Goal: Task Accomplishment & Management: Use online tool/utility

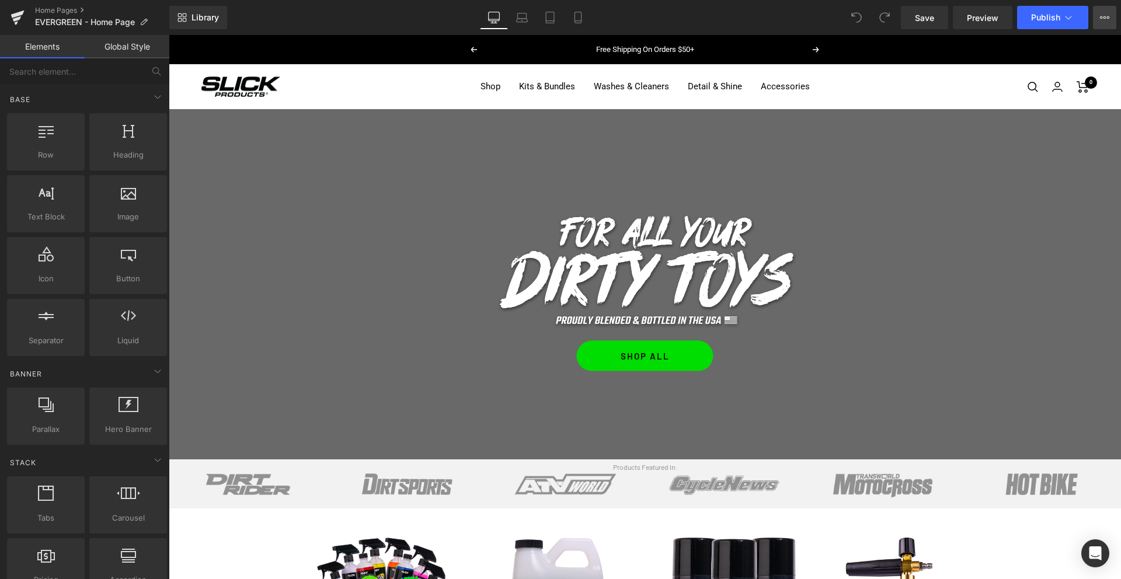
click at [1104, 17] on icon at bounding box center [1104, 17] width 9 height 9
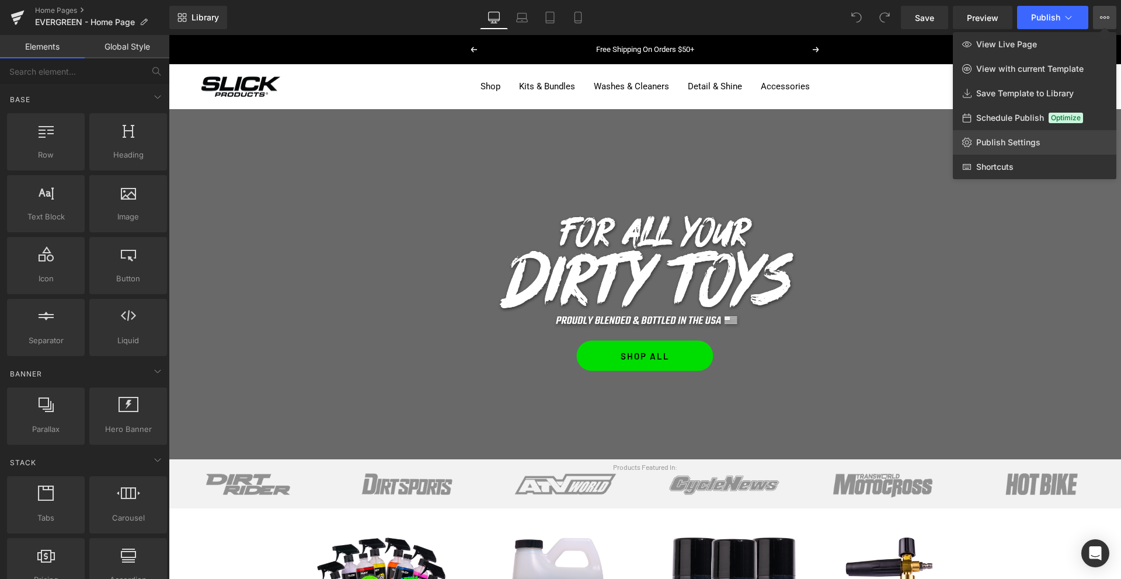
click at [1007, 145] on span "Publish Settings" at bounding box center [1008, 142] width 64 height 11
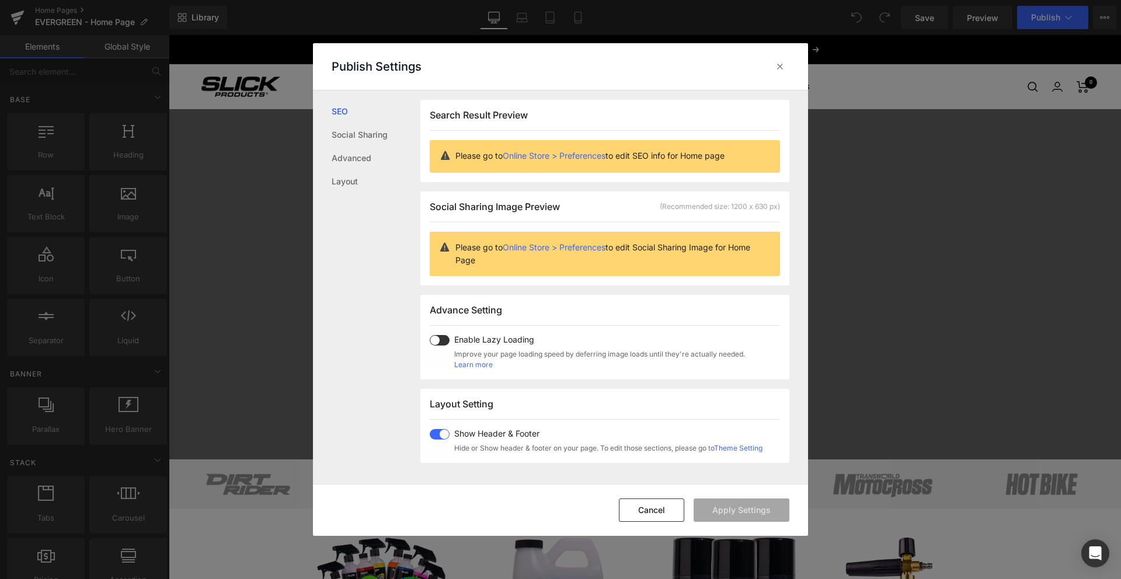
click at [440, 339] on span at bounding box center [440, 340] width 20 height 11
click at [735, 517] on button "Apply Settings" at bounding box center [741, 509] width 96 height 23
click at [779, 64] on icon at bounding box center [780, 67] width 12 height 12
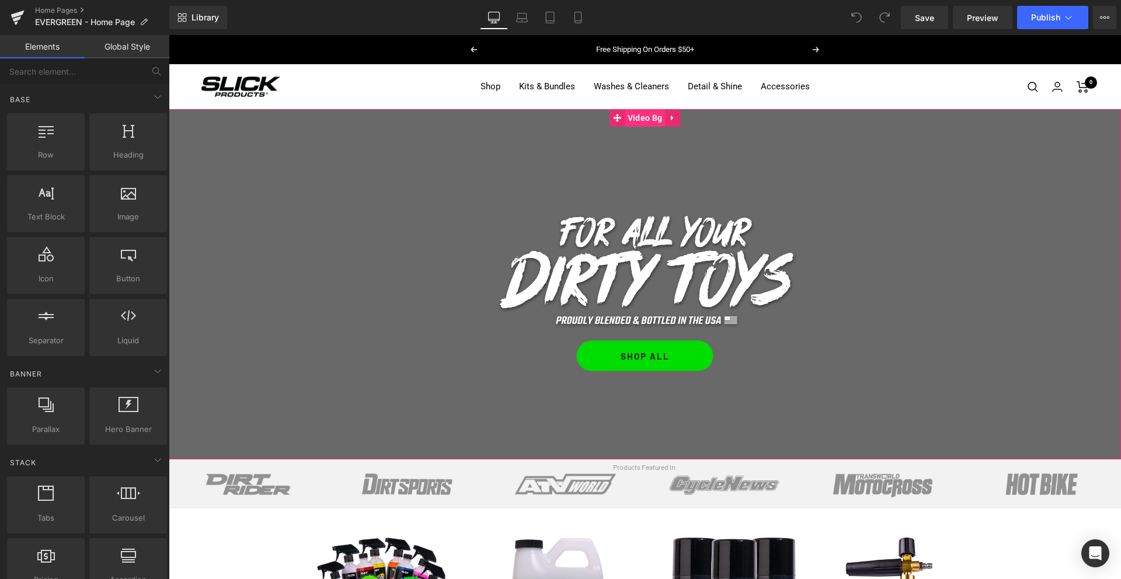
click at [637, 121] on span "Video Bg" at bounding box center [645, 118] width 40 height 18
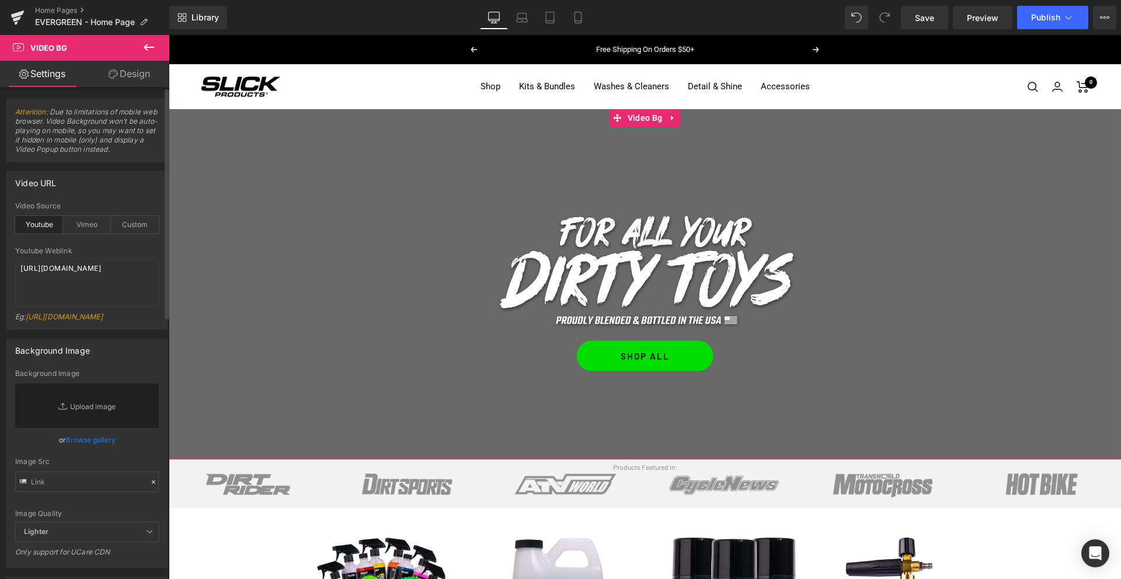
click at [39, 222] on div "Youtube" at bounding box center [39, 225] width 48 height 18
click at [130, 223] on div "Custom" at bounding box center [135, 225] width 48 height 18
click at [83, 273] on textarea at bounding box center [87, 283] width 144 height 47
paste textarea "[URL][DOMAIN_NAME]"
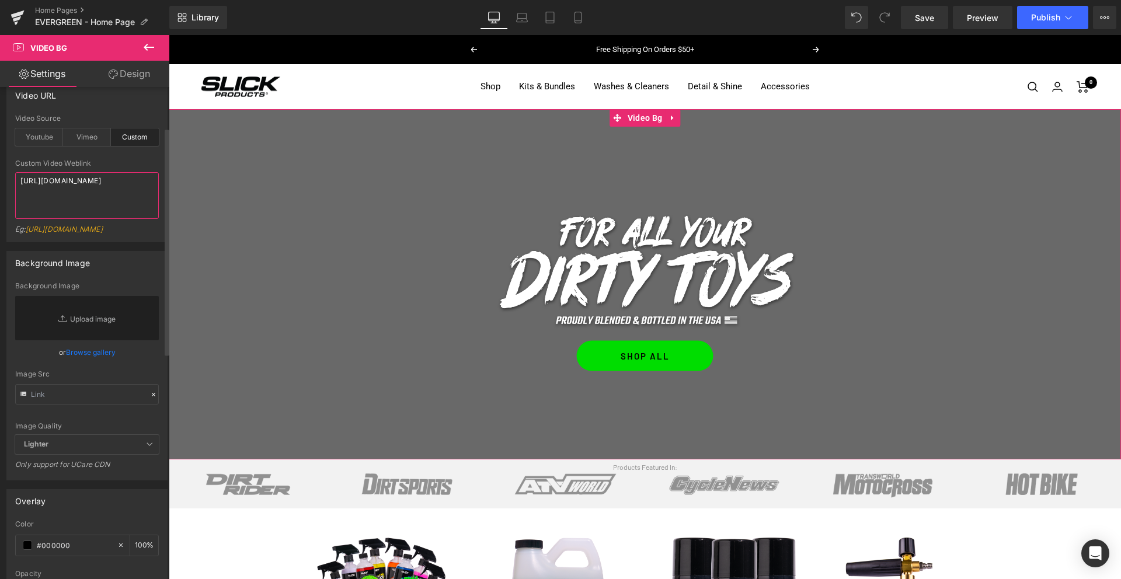
scroll to position [143, 0]
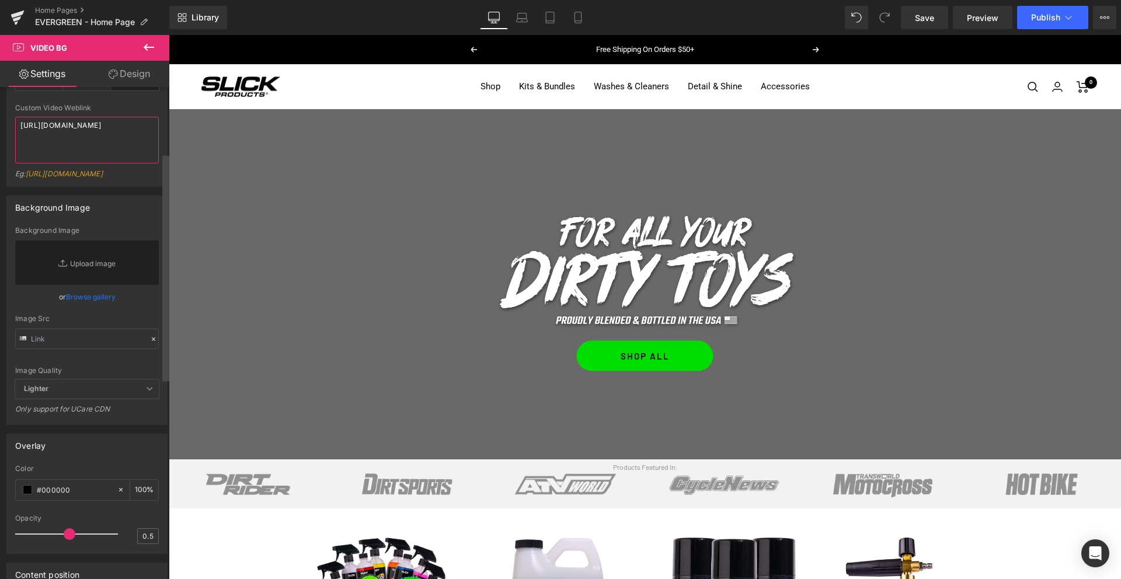
type textarea "[URL][DOMAIN_NAME]"
click at [80, 285] on link "Replace Image" at bounding box center [87, 262] width 144 height 44
click at [104, 307] on link "Browse gallery" at bounding box center [91, 297] width 50 height 20
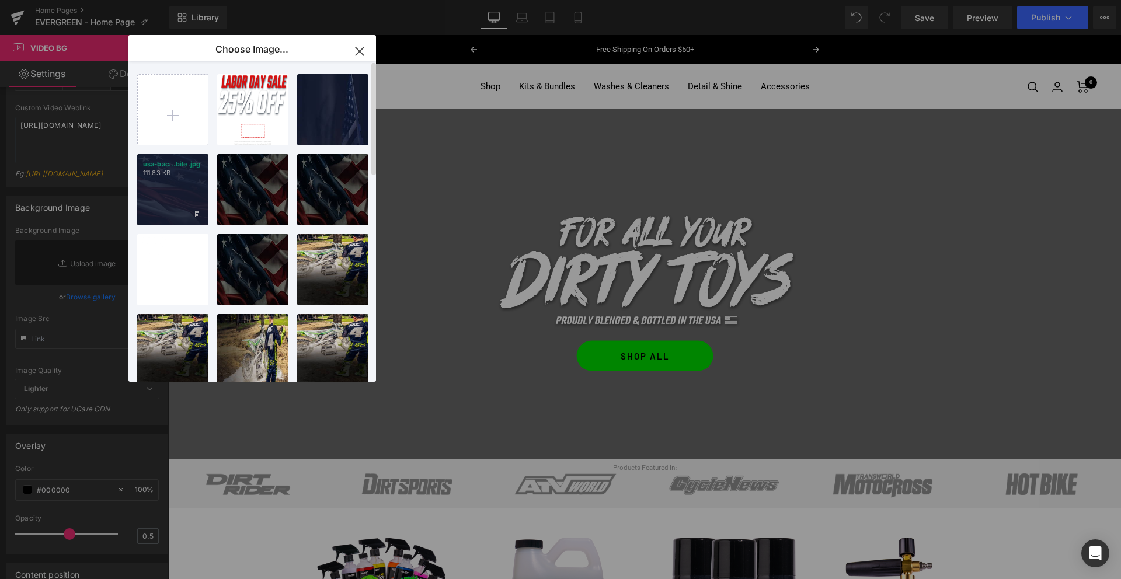
click at [163, 194] on div "usa-bac...bile.jpg 111.83 KB" at bounding box center [172, 189] width 71 height 71
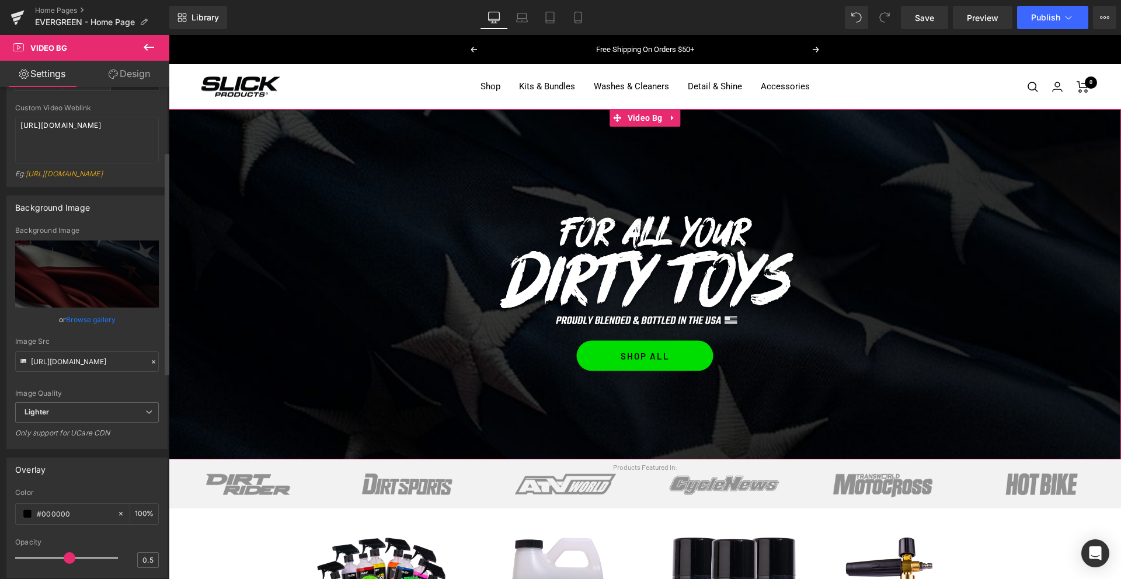
click at [76, 330] on link "Browse gallery" at bounding box center [91, 319] width 50 height 20
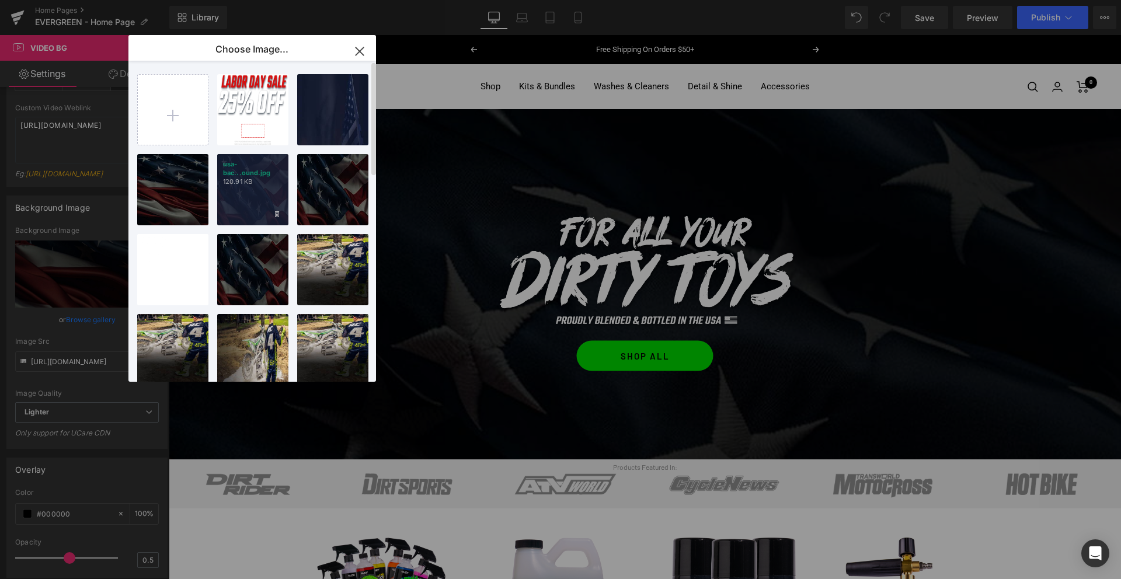
click at [284, 167] on div "usa-bac...ound.jpg 120.91 KB" at bounding box center [252, 189] width 71 height 71
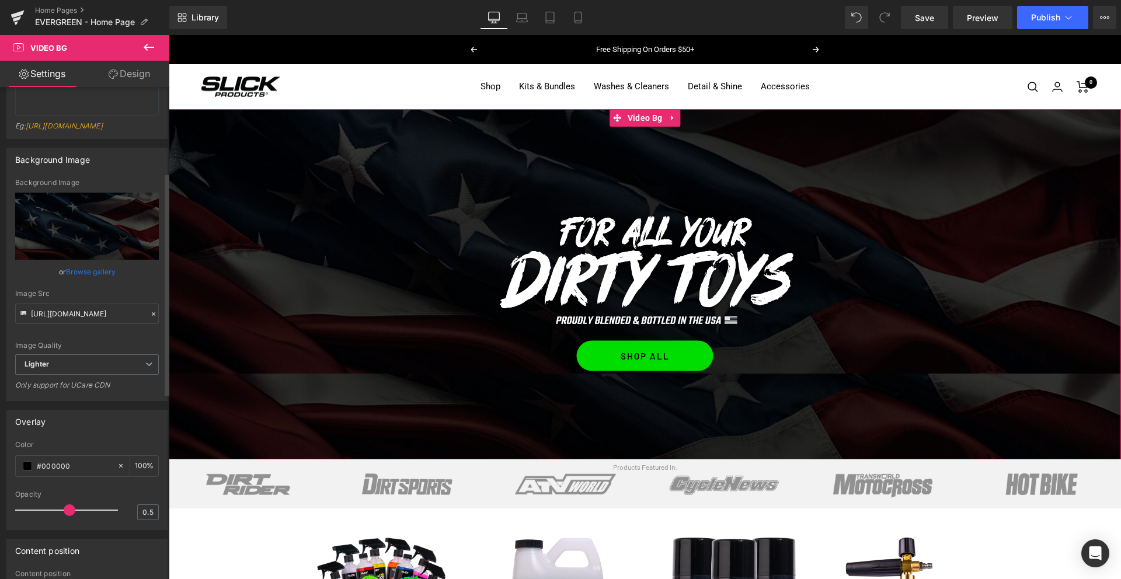
scroll to position [212, 0]
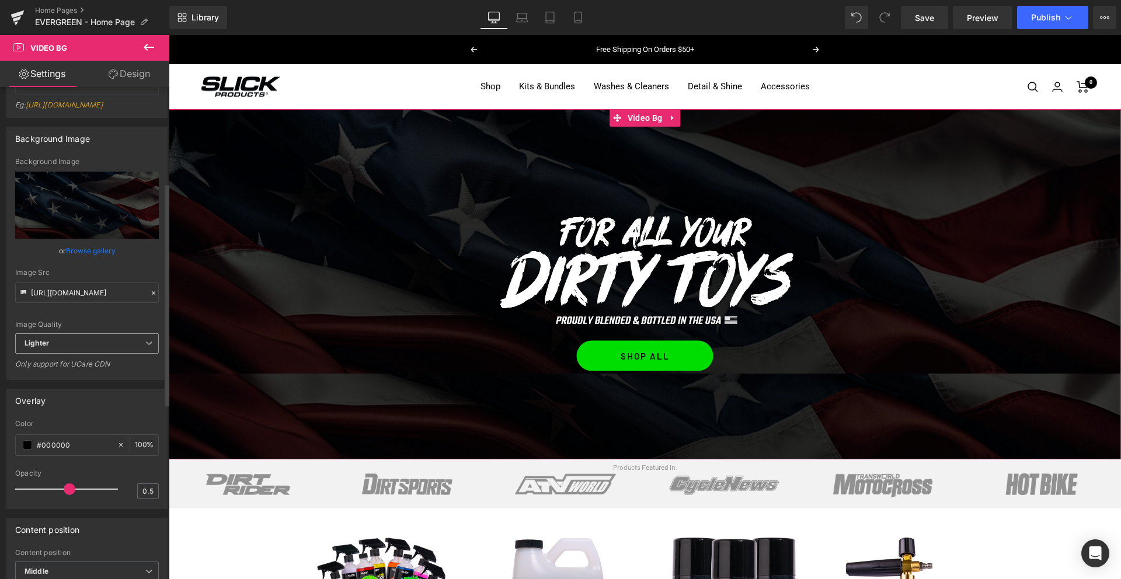
click at [85, 354] on span "Lighter" at bounding box center [87, 343] width 144 height 20
click at [85, 354] on span "Lighter" at bounding box center [84, 343] width 139 height 20
click at [85, 354] on span "Lighter" at bounding box center [87, 343] width 144 height 20
click at [65, 390] on li "Lightest" at bounding box center [84, 382] width 139 height 18
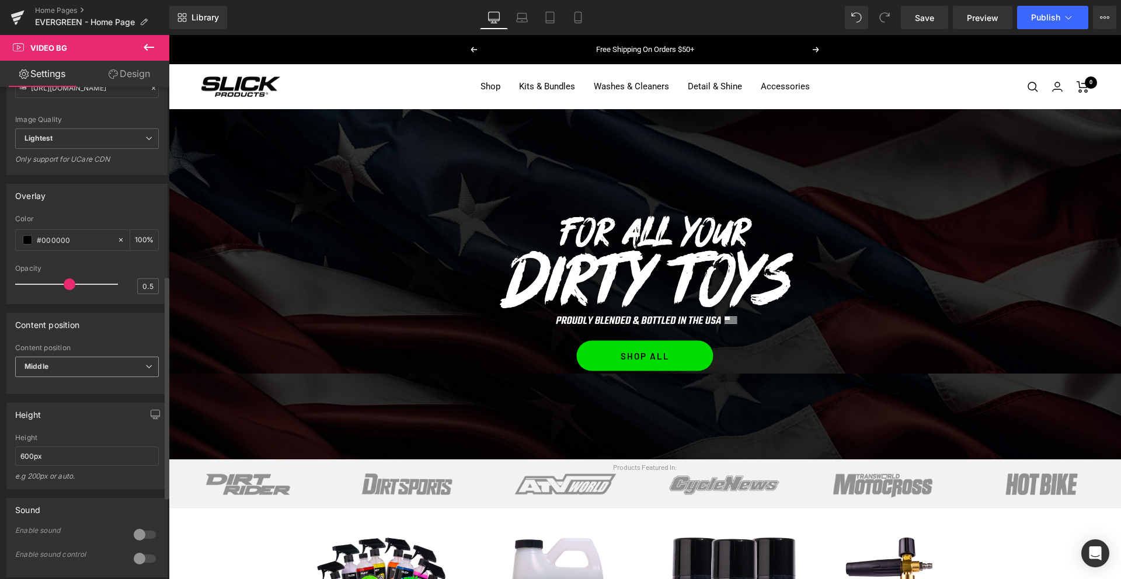
type input "[URL][DOMAIN_NAME]"
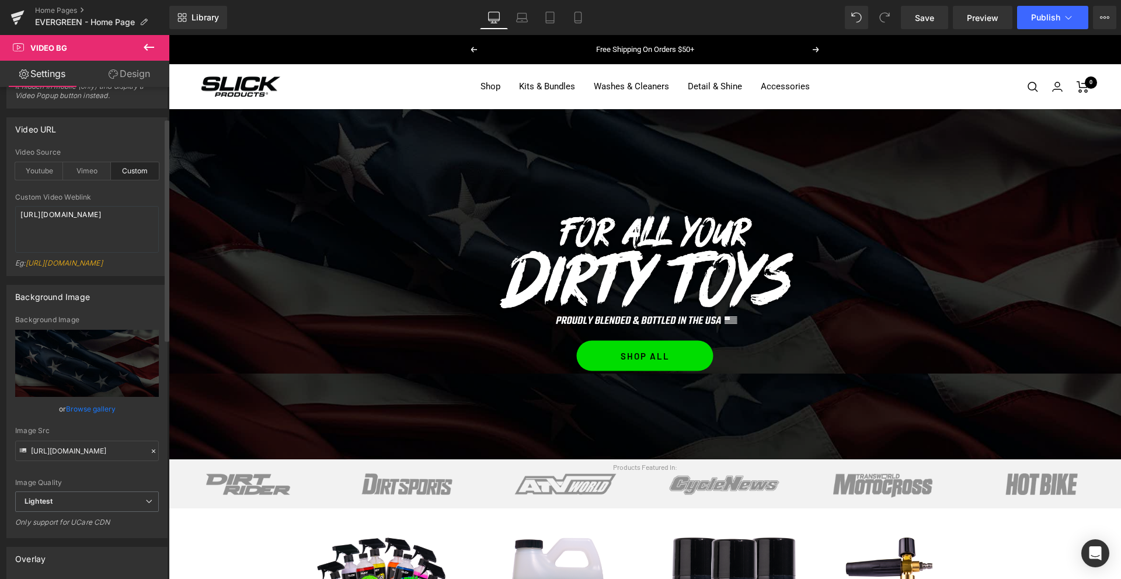
scroll to position [0, 0]
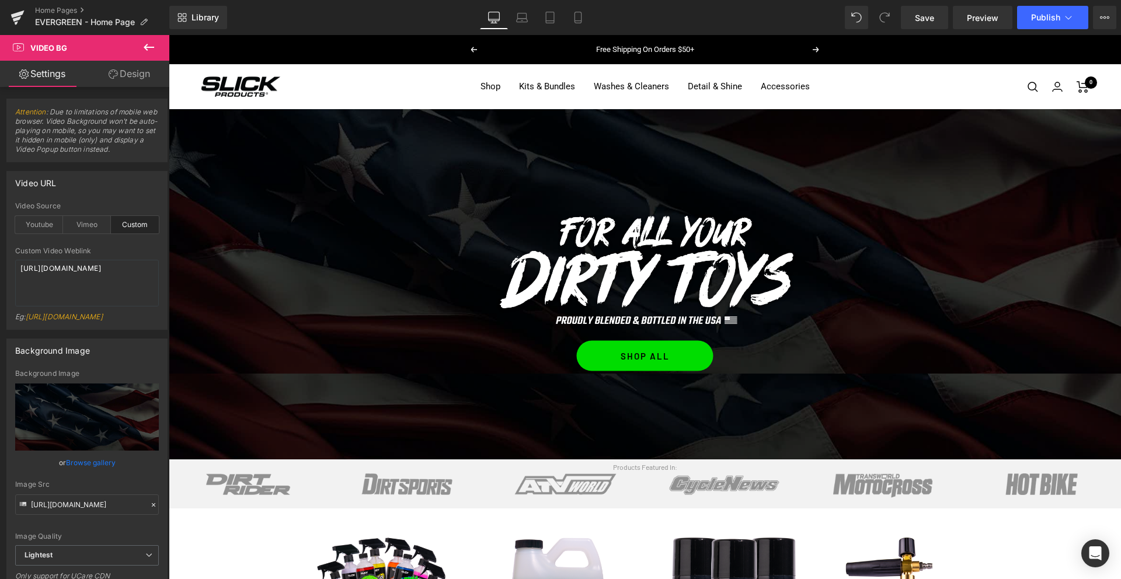
click at [150, 46] on icon at bounding box center [149, 47] width 14 height 14
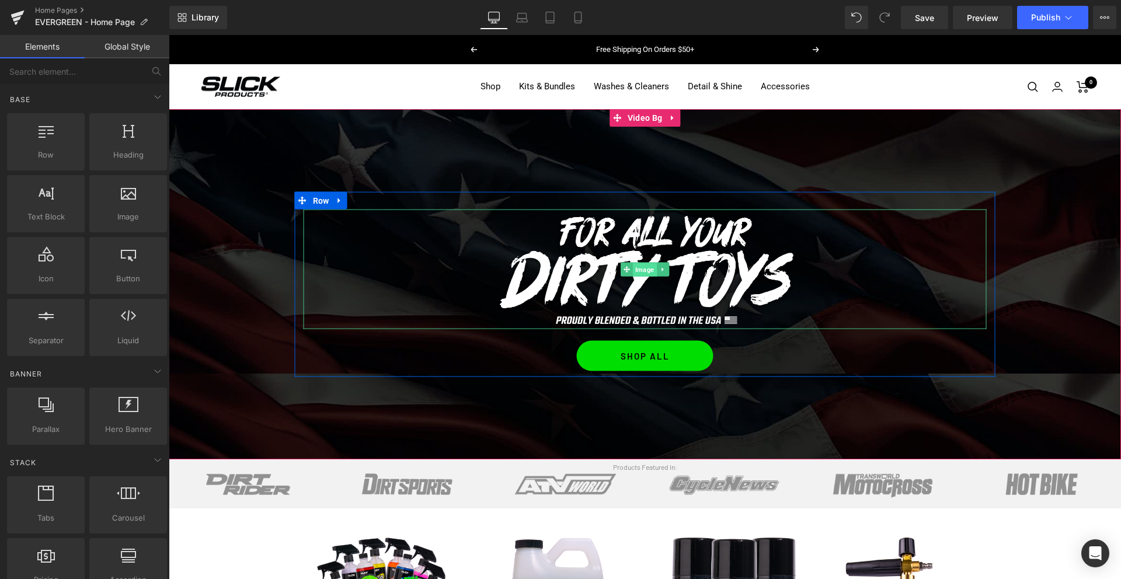
click at [649, 271] on span "Image" at bounding box center [645, 270] width 24 height 14
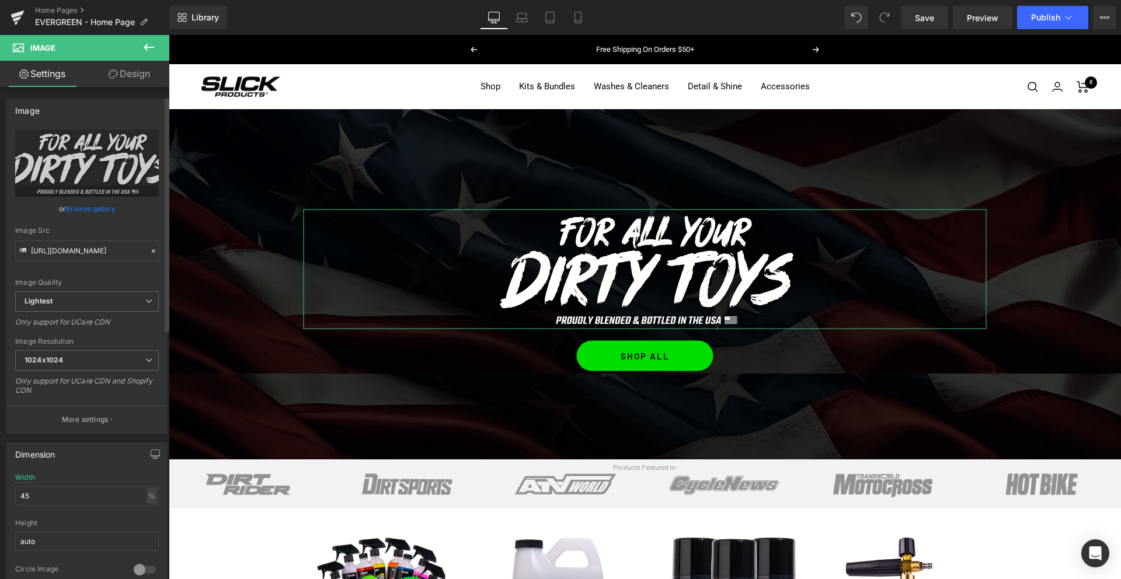
scroll to position [36, 0]
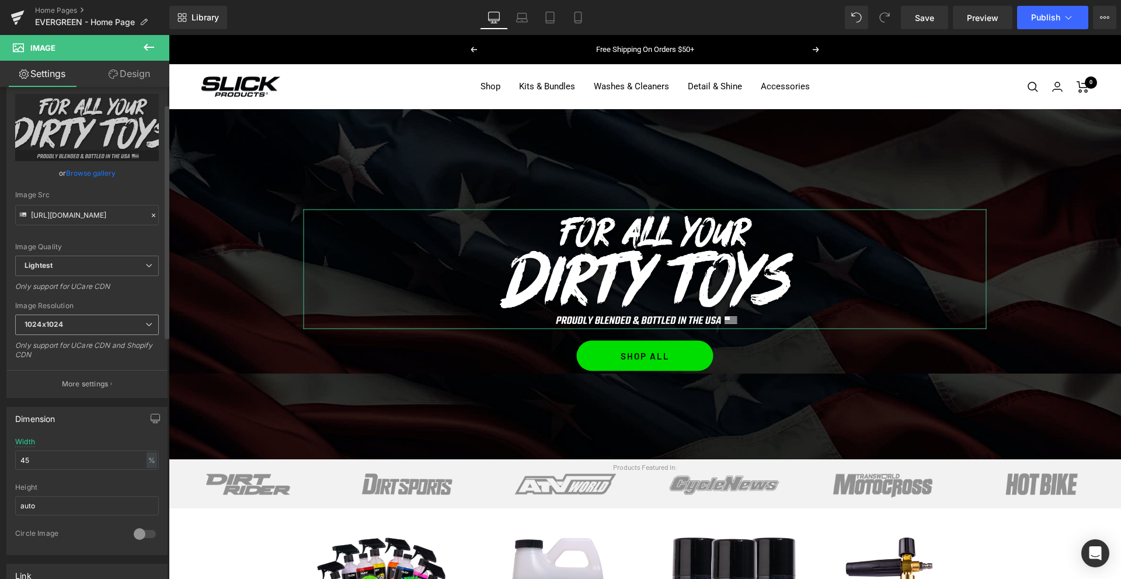
click at [64, 325] on span "1024x1024" at bounding box center [87, 325] width 144 height 20
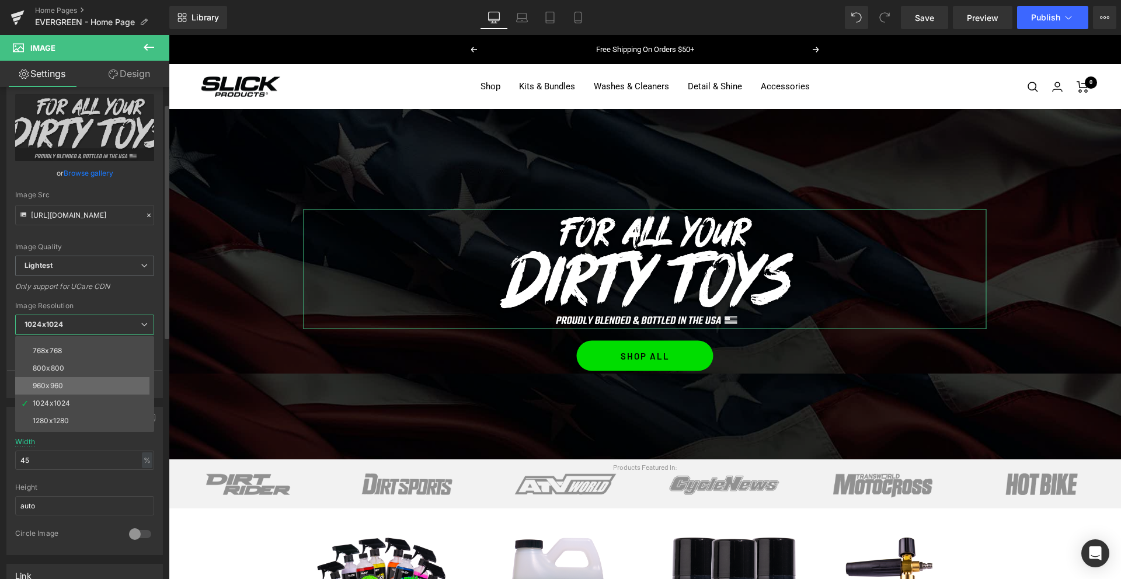
scroll to position [81, 0]
click at [53, 367] on div "800x800" at bounding box center [49, 369] width 32 height 8
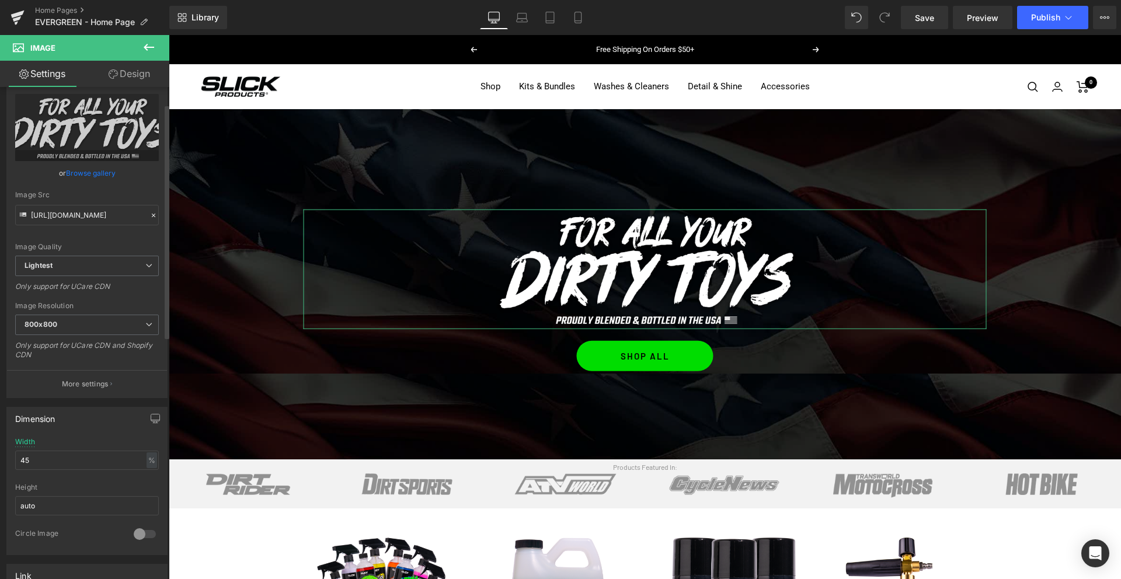
type input "[URL][DOMAIN_NAME]"
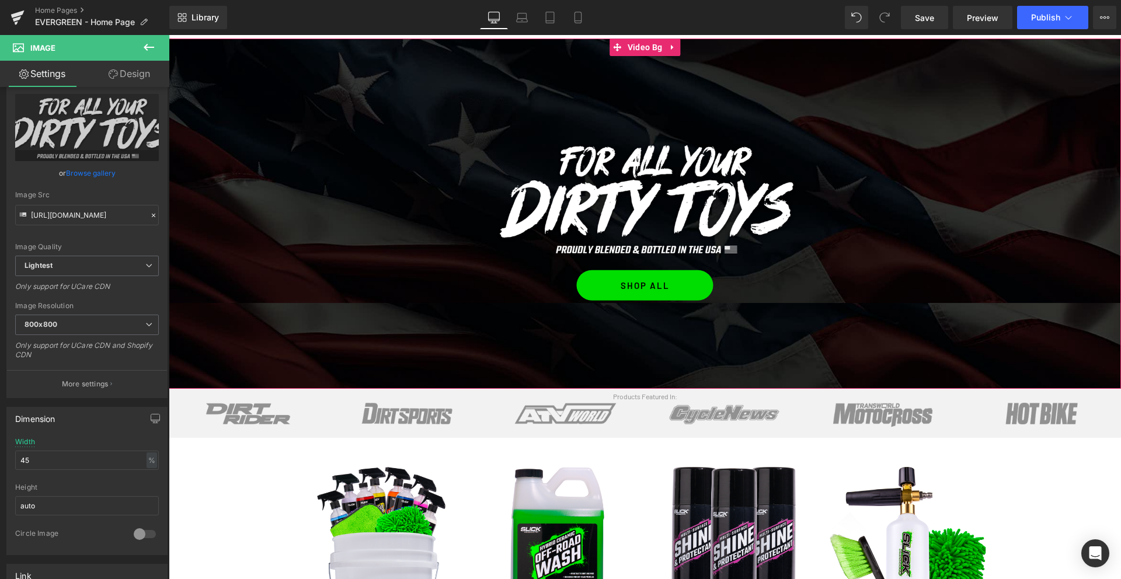
scroll to position [144, 0]
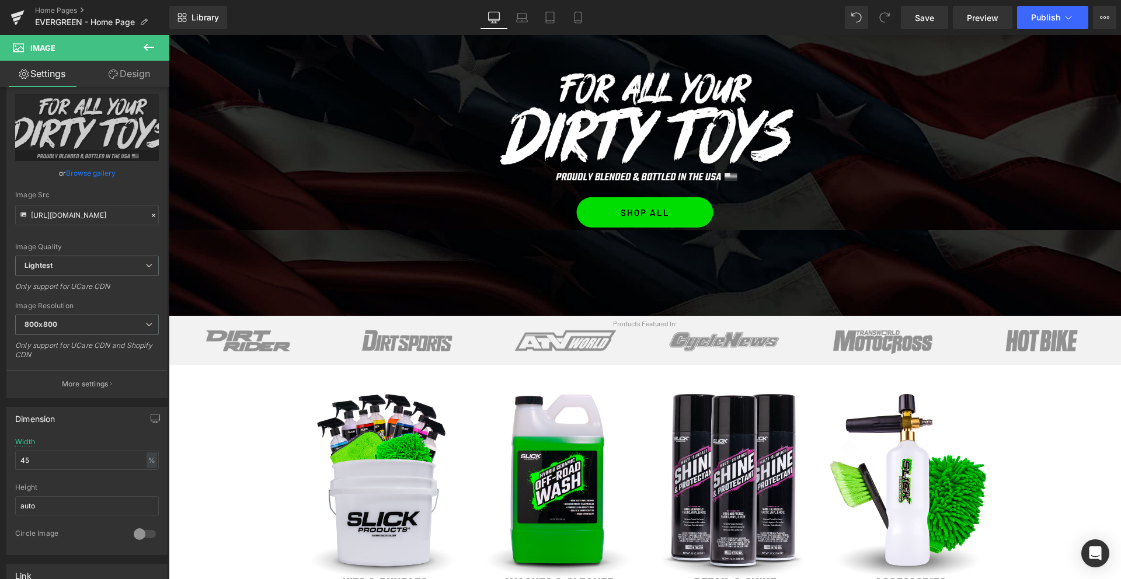
click at [245, 339] on div "Image" at bounding box center [248, 340] width 159 height 33
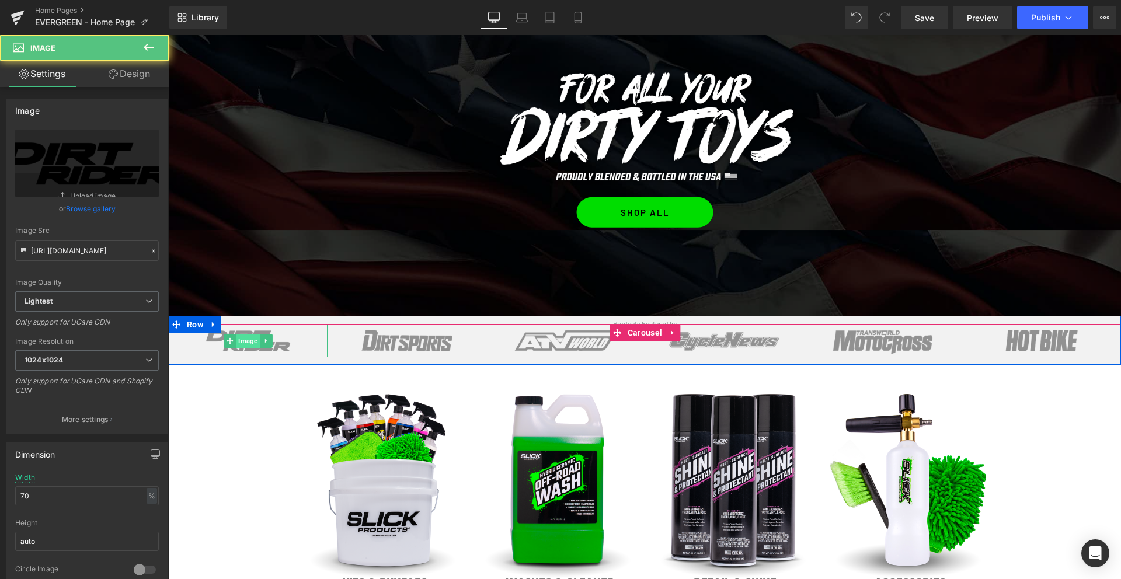
click at [245, 341] on span "Image" at bounding box center [248, 341] width 24 height 14
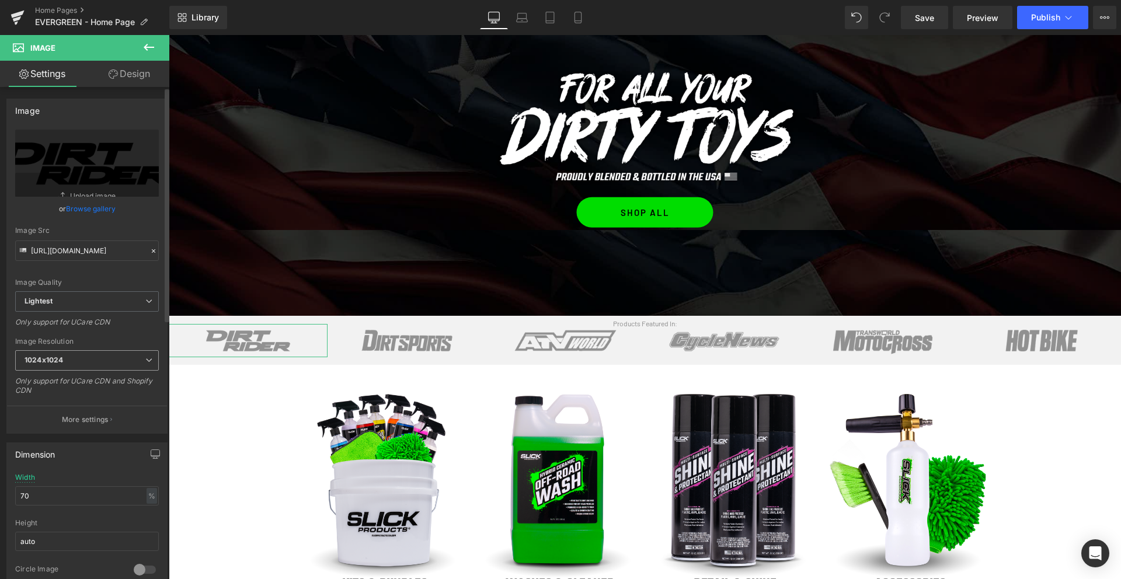
click at [89, 357] on span "1024x1024" at bounding box center [87, 360] width 144 height 20
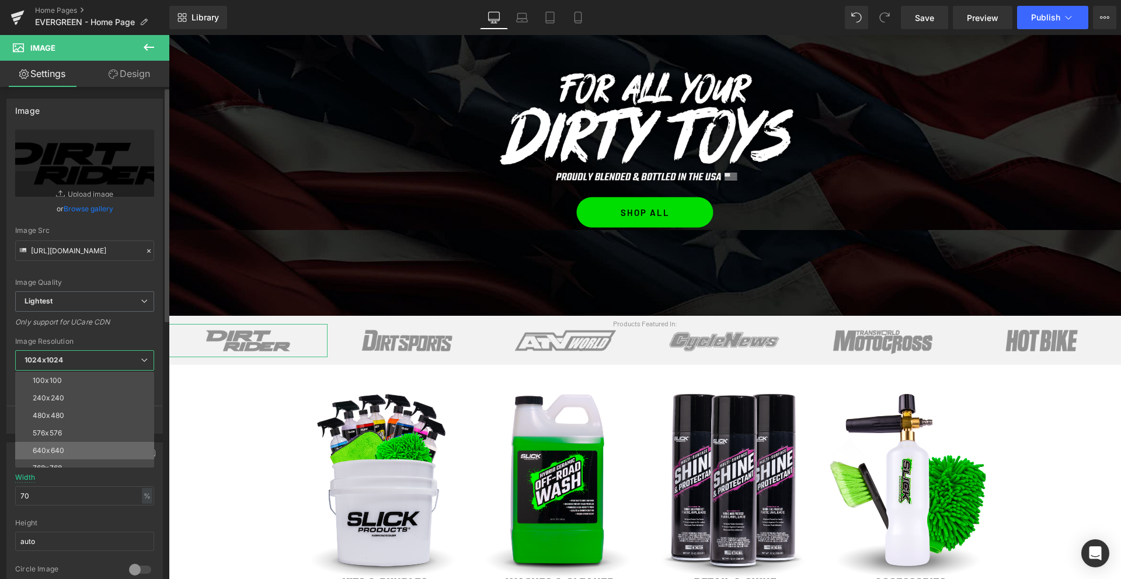
click at [61, 450] on div "640x640" at bounding box center [49, 451] width 32 height 8
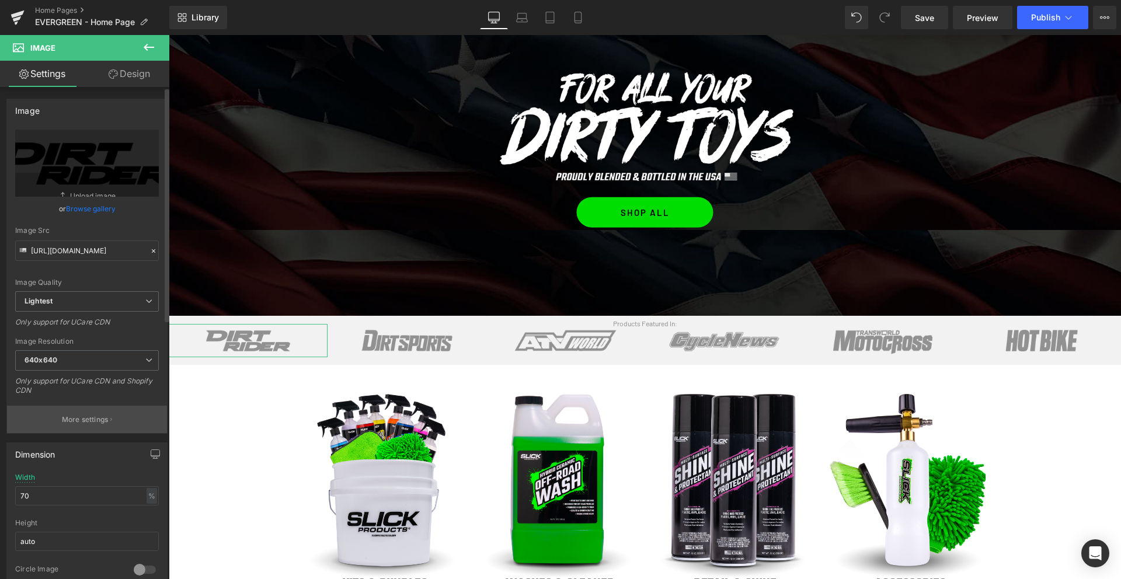
type input "[URL][DOMAIN_NAME]"
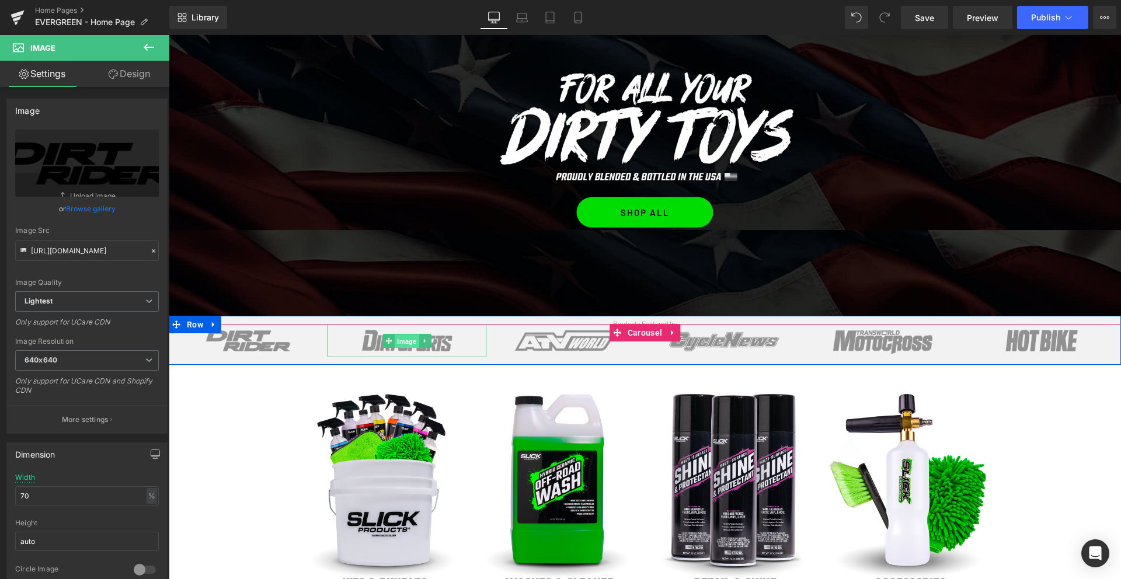
click at [400, 341] on span "Image" at bounding box center [407, 341] width 24 height 14
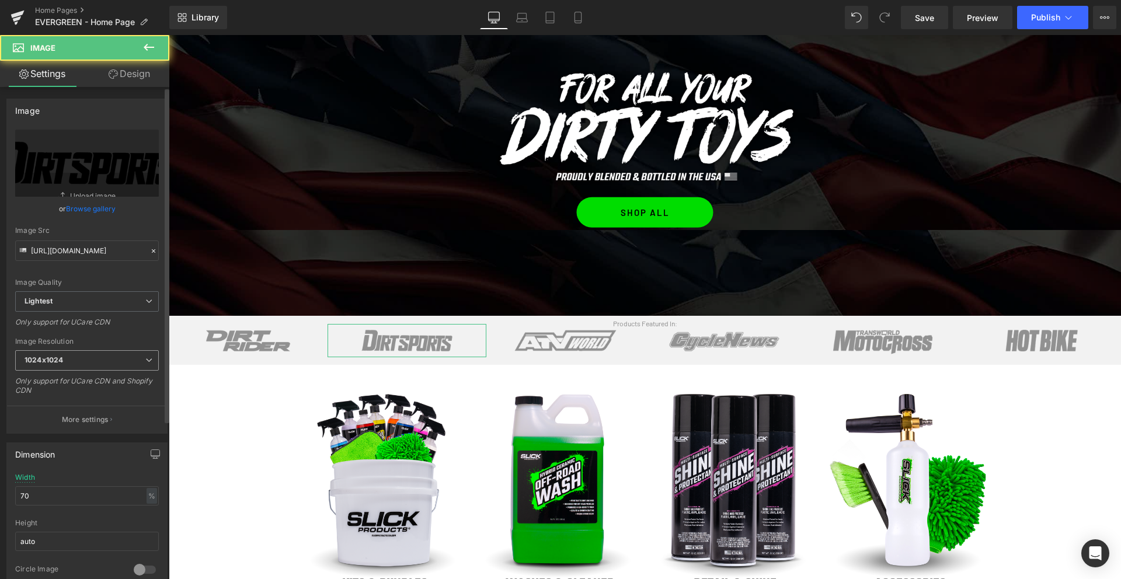
click at [98, 357] on span "1024x1024" at bounding box center [87, 360] width 144 height 20
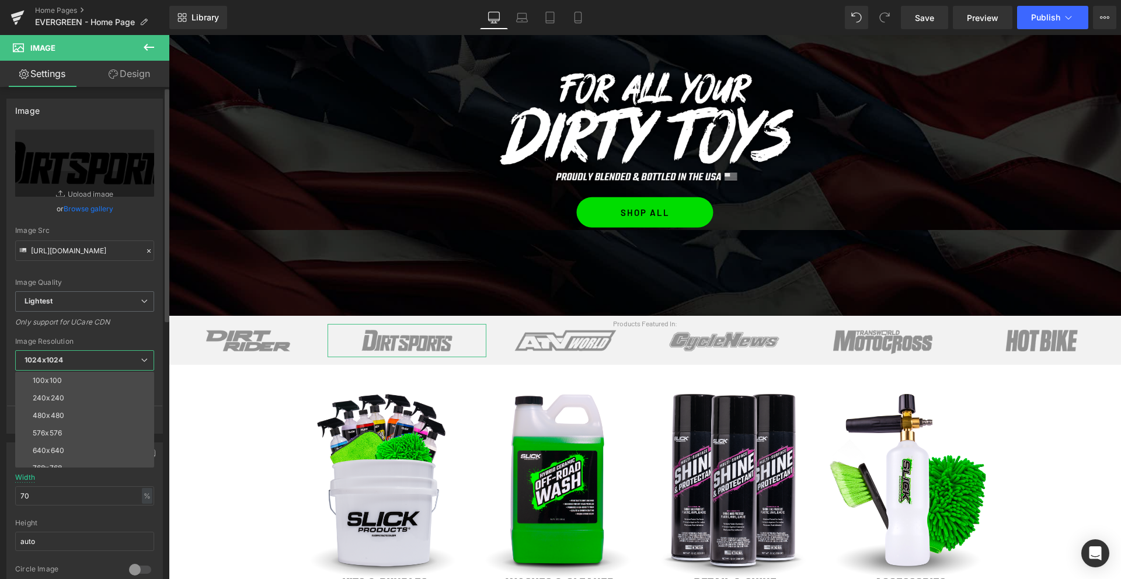
click at [50, 451] on div "640x640" at bounding box center [49, 451] width 32 height 8
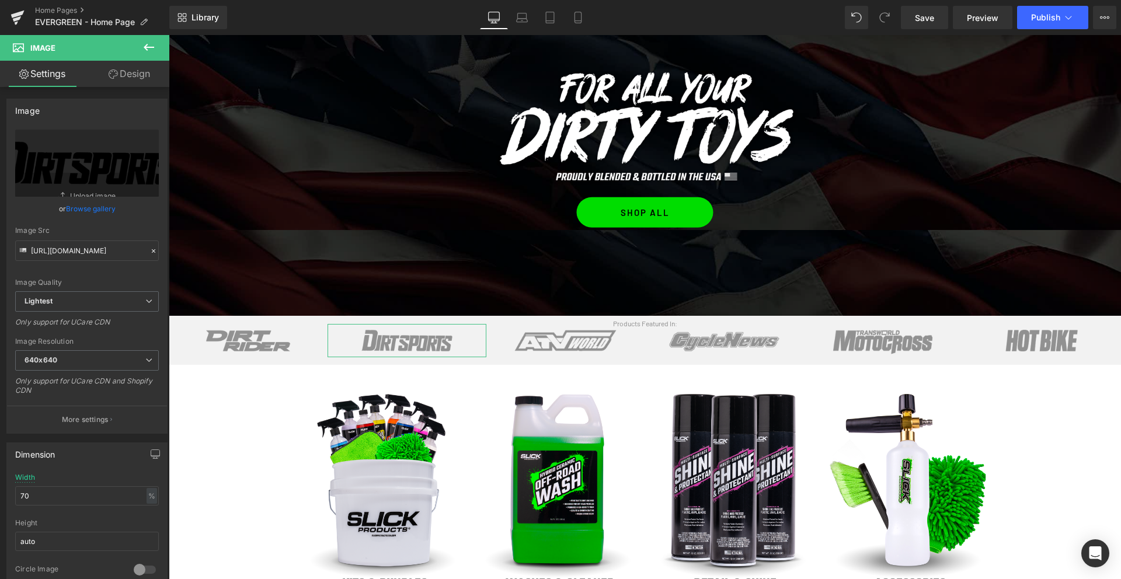
type input "[URL][DOMAIN_NAME]"
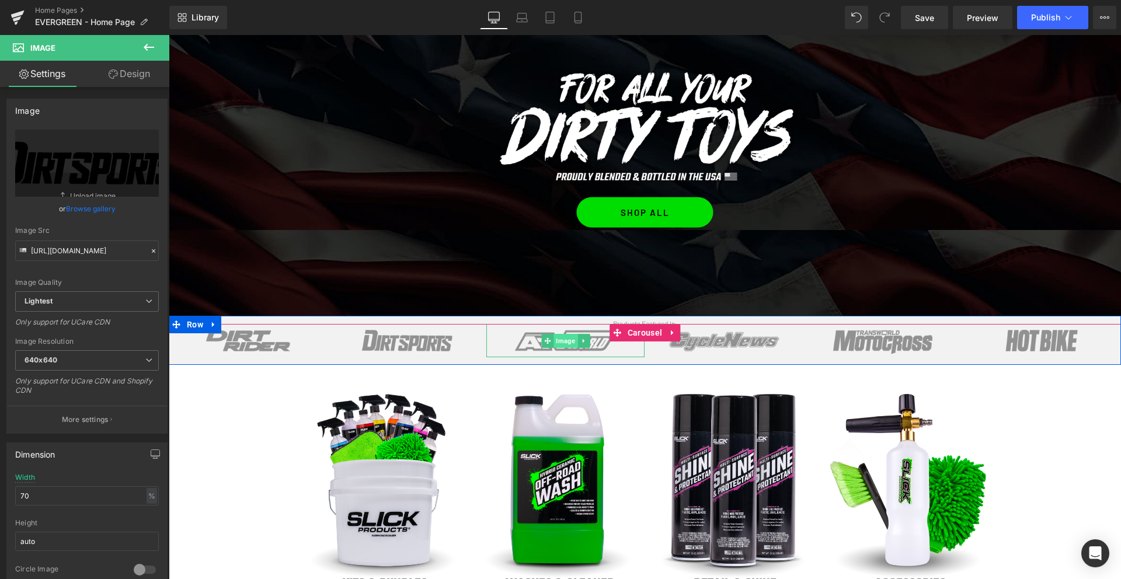
click at [567, 341] on span "Image" at bounding box center [565, 341] width 24 height 14
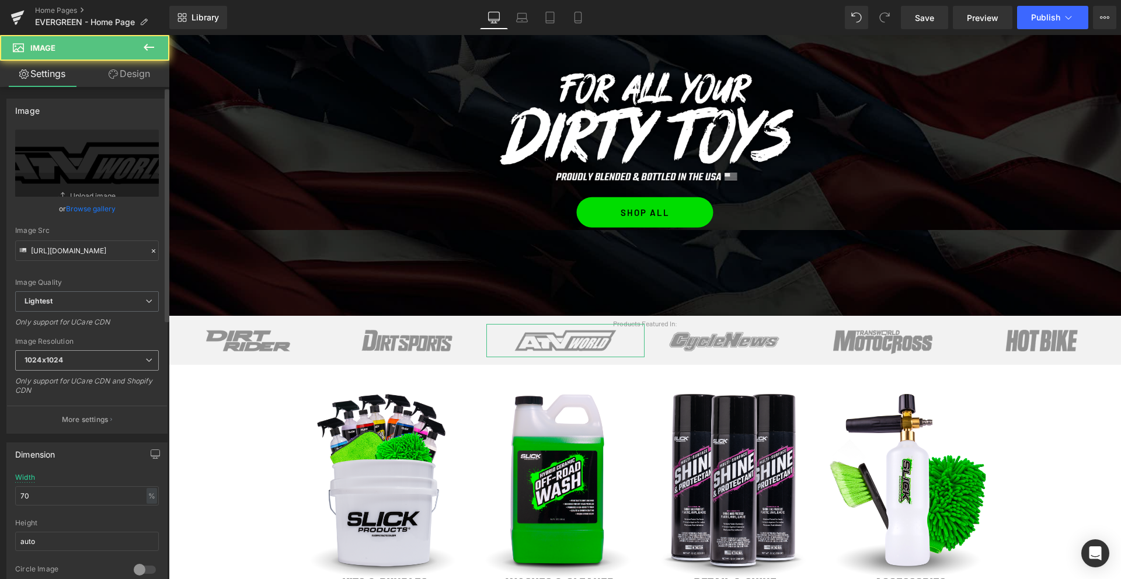
click at [68, 365] on span "1024x1024" at bounding box center [87, 360] width 144 height 20
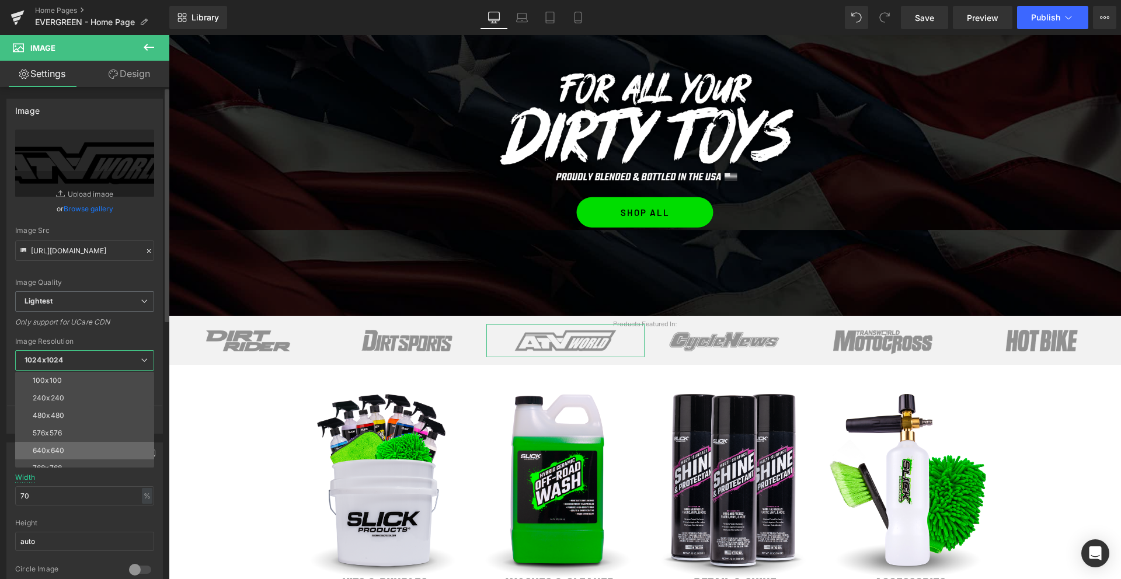
click at [56, 448] on div "640x640" at bounding box center [49, 451] width 32 height 8
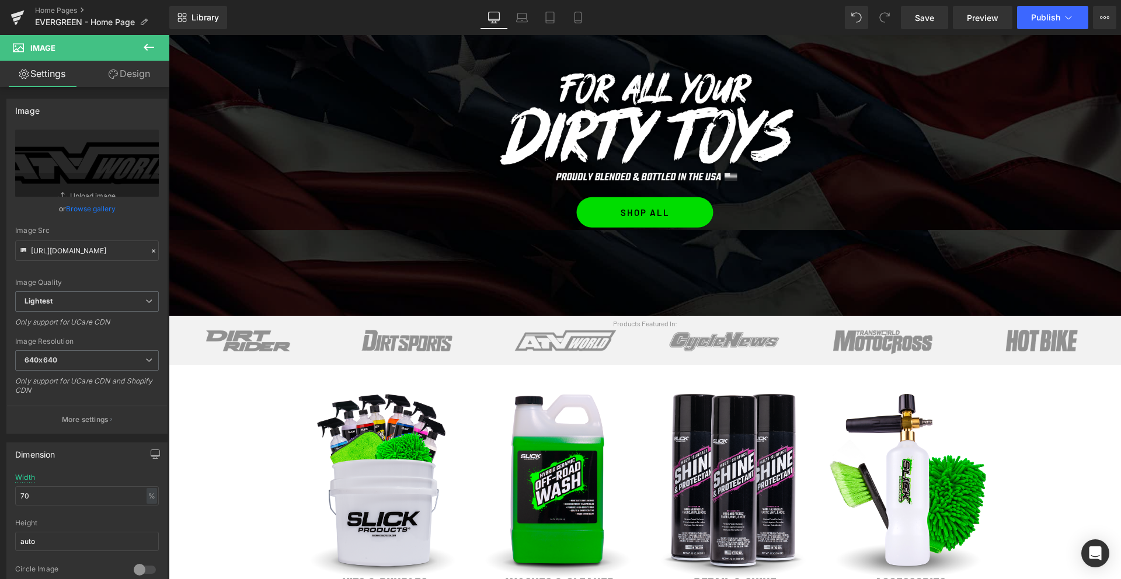
type input "[URL][DOMAIN_NAME]"
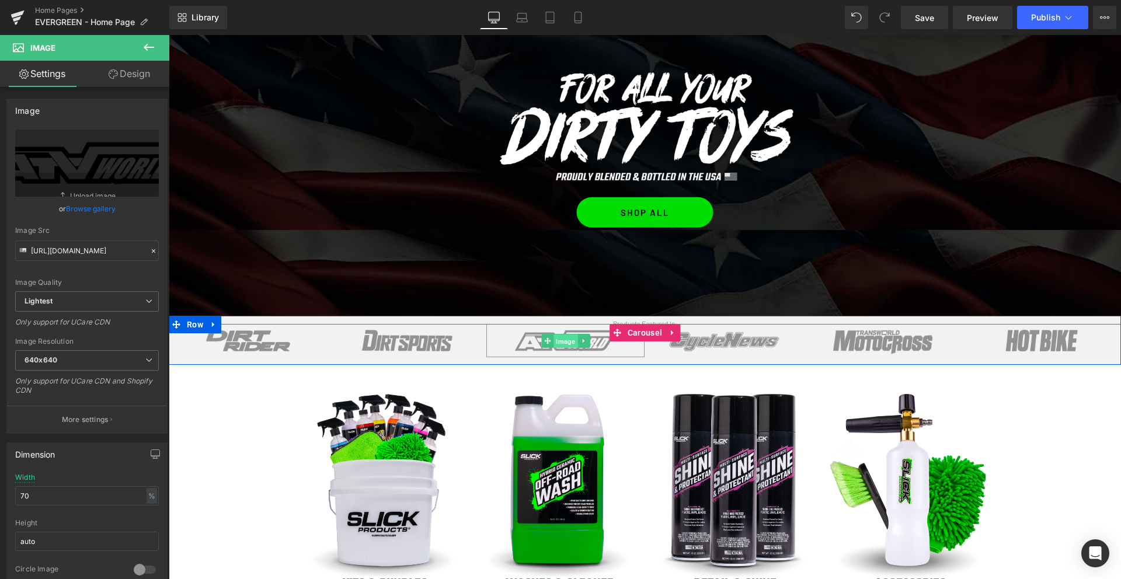
click at [563, 344] on span "Image" at bounding box center [565, 341] width 24 height 14
click at [721, 340] on span "Image" at bounding box center [724, 341] width 24 height 14
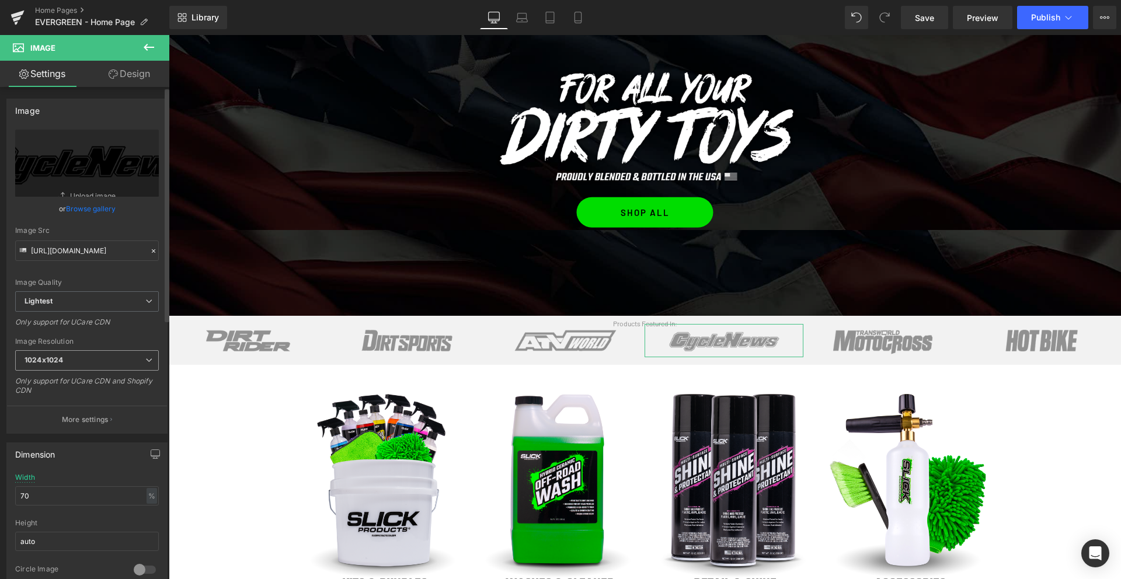
click at [44, 358] on b "1024x1024" at bounding box center [44, 359] width 39 height 9
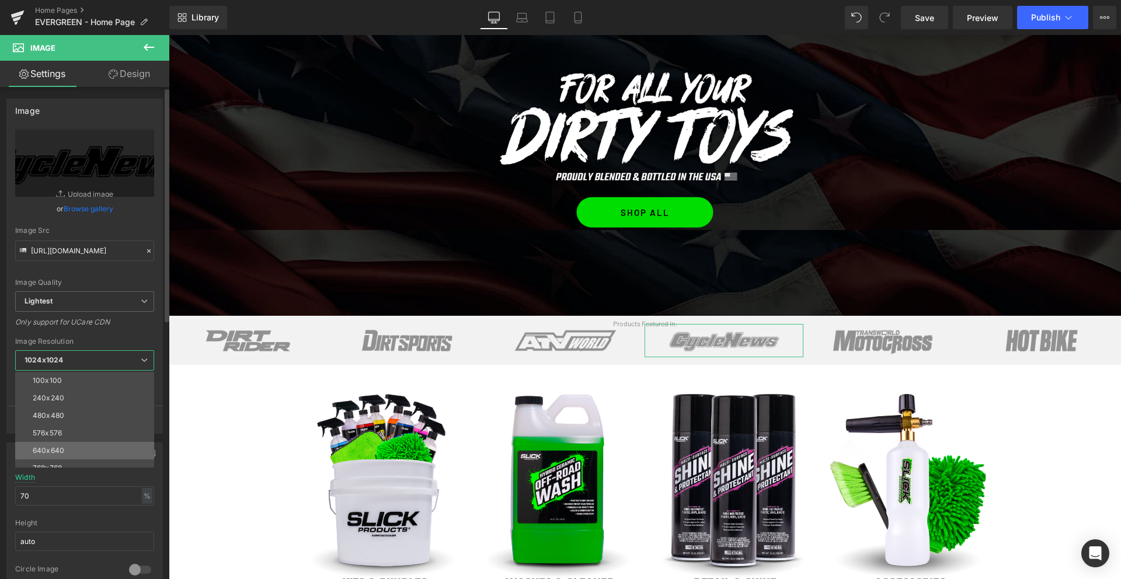
click at [62, 452] on div "640x640" at bounding box center [49, 451] width 32 height 8
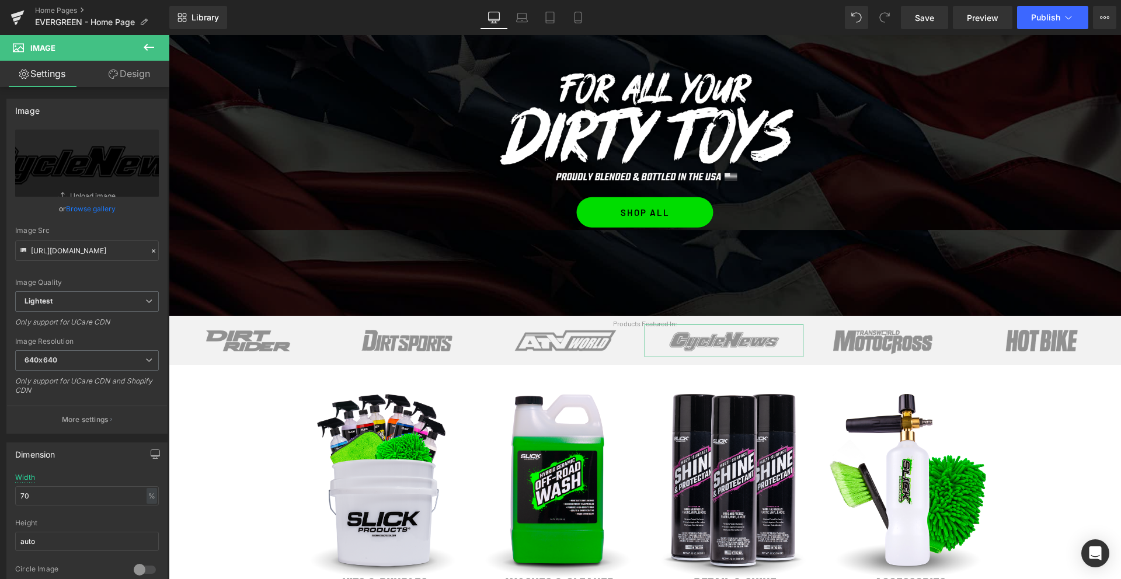
type input "[URL][DOMAIN_NAME]"
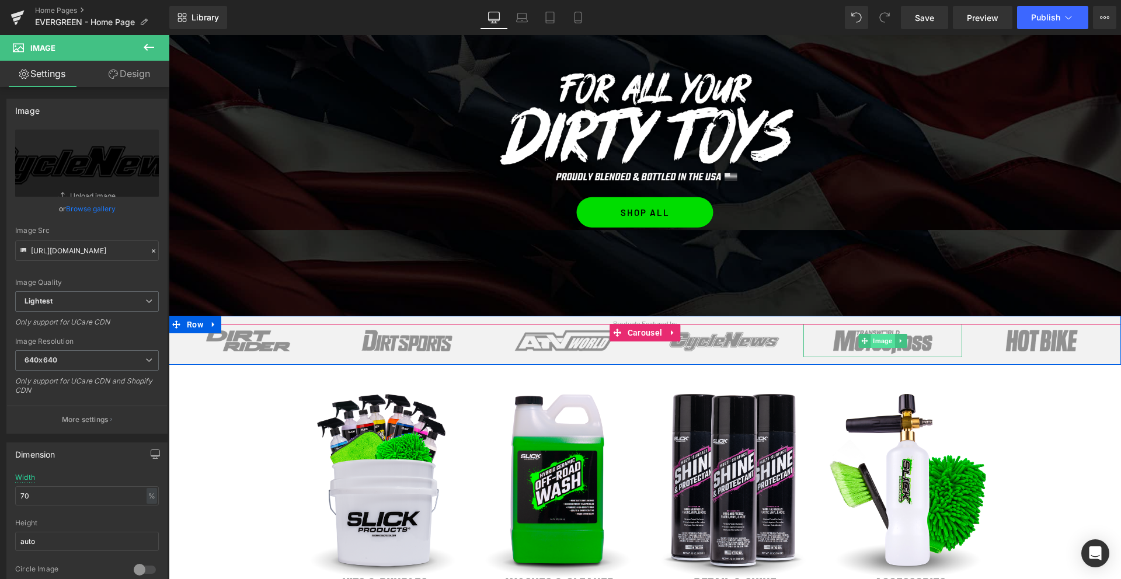
click at [877, 340] on span "Image" at bounding box center [883, 341] width 24 height 14
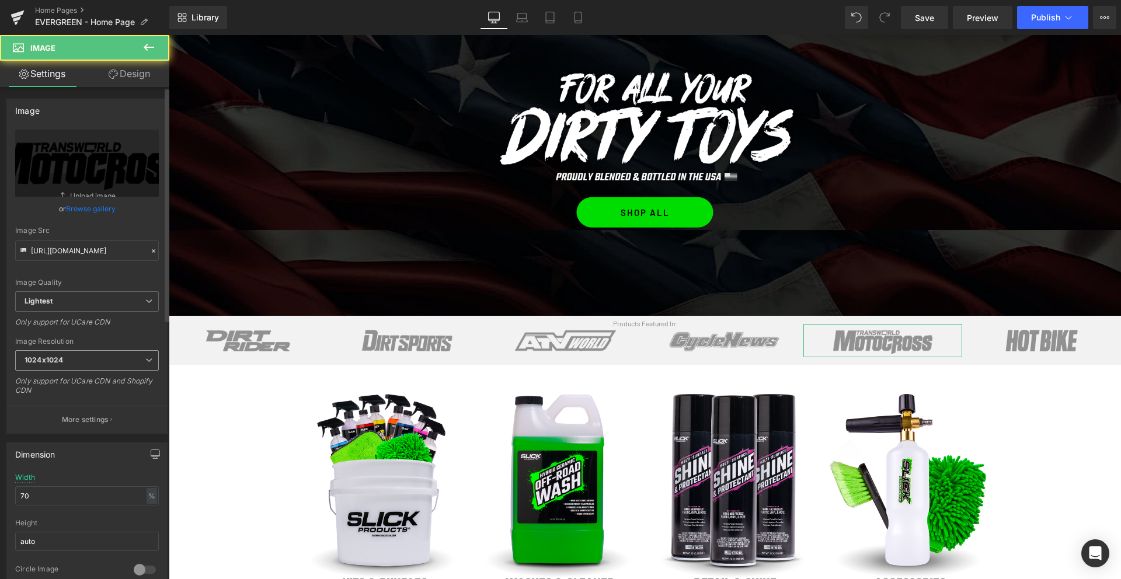
click at [31, 368] on span "1024x1024" at bounding box center [87, 360] width 144 height 20
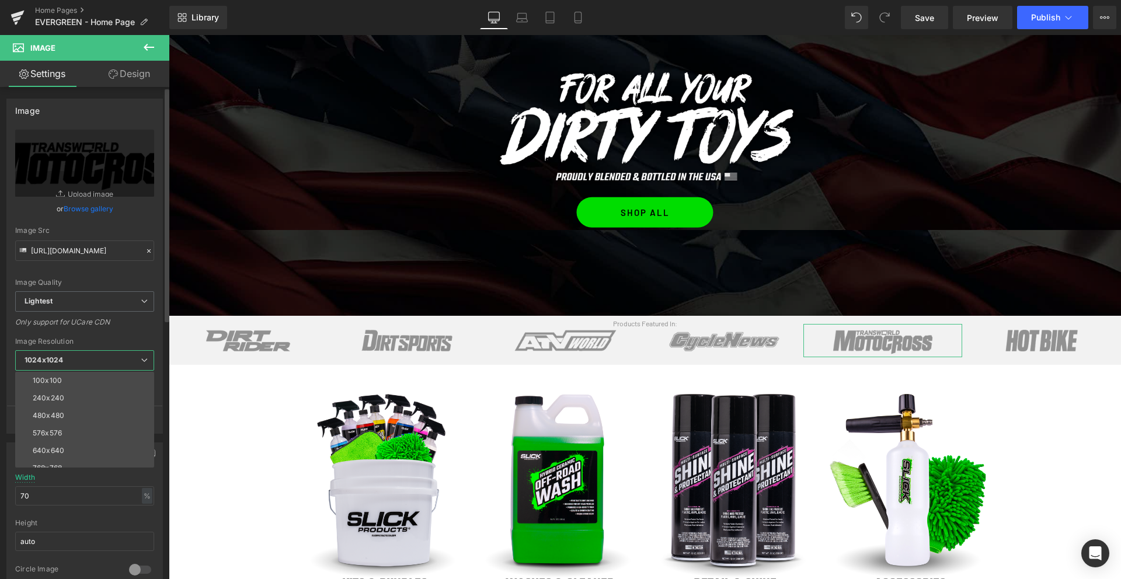
click at [54, 447] on div "640x640" at bounding box center [49, 451] width 32 height 8
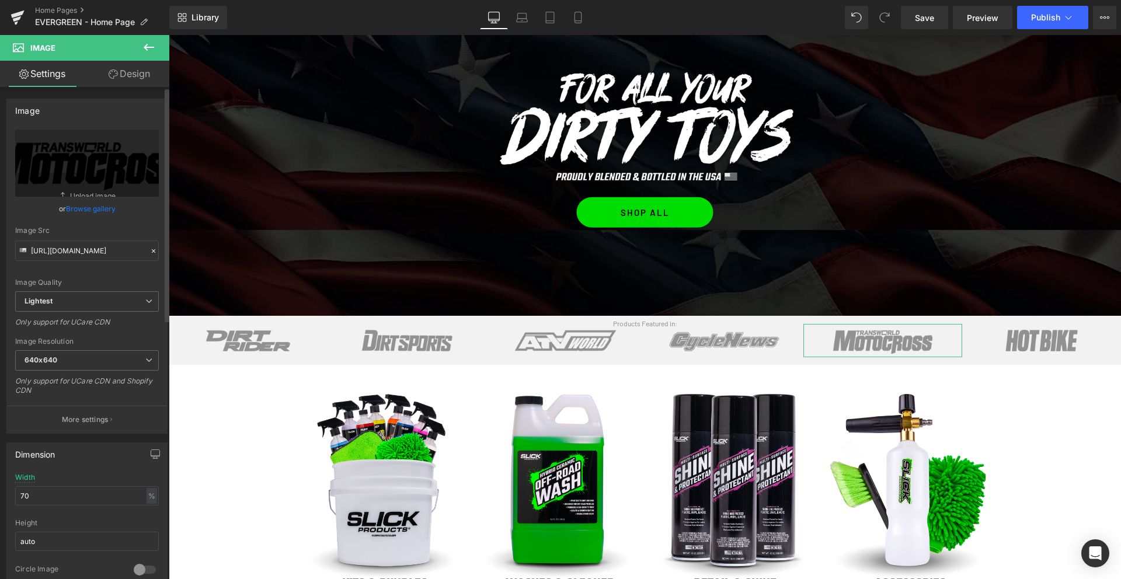
type input "[URL][DOMAIN_NAME]"
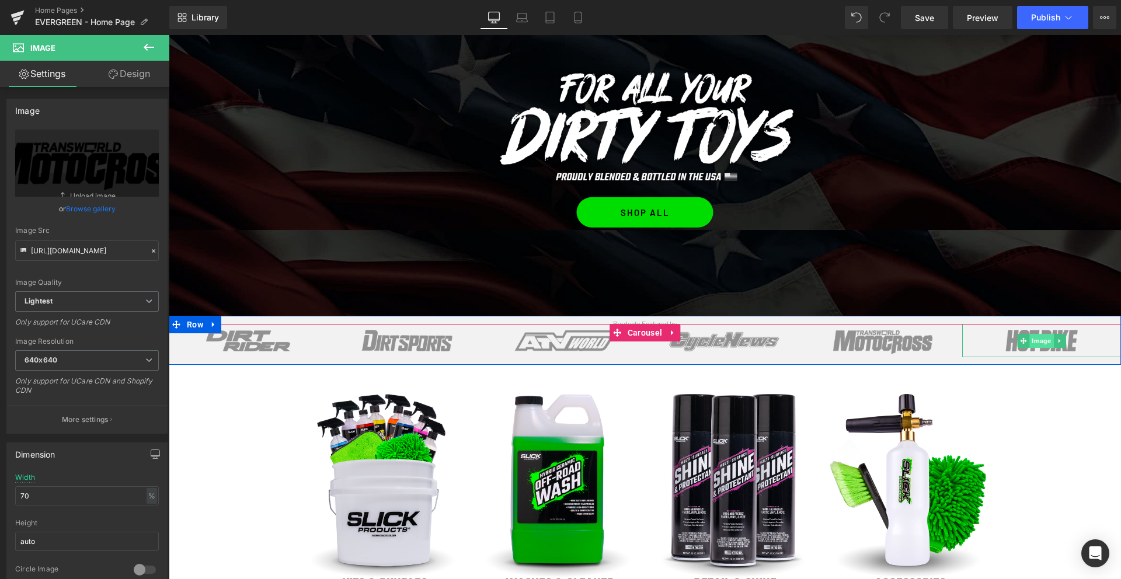
click at [1040, 342] on span "Image" at bounding box center [1041, 341] width 24 height 14
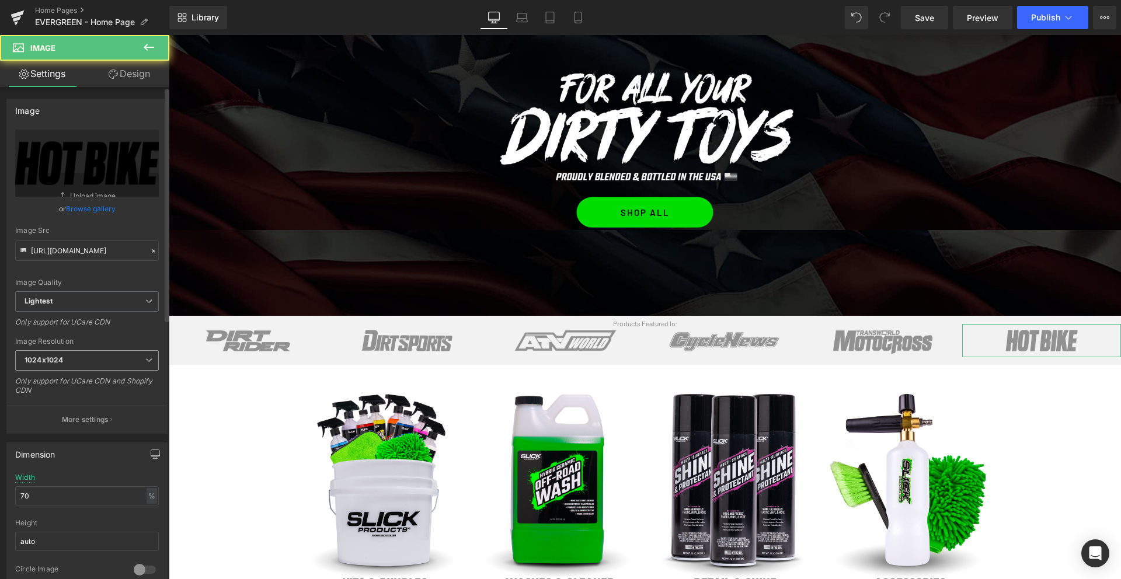
click at [46, 366] on span "1024x1024" at bounding box center [87, 360] width 144 height 20
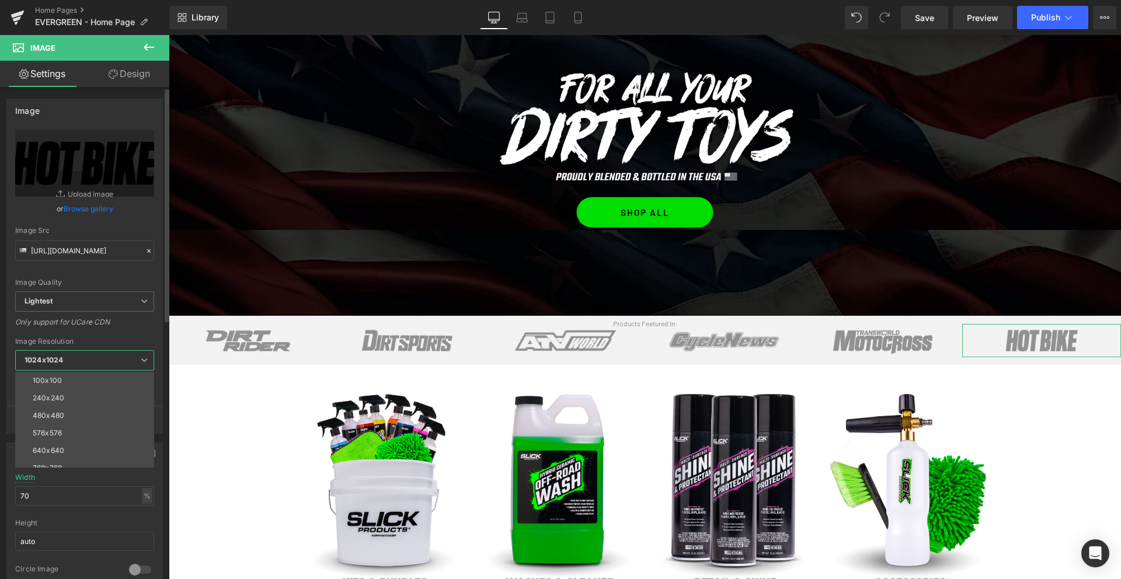
click at [57, 447] on div "640x640" at bounding box center [49, 451] width 32 height 8
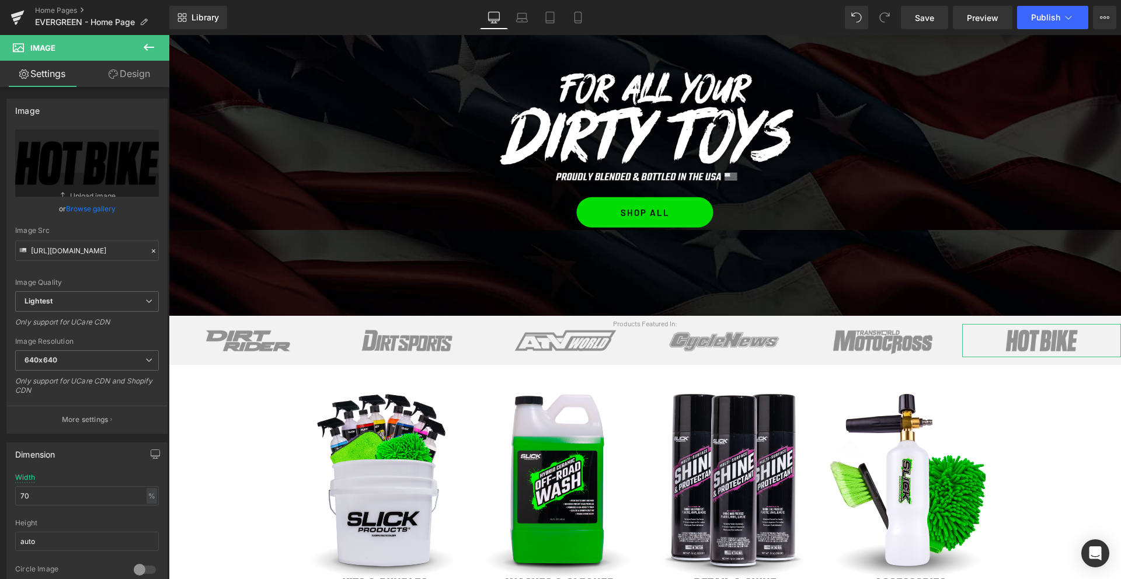
type input "[URL][DOMAIN_NAME]"
click at [151, 44] on icon at bounding box center [149, 47] width 14 height 14
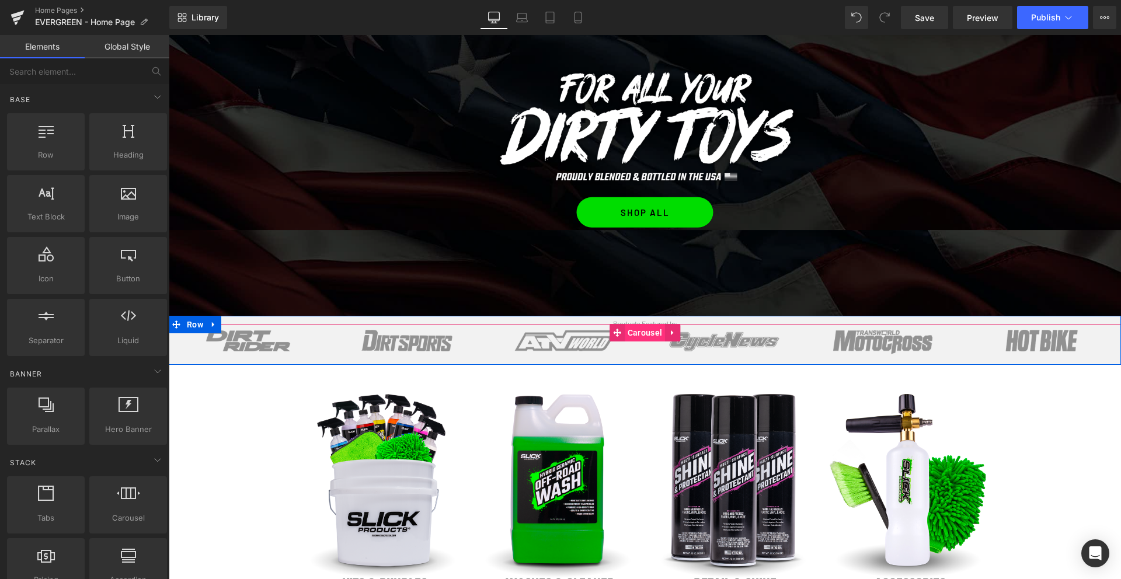
click at [644, 335] on span "Carousel" at bounding box center [645, 333] width 40 height 18
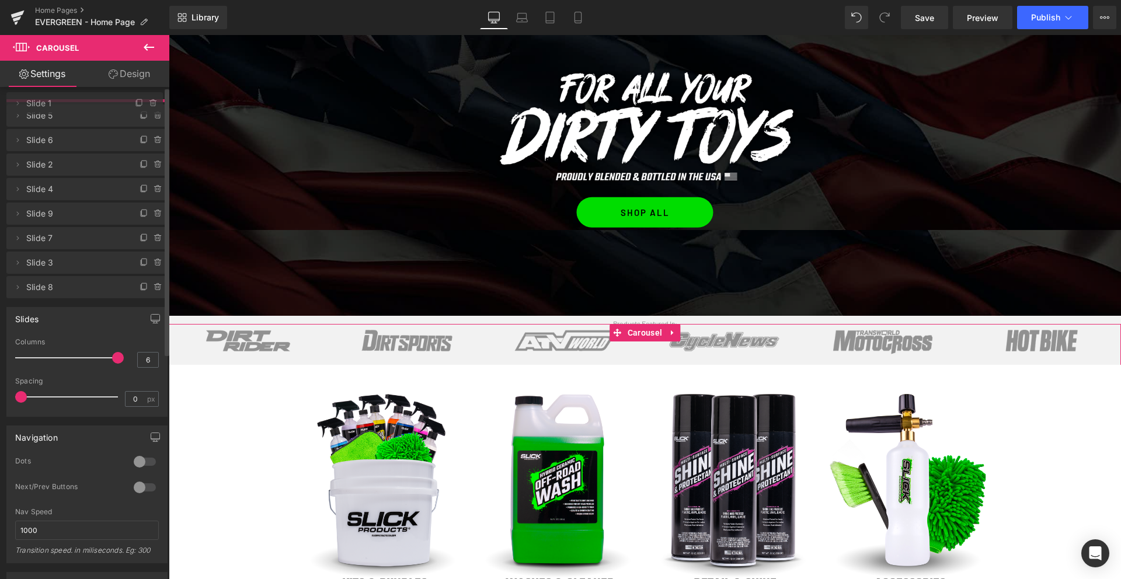
drag, startPoint x: 61, startPoint y: 263, endPoint x: 53, endPoint y: 106, distance: 156.6
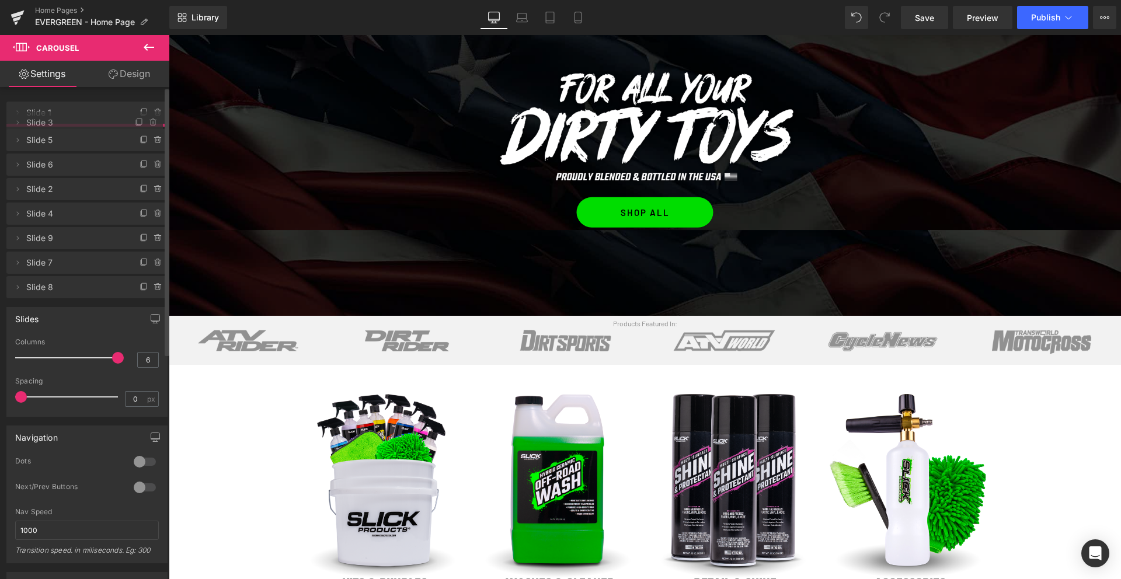
drag, startPoint x: 63, startPoint y: 288, endPoint x: 79, endPoint y: 126, distance: 162.5
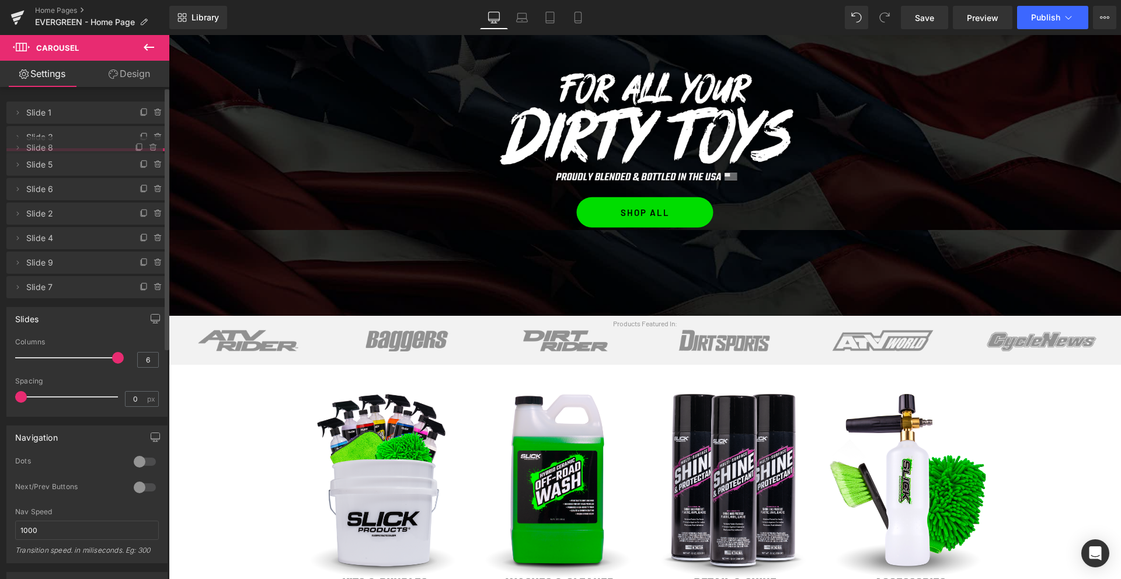
drag, startPoint x: 60, startPoint y: 315, endPoint x: 67, endPoint y: 153, distance: 161.9
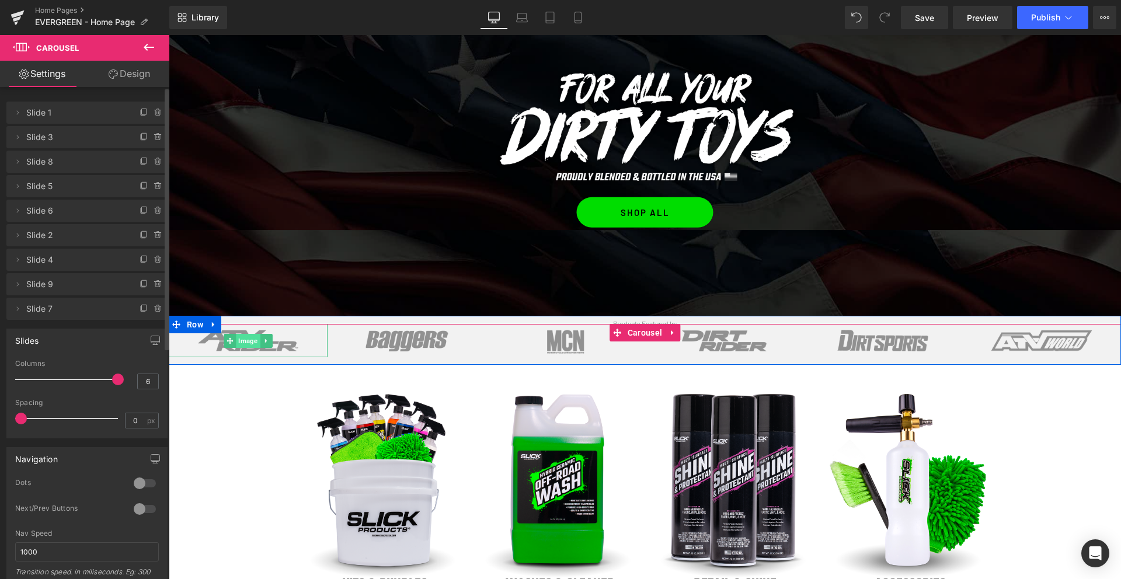
click at [248, 339] on span "Image" at bounding box center [248, 341] width 24 height 14
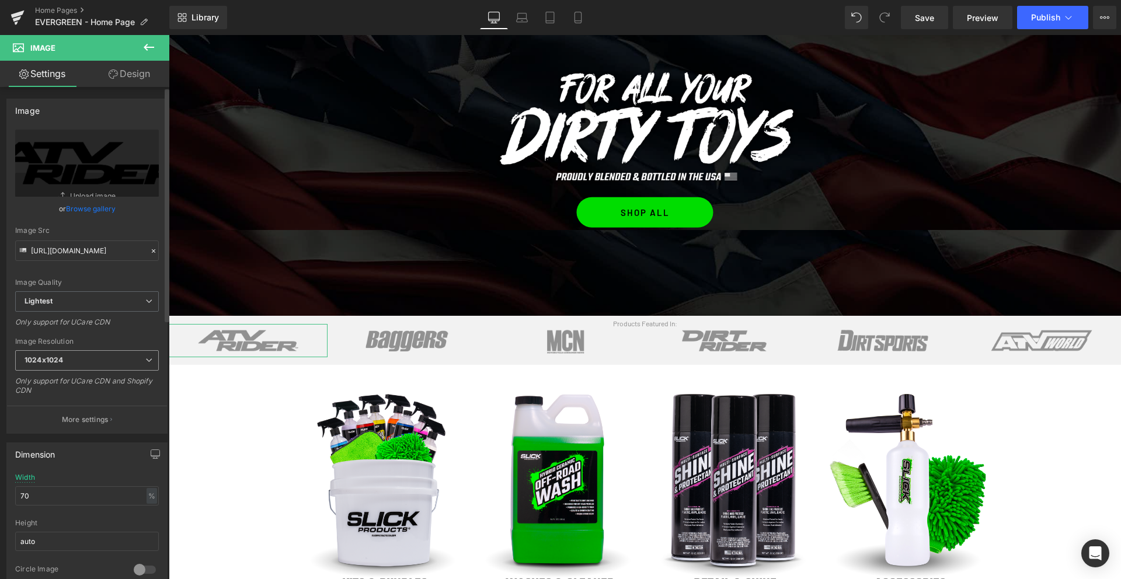
click at [47, 358] on b "1024x1024" at bounding box center [44, 359] width 39 height 9
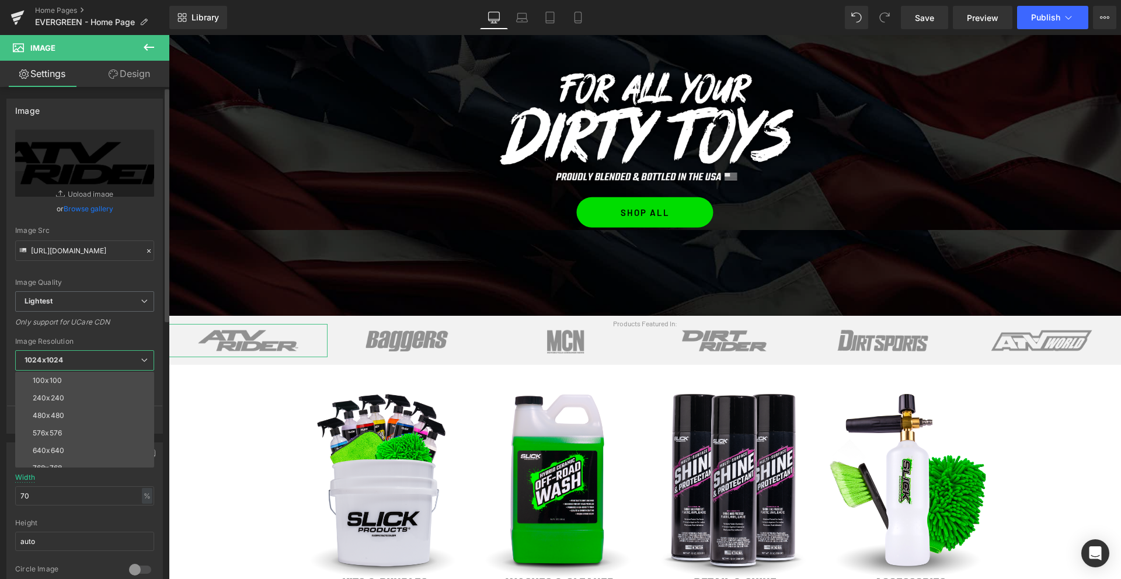
click at [54, 452] on div "640x640" at bounding box center [49, 451] width 32 height 8
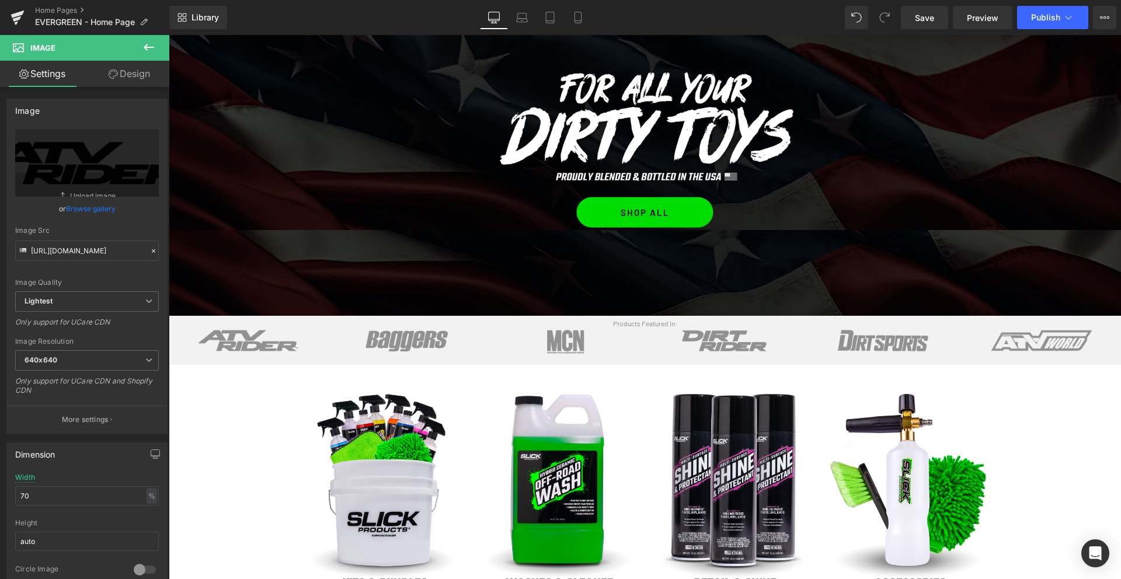
type input "[URL][DOMAIN_NAME]"
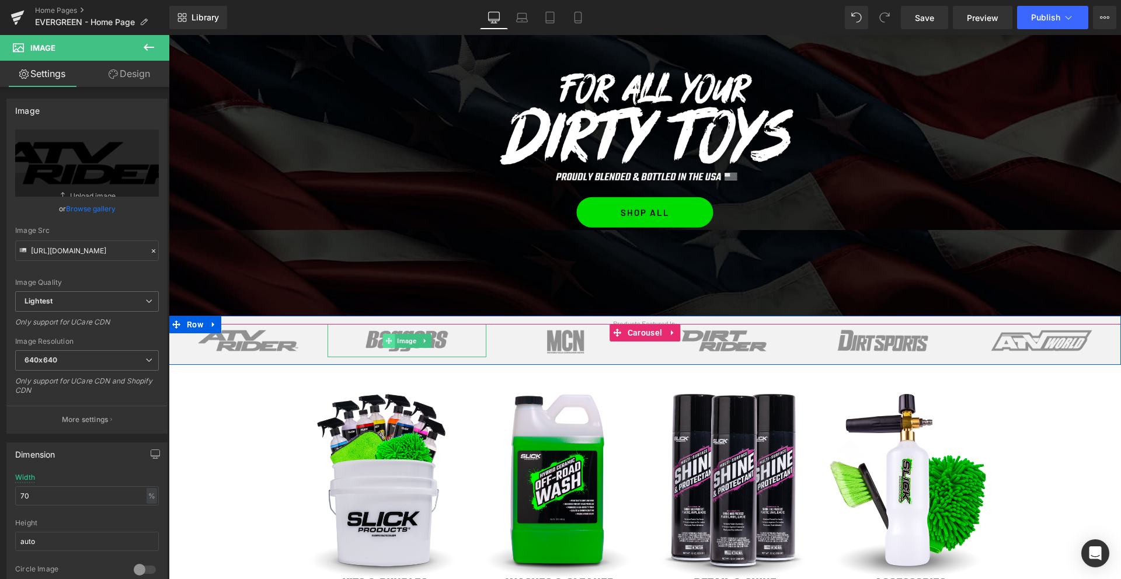
click at [403, 342] on span "Image" at bounding box center [407, 341] width 24 height 14
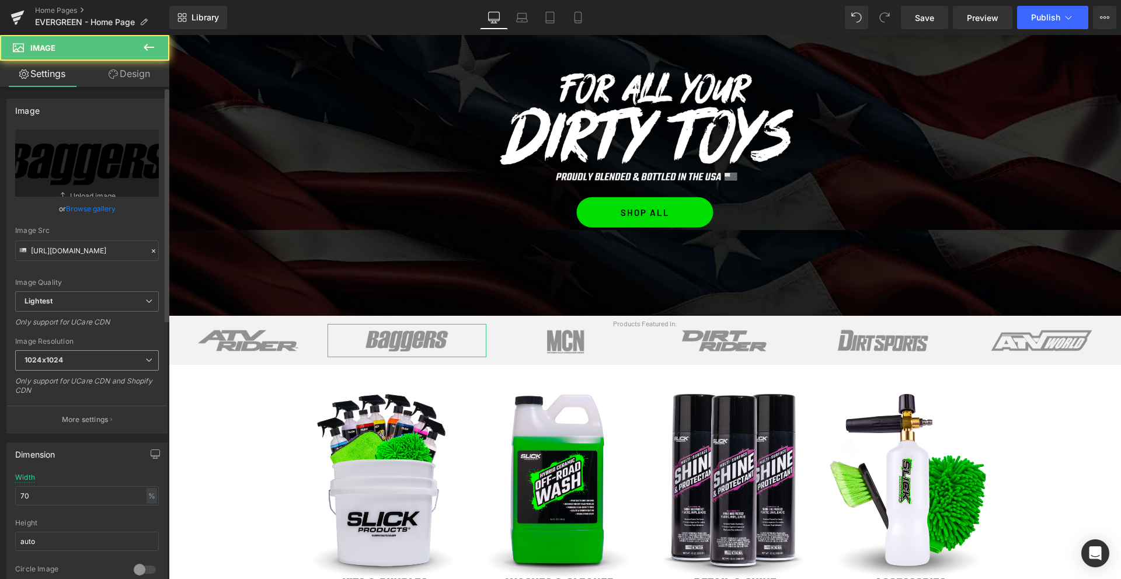
click at [87, 353] on span "1024x1024" at bounding box center [87, 360] width 144 height 20
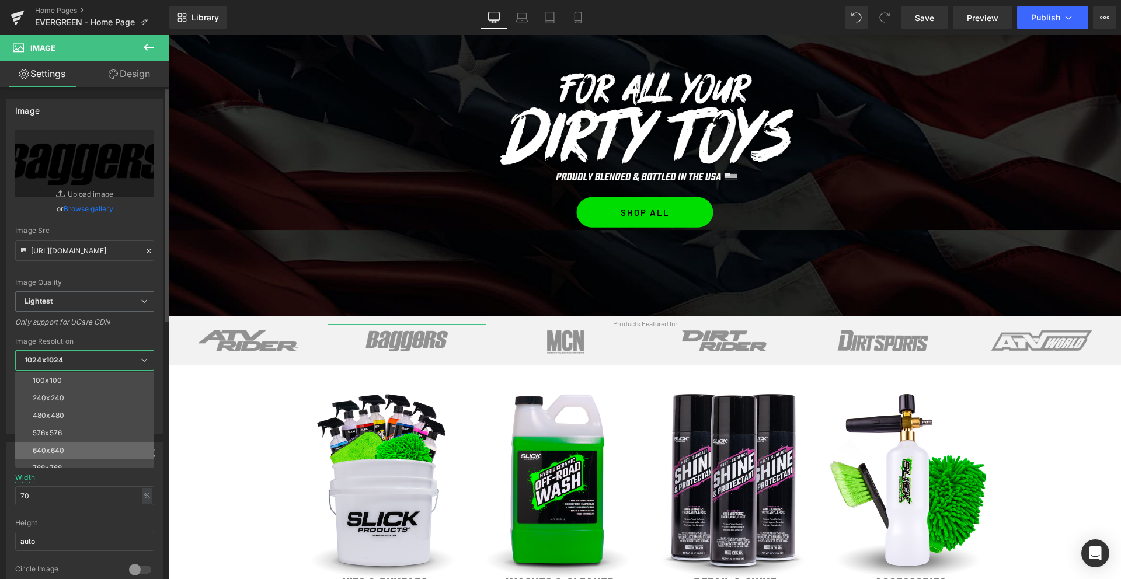
click at [57, 445] on li "640x640" at bounding box center [87, 451] width 144 height 18
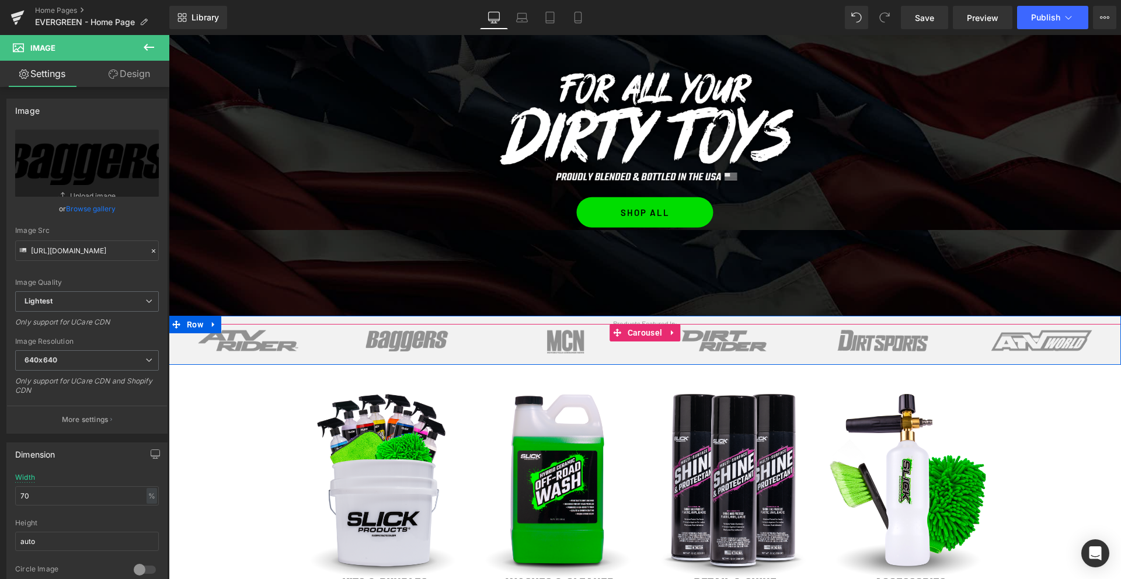
type input "[URL][DOMAIN_NAME]"
click at [569, 344] on span "Image" at bounding box center [565, 341] width 24 height 14
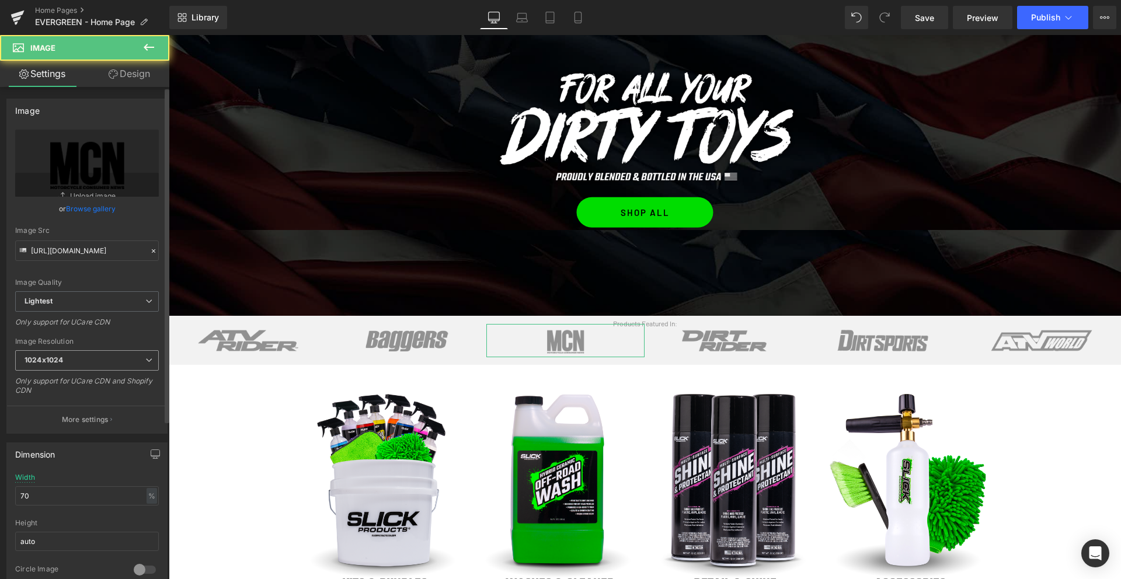
click at [68, 368] on span "1024x1024" at bounding box center [87, 360] width 144 height 20
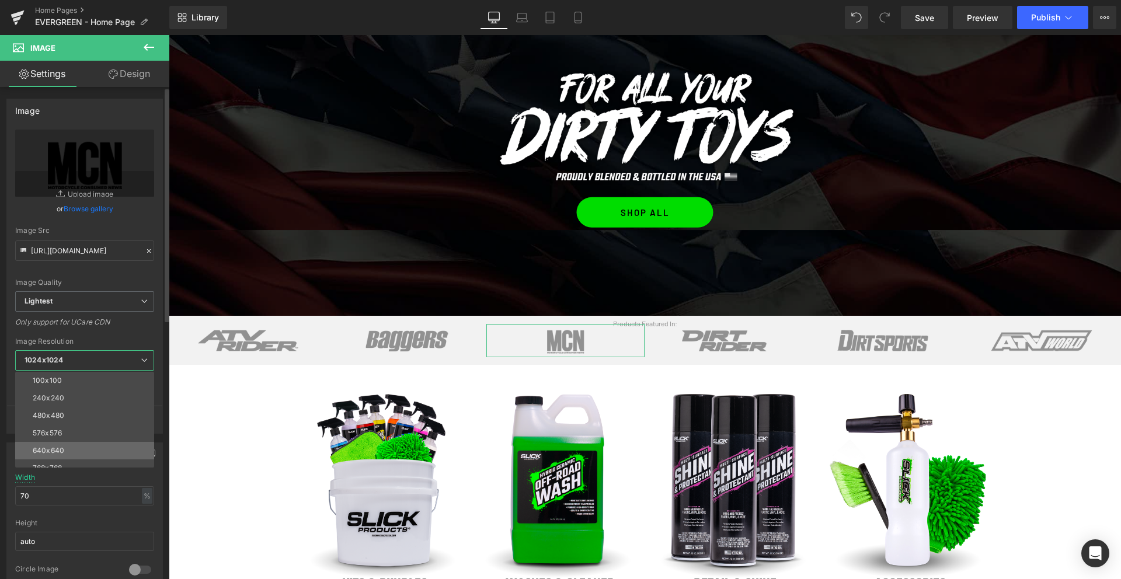
click at [52, 449] on div "640x640" at bounding box center [49, 451] width 32 height 8
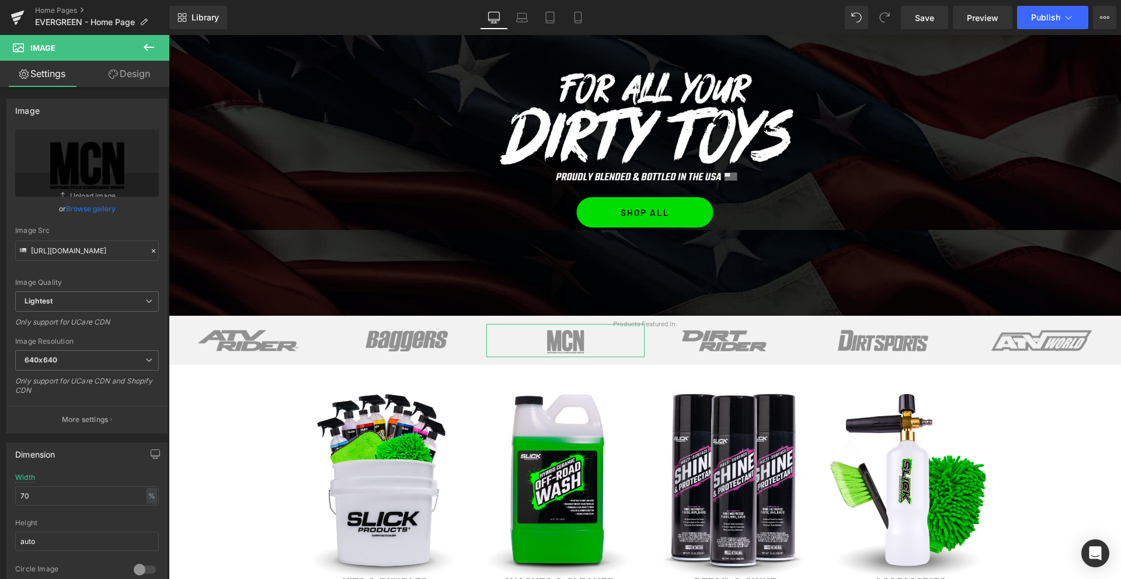
type input "[URL][DOMAIN_NAME]"
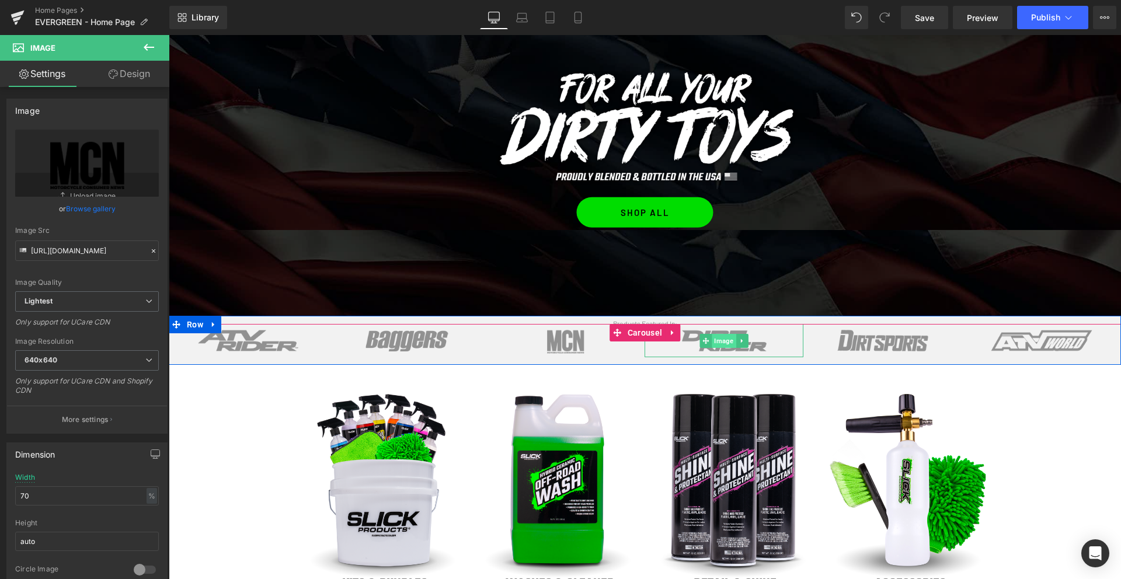
click at [728, 338] on span "Image" at bounding box center [724, 341] width 24 height 14
click at [640, 332] on span "Carousel" at bounding box center [645, 333] width 40 height 18
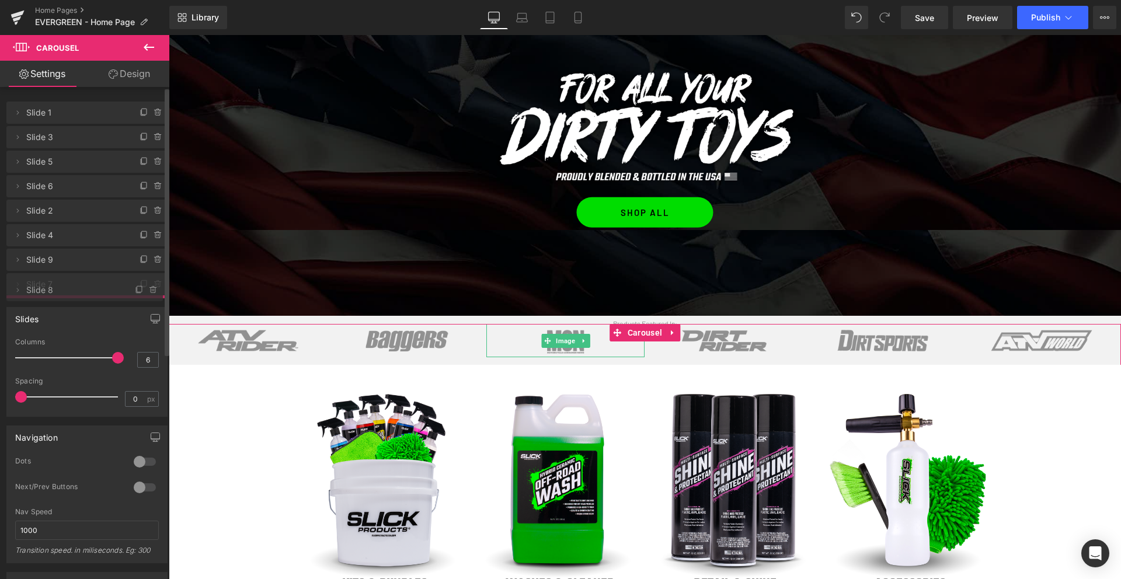
drag, startPoint x: 62, startPoint y: 162, endPoint x: 64, endPoint y: 290, distance: 127.8
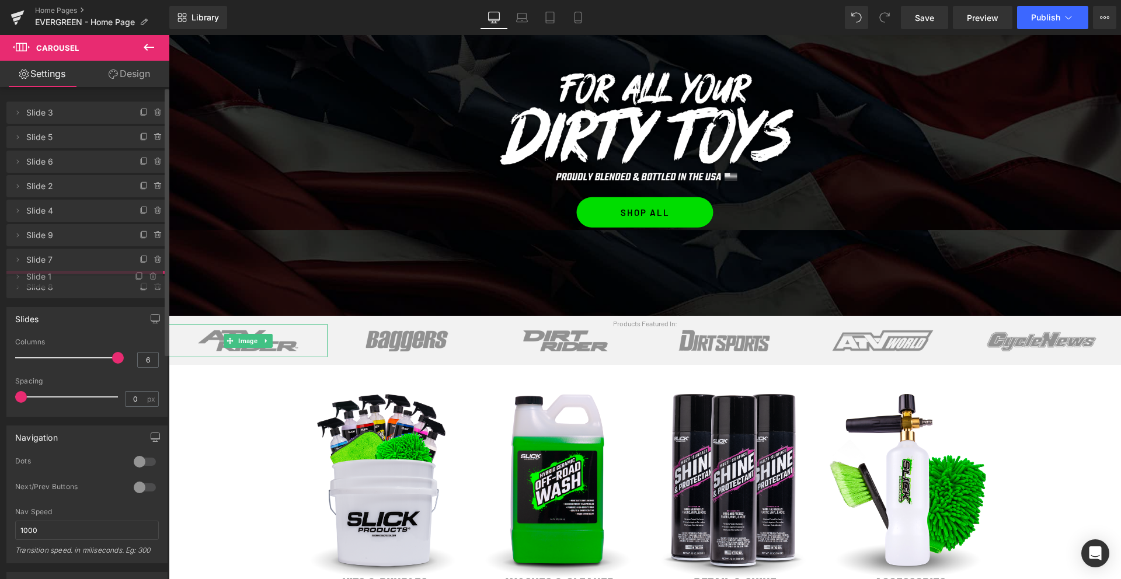
drag, startPoint x: 76, startPoint y: 116, endPoint x: 79, endPoint y: 280, distance: 163.5
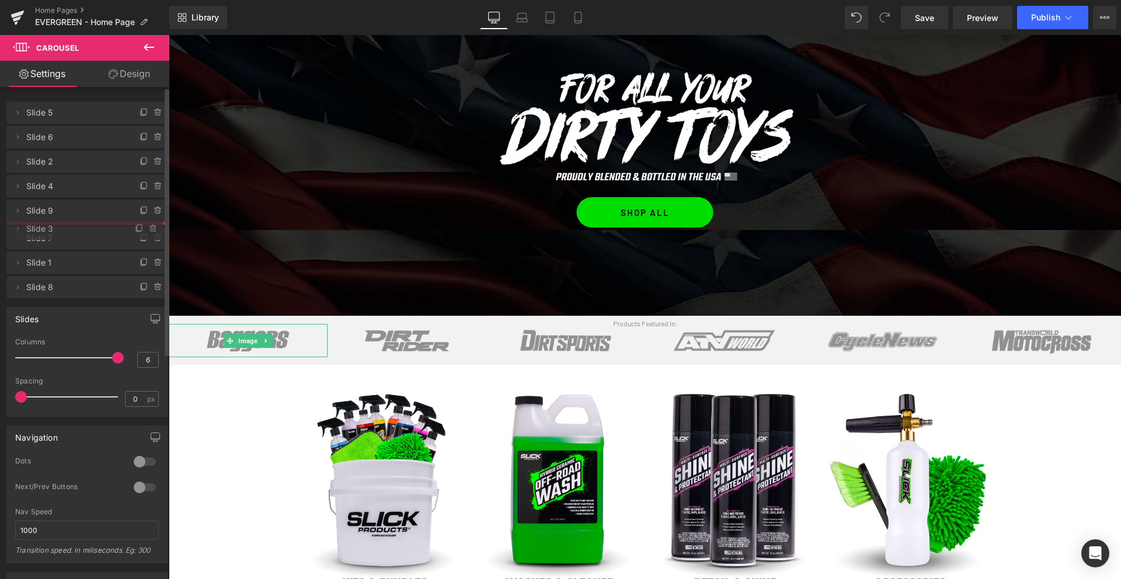
drag, startPoint x: 73, startPoint y: 114, endPoint x: 80, endPoint y: 230, distance: 116.4
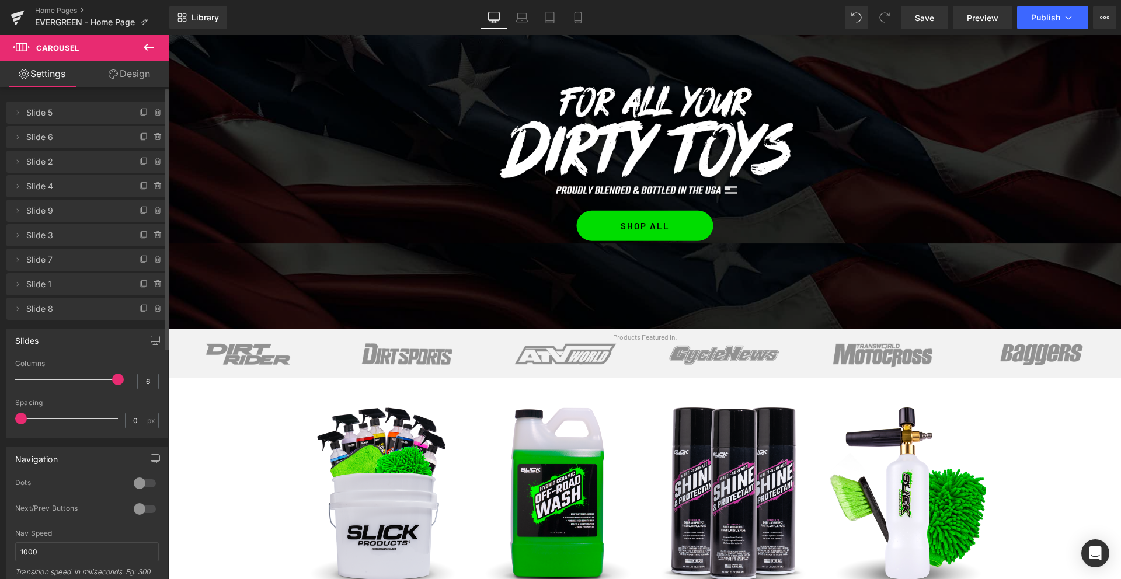
scroll to position [106, 0]
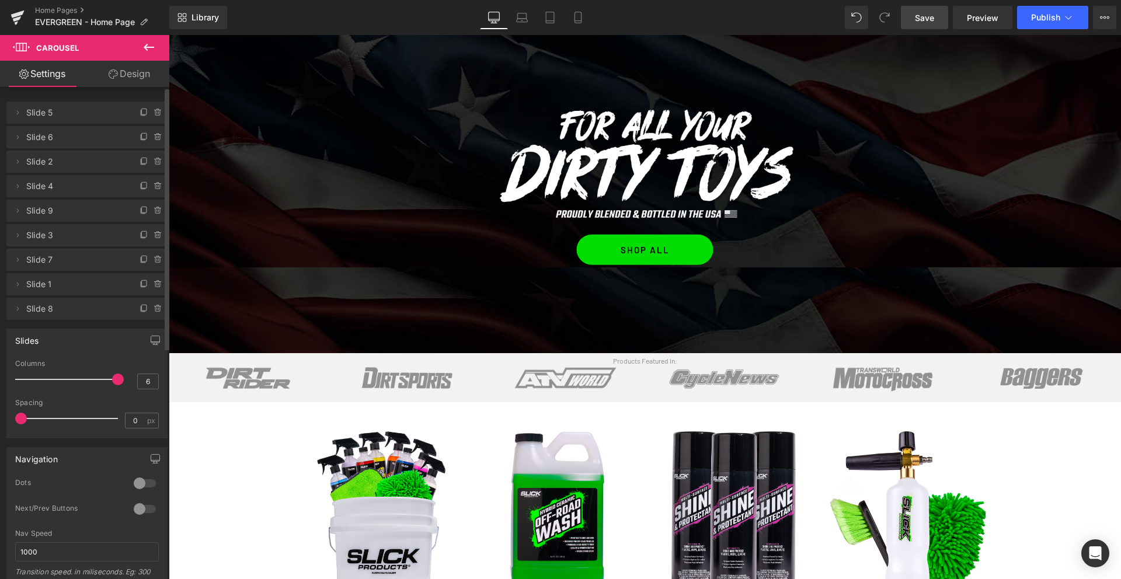
click at [919, 19] on span "Save" at bounding box center [924, 18] width 19 height 12
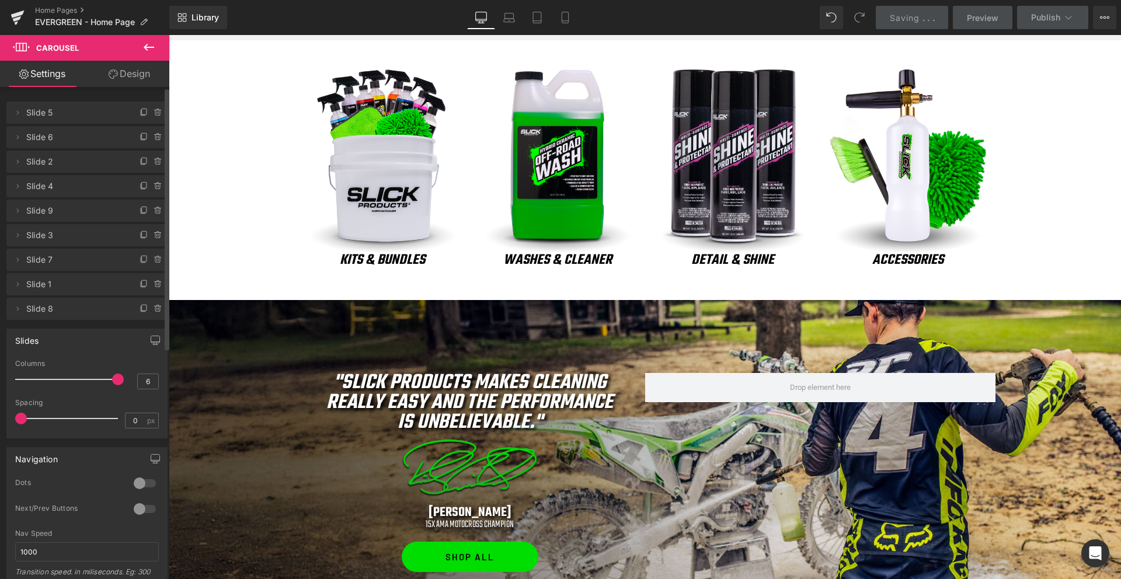
scroll to position [474, 0]
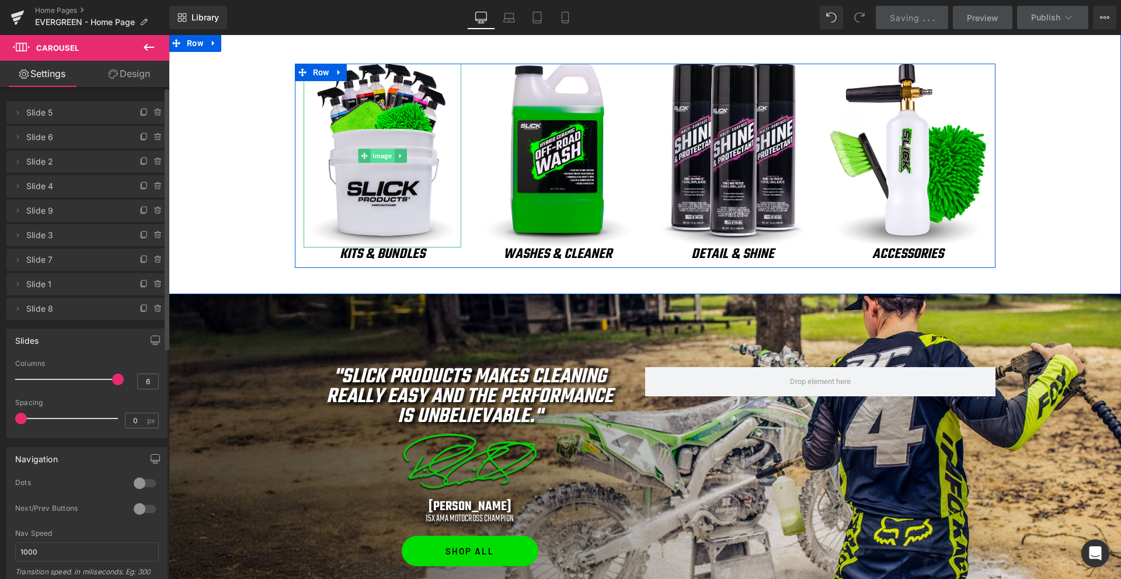
click at [385, 158] on span "Image" at bounding box center [382, 156] width 24 height 14
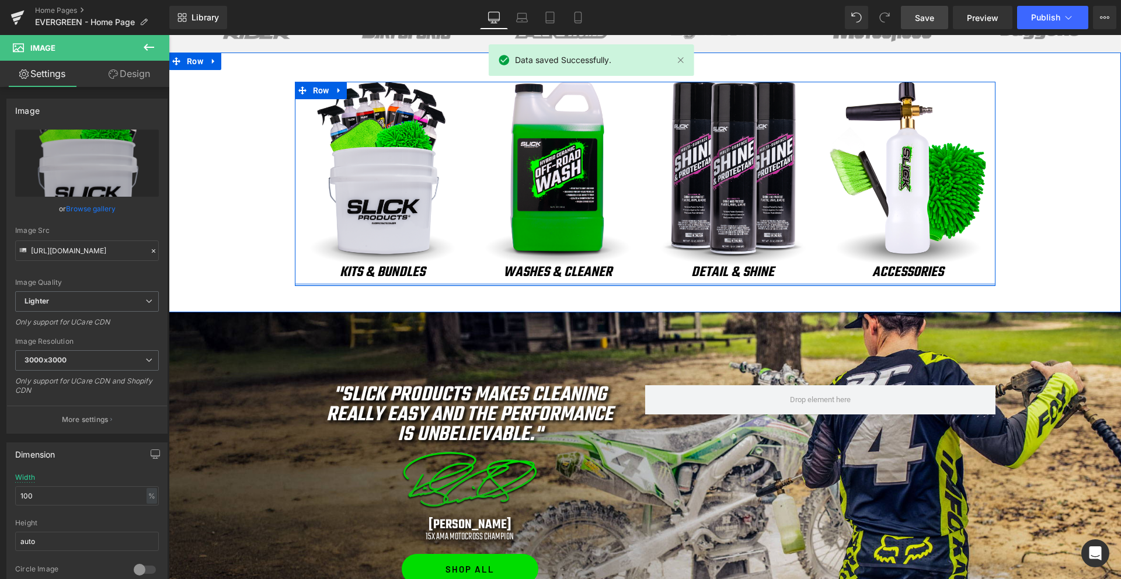
scroll to position [452, 0]
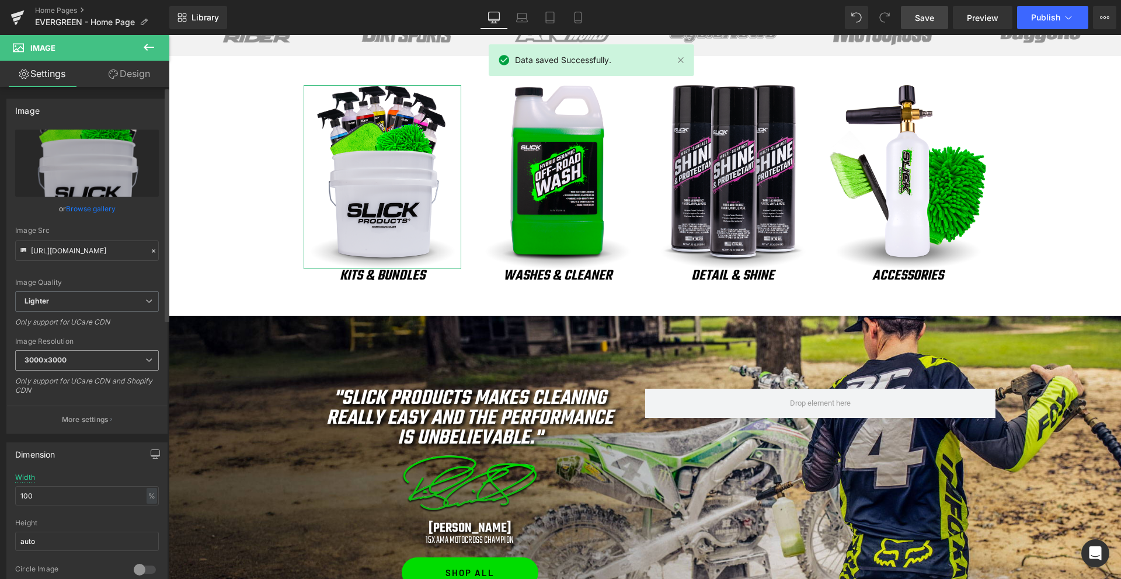
click at [57, 355] on b "3000x3000" at bounding box center [46, 359] width 42 height 9
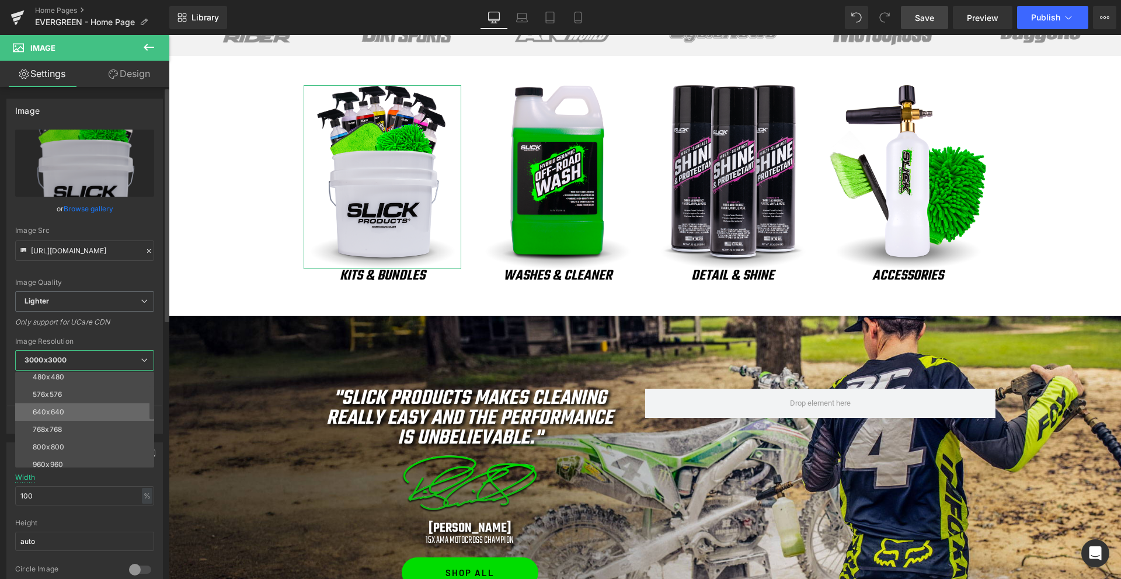
scroll to position [48, 0]
click at [62, 435] on div "800x800" at bounding box center [49, 437] width 32 height 8
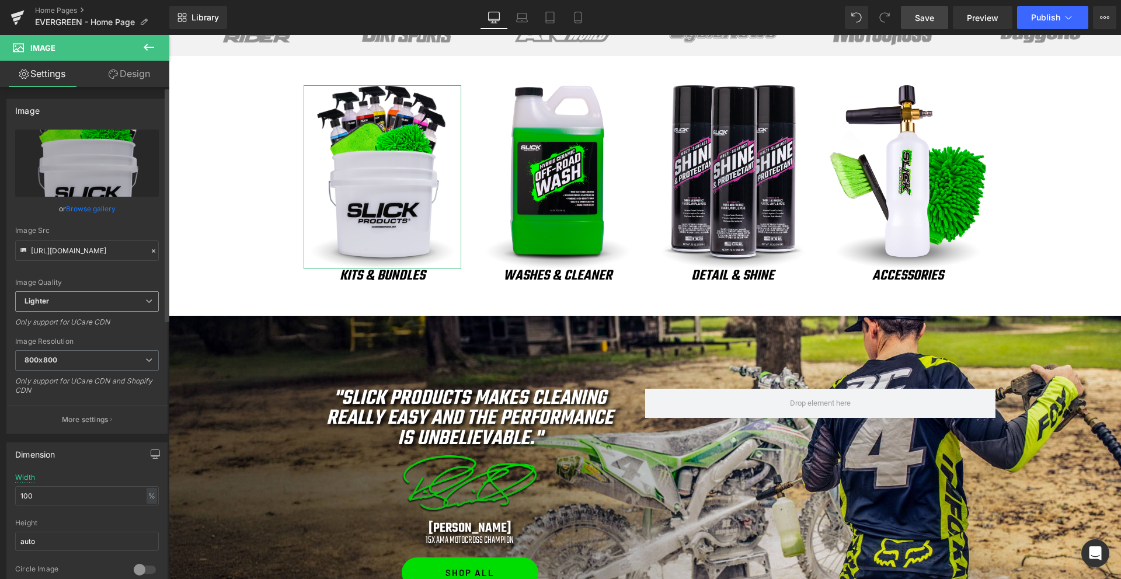
click at [55, 308] on span "Lighter" at bounding box center [87, 301] width 144 height 20
click at [50, 340] on div "Lightest" at bounding box center [46, 340] width 27 height 8
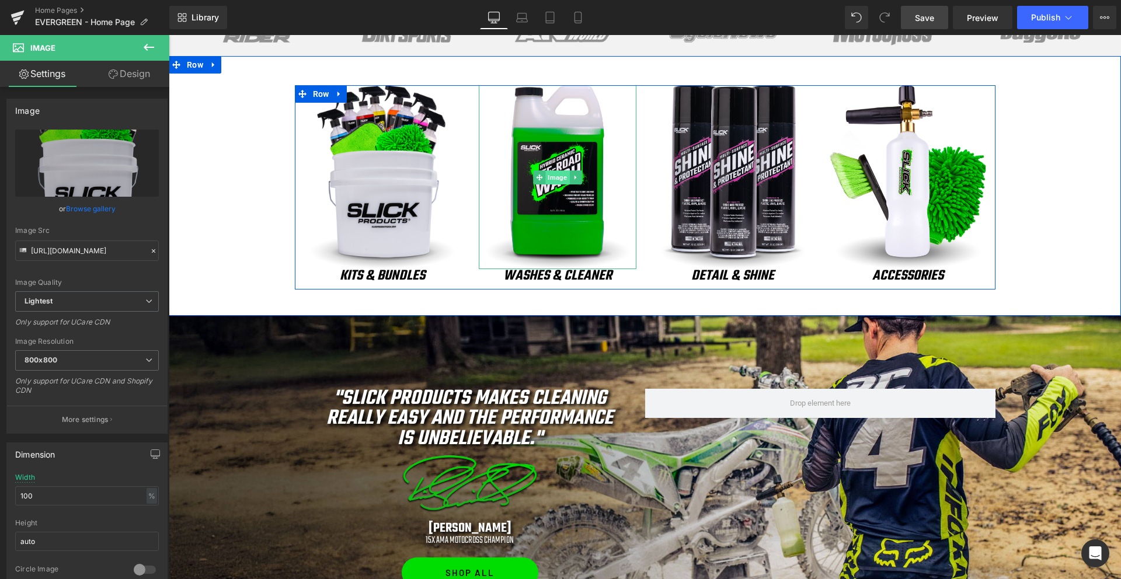
type input "[URL][DOMAIN_NAME]"
click at [554, 176] on span "Image" at bounding box center [557, 177] width 24 height 14
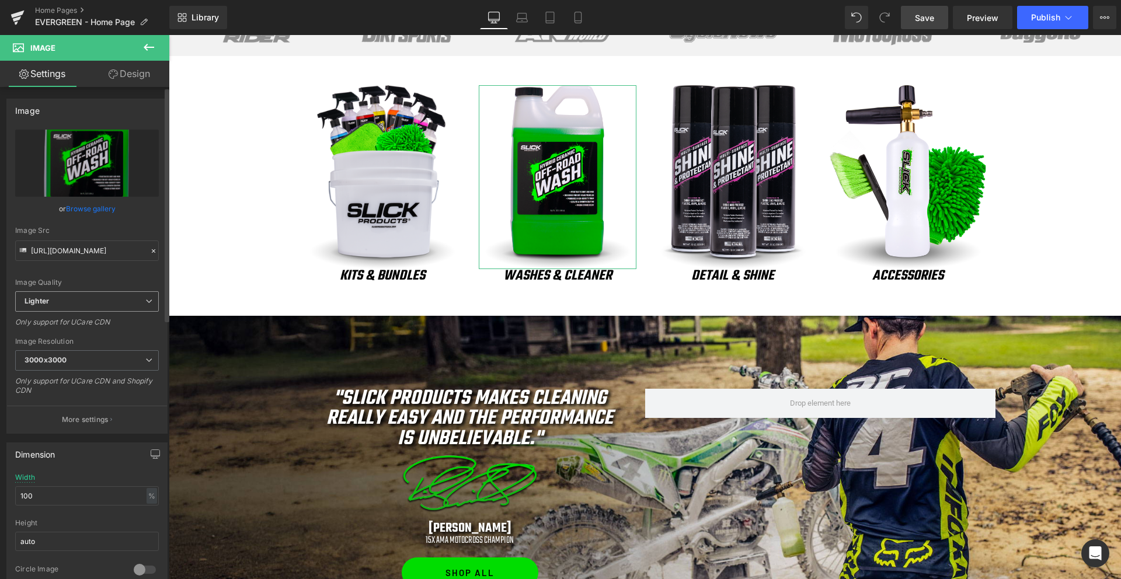
click at [58, 302] on span "Lighter" at bounding box center [87, 301] width 144 height 20
click at [57, 341] on div "Lightest" at bounding box center [46, 340] width 27 height 8
click at [53, 365] on span "3000x3000" at bounding box center [87, 360] width 144 height 20
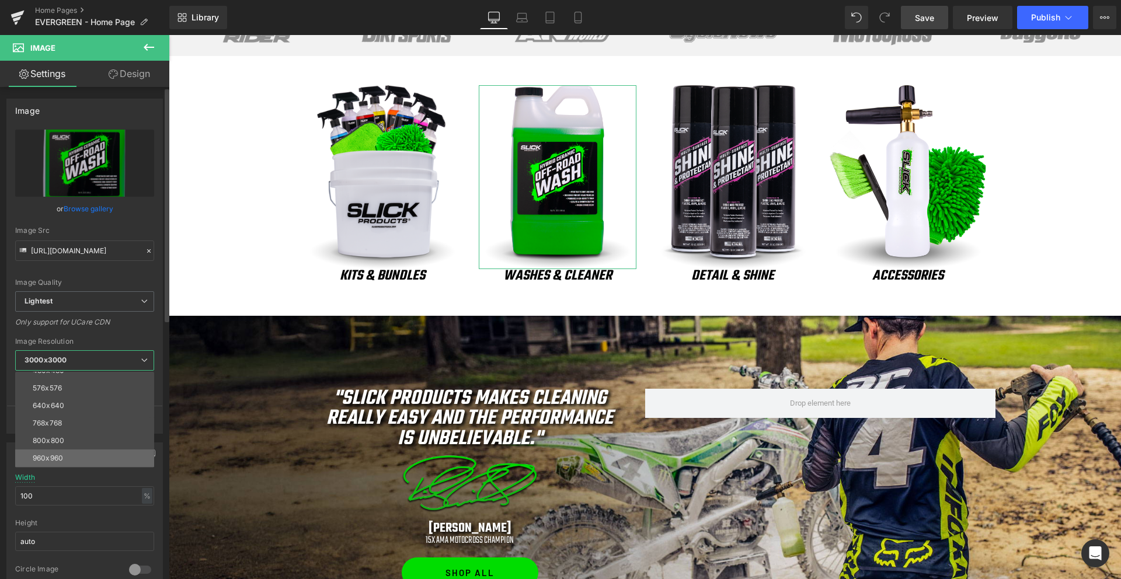
scroll to position [51, 0]
click at [54, 436] on div "800x800" at bounding box center [49, 435] width 32 height 8
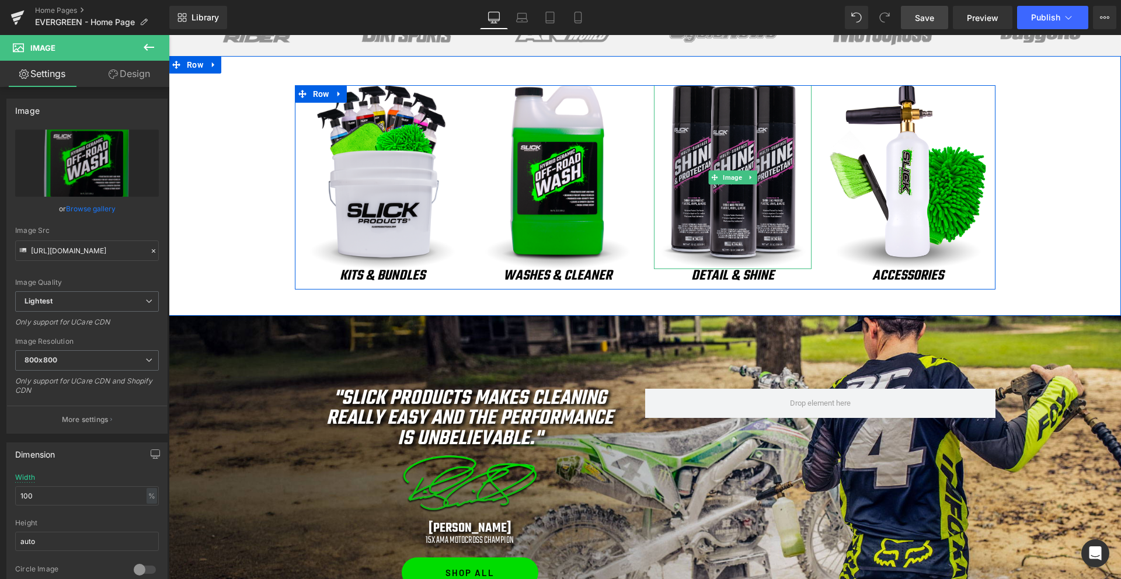
type input "[URL][DOMAIN_NAME]"
click at [727, 179] on span "Image" at bounding box center [732, 177] width 24 height 14
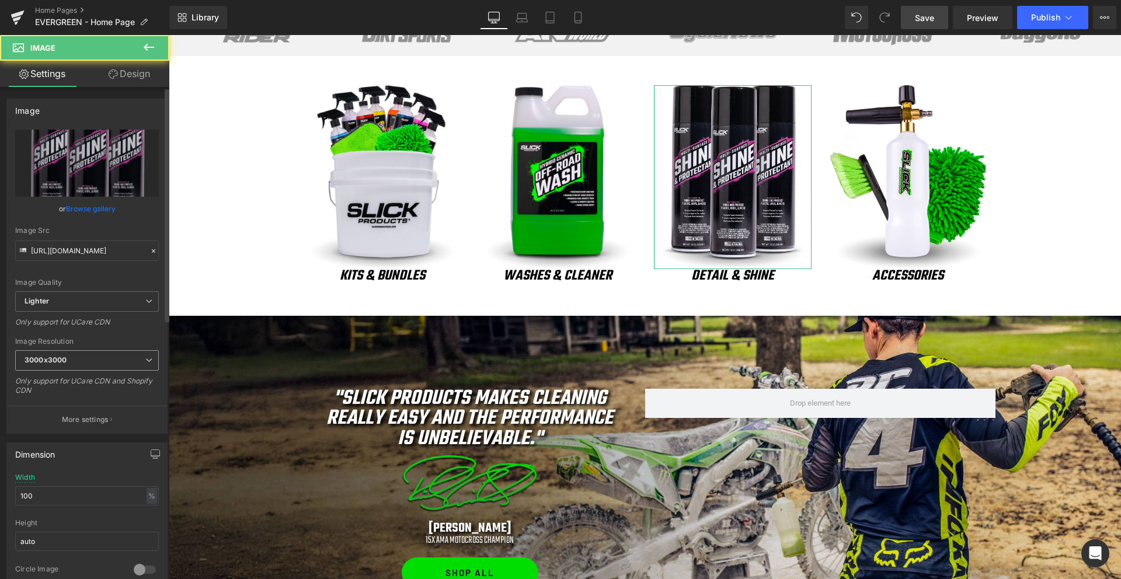
click at [54, 358] on b "3000x3000" at bounding box center [46, 359] width 42 height 9
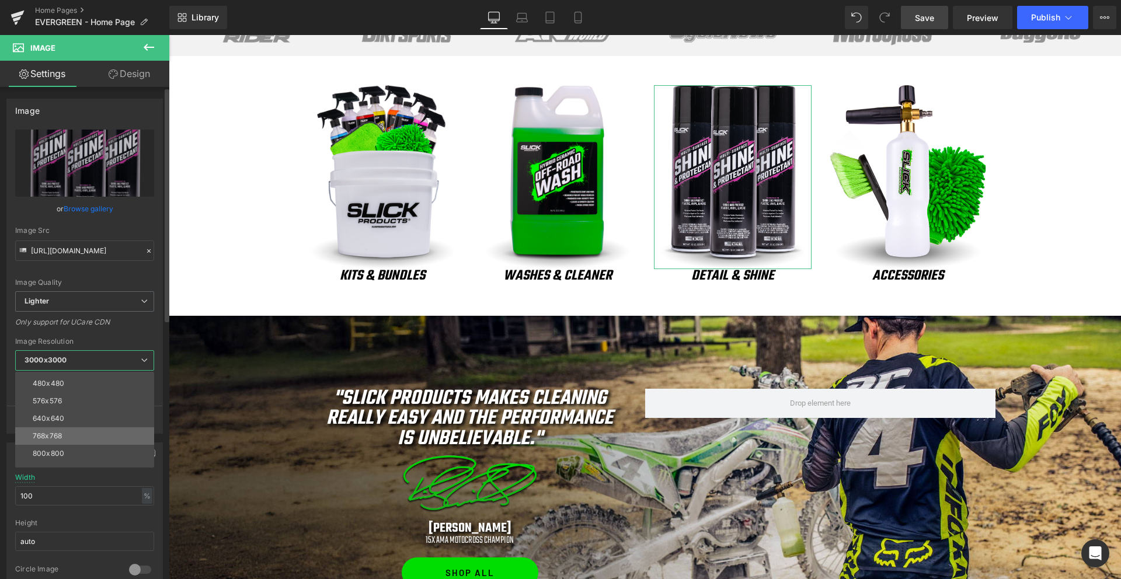
scroll to position [33, 0]
click at [52, 448] on div "800x800" at bounding box center [49, 452] width 32 height 8
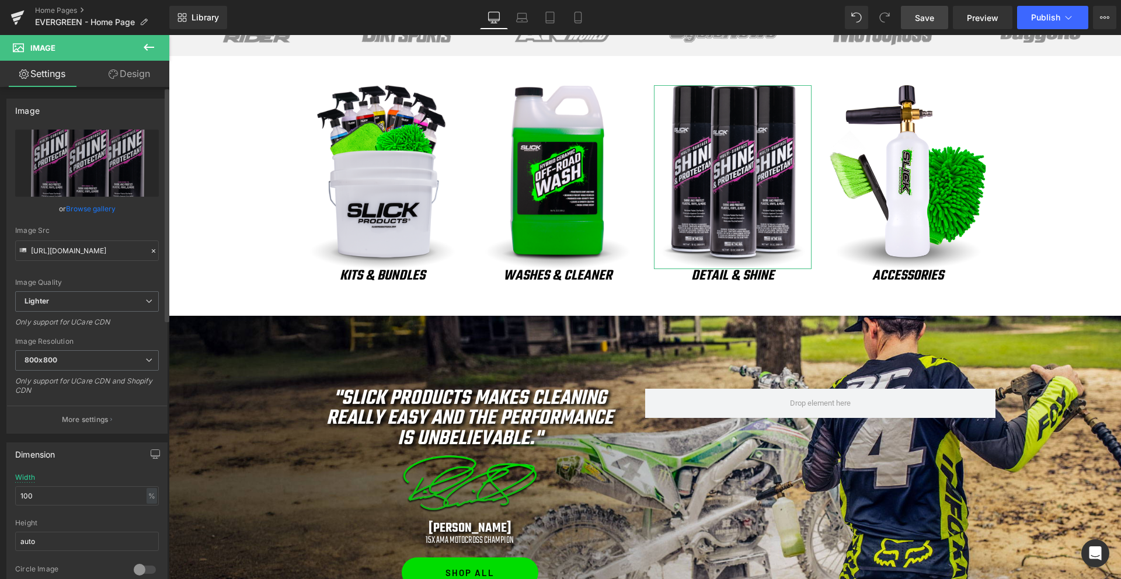
click at [67, 283] on div "Image Quality" at bounding box center [87, 282] width 144 height 8
click at [51, 306] on span "Lighter" at bounding box center [87, 301] width 144 height 20
click at [58, 336] on div "Lightest" at bounding box center [46, 340] width 27 height 8
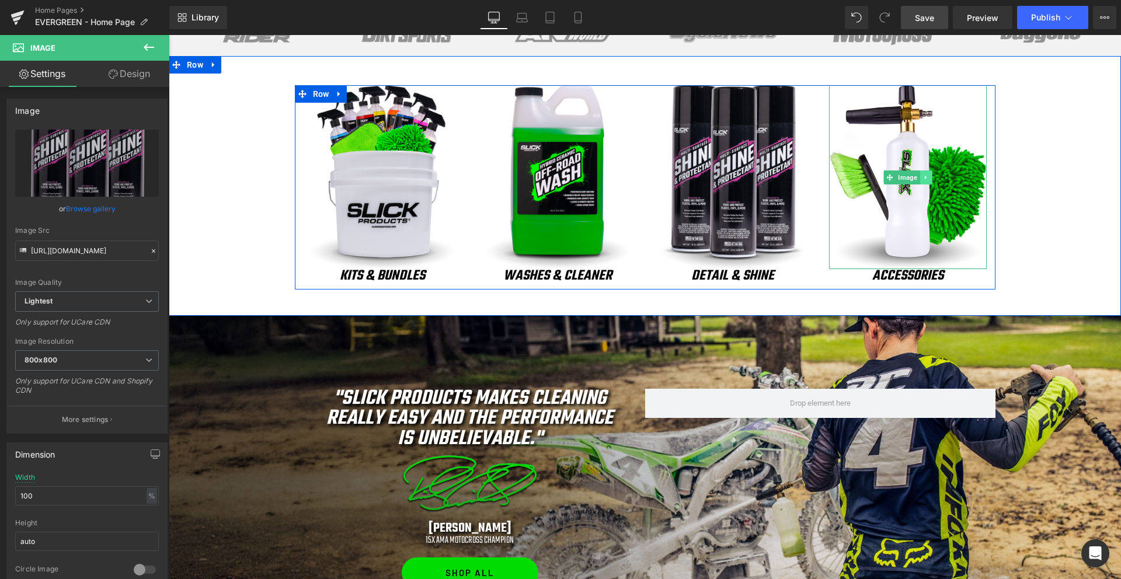
type input "[URL][DOMAIN_NAME]"
click at [912, 178] on span "Image" at bounding box center [907, 177] width 24 height 14
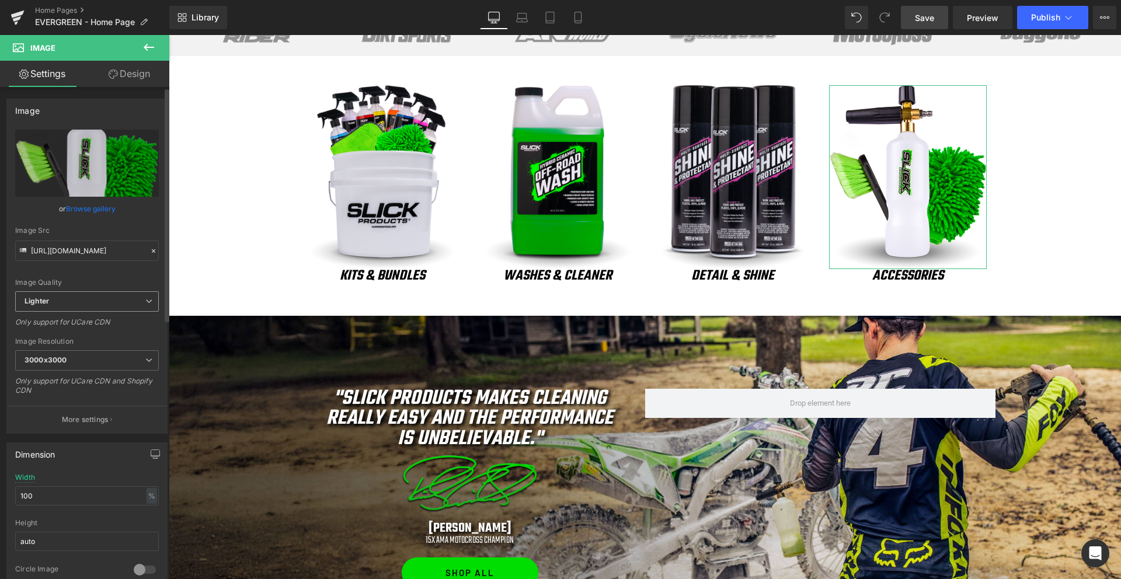
click at [27, 306] on span "Lighter" at bounding box center [87, 301] width 144 height 20
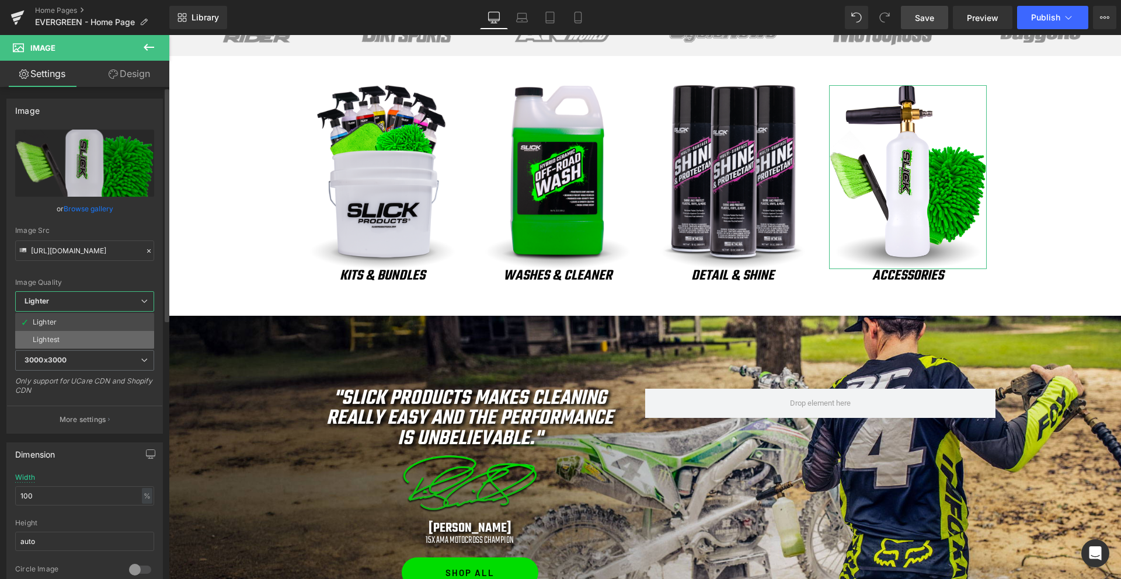
click at [48, 340] on div "Lightest" at bounding box center [46, 340] width 27 height 8
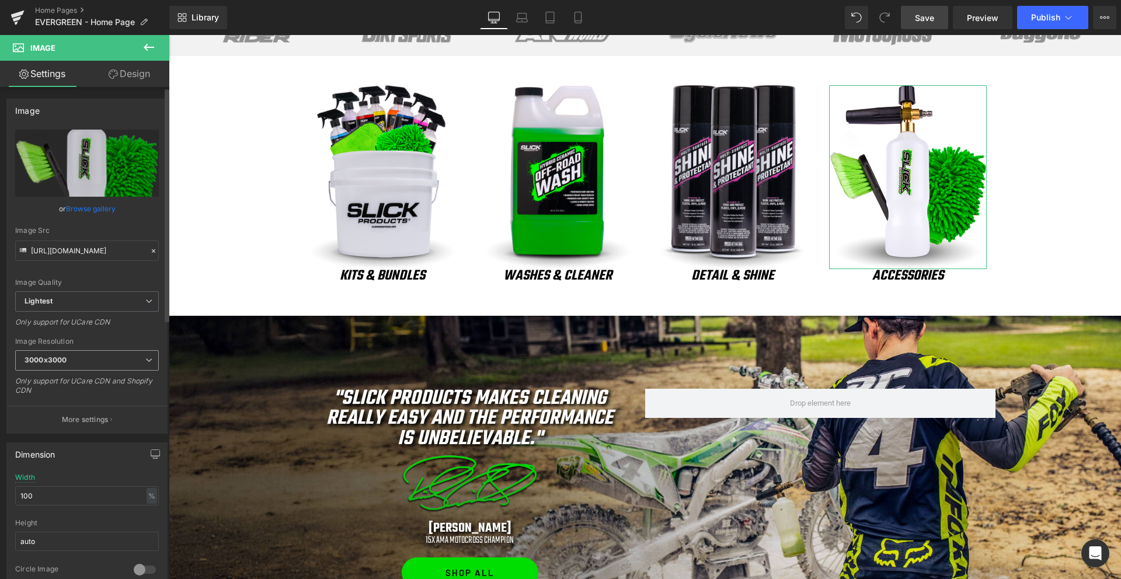
click at [53, 364] on span "3000x3000" at bounding box center [87, 360] width 144 height 20
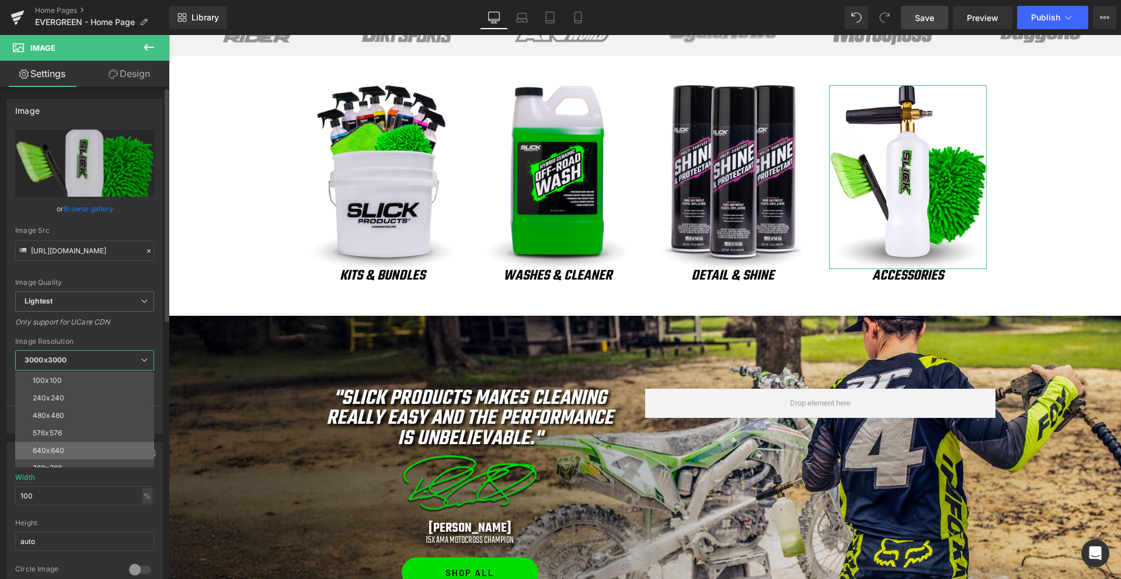
click at [67, 446] on li "640x640" at bounding box center [87, 451] width 144 height 18
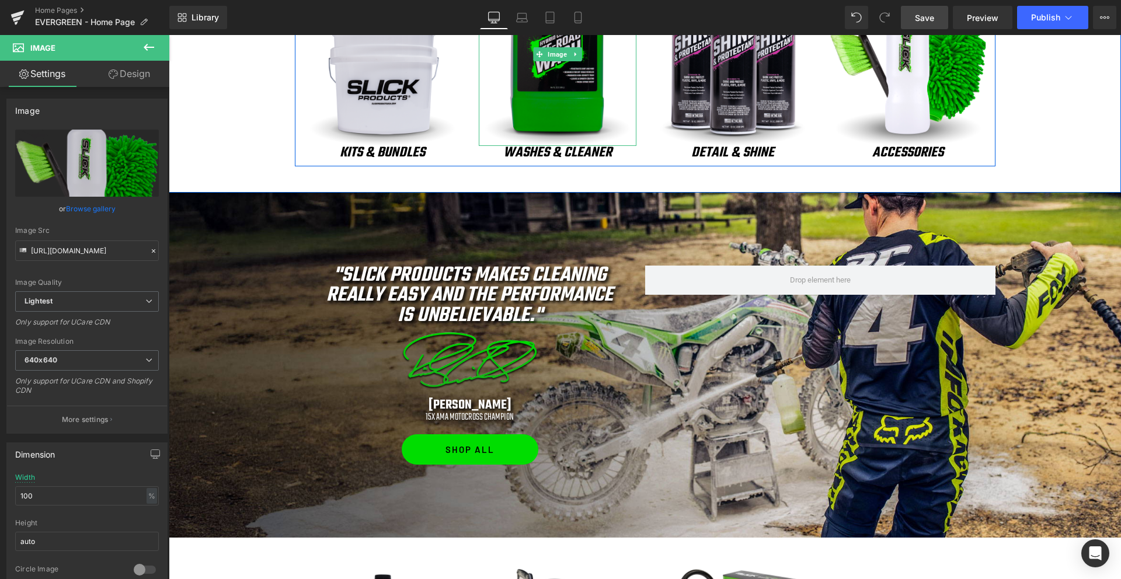
type input "[URL][DOMAIN_NAME]"
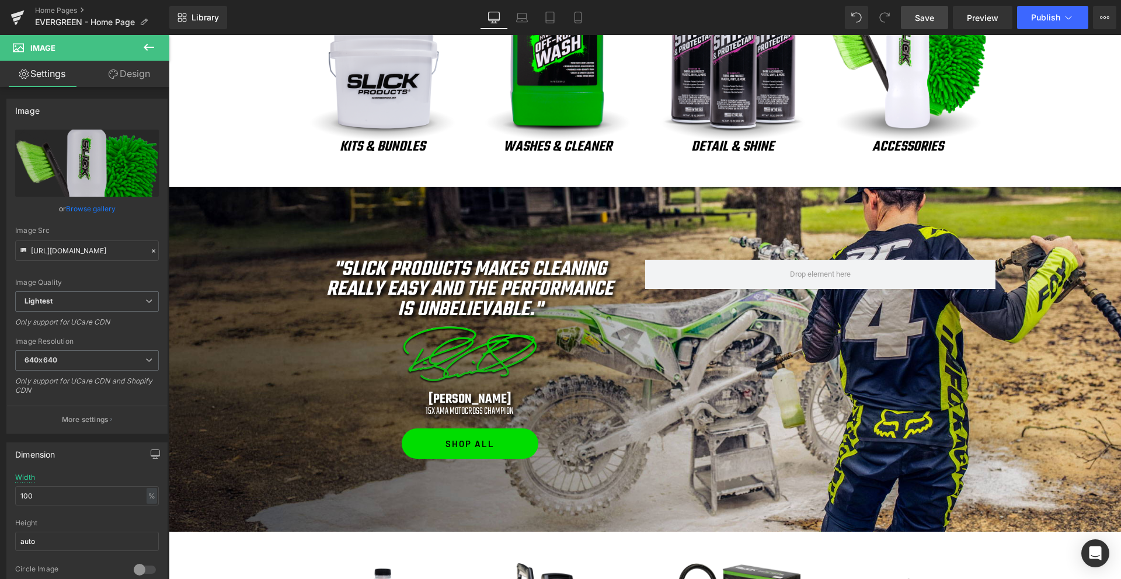
scroll to position [585, 0]
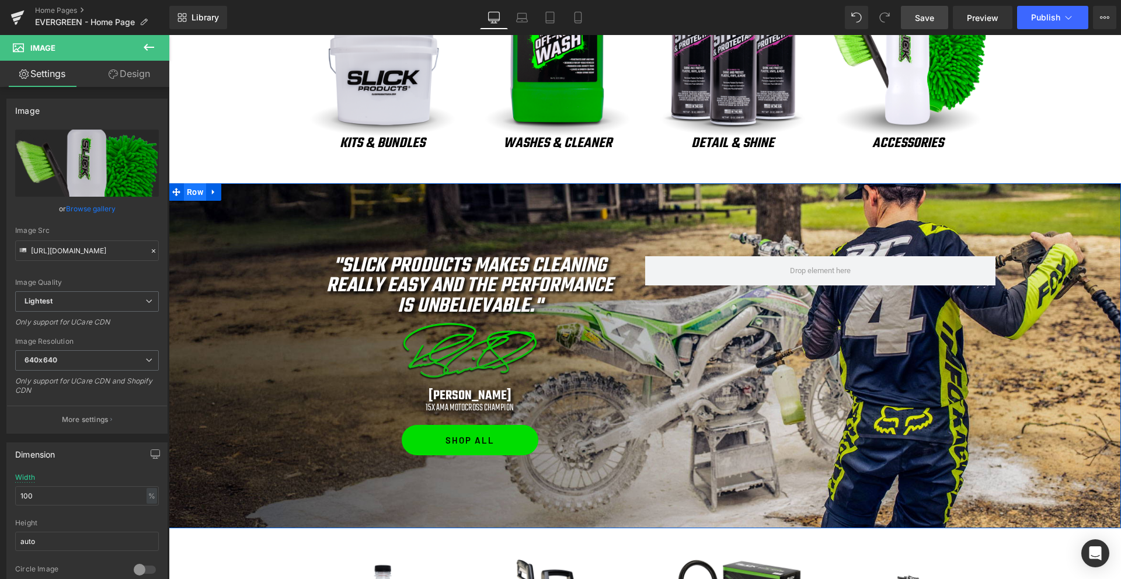
click at [190, 193] on span "Row" at bounding box center [195, 192] width 22 height 18
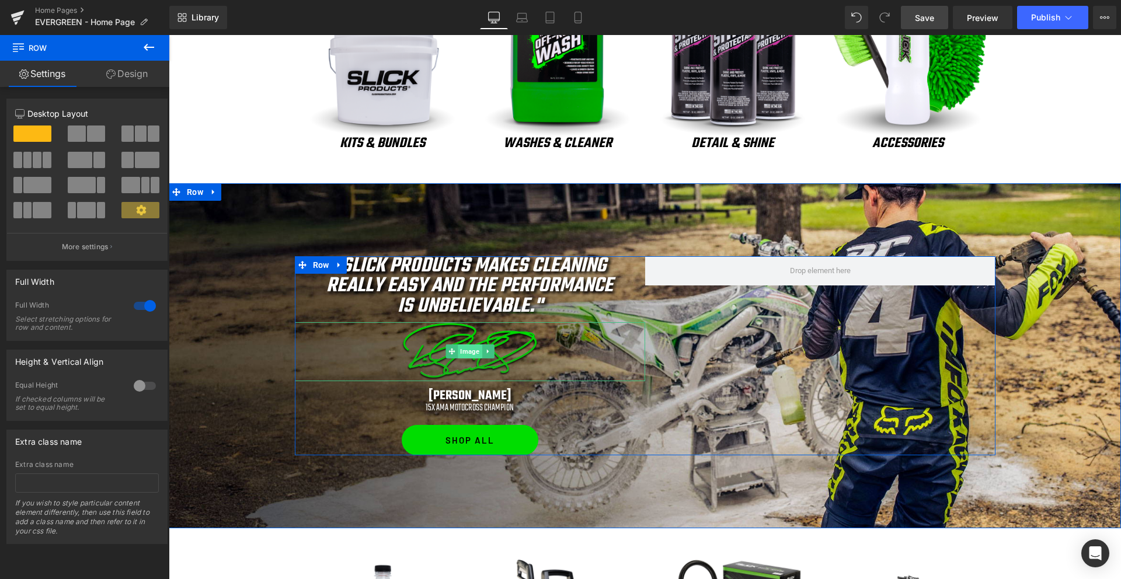
click at [463, 352] on span "Image" at bounding box center [470, 351] width 24 height 14
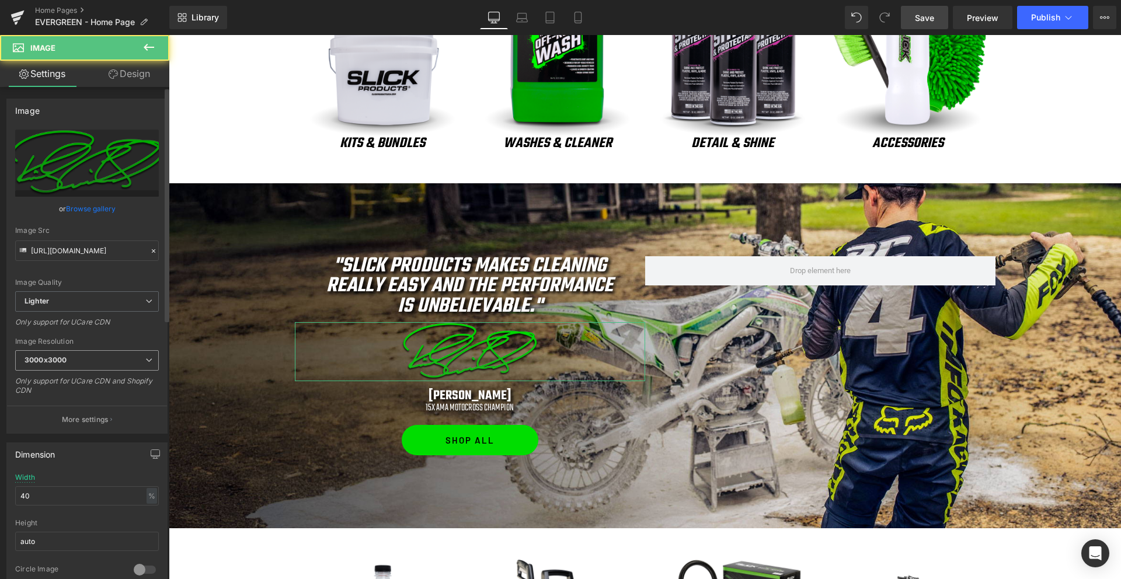
click at [80, 360] on span "3000x3000" at bounding box center [87, 360] width 144 height 20
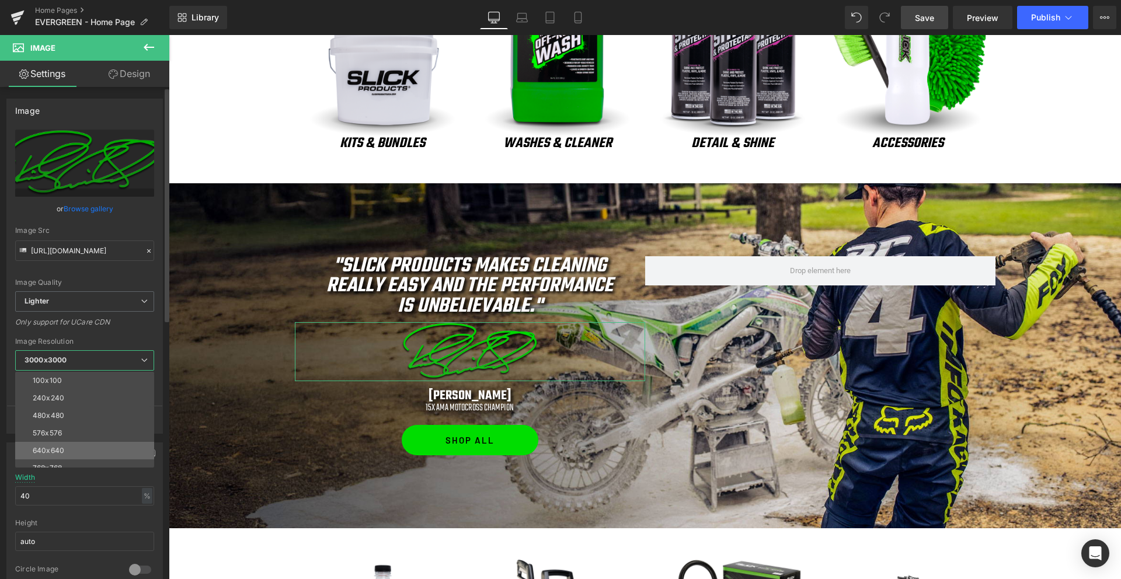
click at [63, 445] on li "640x640" at bounding box center [87, 451] width 144 height 18
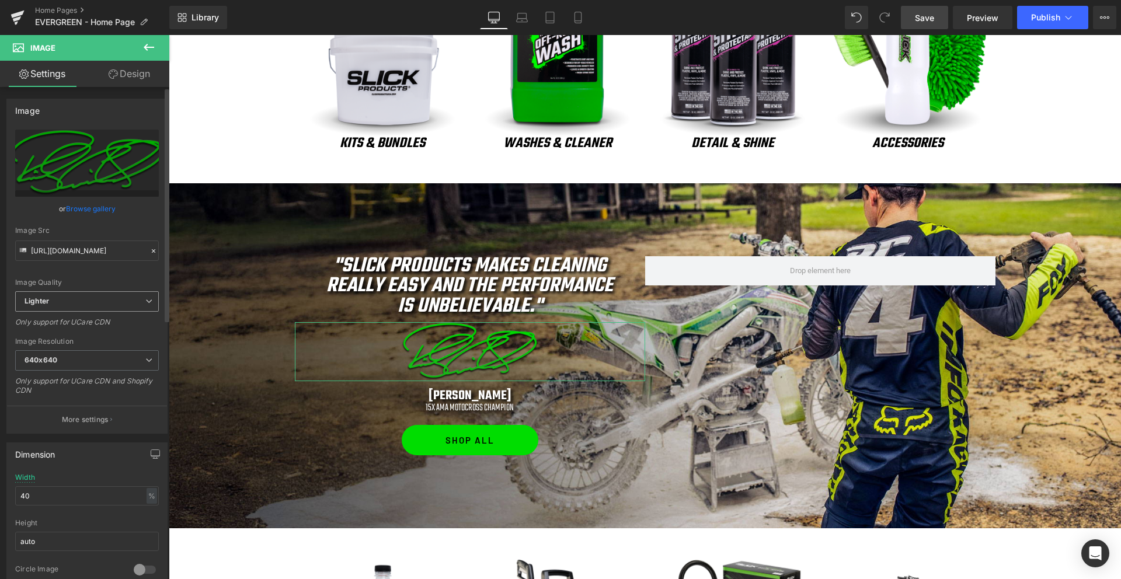
click at [97, 297] on span "Lighter" at bounding box center [87, 301] width 144 height 20
click at [74, 339] on li "Lightest" at bounding box center [84, 340] width 139 height 18
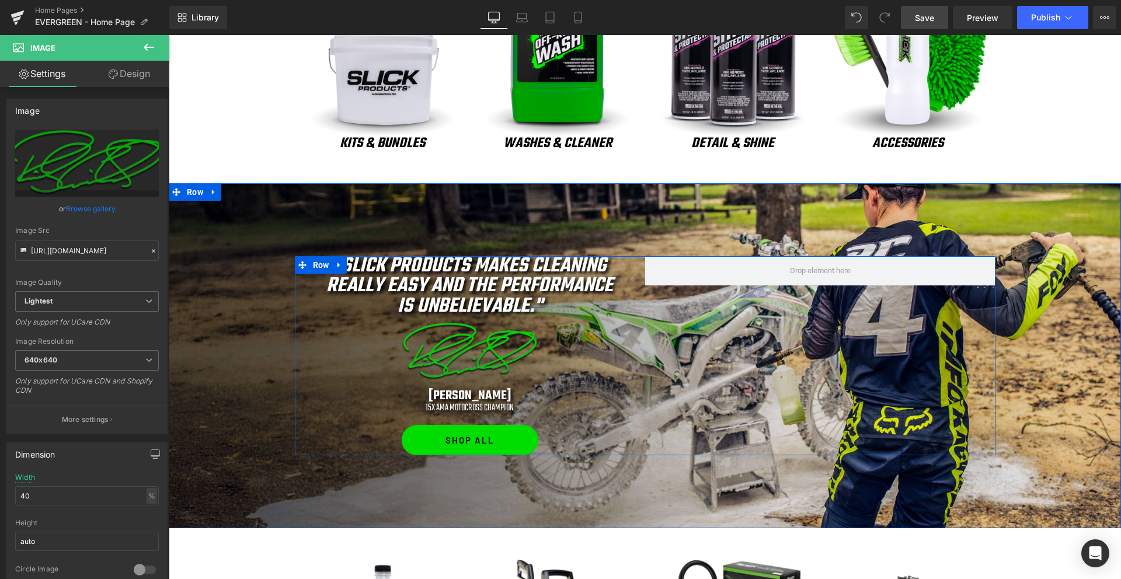
type input "[URL][DOMAIN_NAME]"
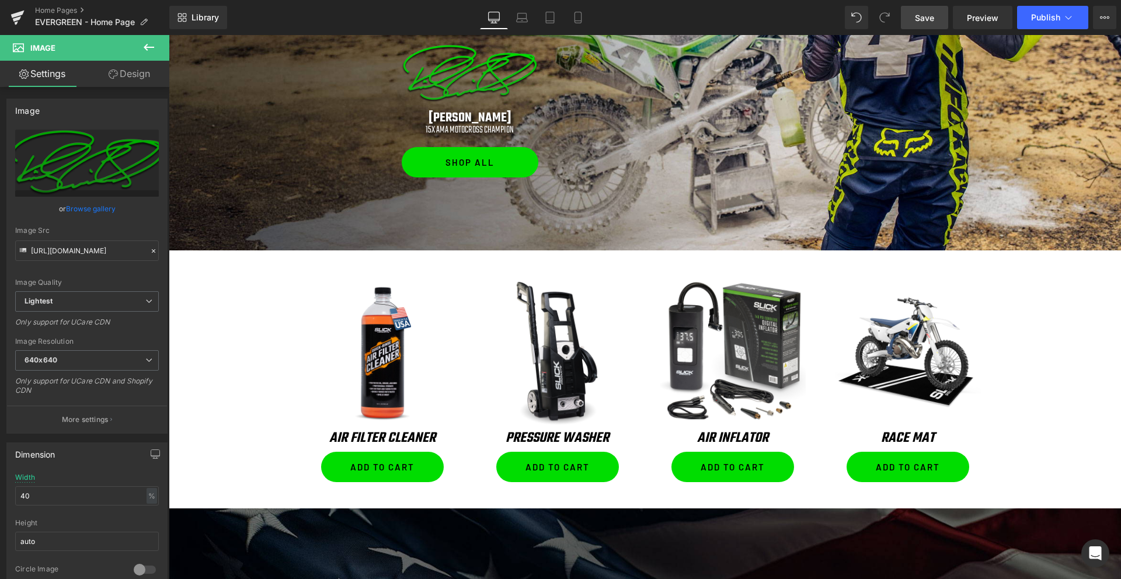
scroll to position [870, 0]
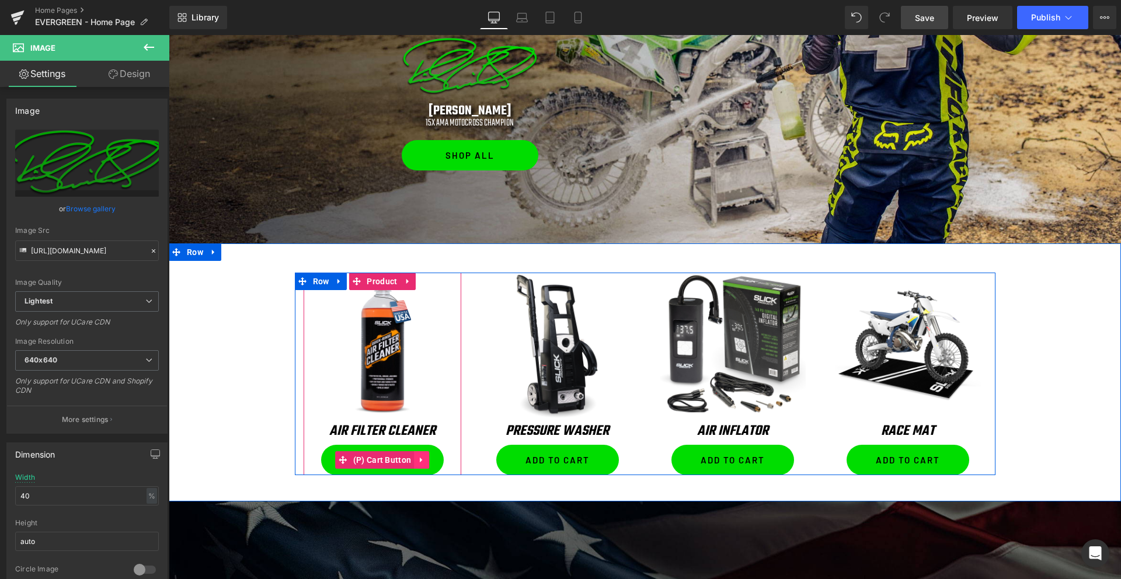
click at [424, 461] on icon at bounding box center [421, 459] width 8 height 9
click at [427, 458] on icon at bounding box center [429, 459] width 8 height 9
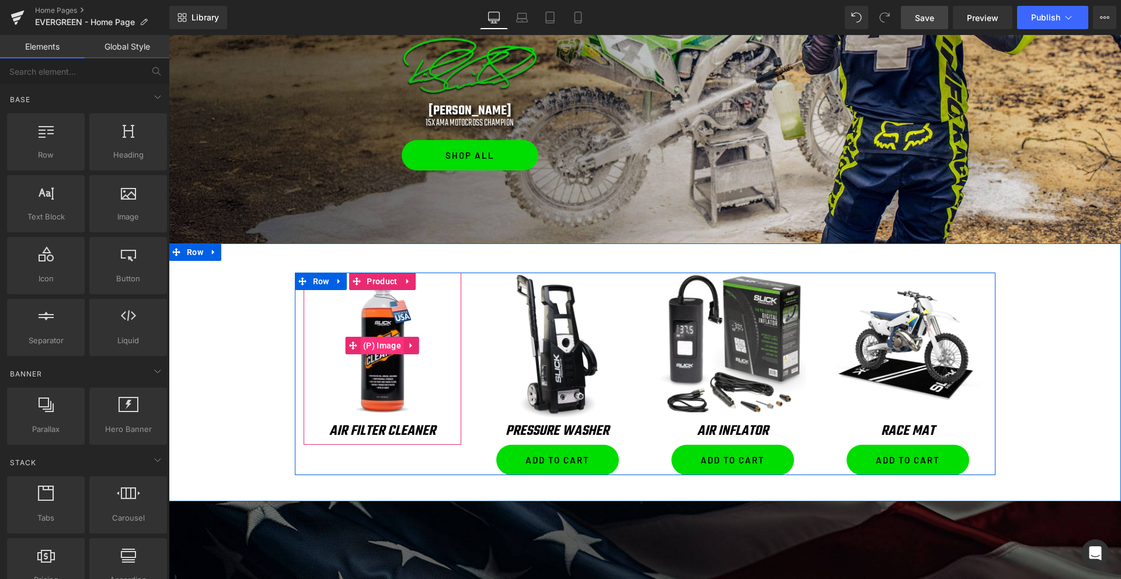
click at [386, 348] on span "(P) Image" at bounding box center [382, 346] width 44 height 18
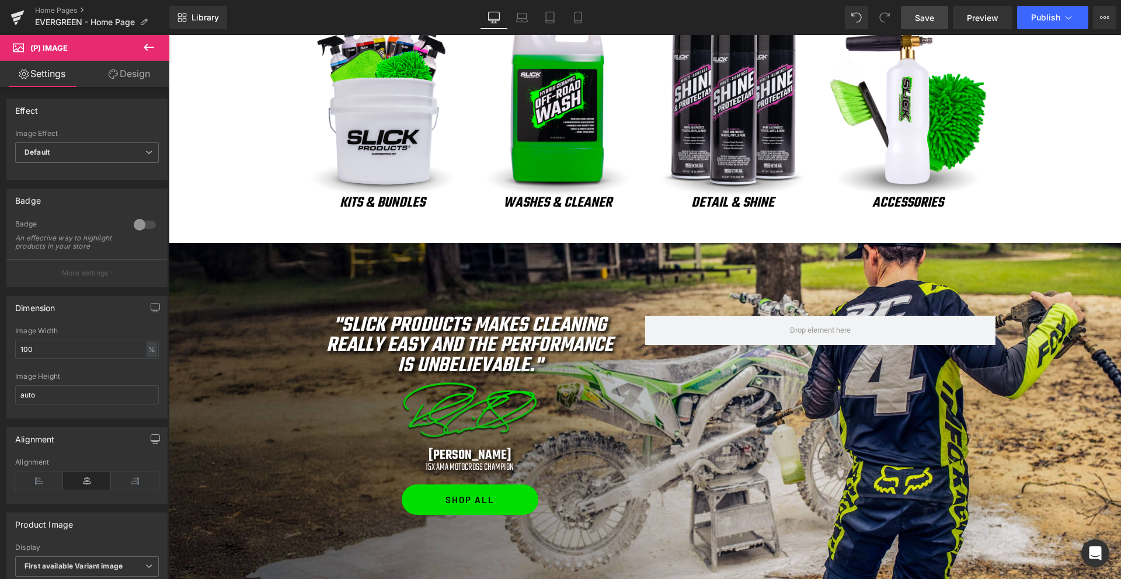
scroll to position [512, 0]
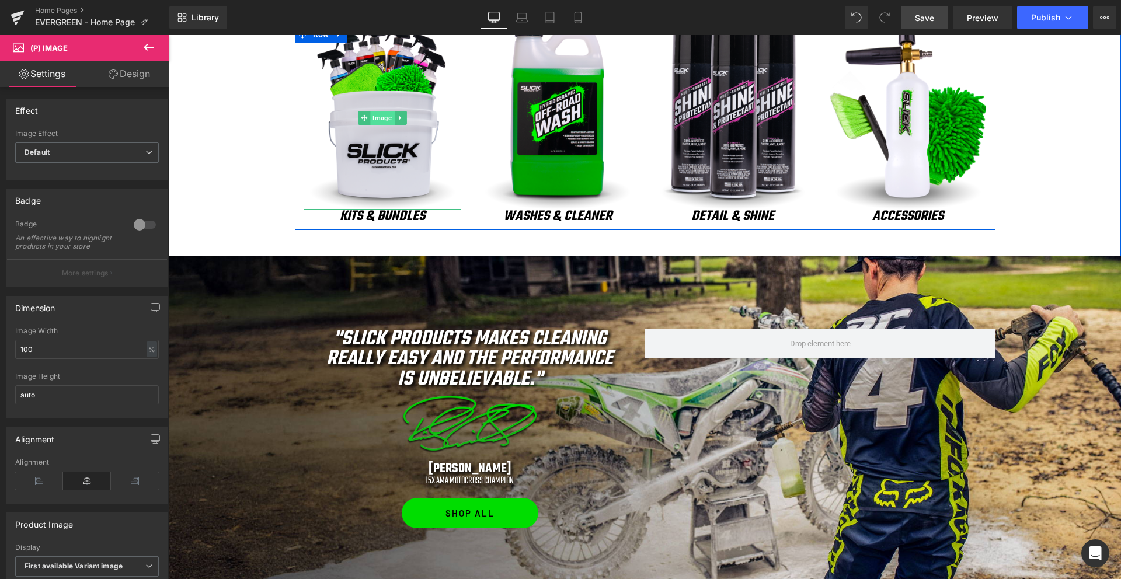
click at [381, 115] on span "Image" at bounding box center [382, 118] width 24 height 14
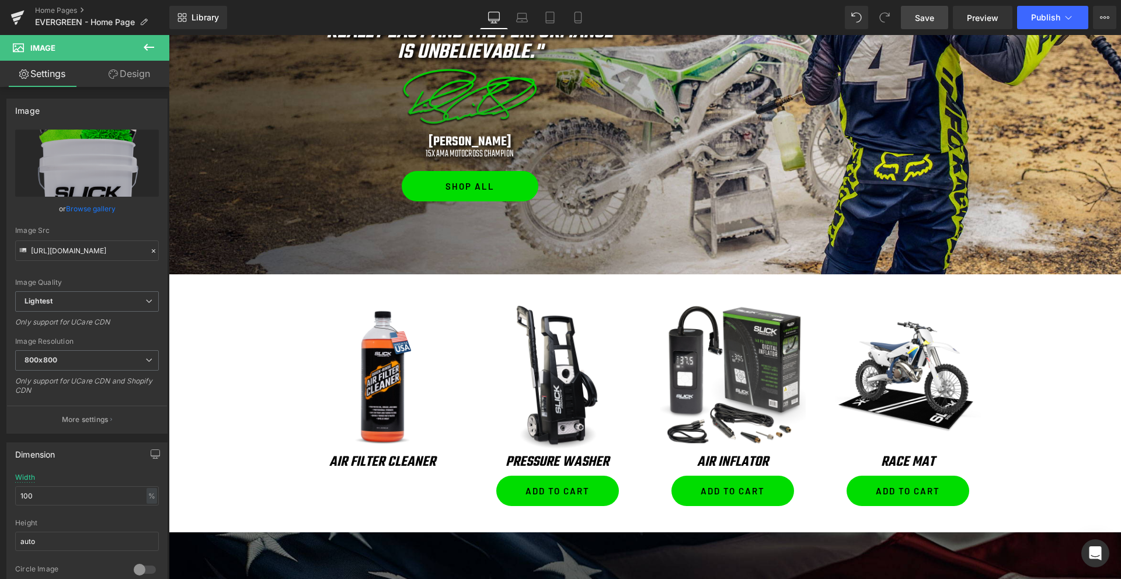
scroll to position [848, 0]
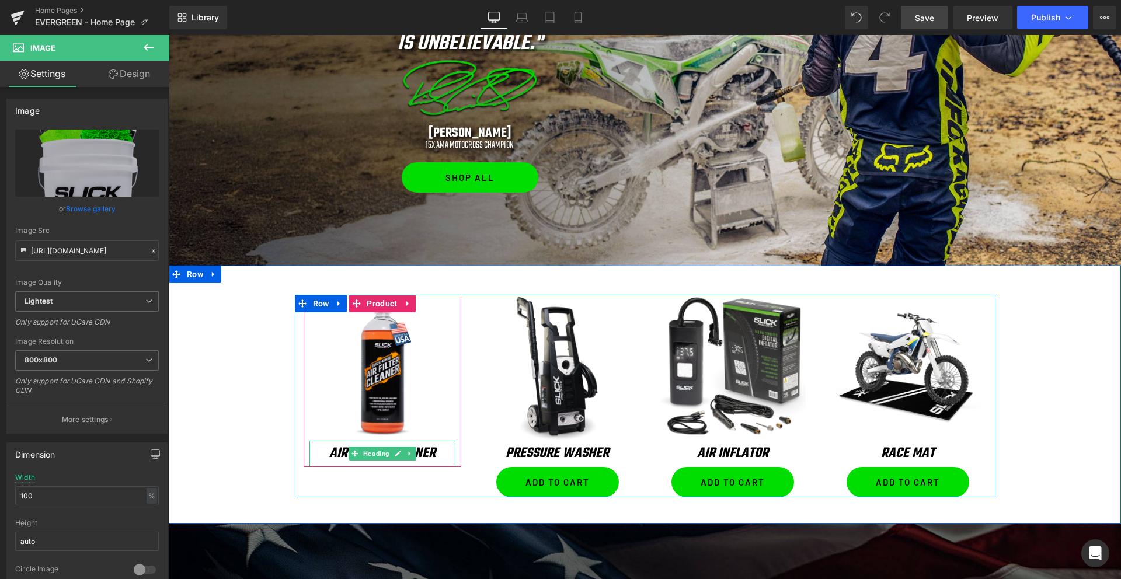
click at [333, 451] on icon "Air Filter Cleaner" at bounding box center [382, 453] width 106 height 22
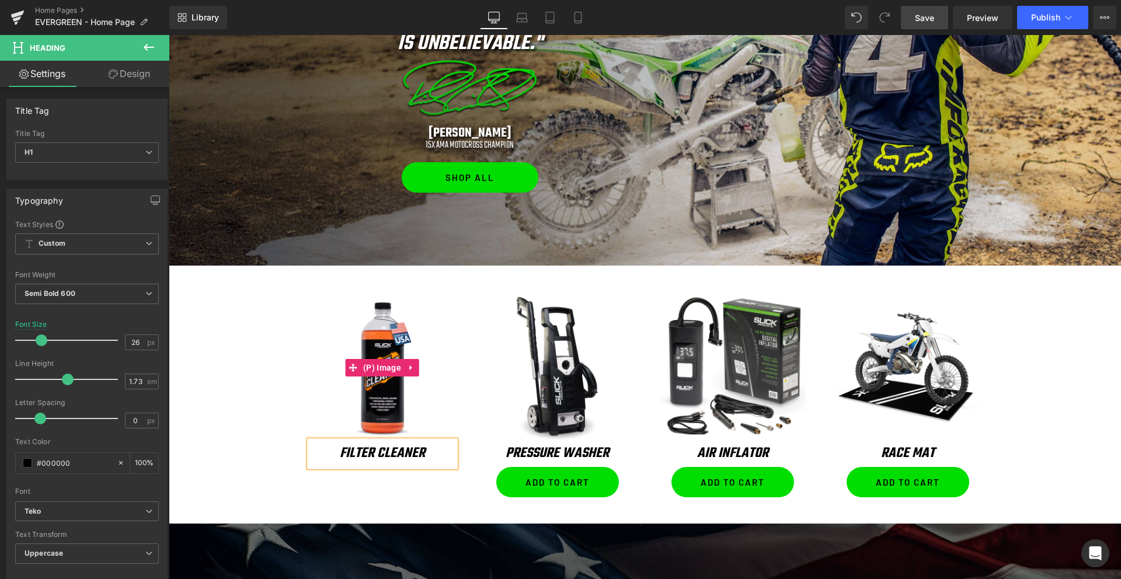
click at [395, 326] on img at bounding box center [382, 368] width 146 height 146
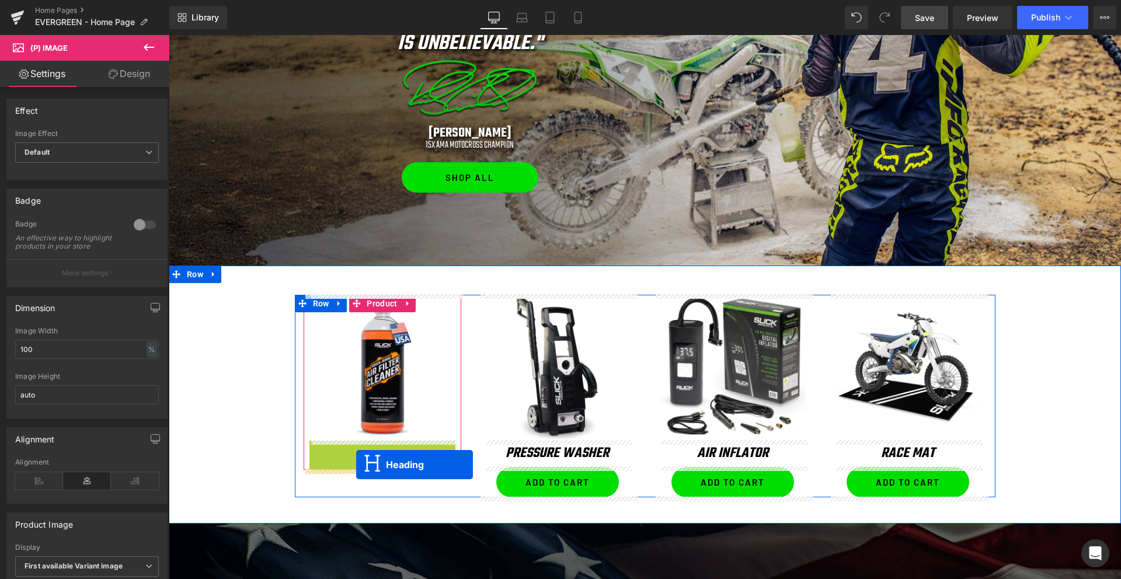
drag, startPoint x: 354, startPoint y: 453, endPoint x: 356, endPoint y: 465, distance: 11.9
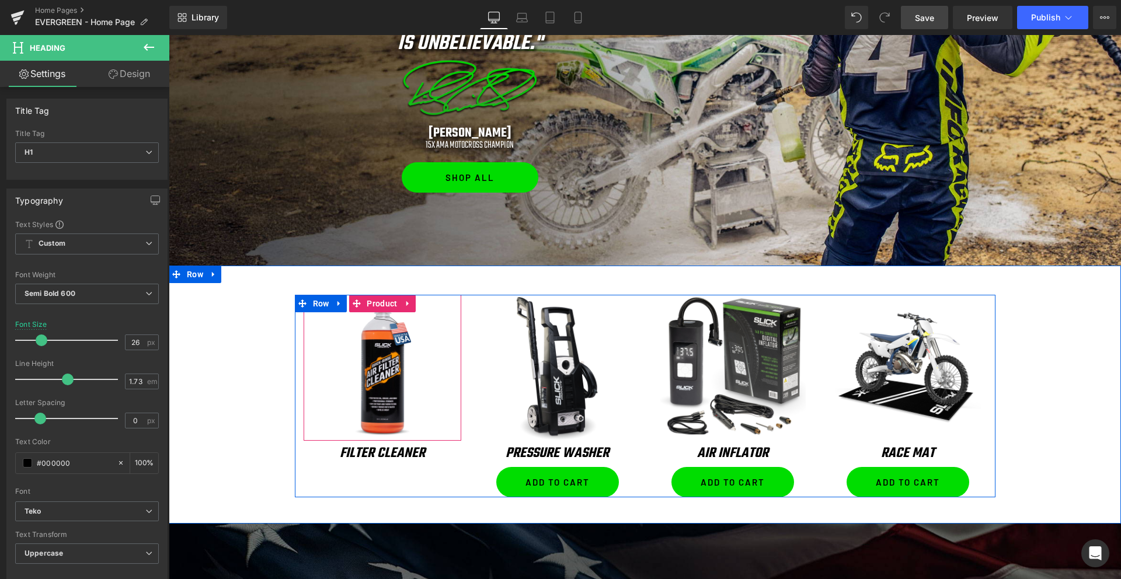
click at [409, 304] on icon at bounding box center [408, 303] width 8 height 9
click at [417, 304] on icon at bounding box center [416, 303] width 8 height 9
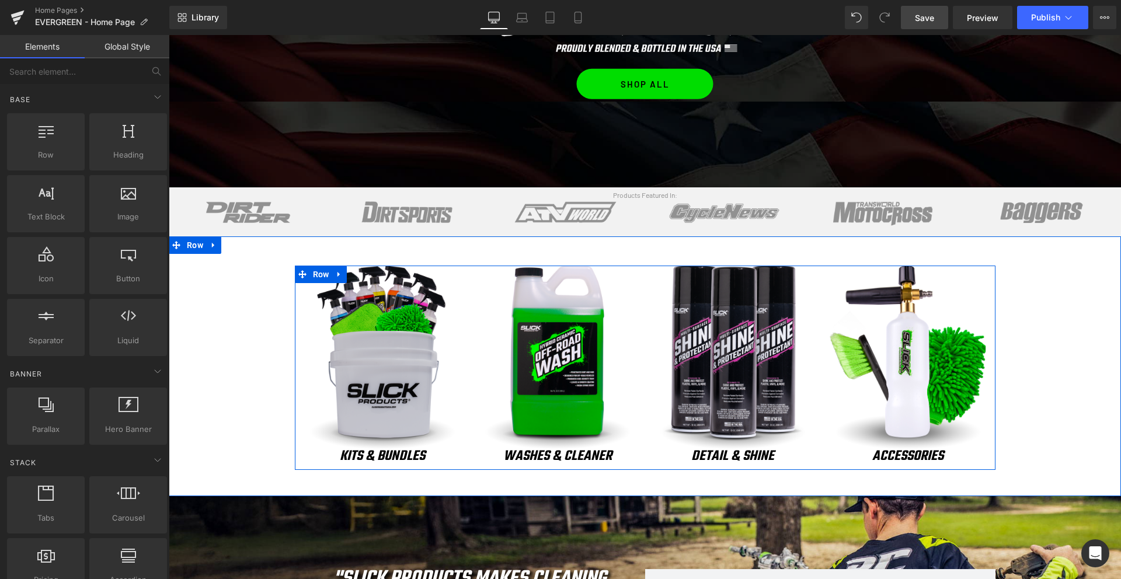
scroll to position [271, 0]
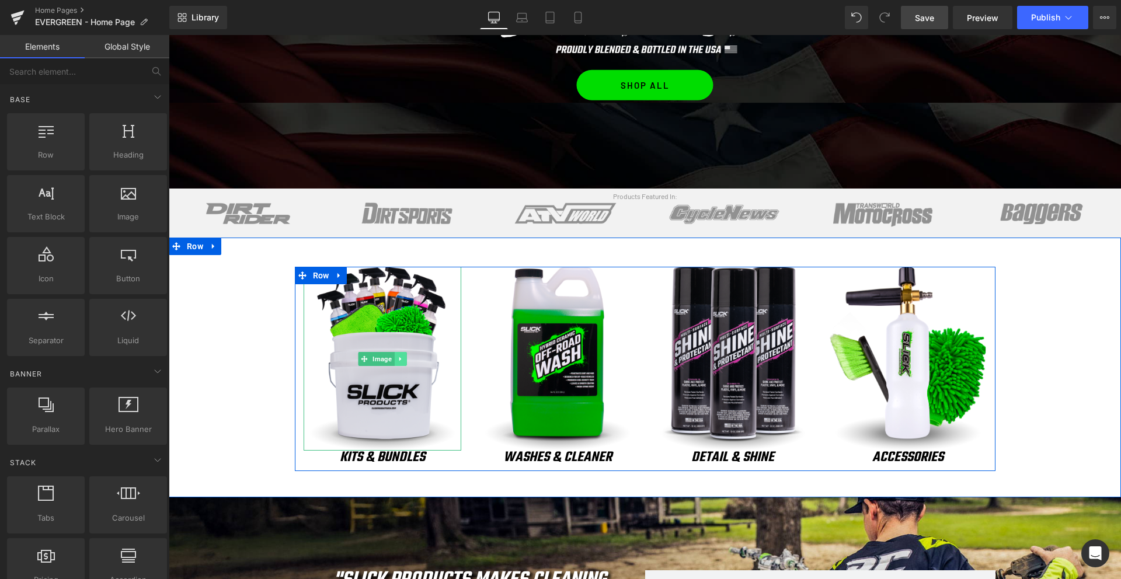
click at [399, 360] on icon at bounding box center [400, 359] width 2 height 4
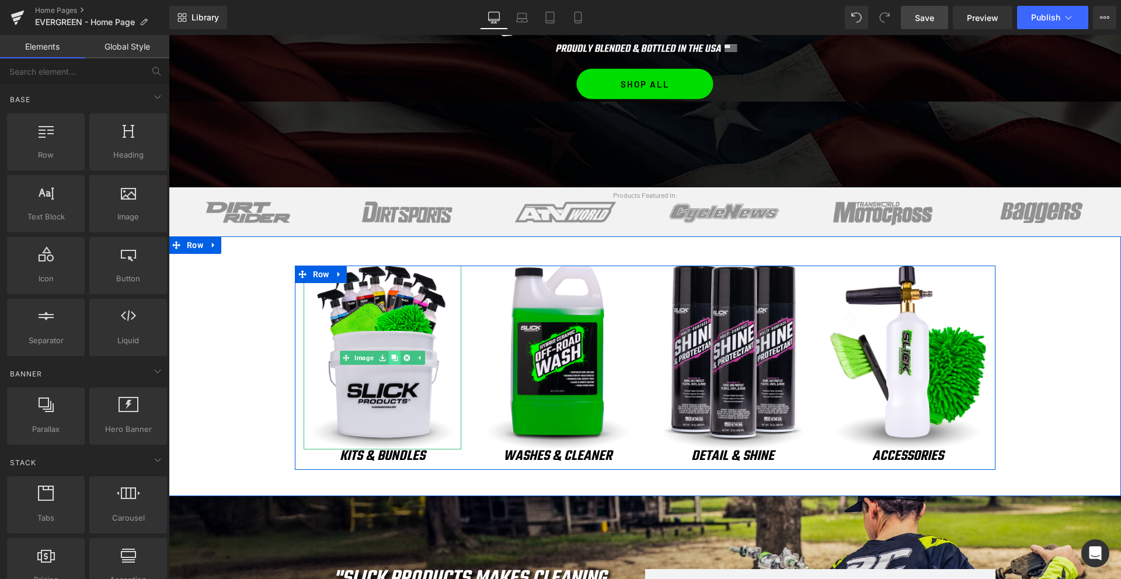
click at [395, 358] on icon at bounding box center [394, 357] width 6 height 6
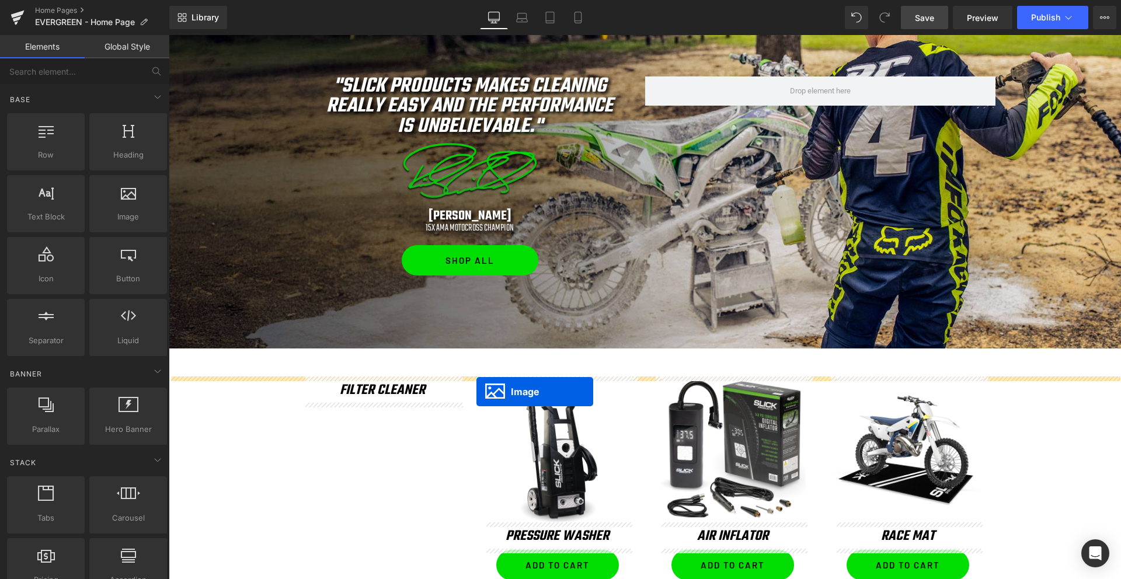
scroll to position [794, 0]
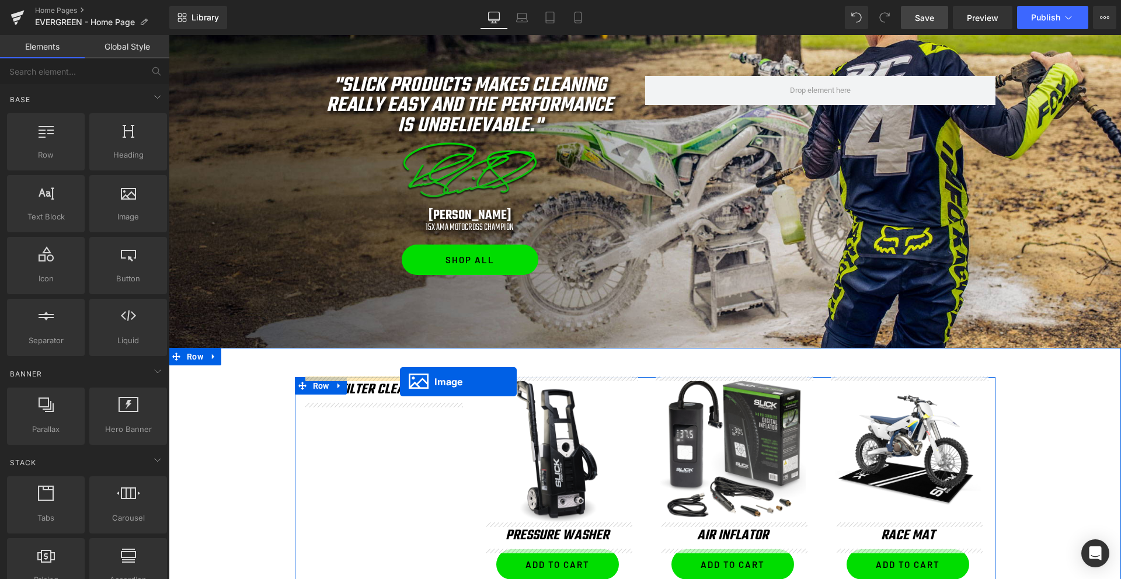
drag, startPoint x: 382, startPoint y: 330, endPoint x: 400, endPoint y: 382, distance: 55.0
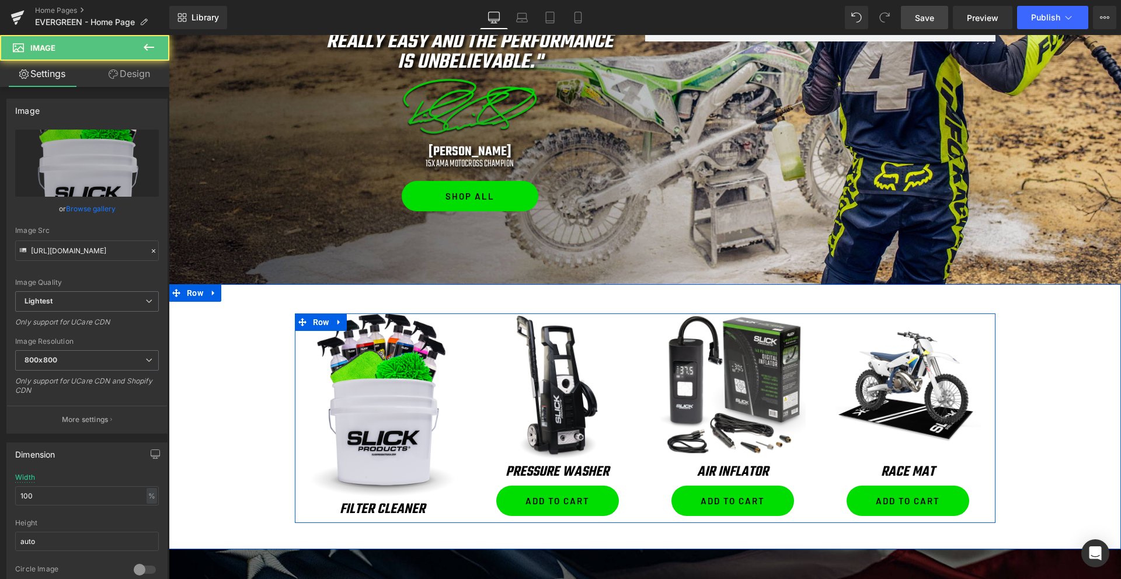
scroll to position [872, 0]
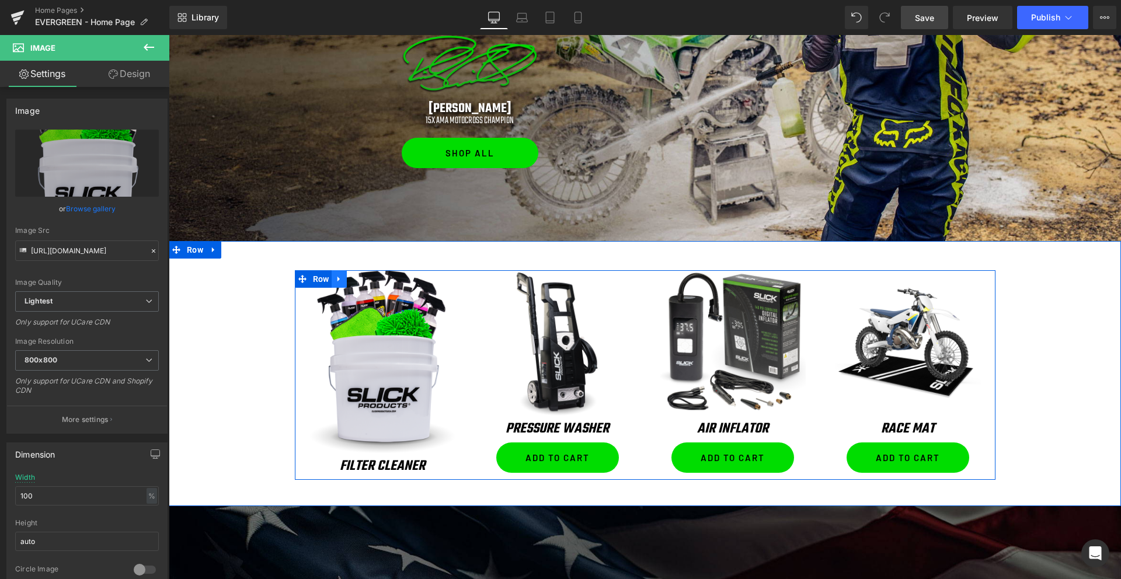
click at [341, 280] on icon at bounding box center [339, 278] width 8 height 9
click at [371, 279] on icon at bounding box center [369, 279] width 8 height 8
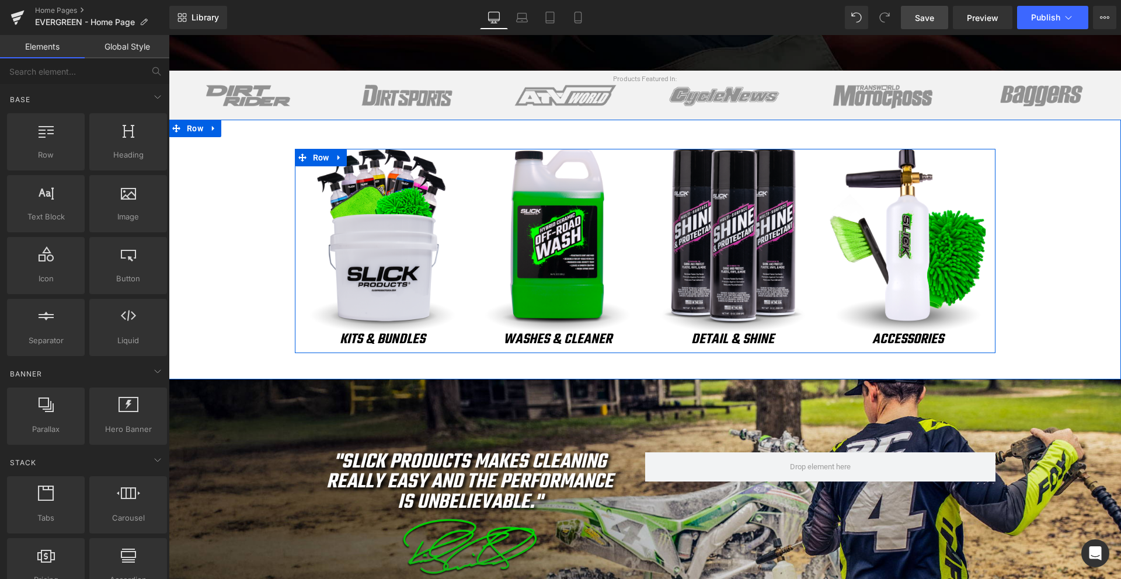
scroll to position [388, 0]
click at [341, 158] on icon at bounding box center [339, 158] width 8 height 9
click at [358, 159] on icon at bounding box center [354, 158] width 8 height 9
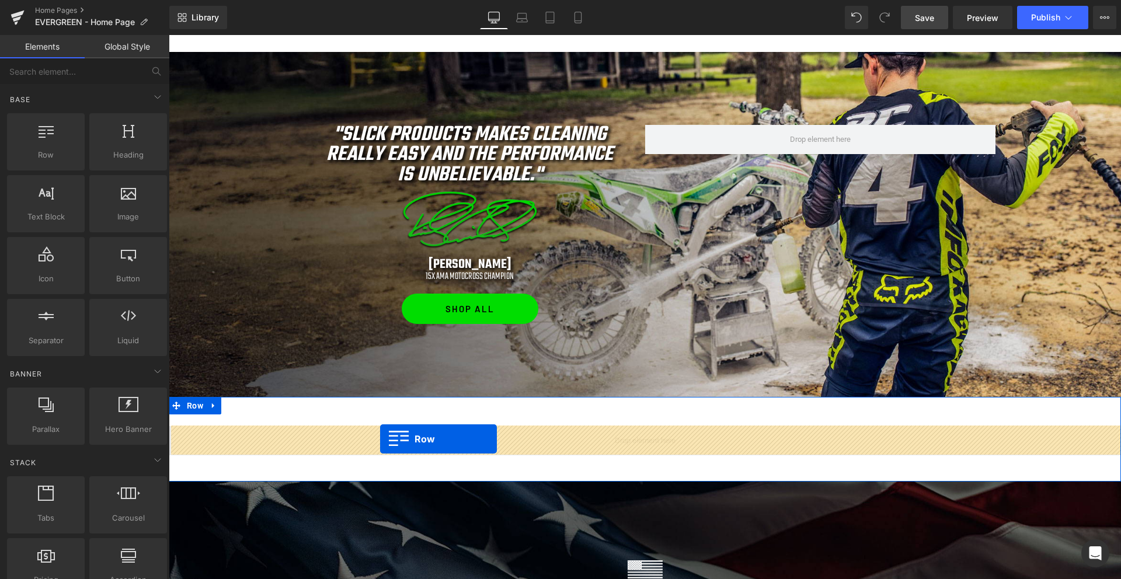
drag, startPoint x: 319, startPoint y: 360, endPoint x: 381, endPoint y: 439, distance: 99.8
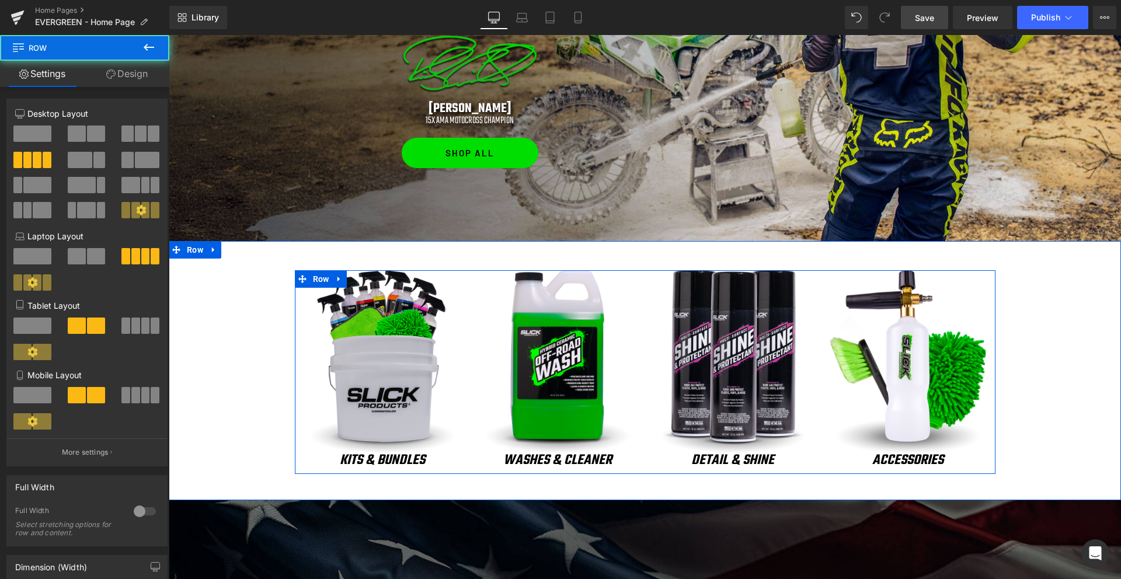
scroll to position [888, 0]
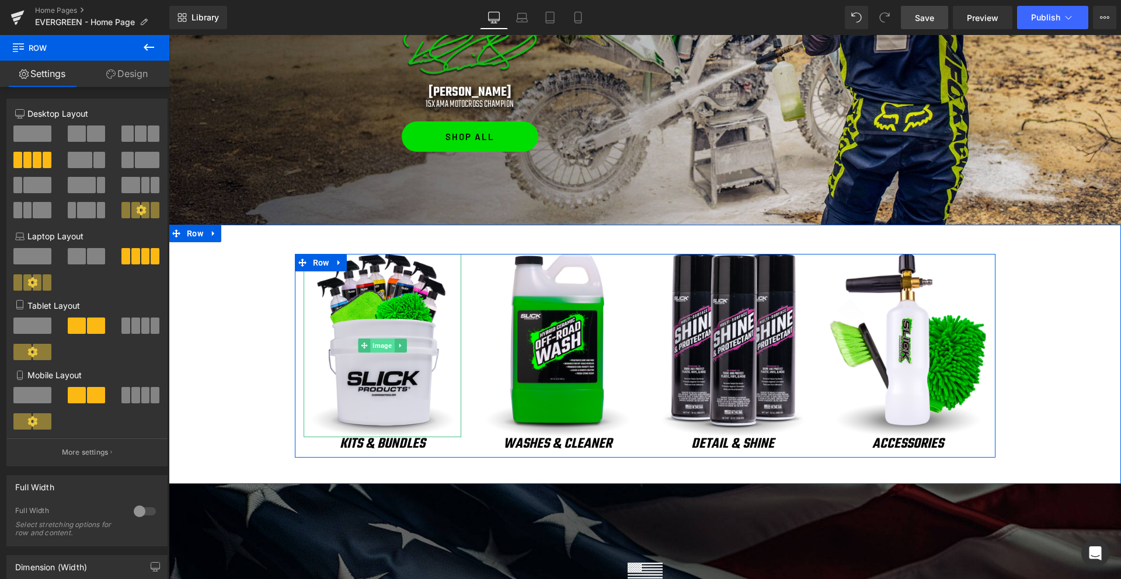
click at [382, 346] on span "Image" at bounding box center [382, 346] width 24 height 14
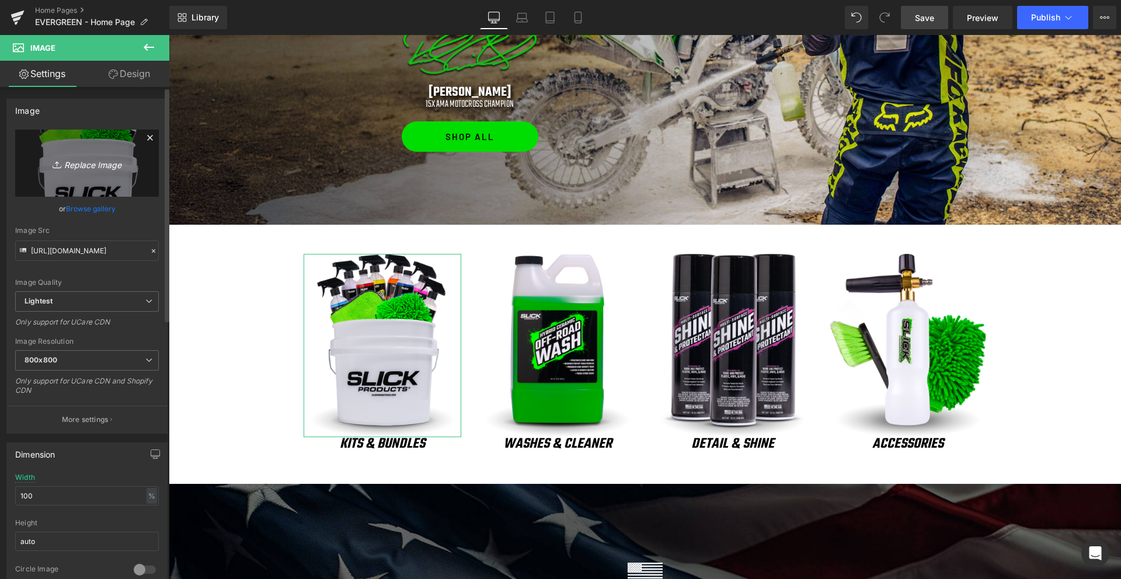
click at [99, 161] on icon "Replace Image" at bounding box center [86, 163] width 93 height 15
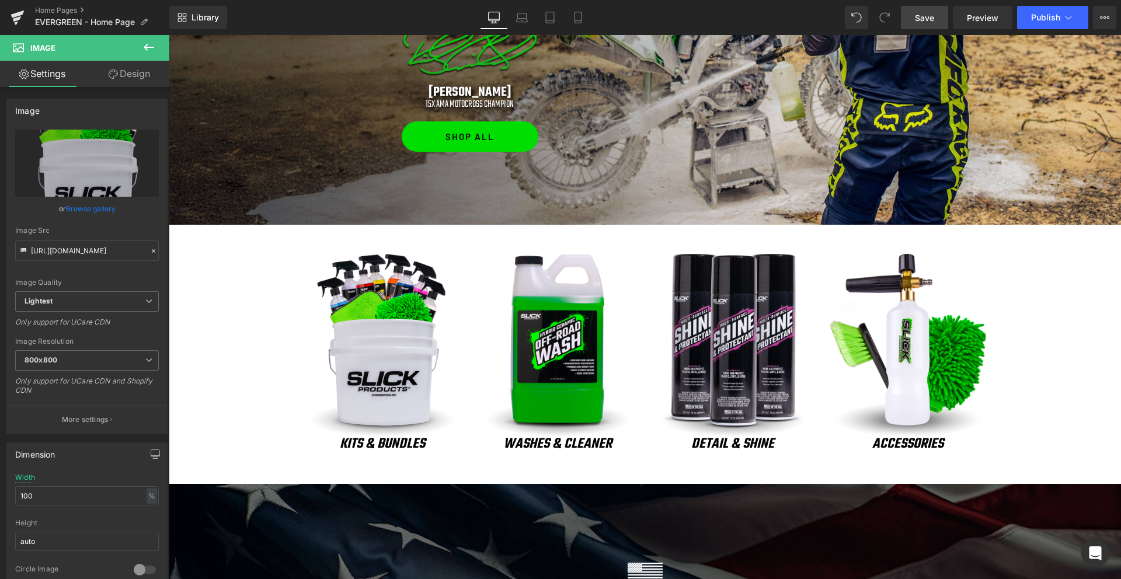
type input "C:\fakepath\filter-cleaner.png"
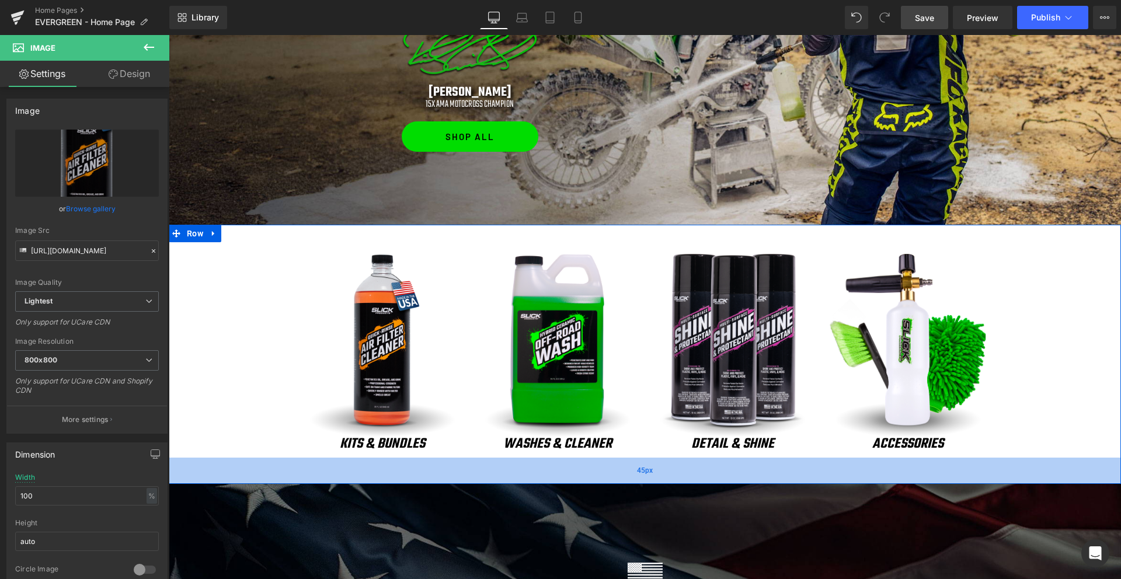
type input "[URL][DOMAIN_NAME]"
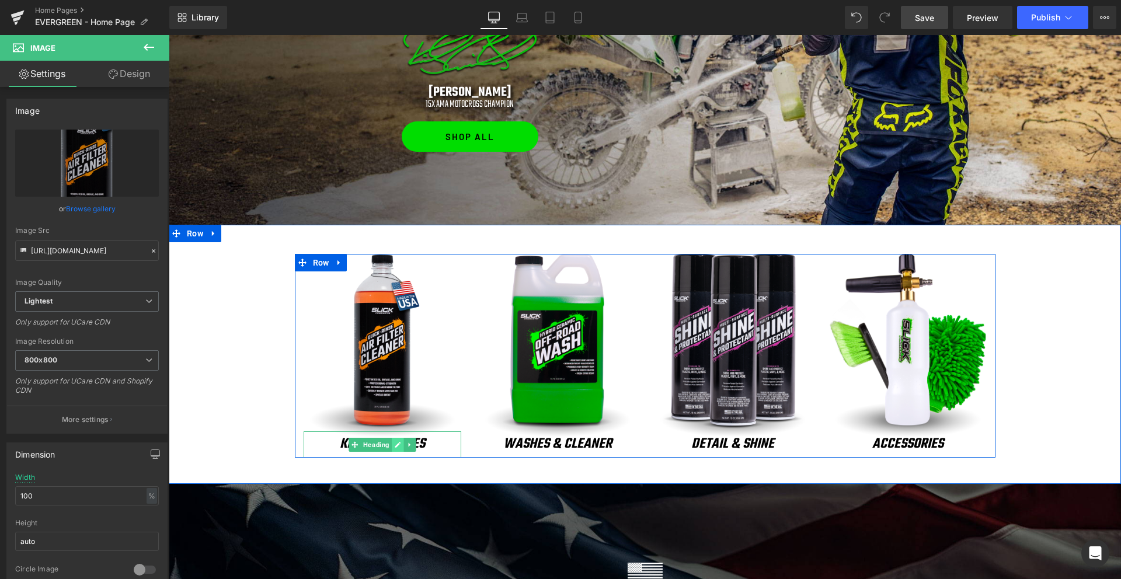
click at [397, 445] on icon at bounding box center [398, 445] width 6 height 6
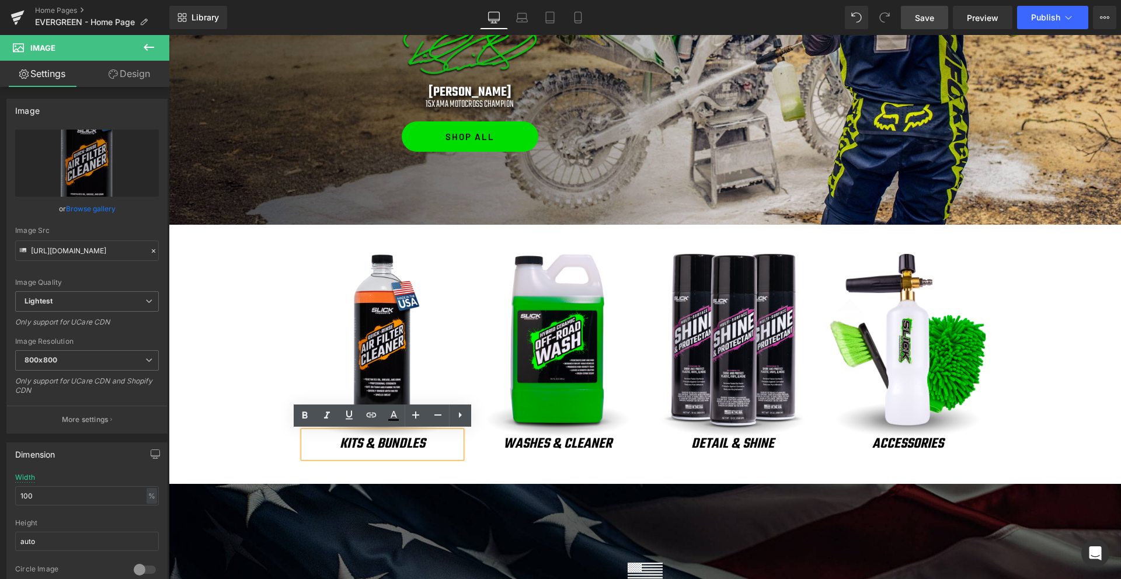
click at [394, 445] on icon "KITS & BUNDLES" at bounding box center [382, 444] width 85 height 22
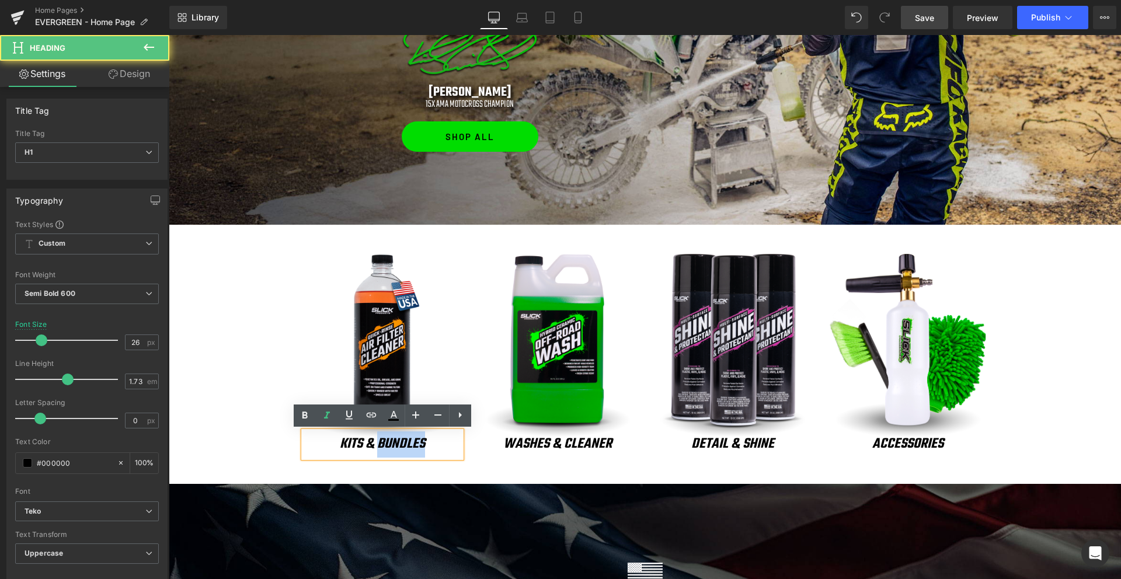
click at [394, 445] on icon "KITS & BUNDLES" at bounding box center [382, 444] width 85 height 22
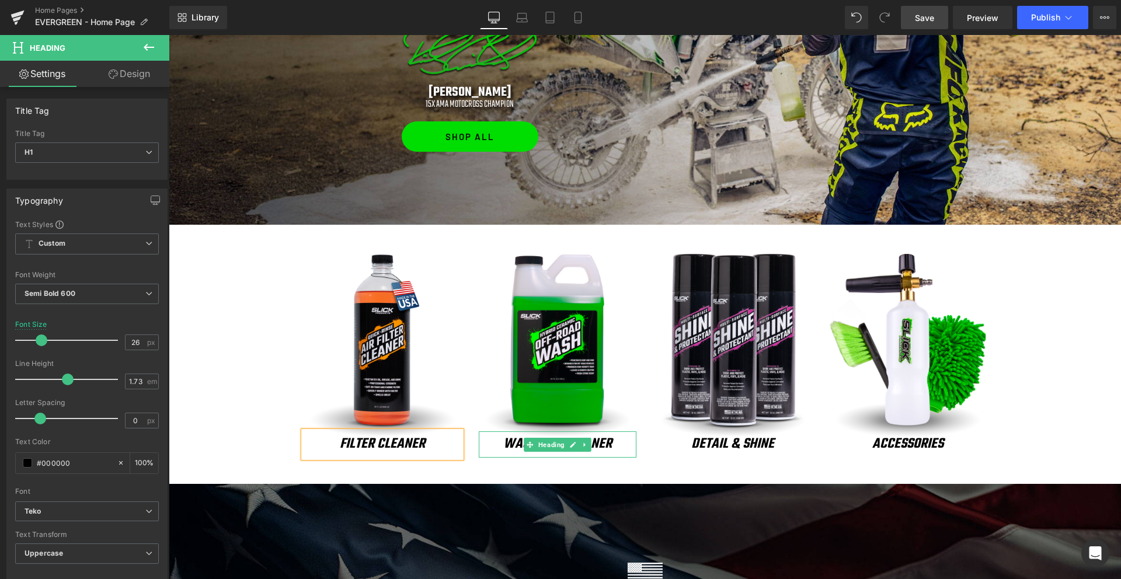
click at [515, 444] on icon "washes & cleaner" at bounding box center [557, 444] width 109 height 22
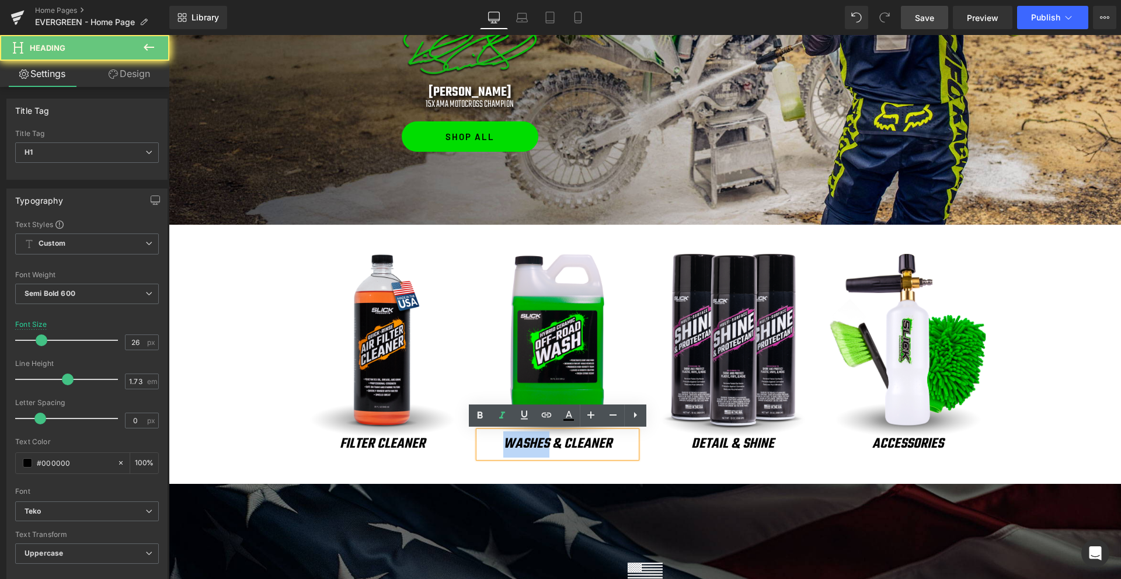
click at [515, 444] on icon "washes & cleaner" at bounding box center [557, 444] width 109 height 22
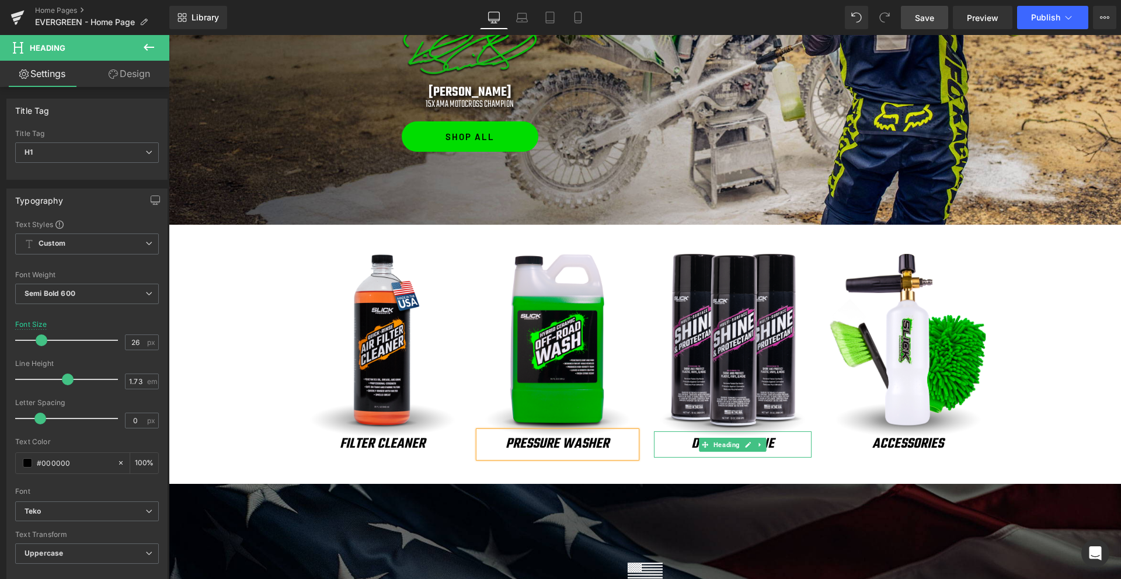
click at [692, 440] on icon "detail & shine" at bounding box center [732, 444] width 83 height 22
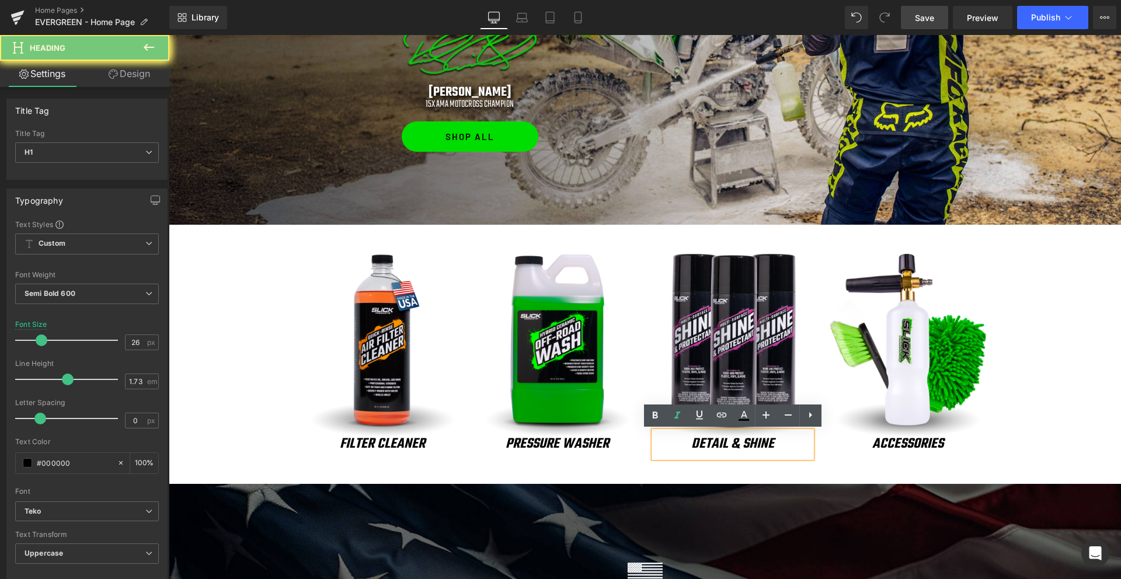
click at [692, 440] on icon "detail & shine" at bounding box center [732, 444] width 83 height 22
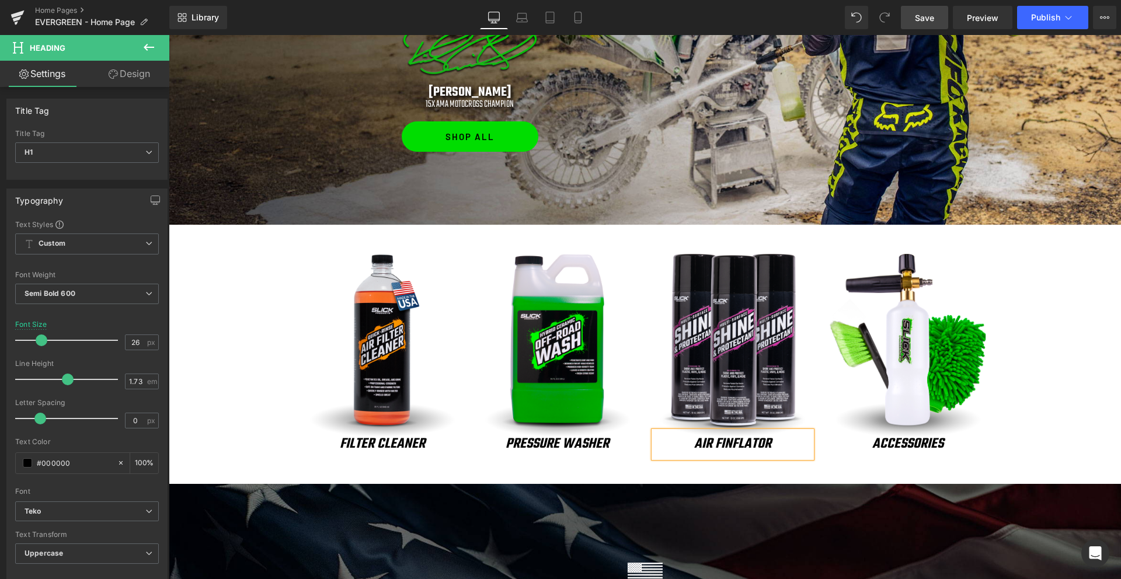
click at [728, 444] on icon "AIR FINFLATOR" at bounding box center [732, 444] width 77 height 22
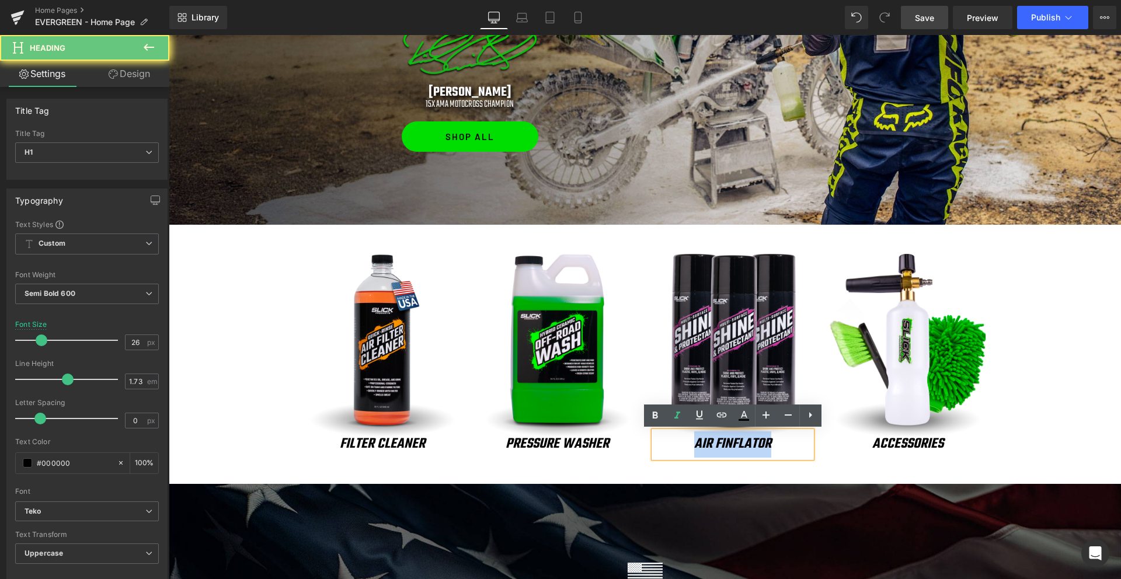
click at [728, 444] on icon "AIR FINFLATOR" at bounding box center [732, 444] width 77 height 22
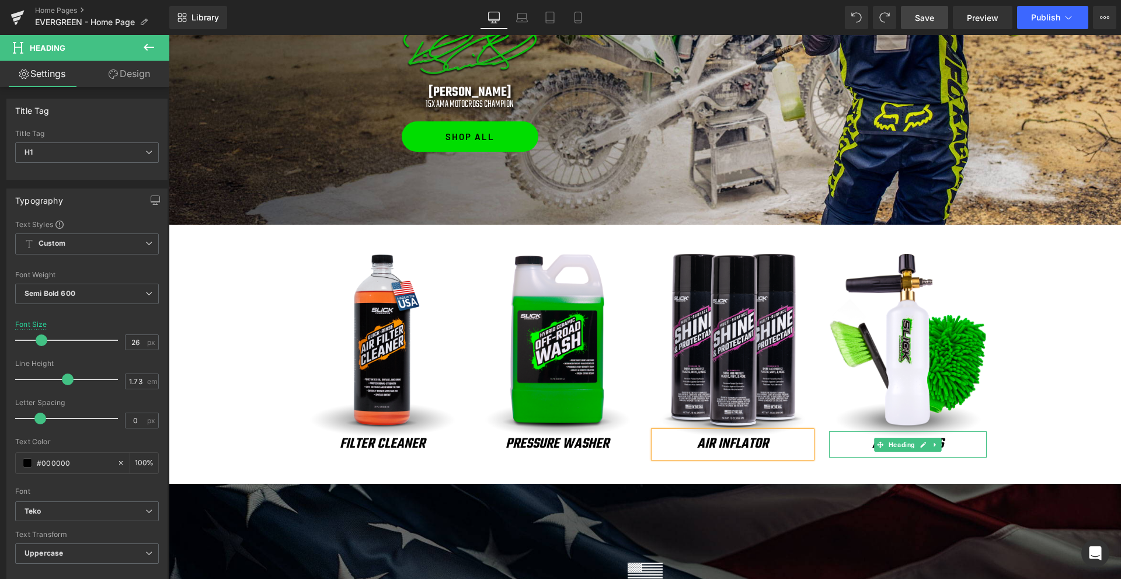
click at [869, 444] on h1 "accessories" at bounding box center [908, 444] width 158 height 26
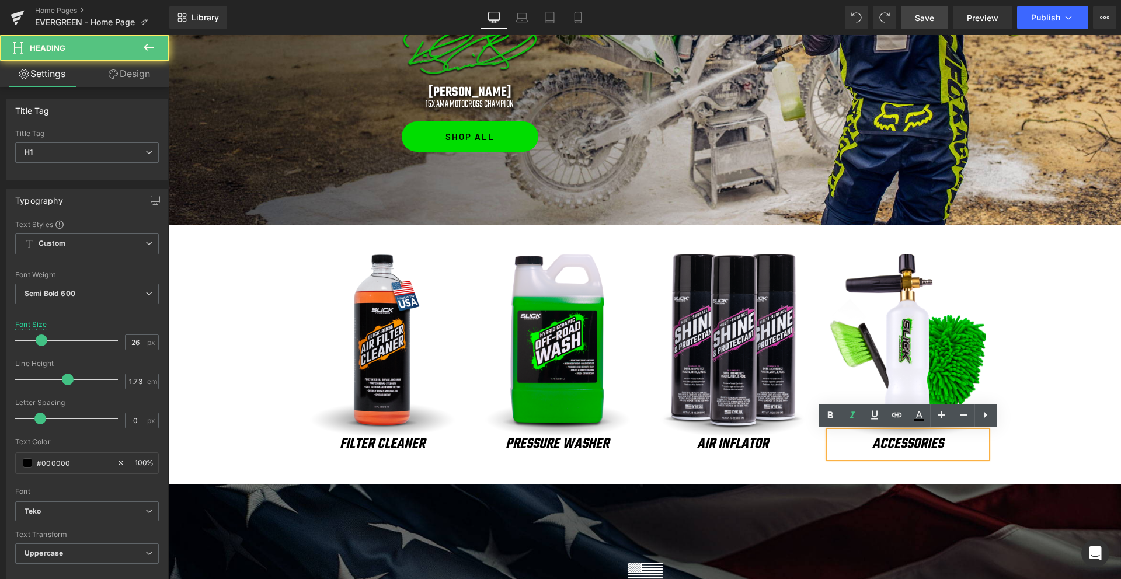
click at [870, 444] on h1 "accessories" at bounding box center [908, 444] width 158 height 26
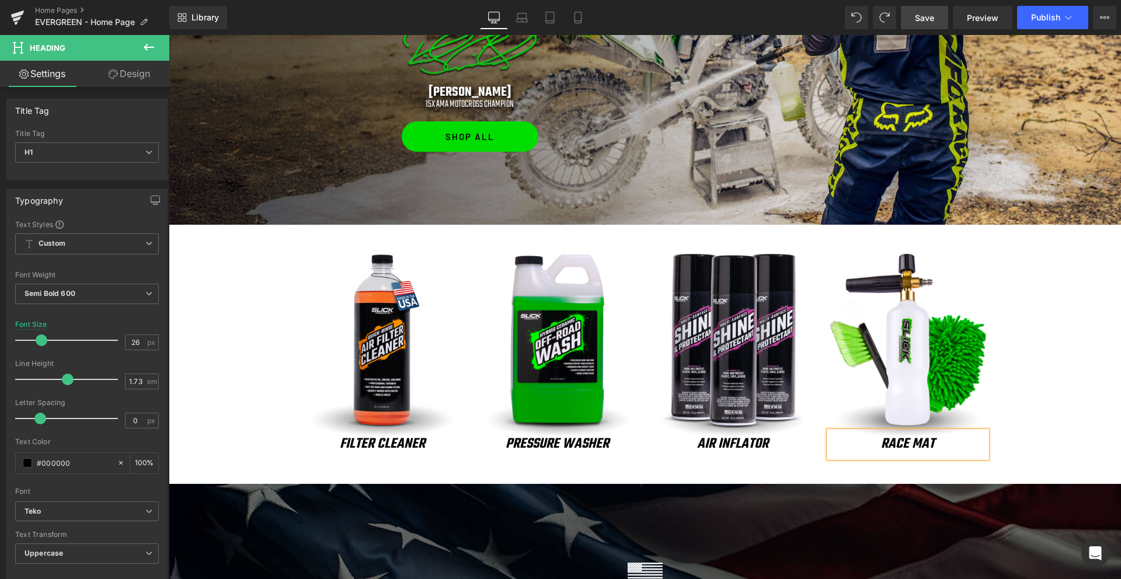
click at [1056, 334] on div "Image FILTER CLEANER Heading Image PRESSURE WASHER Heading Image AIR INFLATOR H…" at bounding box center [645, 356] width 952 height 204
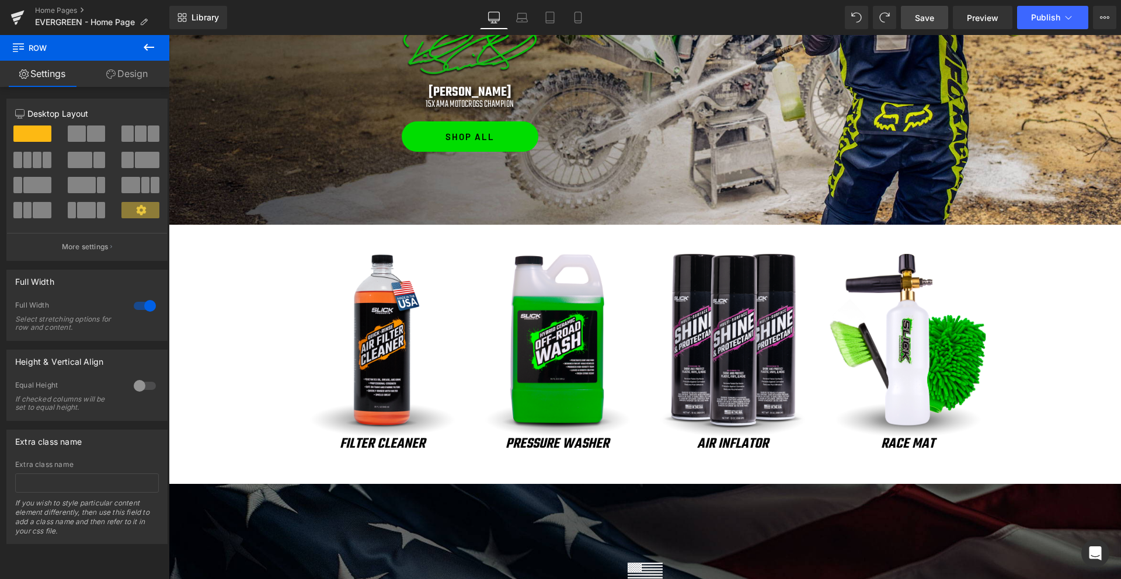
click at [929, 19] on span "Save" at bounding box center [924, 18] width 19 height 12
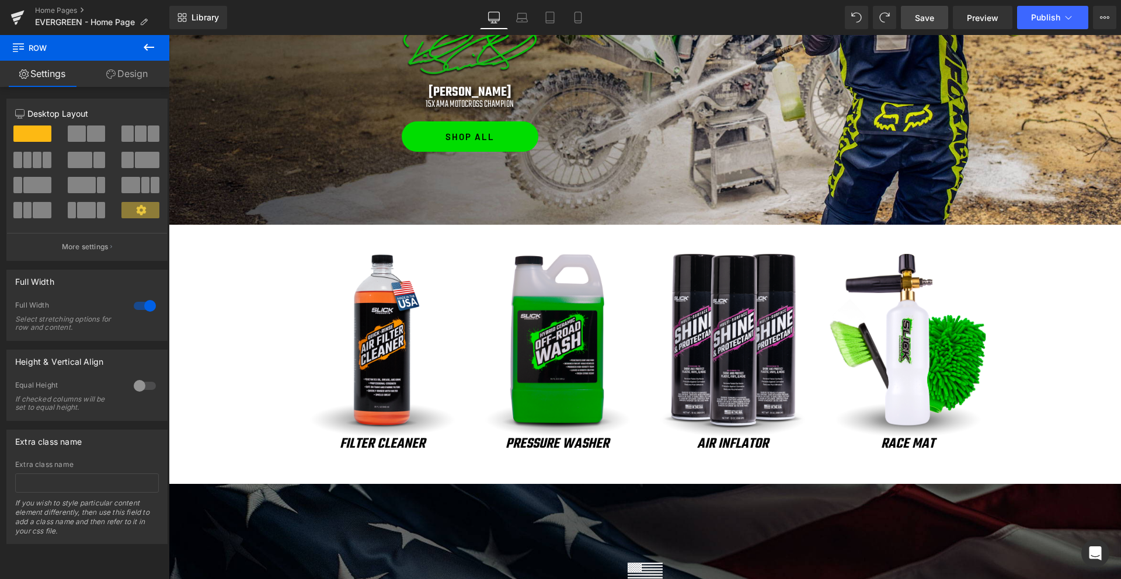
click at [557, 336] on img at bounding box center [558, 346] width 158 height 184
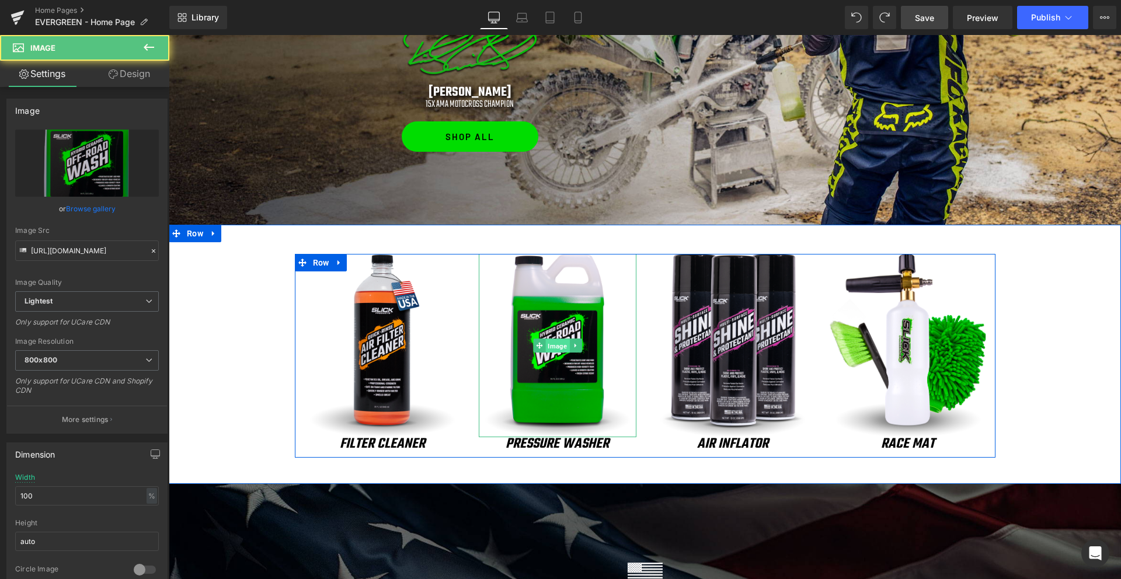
click at [557, 346] on span "Image" at bounding box center [557, 346] width 24 height 14
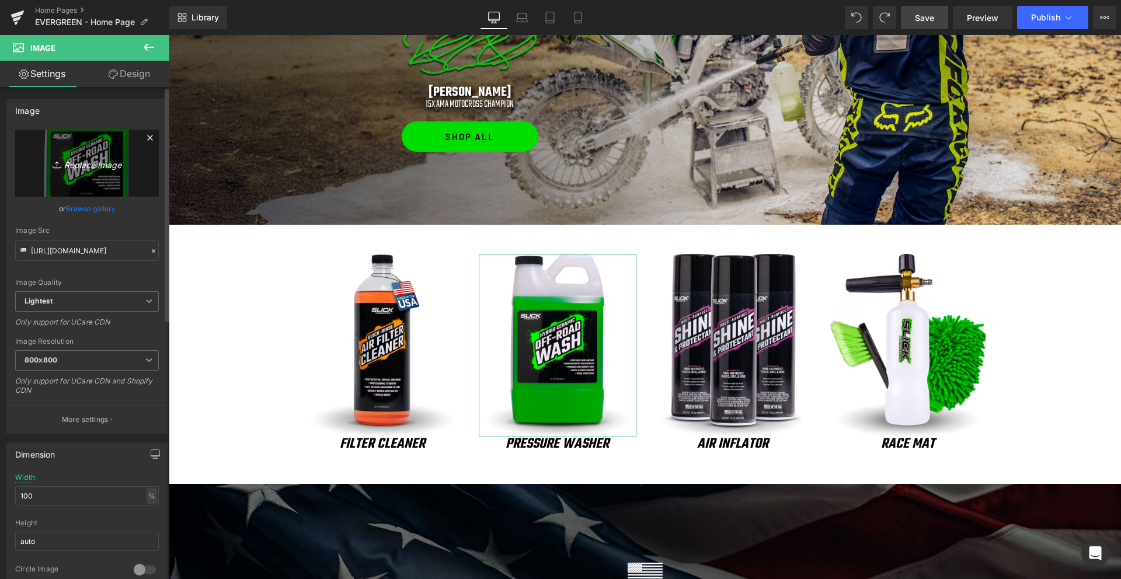
click at [100, 159] on icon "Replace Image" at bounding box center [86, 163] width 93 height 15
type input "C:\fakepath\pressure-washer.png"
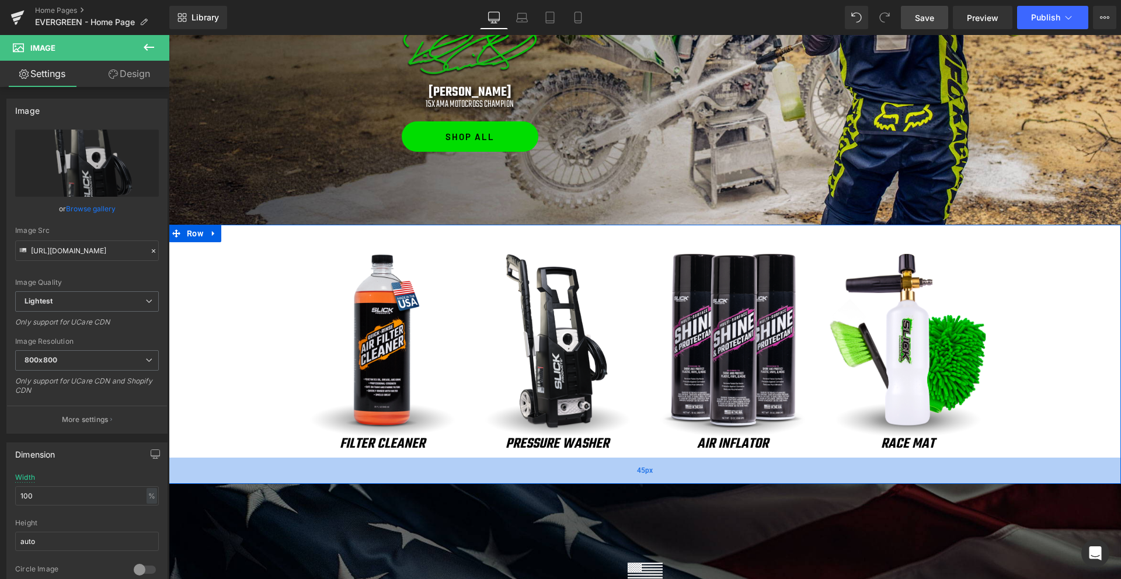
type input "[URL][DOMAIN_NAME]"
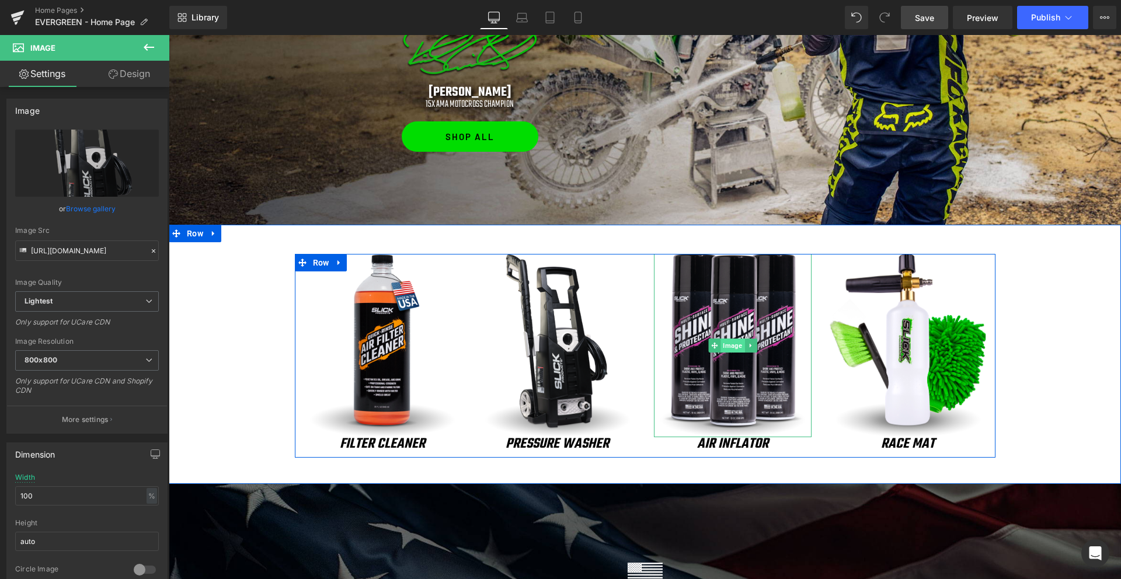
click at [725, 347] on span "Image" at bounding box center [732, 346] width 24 height 14
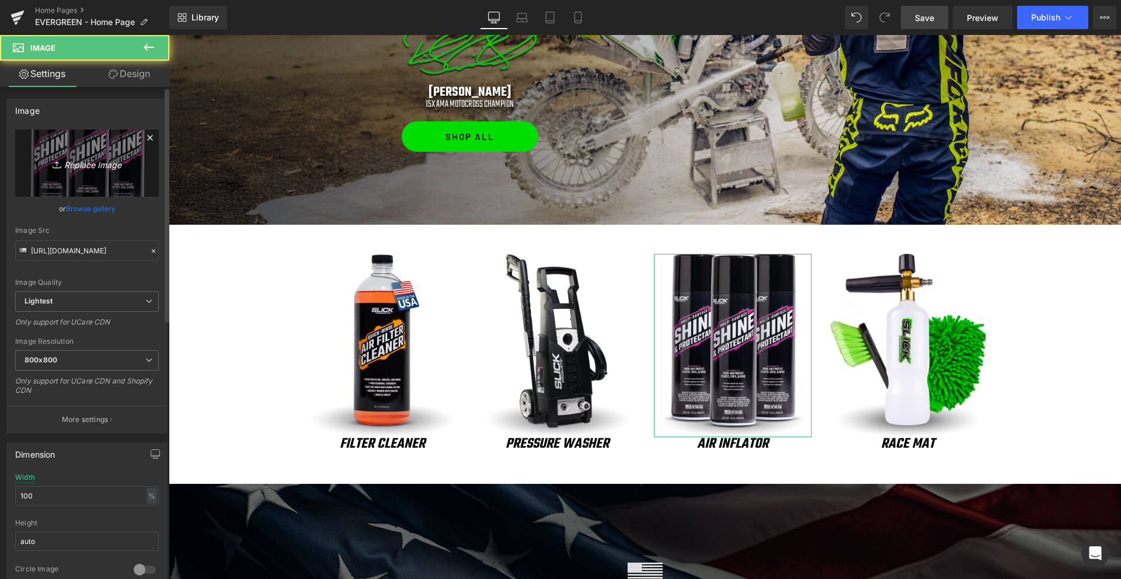
click at [94, 176] on link "Replace Image" at bounding box center [87, 163] width 144 height 67
type input "C:\fakepath\air-inflator.png"
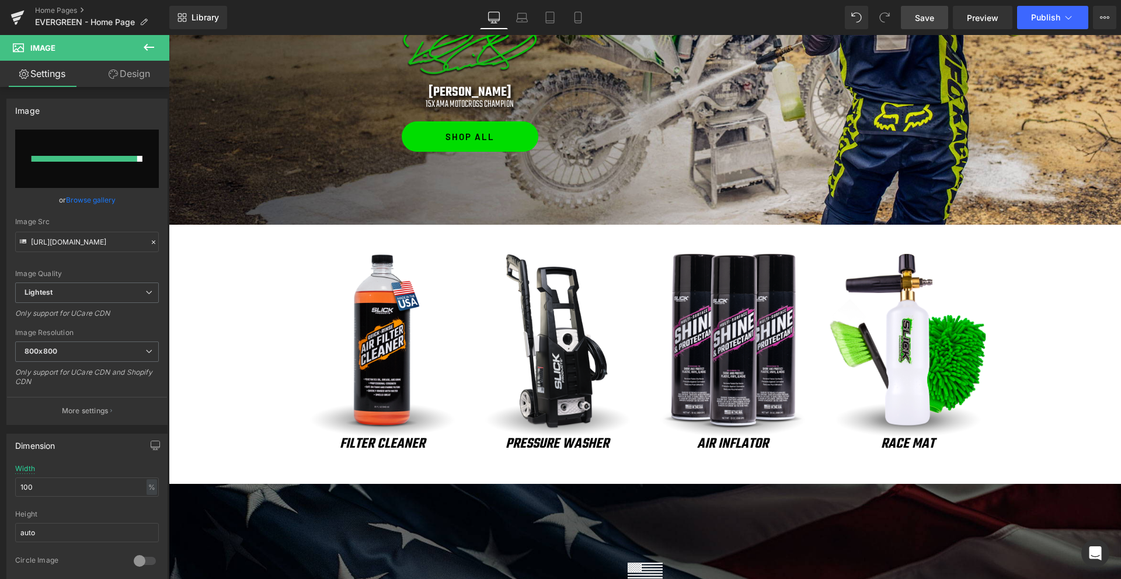
scroll to position [888, 0]
click at [140, 136] on input "file" at bounding box center [87, 159] width 144 height 58
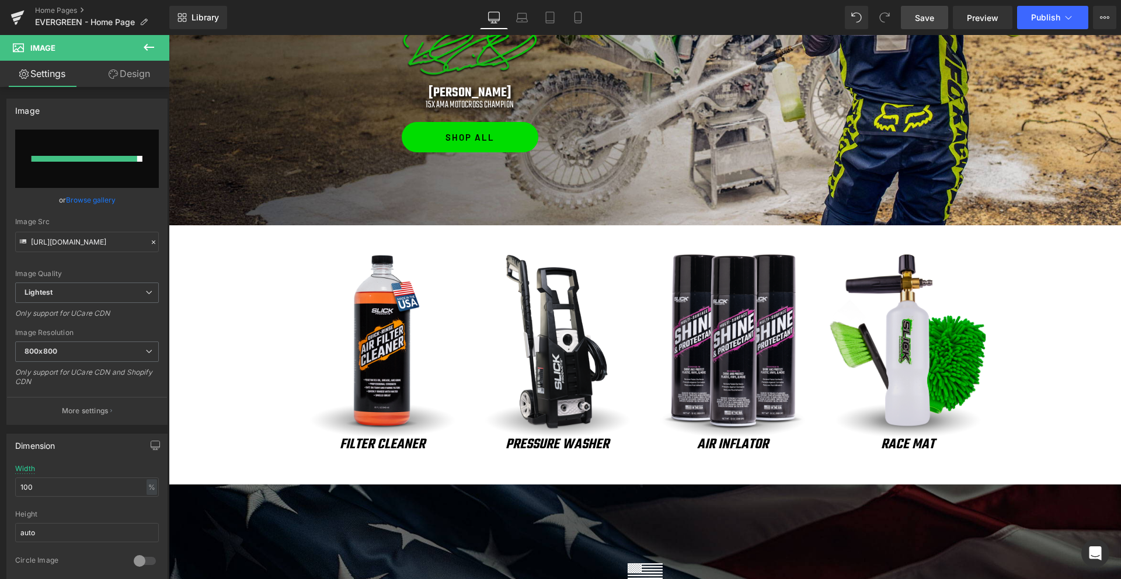
click at [934, 372] on img at bounding box center [908, 346] width 158 height 184
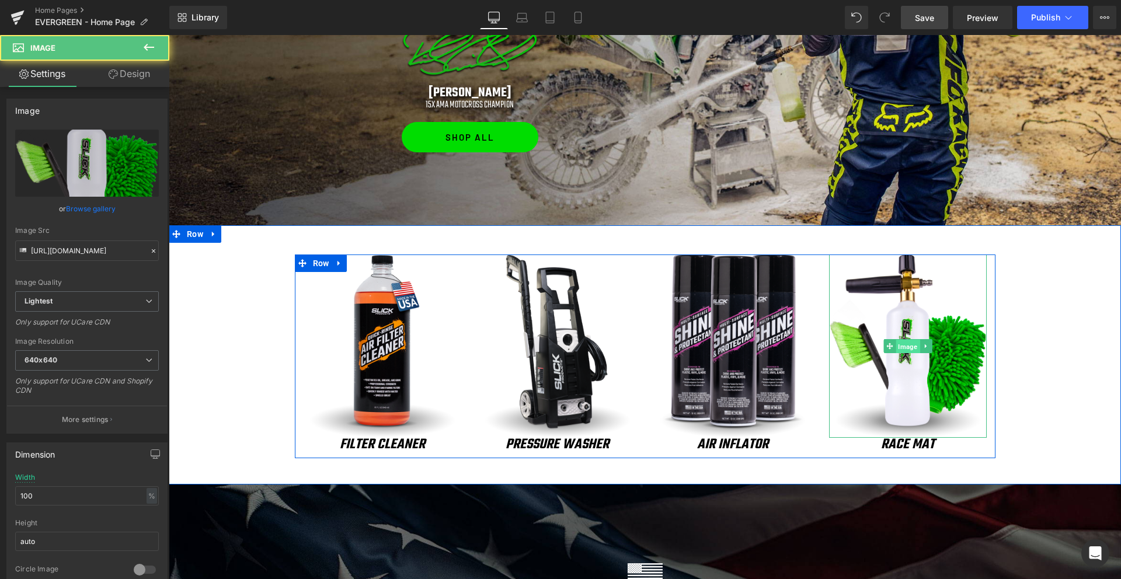
click at [908, 344] on span "Image" at bounding box center [907, 347] width 24 height 14
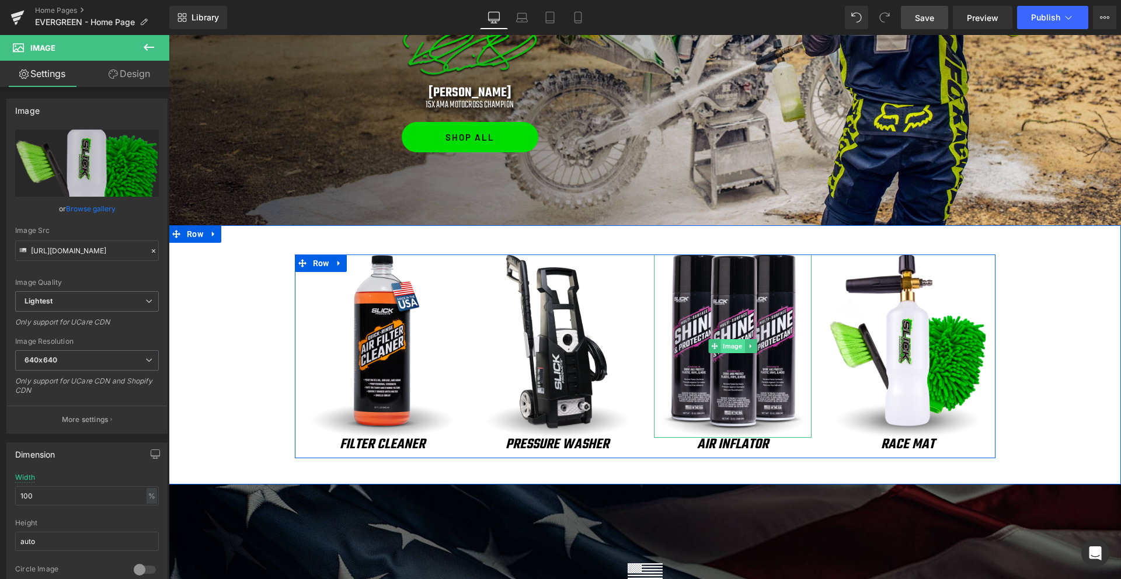
click at [730, 348] on span "Image" at bounding box center [732, 346] width 24 height 14
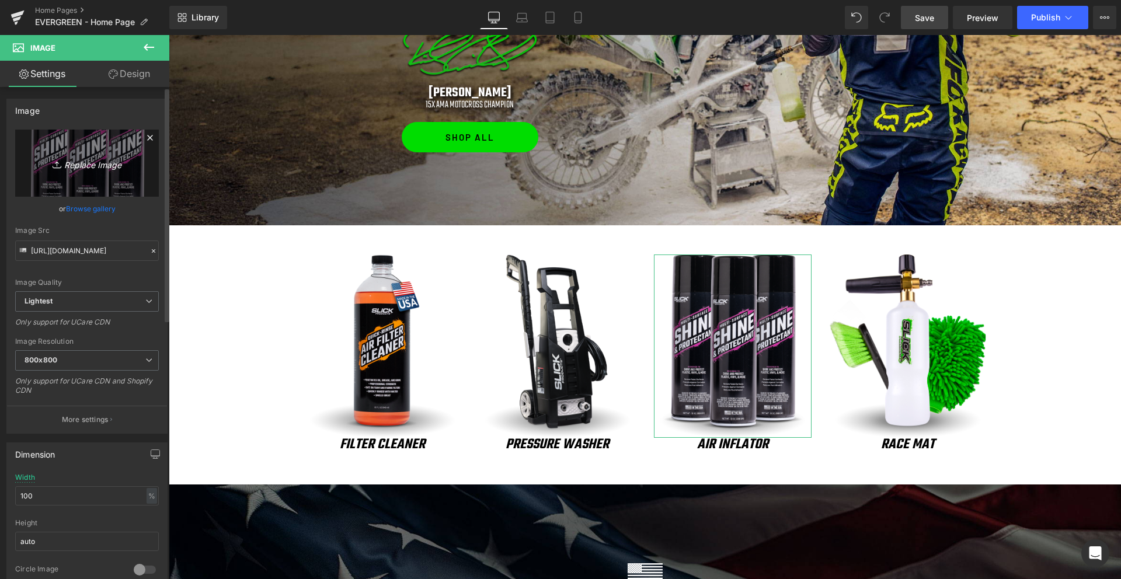
click at [145, 135] on icon at bounding box center [150, 138] width 14 height 14
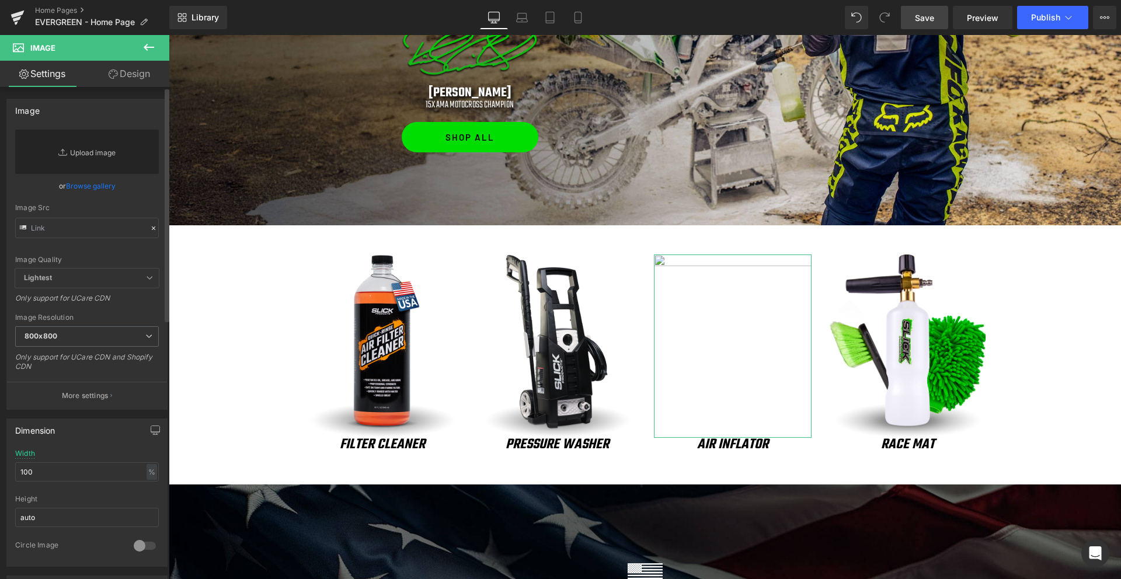
click at [101, 152] on link "Replace Image" at bounding box center [87, 152] width 144 height 44
type input "C:\fakepath\air-inflator.png"
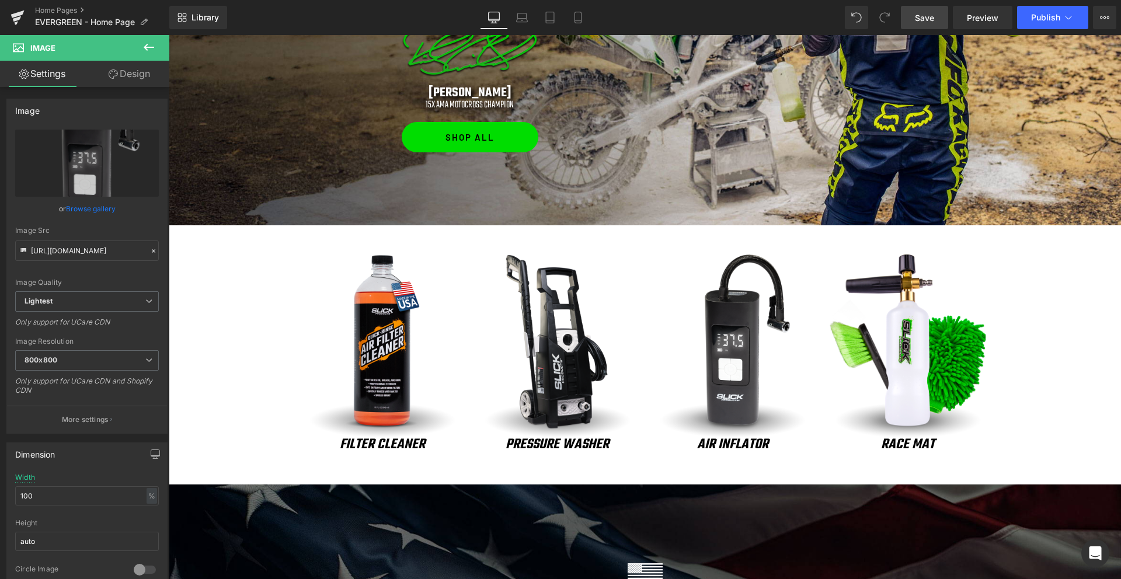
type input "[URL][DOMAIN_NAME]"
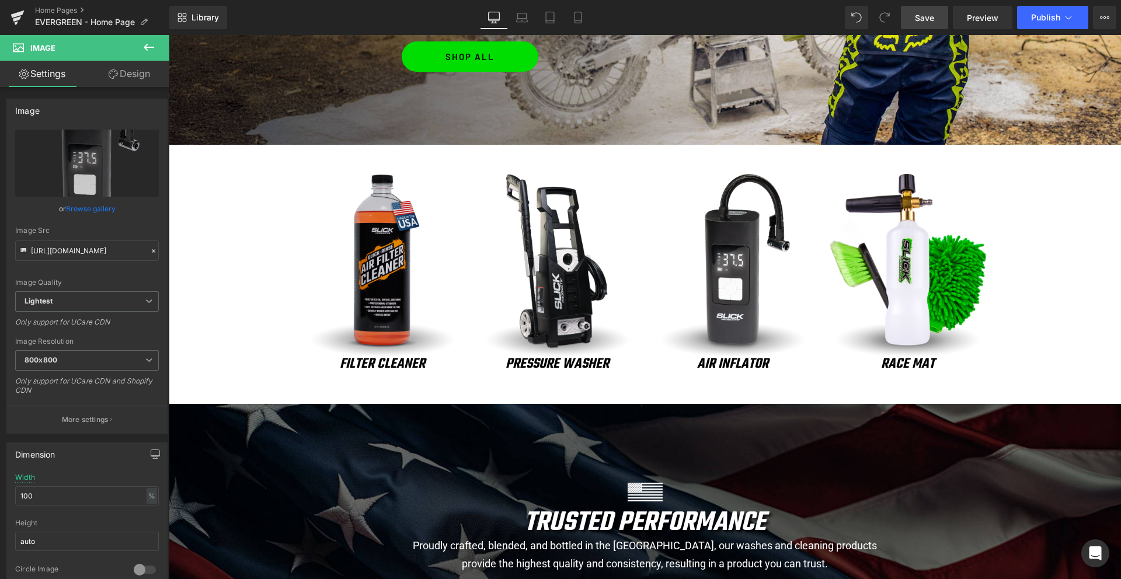
scroll to position [967, 0]
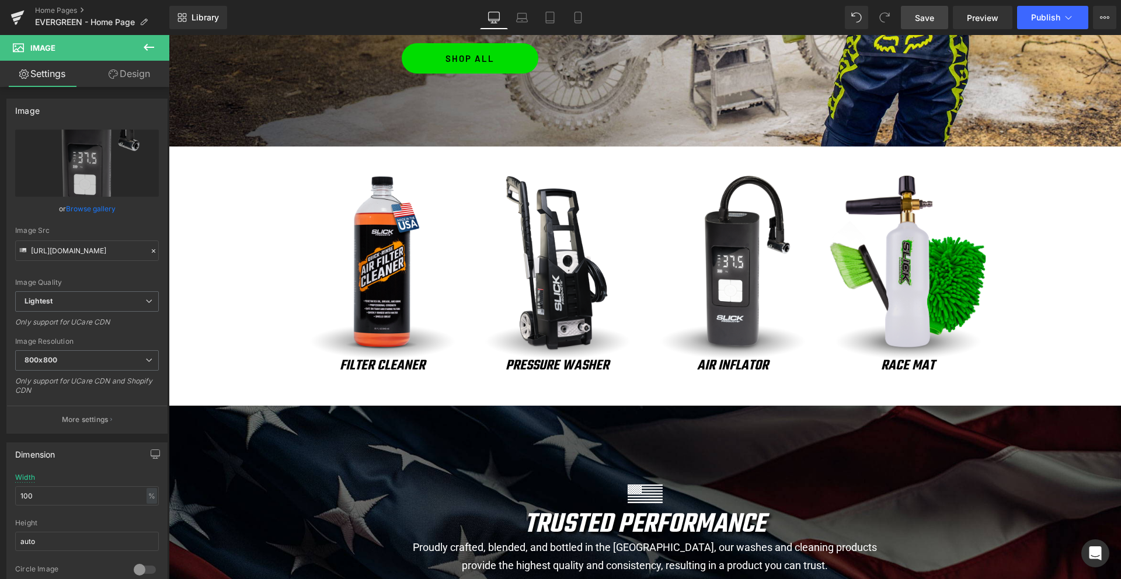
click at [911, 274] on div "Image" at bounding box center [908, 268] width 158 height 184
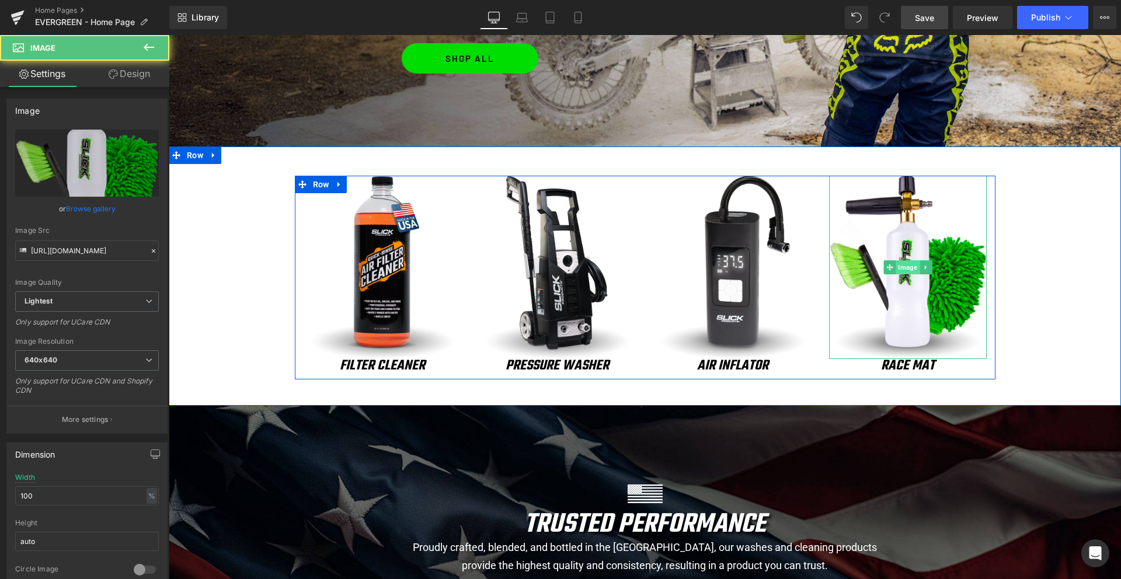
click at [909, 266] on span "Image" at bounding box center [907, 267] width 24 height 14
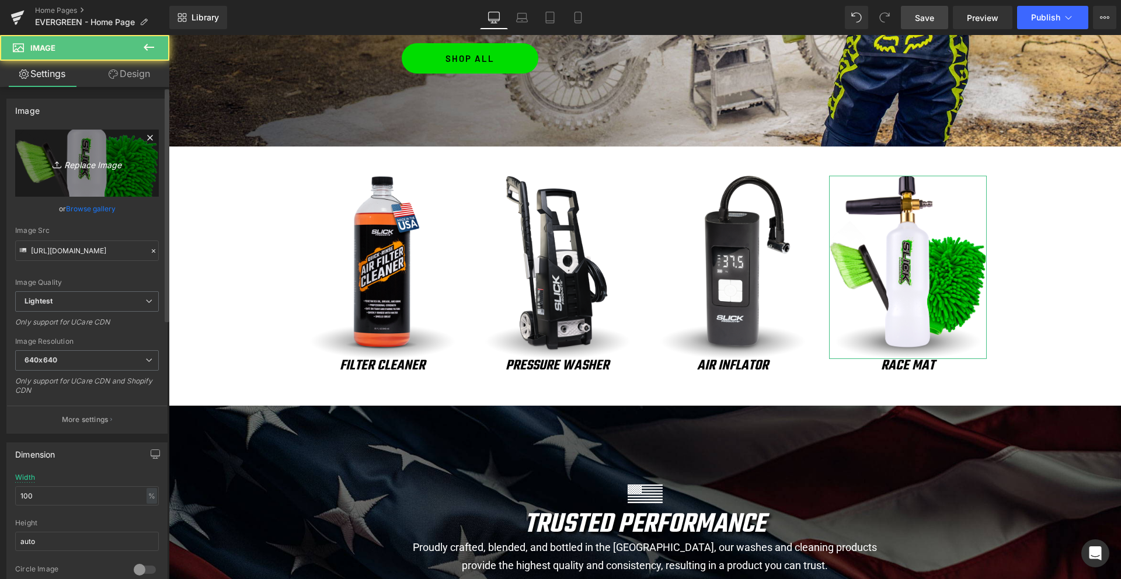
click at [76, 163] on icon "Replace Image" at bounding box center [86, 163] width 93 height 15
type input "C:\fakepath\mystery-bucket.png"
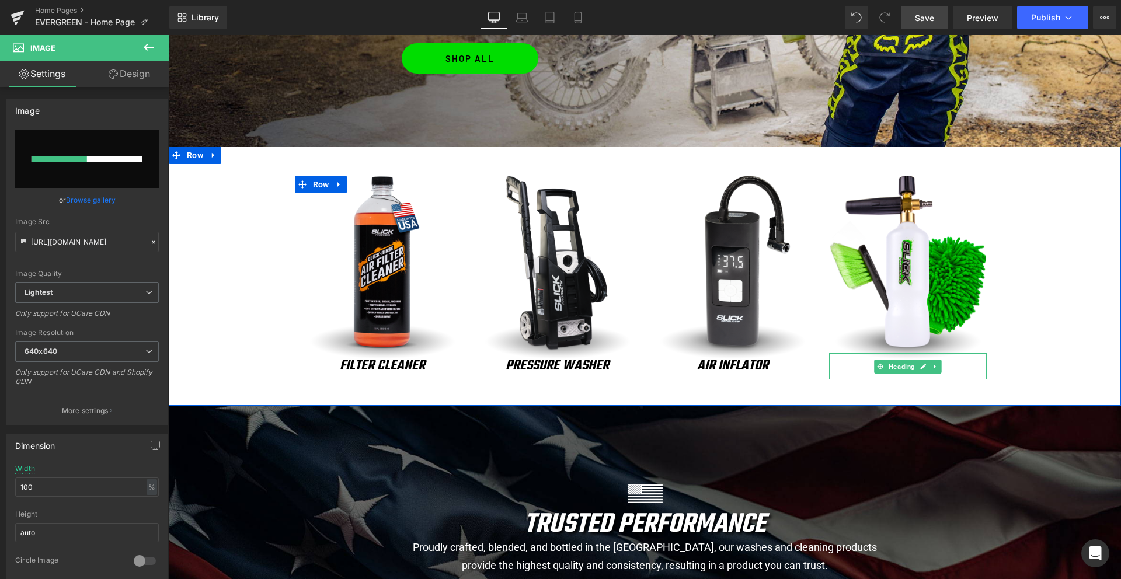
click at [866, 369] on h1 "RACE MAT" at bounding box center [908, 366] width 158 height 26
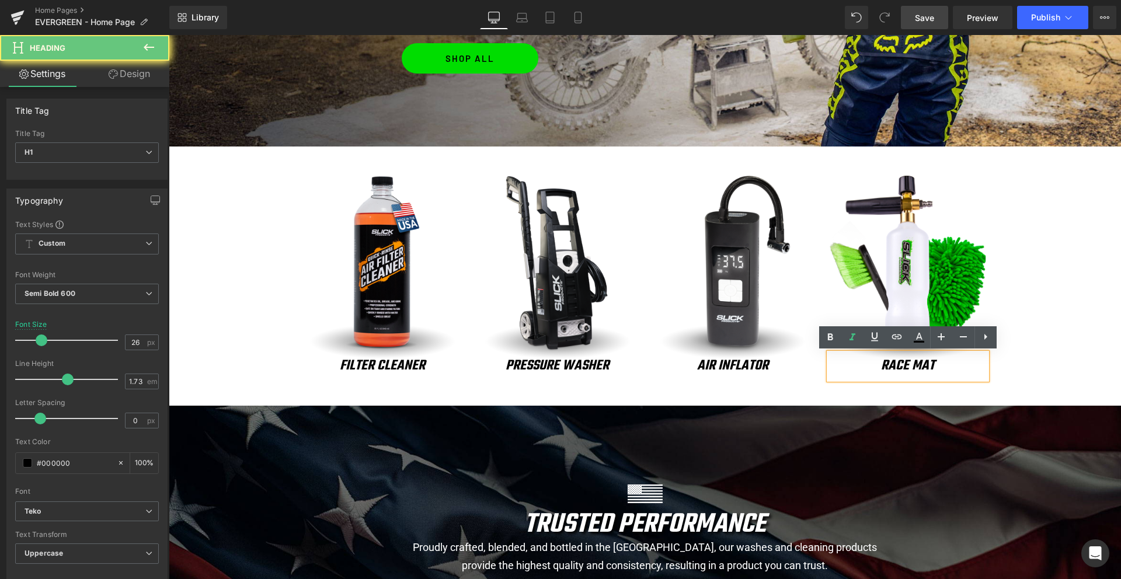
click at [865, 369] on h1 "RACE MAT" at bounding box center [908, 366] width 158 height 26
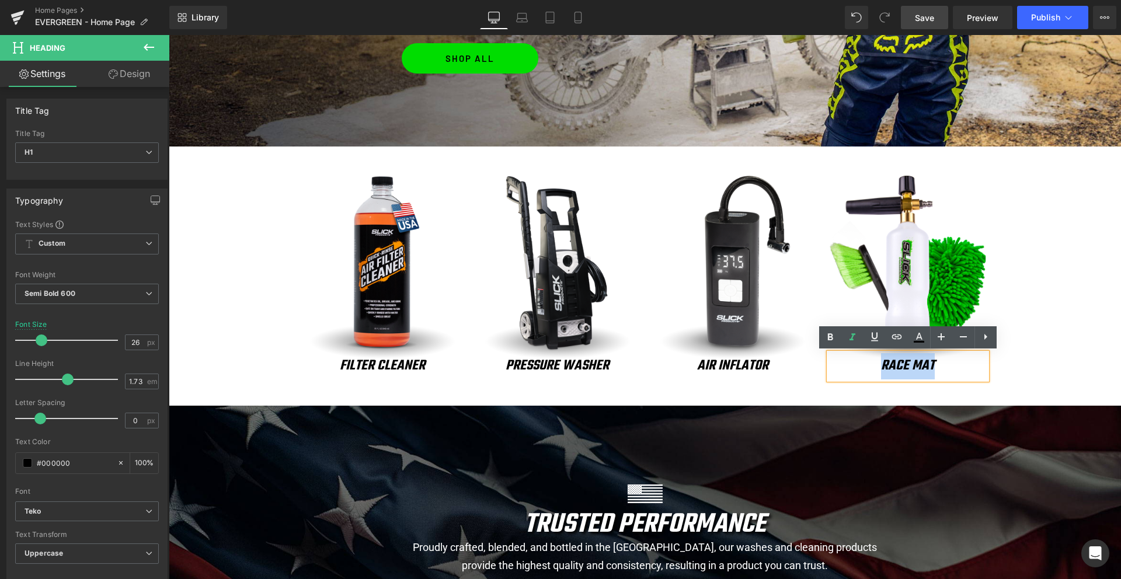
click at [864, 369] on h1 "RACE MAT" at bounding box center [908, 366] width 158 height 26
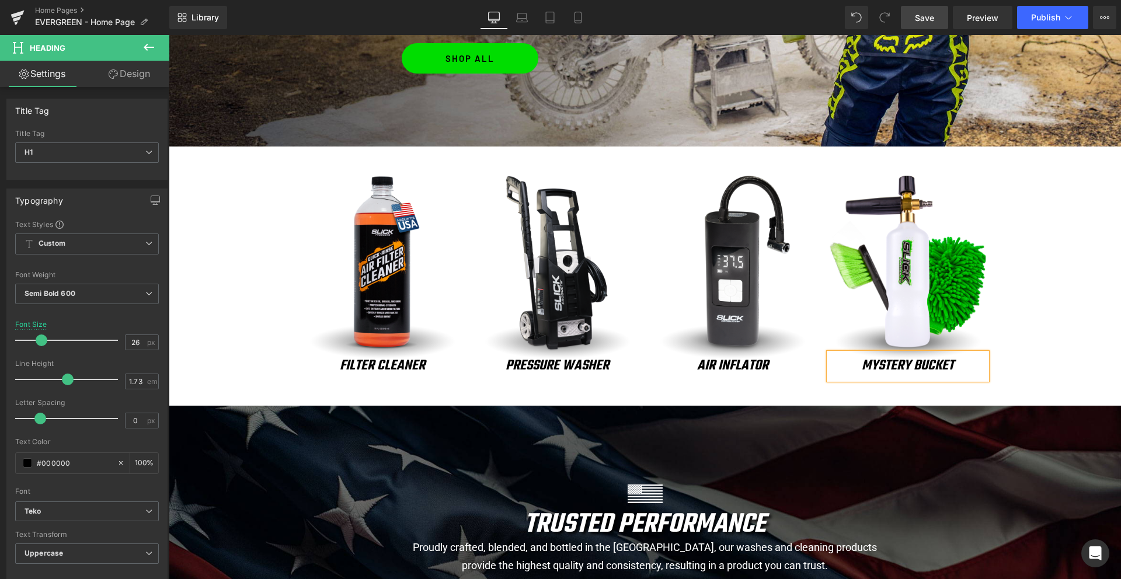
click at [1063, 285] on div "Image FILTER CLEANER Heading Image PRESSURE WASHER Heading Image AIR INFLATOR H…" at bounding box center [645, 278] width 952 height 204
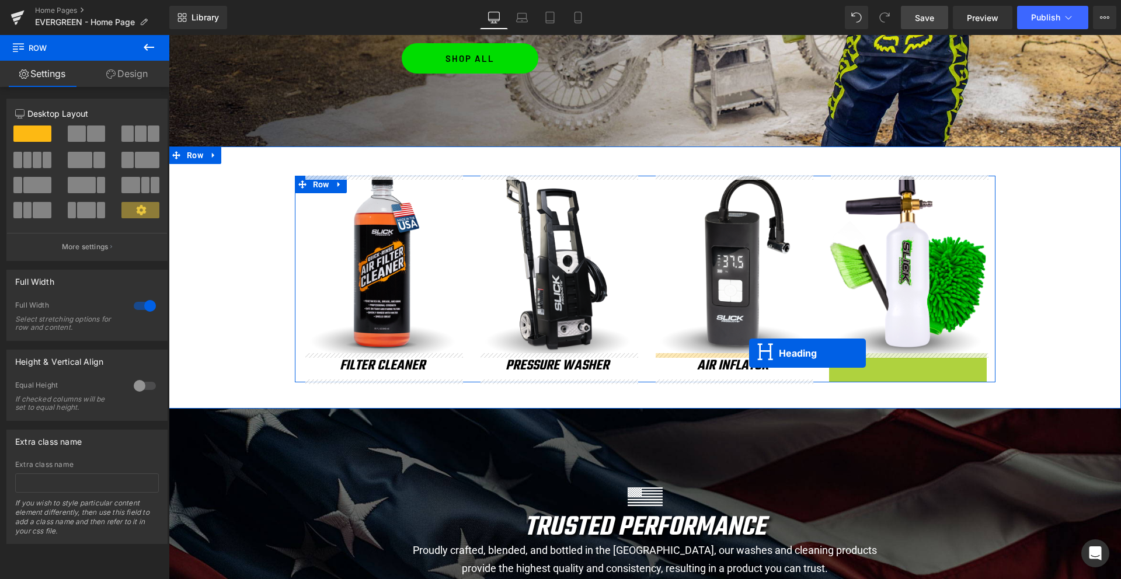
drag, startPoint x: 878, startPoint y: 368, endPoint x: 749, endPoint y: 353, distance: 129.8
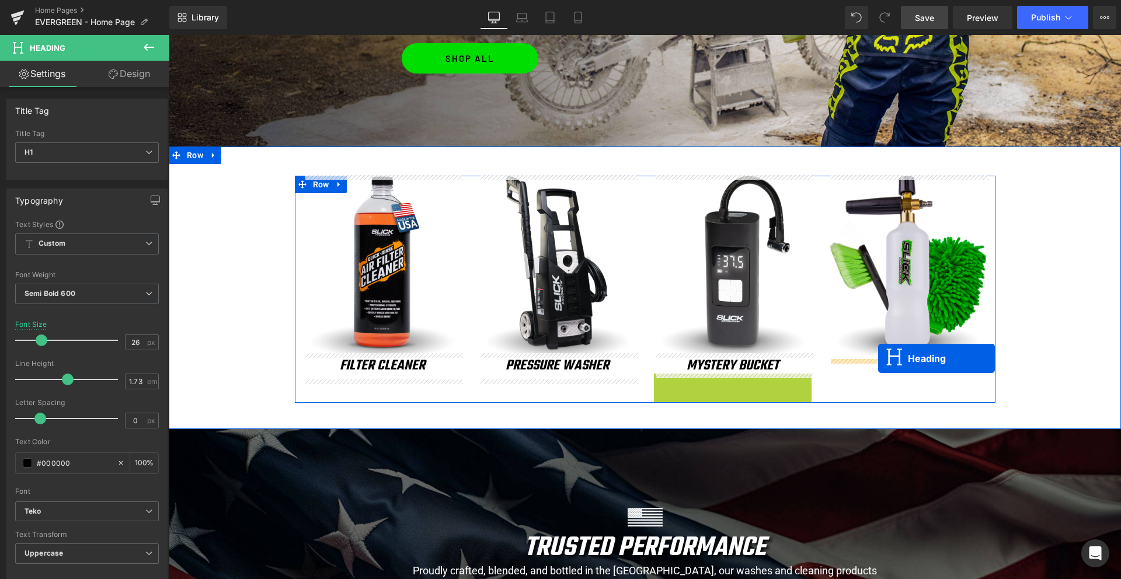
drag, startPoint x: 702, startPoint y: 389, endPoint x: 878, endPoint y: 358, distance: 178.9
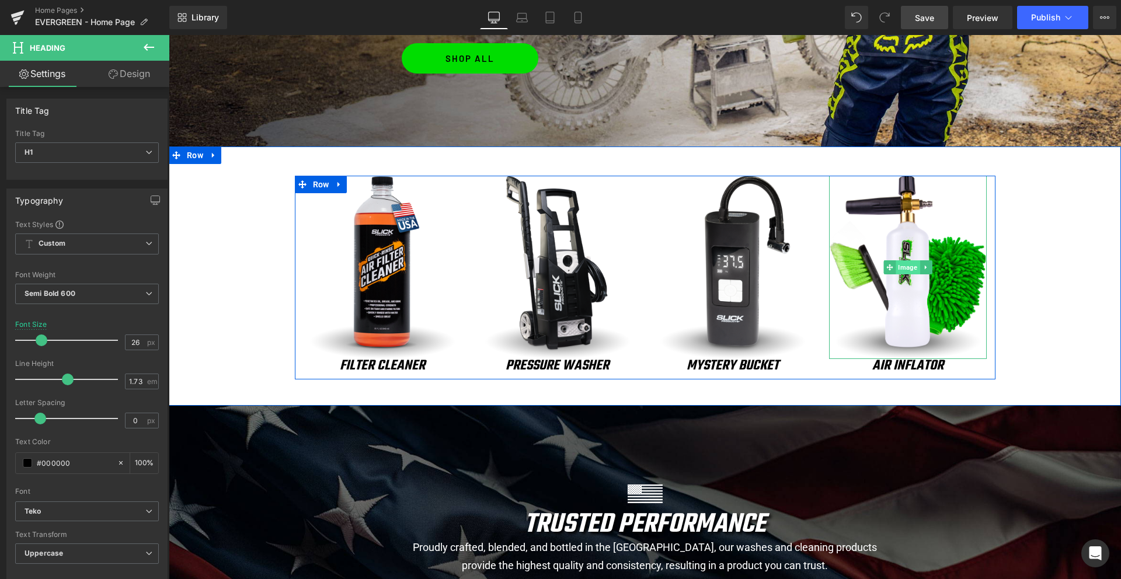
click at [908, 268] on span "Image" at bounding box center [907, 267] width 24 height 14
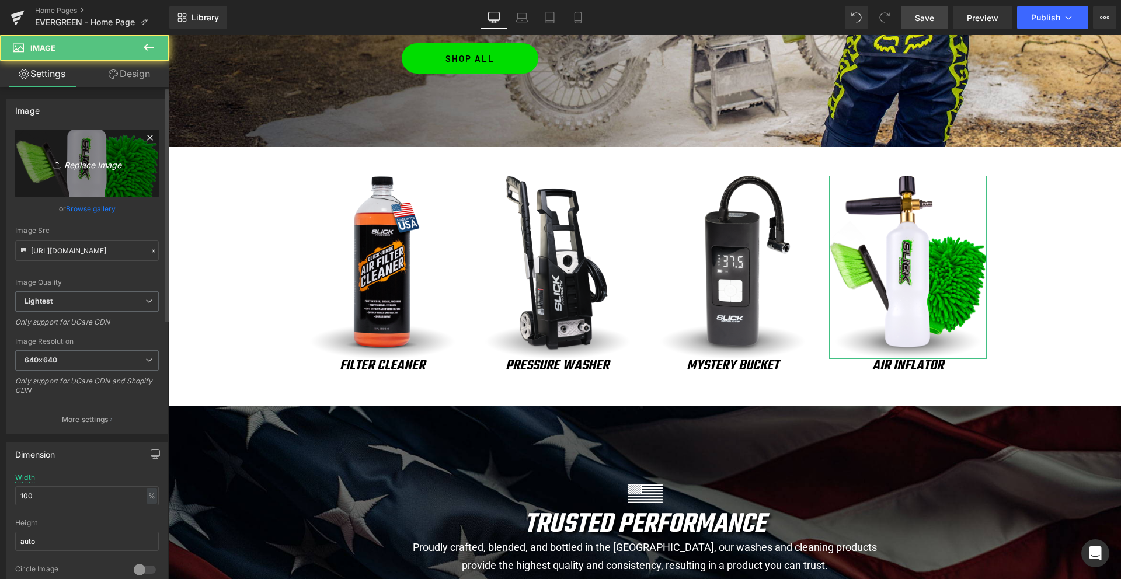
click at [91, 173] on link "Replace Image" at bounding box center [87, 163] width 144 height 67
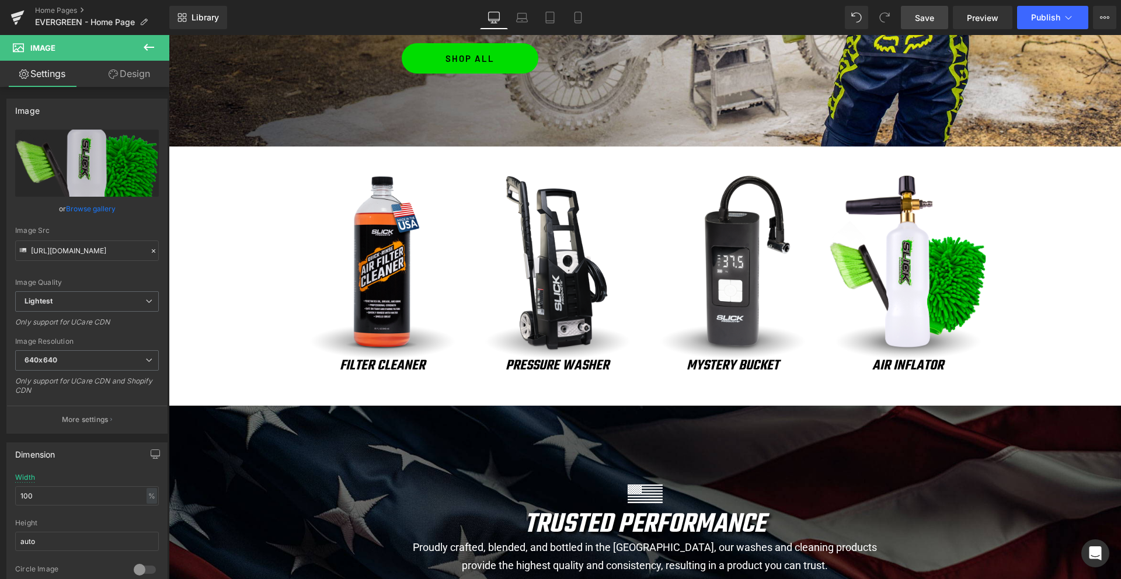
type input "C:\fakepath\mystery-bucket.png"
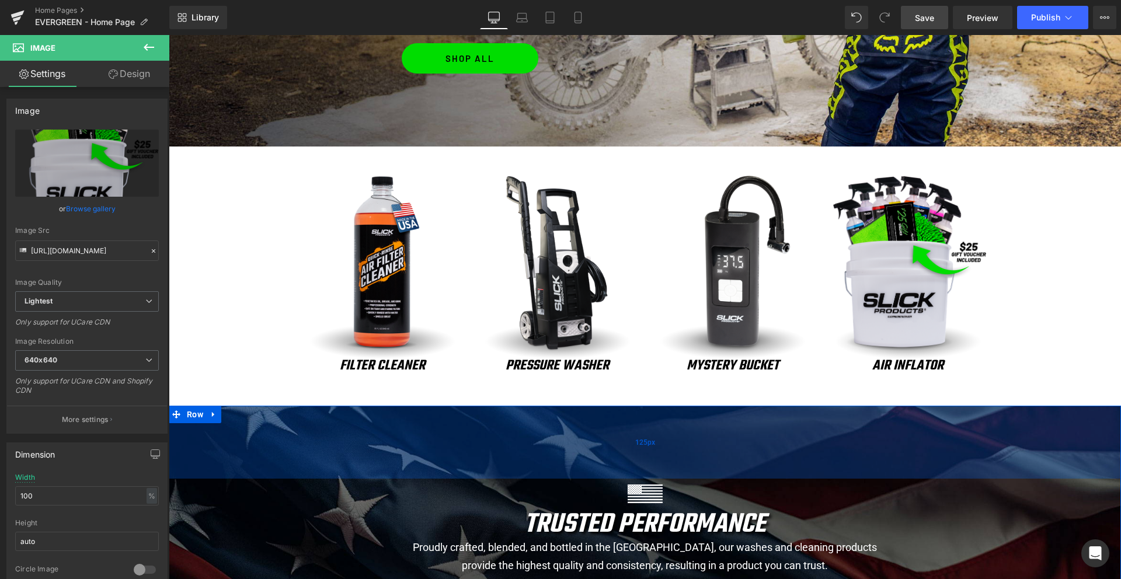
type input "[URL][DOMAIN_NAME]"
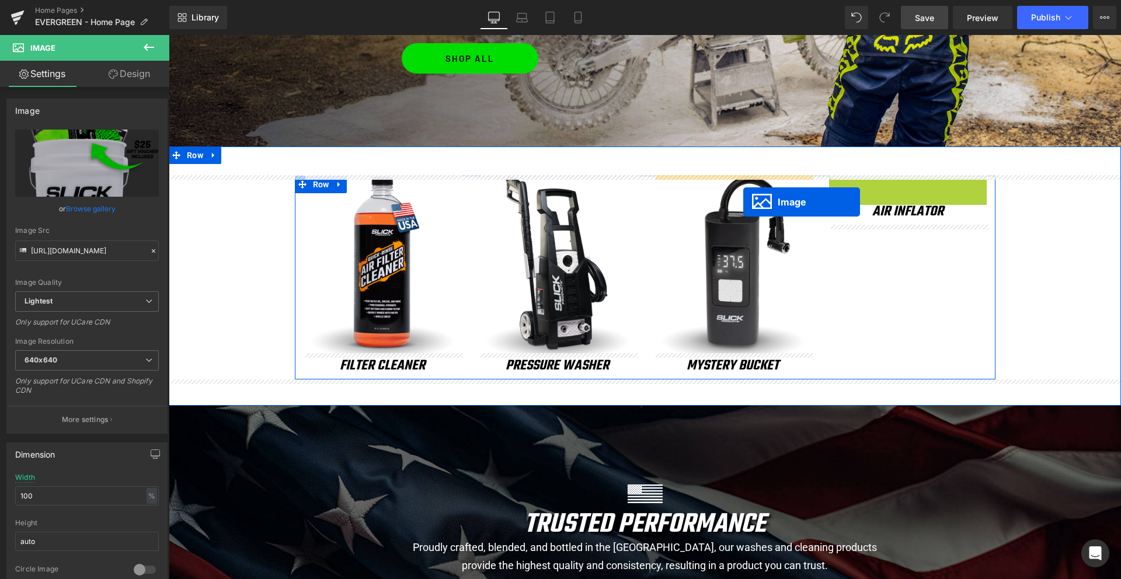
drag, startPoint x: 887, startPoint y: 267, endPoint x: 743, endPoint y: 202, distance: 157.8
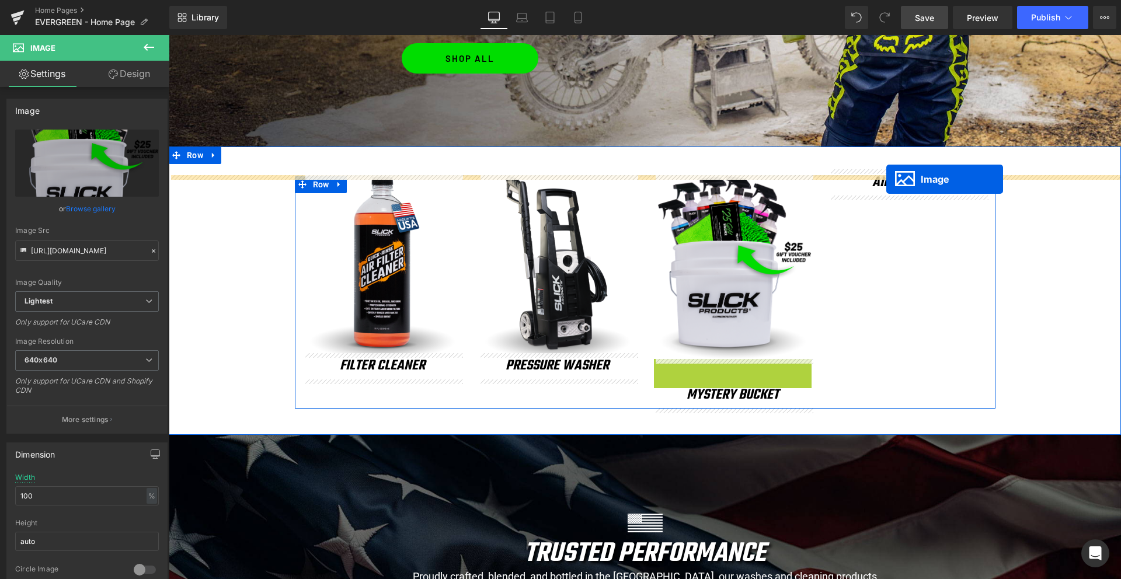
drag, startPoint x: 725, startPoint y: 440, endPoint x: 886, endPoint y: 179, distance: 306.6
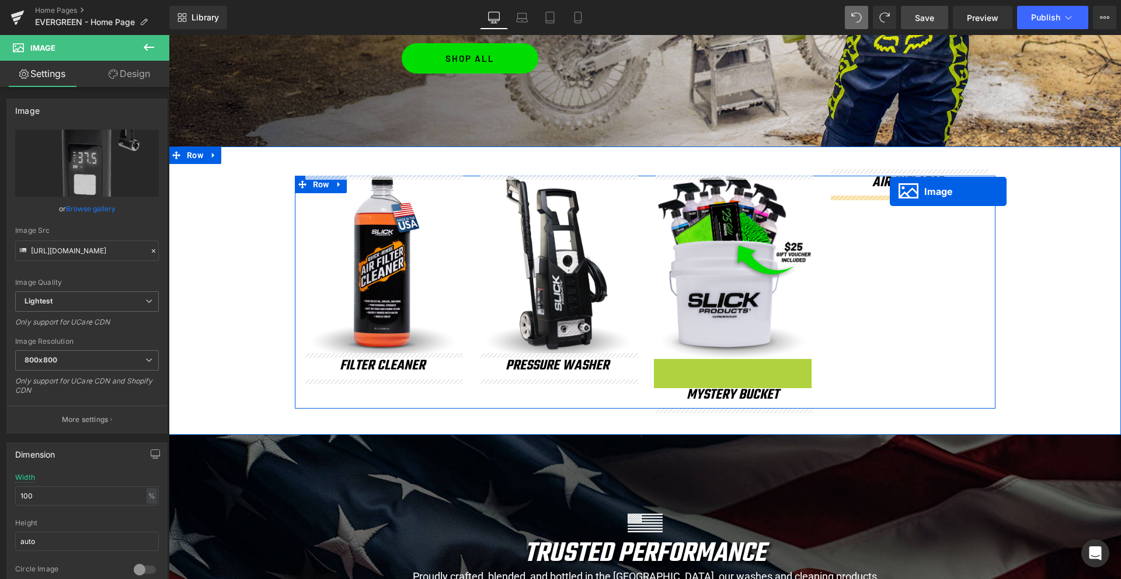
drag, startPoint x: 726, startPoint y: 451, endPoint x: 890, endPoint y: 191, distance: 306.7
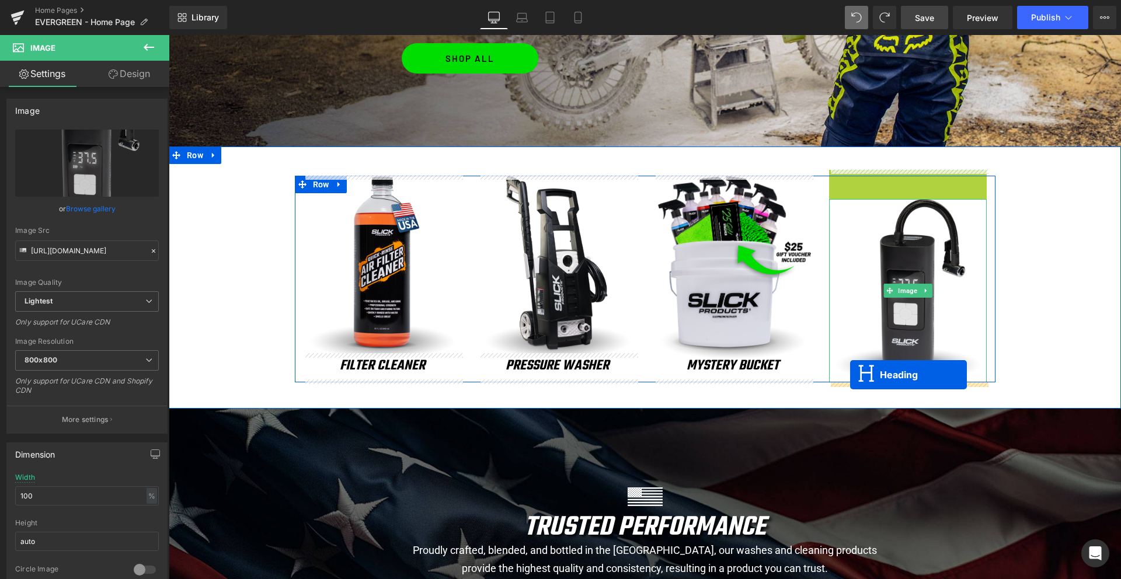
drag, startPoint x: 887, startPoint y: 183, endPoint x: 850, endPoint y: 375, distance: 195.1
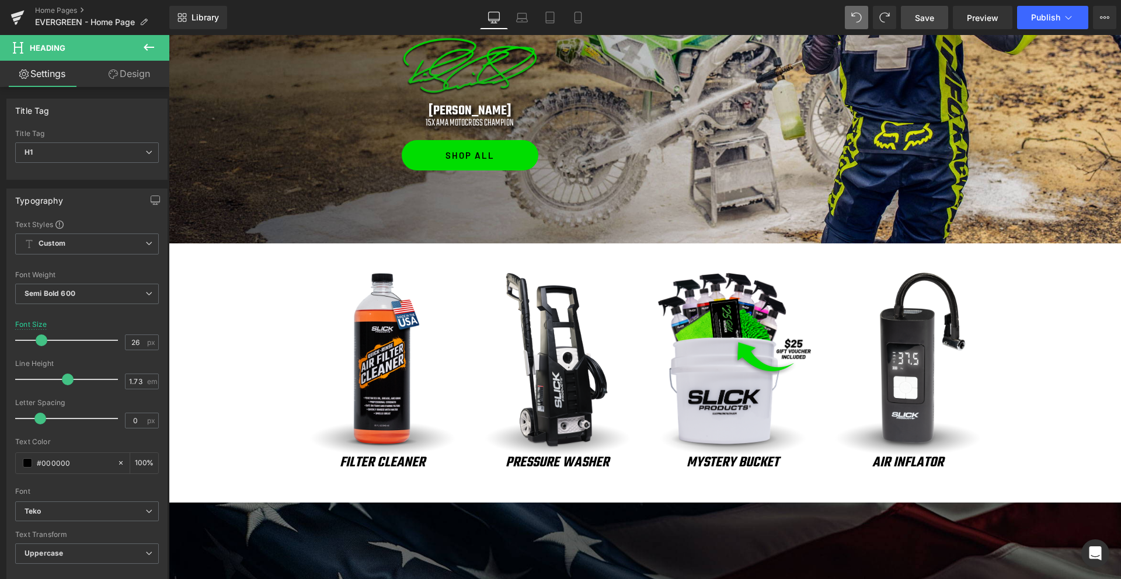
scroll to position [838, 0]
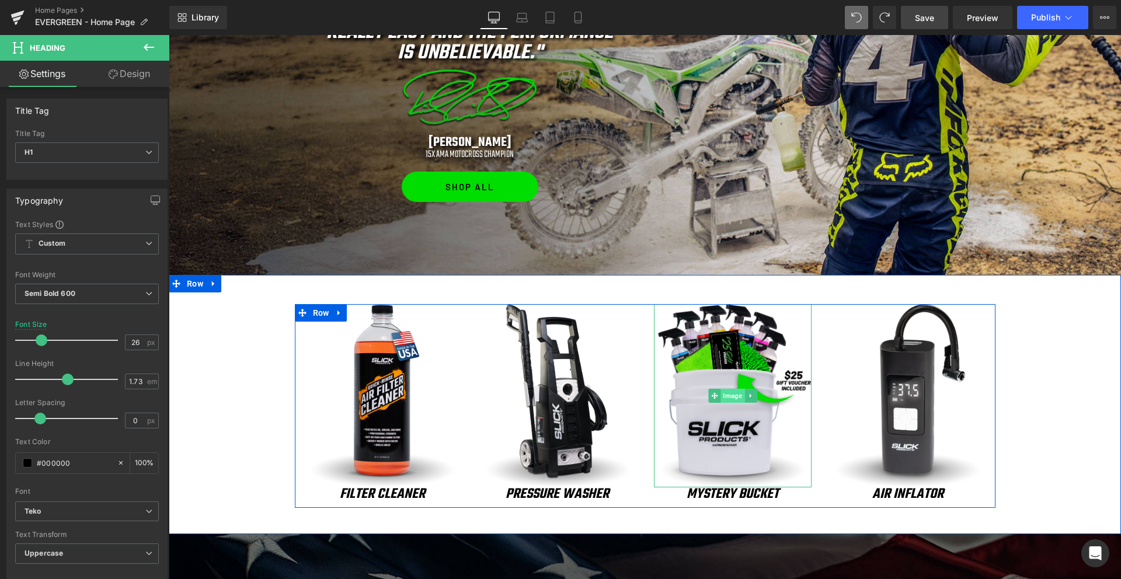
click at [729, 397] on span "Image" at bounding box center [732, 396] width 24 height 14
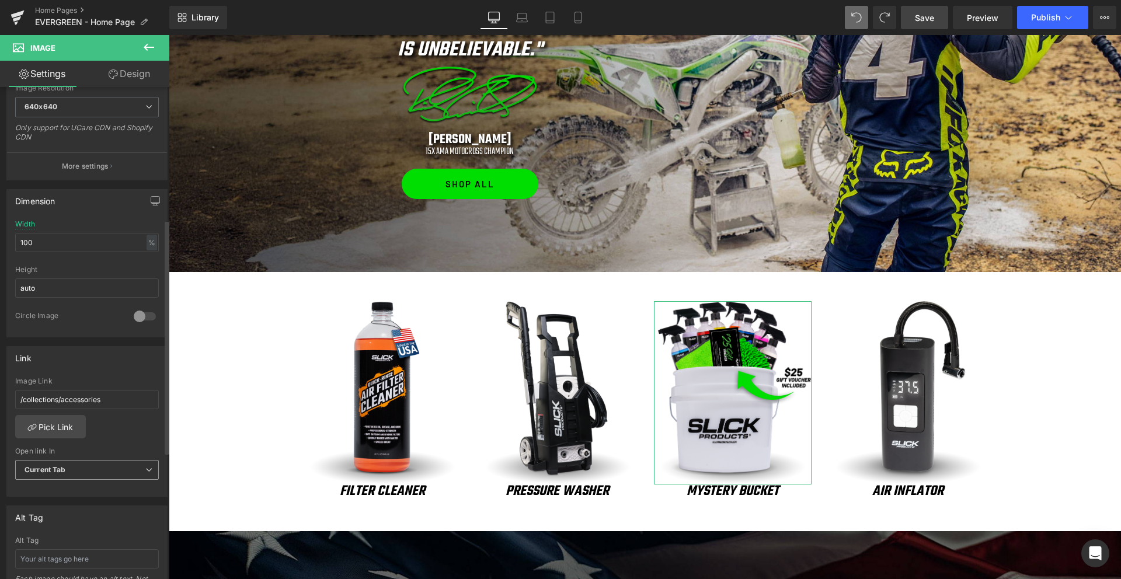
scroll to position [308, 0]
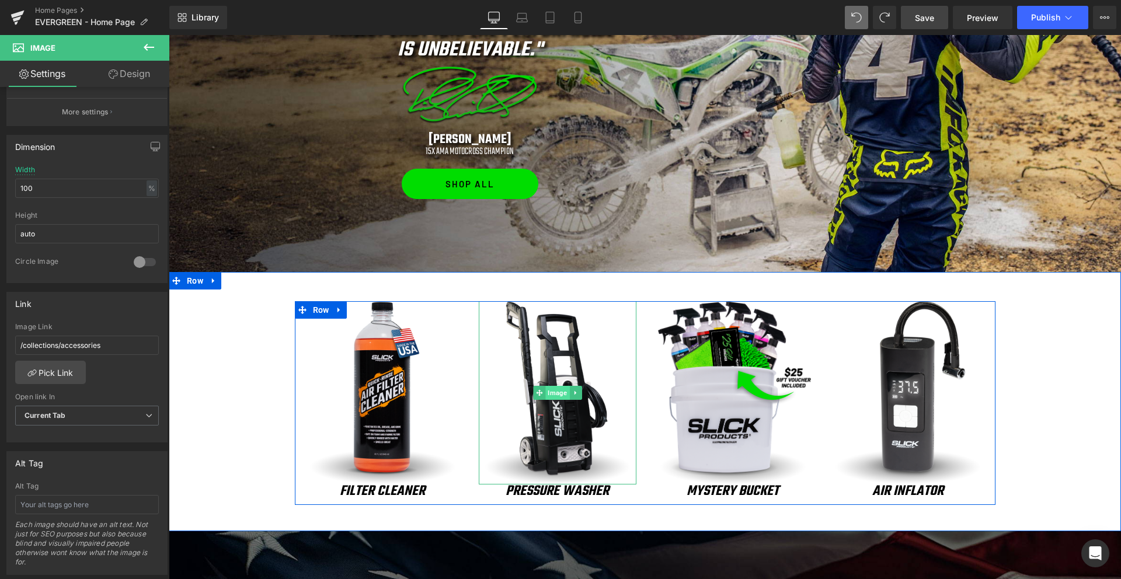
click at [561, 394] on span "Image" at bounding box center [557, 393] width 24 height 14
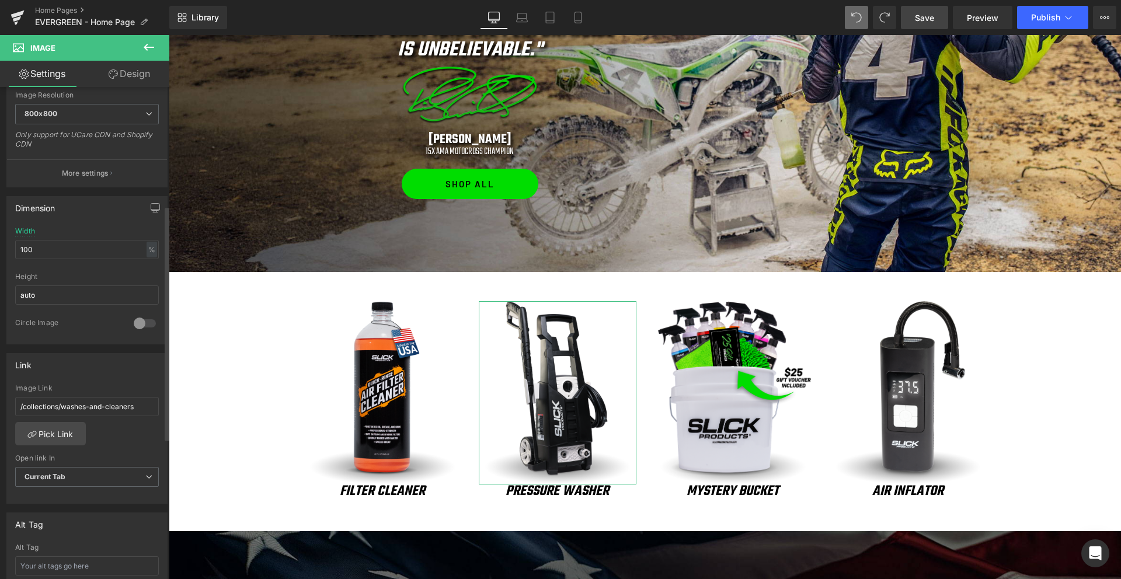
scroll to position [252, 0]
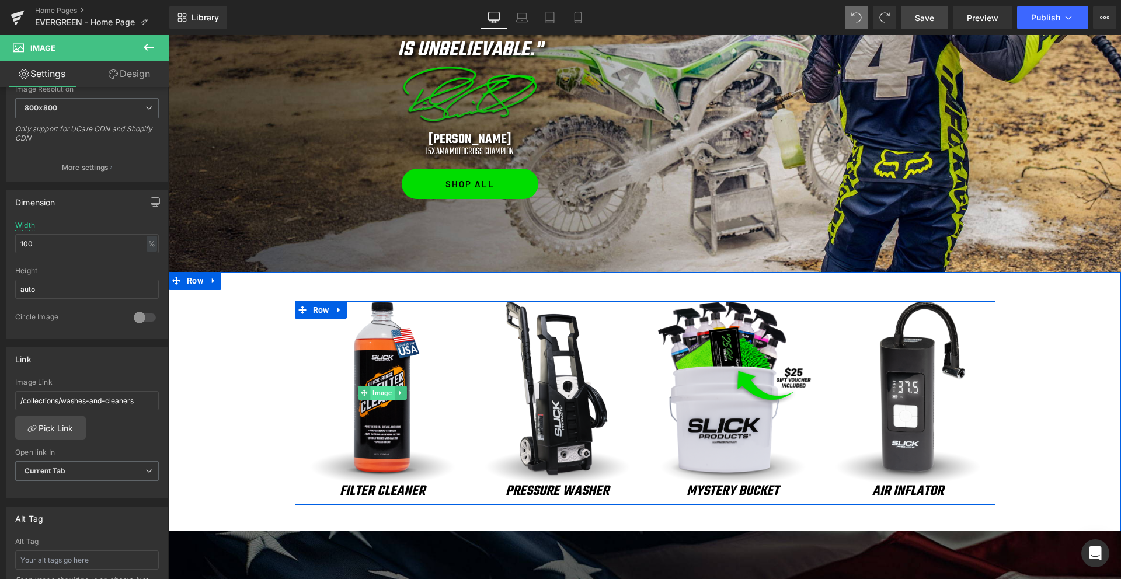
click at [381, 395] on span "Image" at bounding box center [382, 393] width 24 height 14
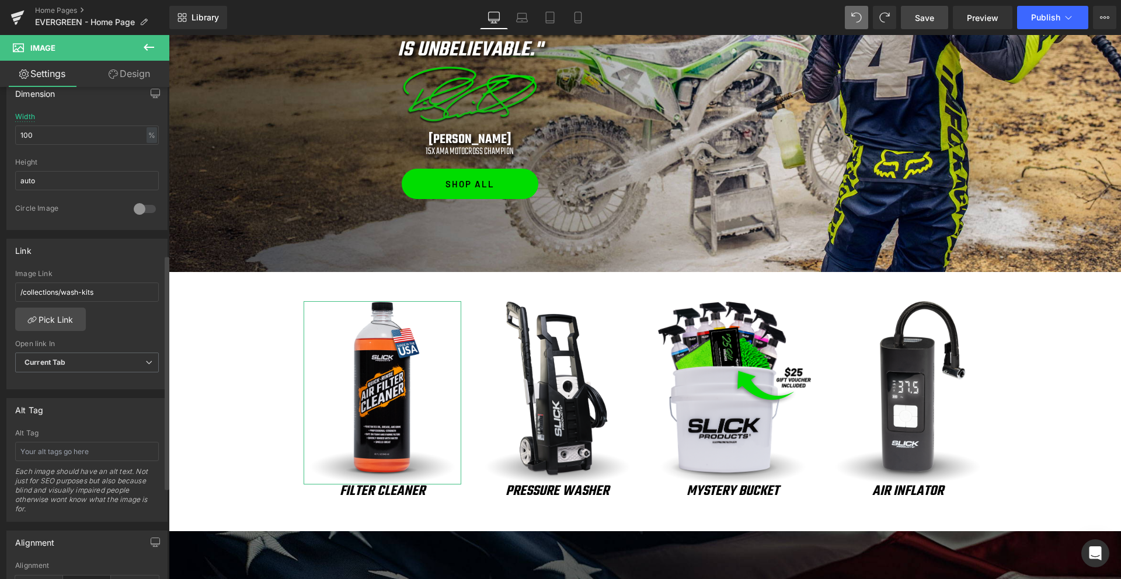
scroll to position [375, 0]
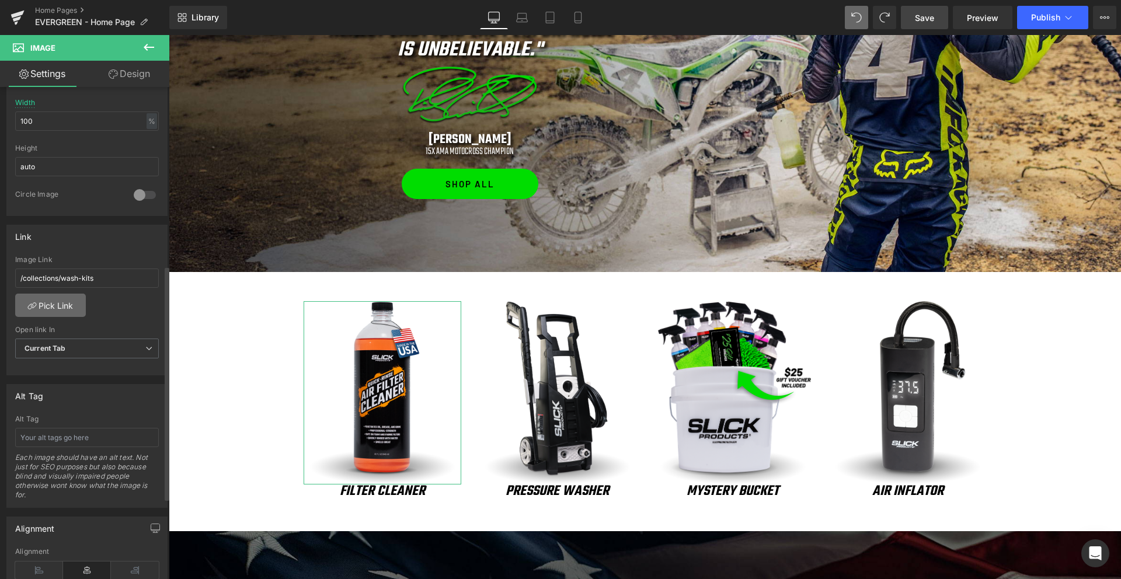
click at [46, 304] on link "Pick Link" at bounding box center [50, 305] width 71 height 23
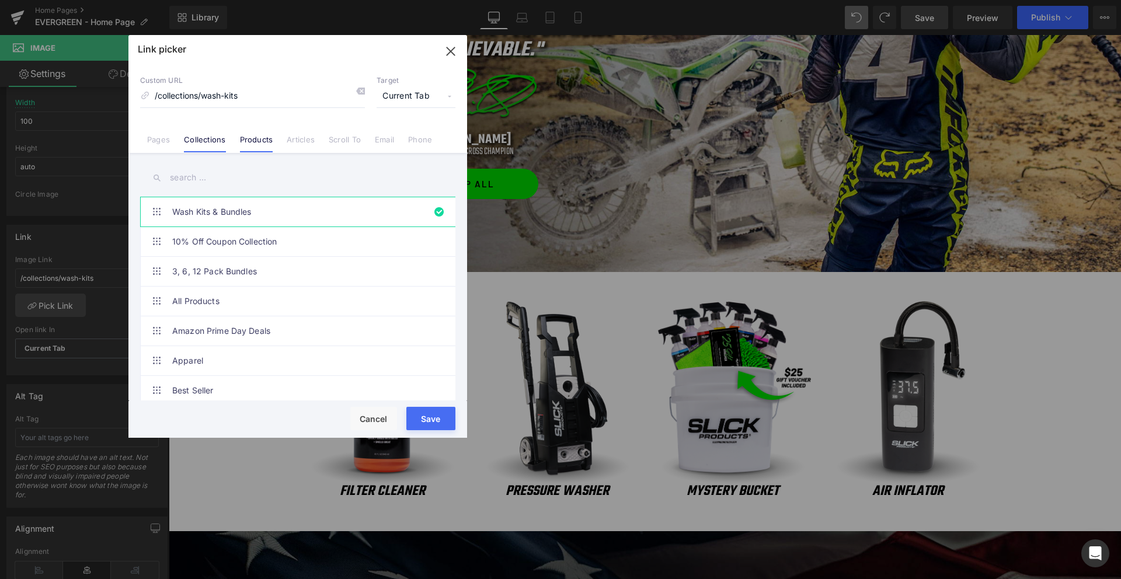
click at [262, 142] on link "Products" at bounding box center [256, 144] width 33 height 18
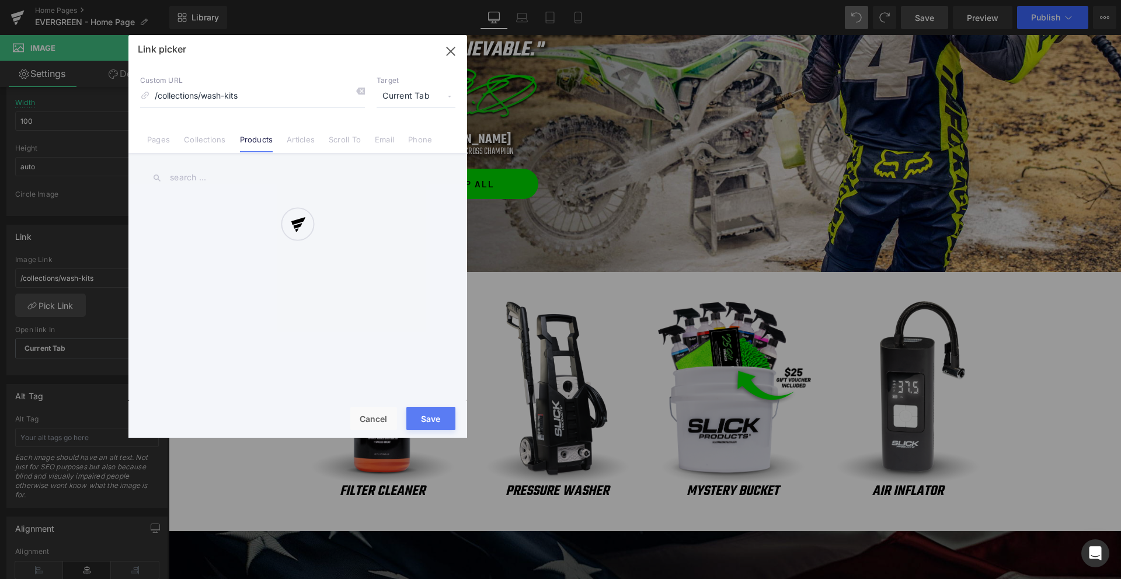
click at [198, 179] on div at bounding box center [297, 236] width 339 height 403
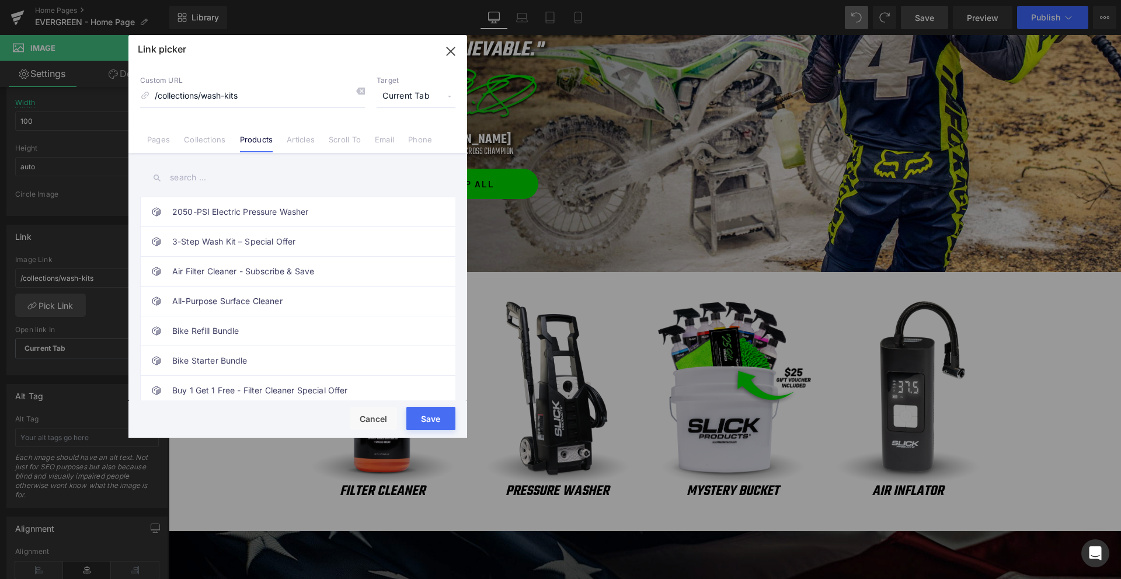
click at [202, 183] on input "text" at bounding box center [297, 178] width 315 height 26
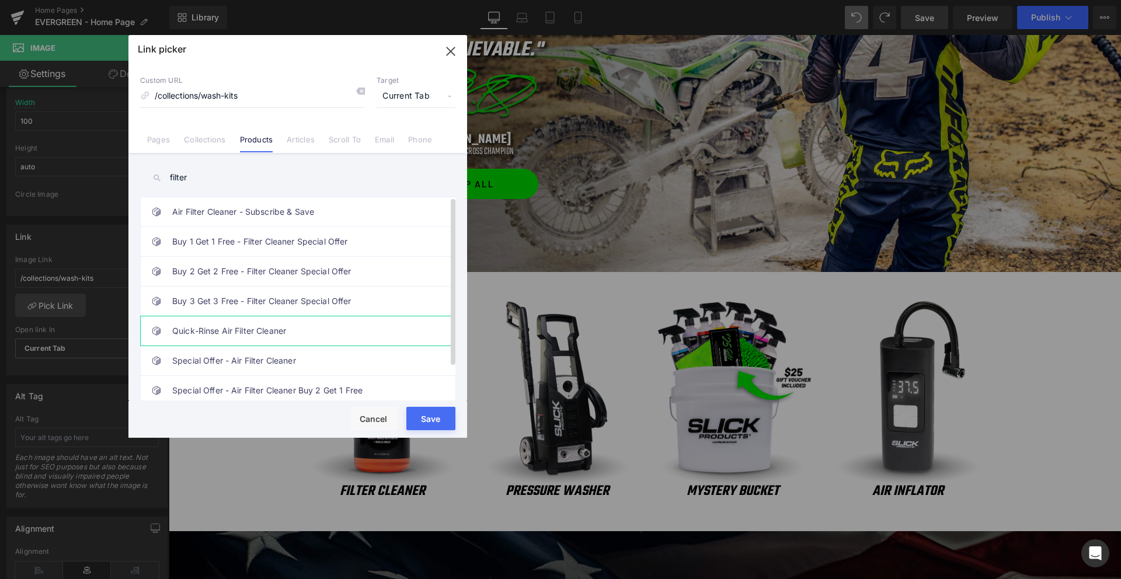
type input "filter"
click at [253, 334] on link "Quick-Rinse Air Filter Cleaner" at bounding box center [300, 330] width 257 height 29
type input "/products/quick-rinse-air-filter-cleaner"
click at [438, 422] on button "Save" at bounding box center [430, 418] width 49 height 23
type input "/products/quick-rinse-air-filter-cleaner"
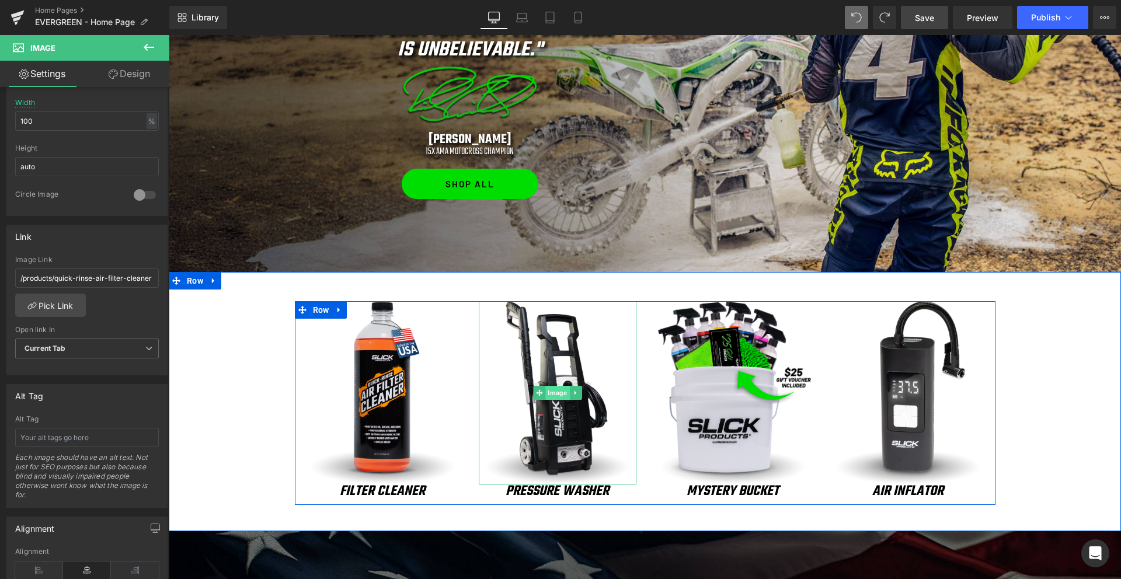
click at [554, 396] on span "Image" at bounding box center [557, 393] width 24 height 14
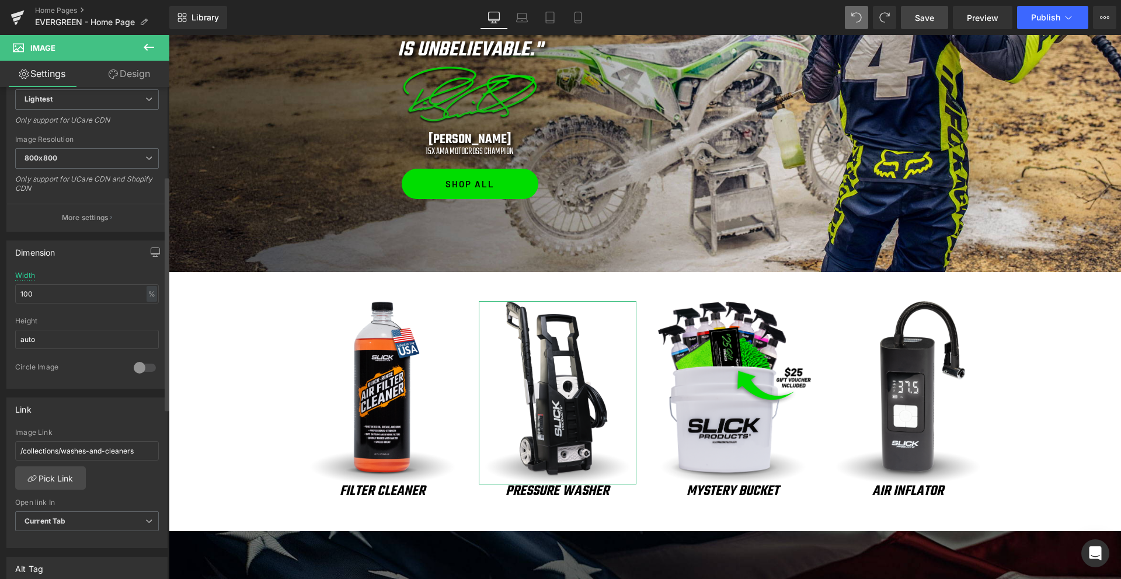
scroll to position [203, 0]
click at [57, 476] on link "Pick Link" at bounding box center [50, 477] width 71 height 23
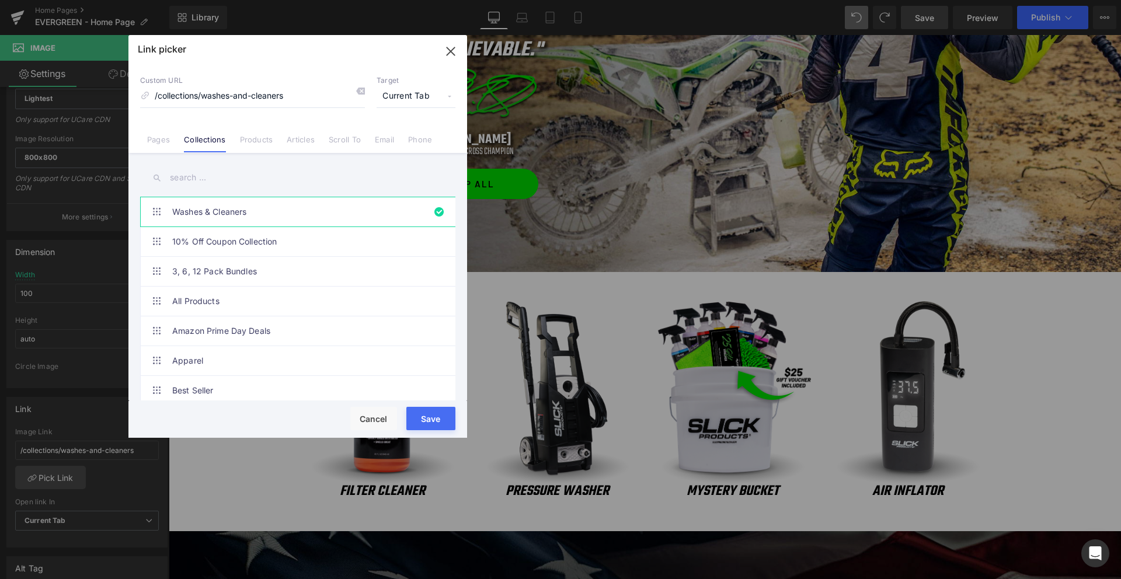
click at [267, 135] on link "Products" at bounding box center [256, 144] width 33 height 18
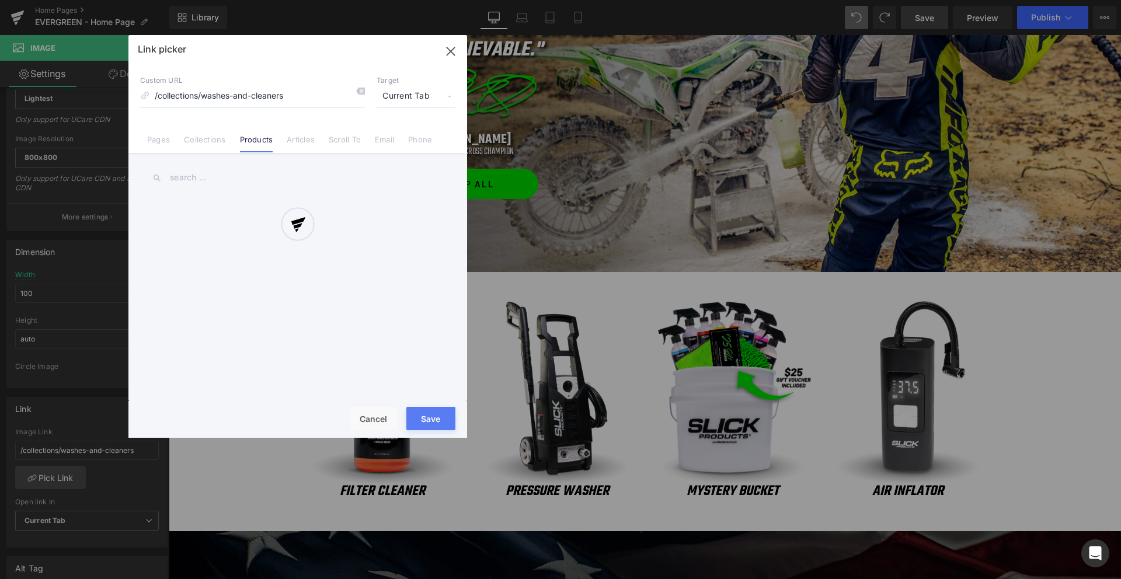
click at [189, 172] on div at bounding box center [297, 236] width 339 height 403
click at [186, 181] on div at bounding box center [297, 236] width 339 height 403
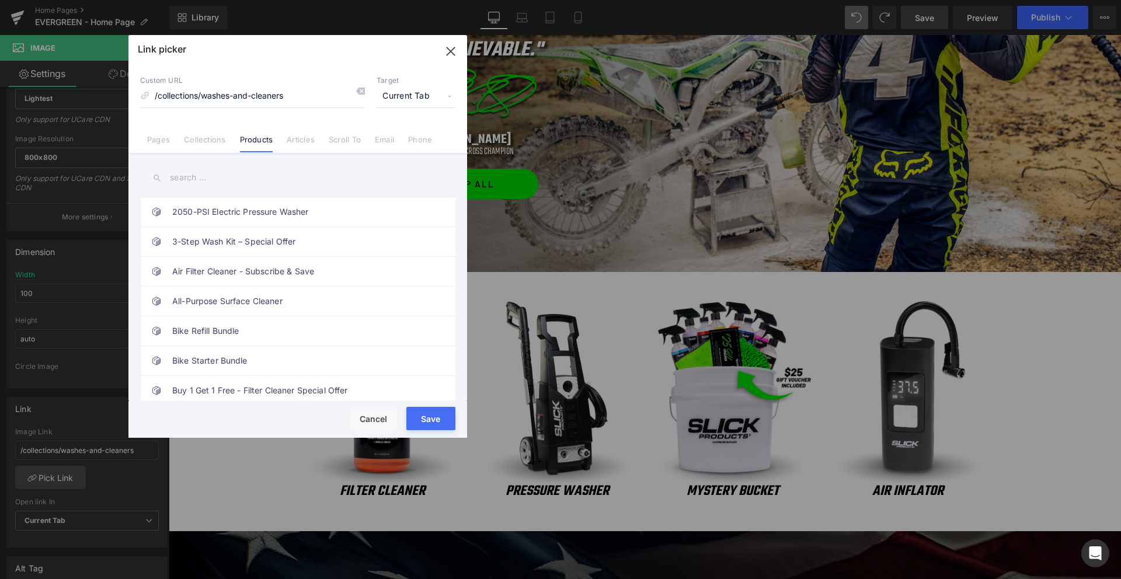
click at [191, 180] on input "text" at bounding box center [297, 178] width 315 height 26
click at [241, 208] on link "2050-PSI Electric Pressure Washer" at bounding box center [300, 211] width 257 height 29
type input "/products/2050-psi-high-performance-electric-pressure-washer"
click at [428, 417] on button "Save" at bounding box center [430, 418] width 49 height 23
type input "/products/2050-psi-high-performance-electric-pressure-washer"
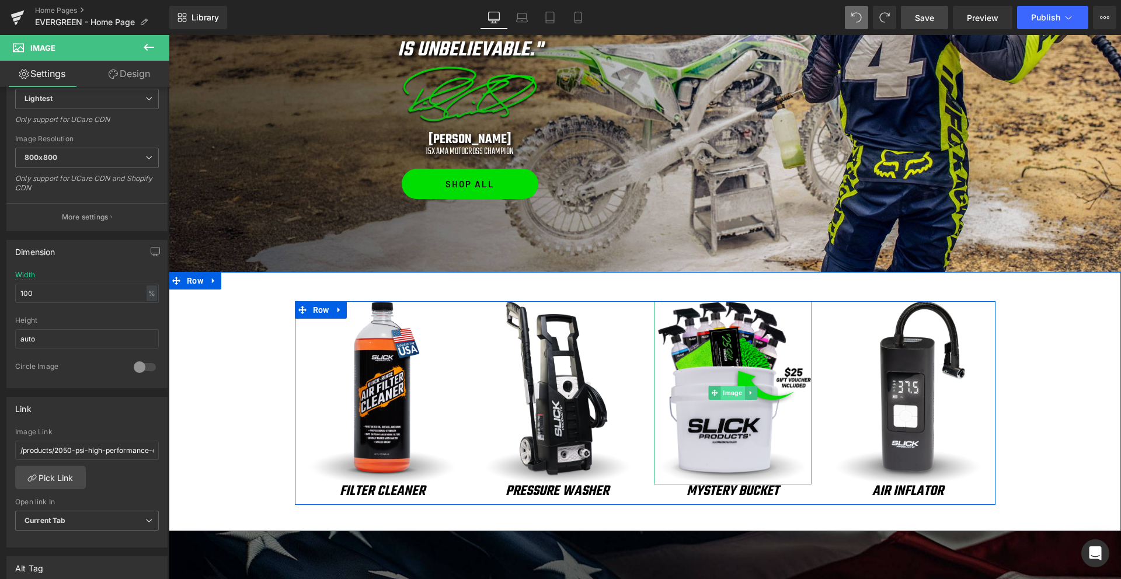
click at [730, 395] on span "Image" at bounding box center [732, 393] width 24 height 14
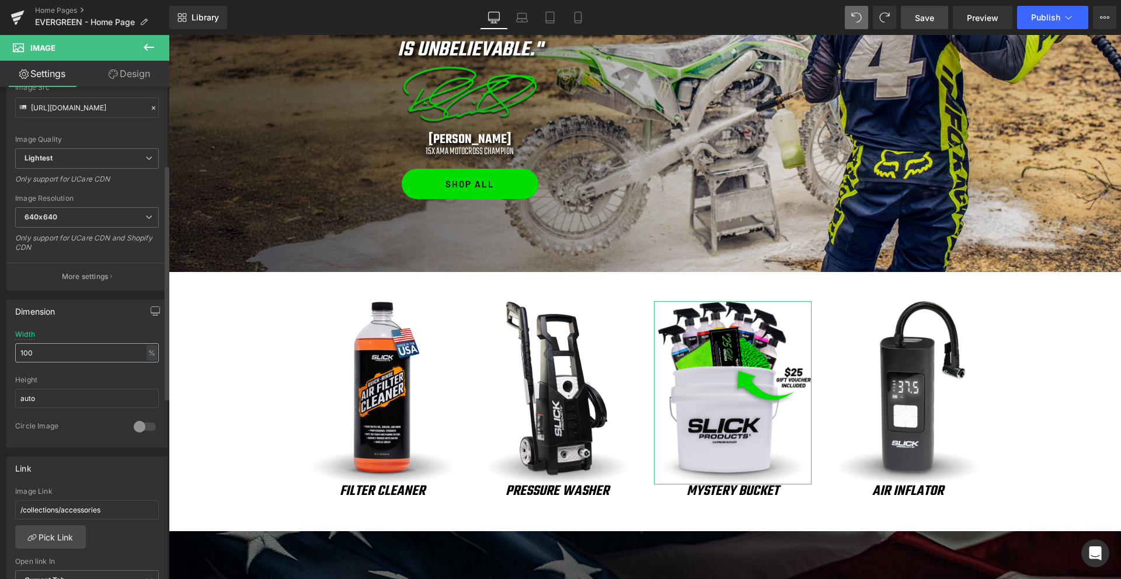
scroll to position [163, 0]
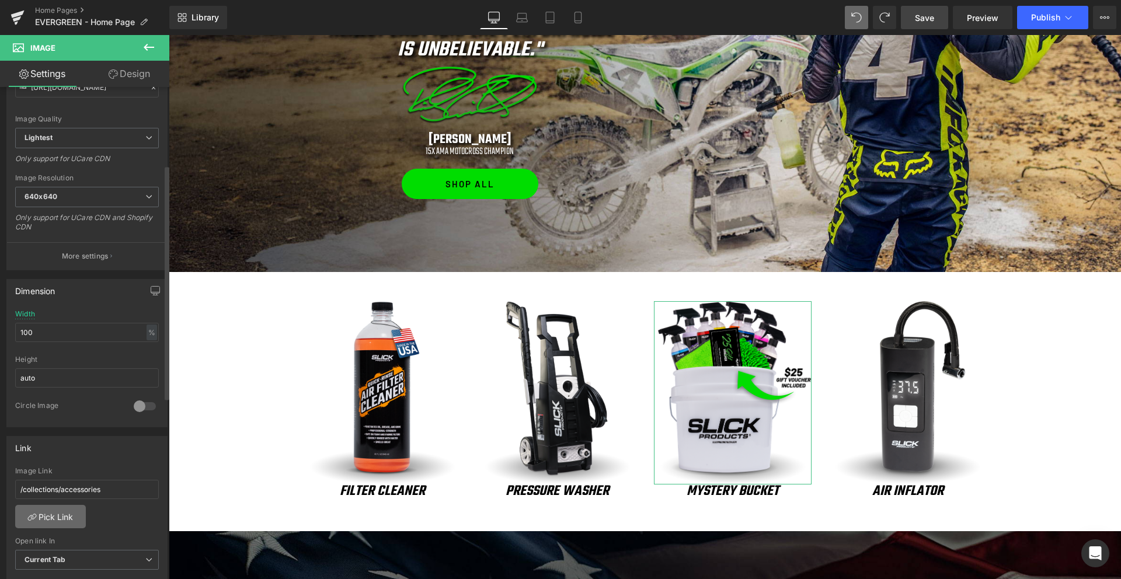
click at [58, 527] on link "Pick Link" at bounding box center [50, 516] width 71 height 23
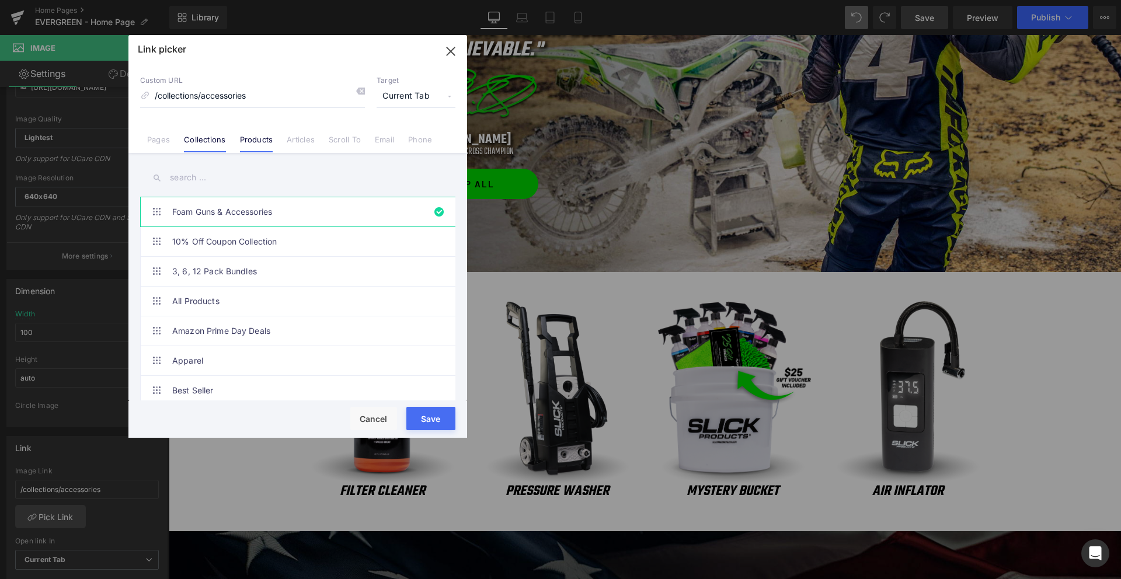
click at [253, 144] on link "Products" at bounding box center [256, 144] width 33 height 18
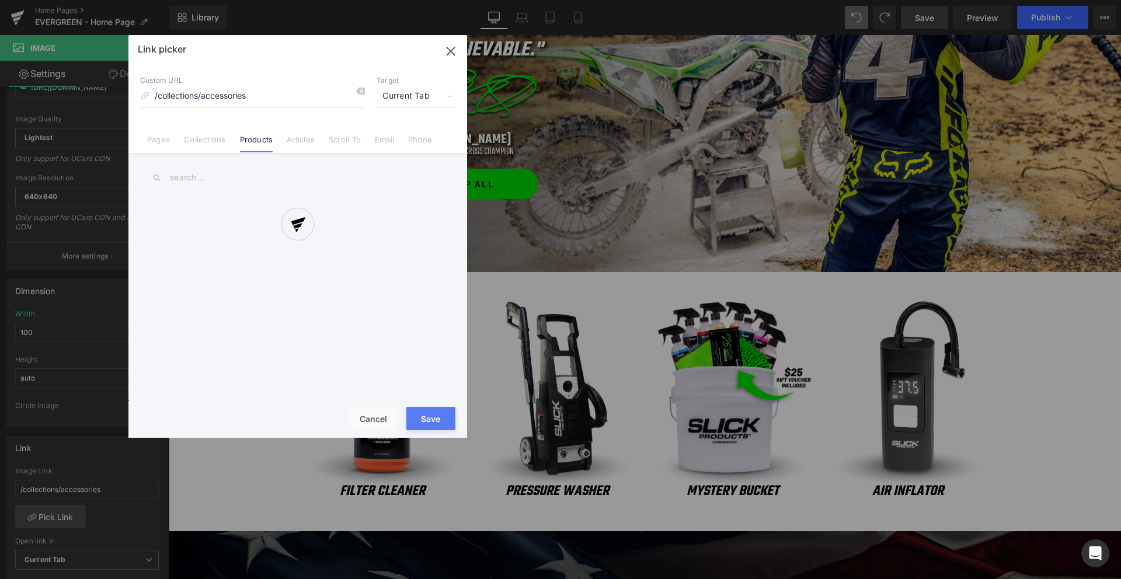
click at [208, 182] on div at bounding box center [297, 236] width 339 height 403
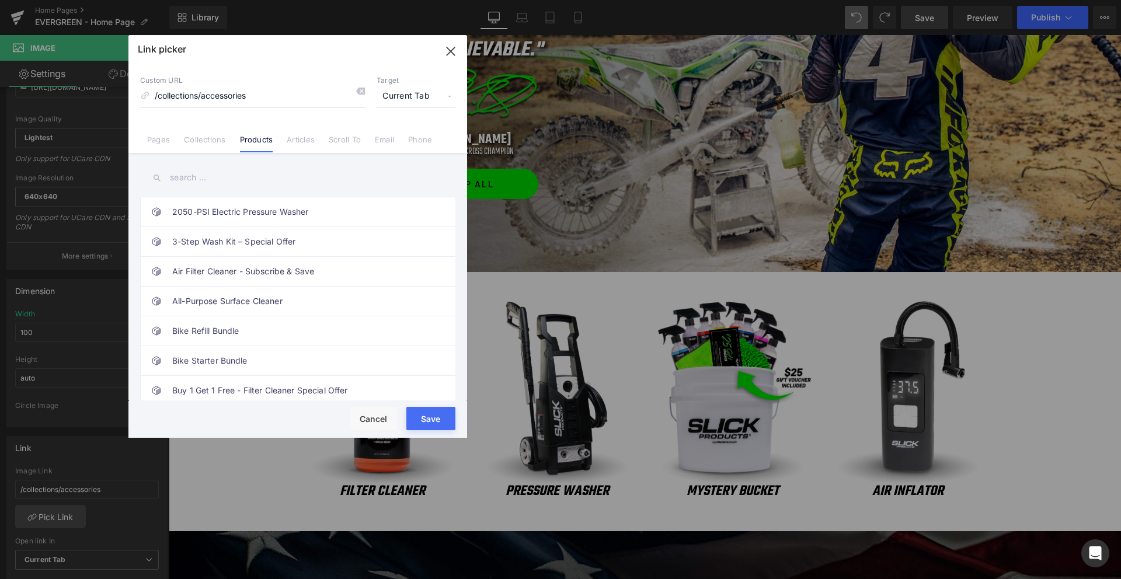
click at [194, 180] on input "text" at bounding box center [297, 178] width 315 height 26
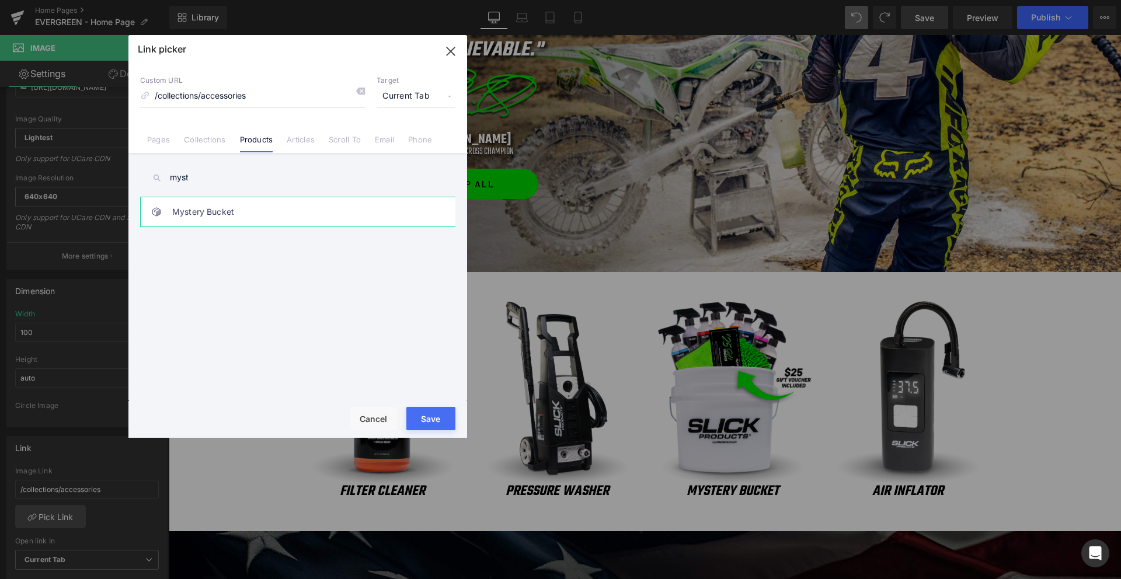
type input "myst"
click at [228, 214] on link "Mystery Bucket" at bounding box center [300, 211] width 257 height 29
type input "/products/mystery-bucket"
click at [434, 420] on button "Save" at bounding box center [430, 418] width 49 height 23
type input "/products/mystery-bucket"
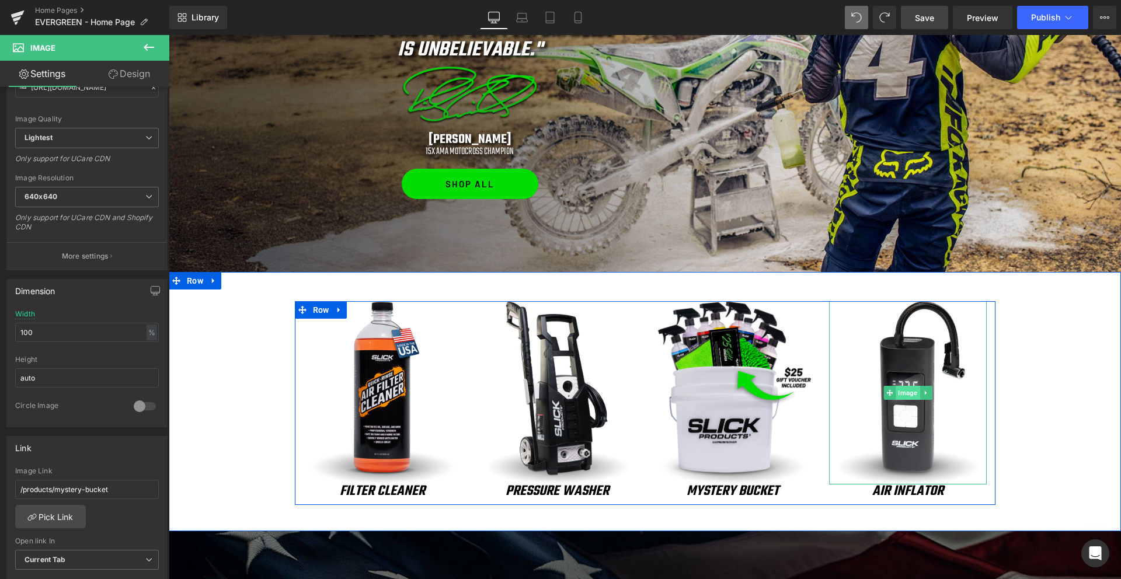
click at [908, 397] on span "Image" at bounding box center [907, 393] width 24 height 14
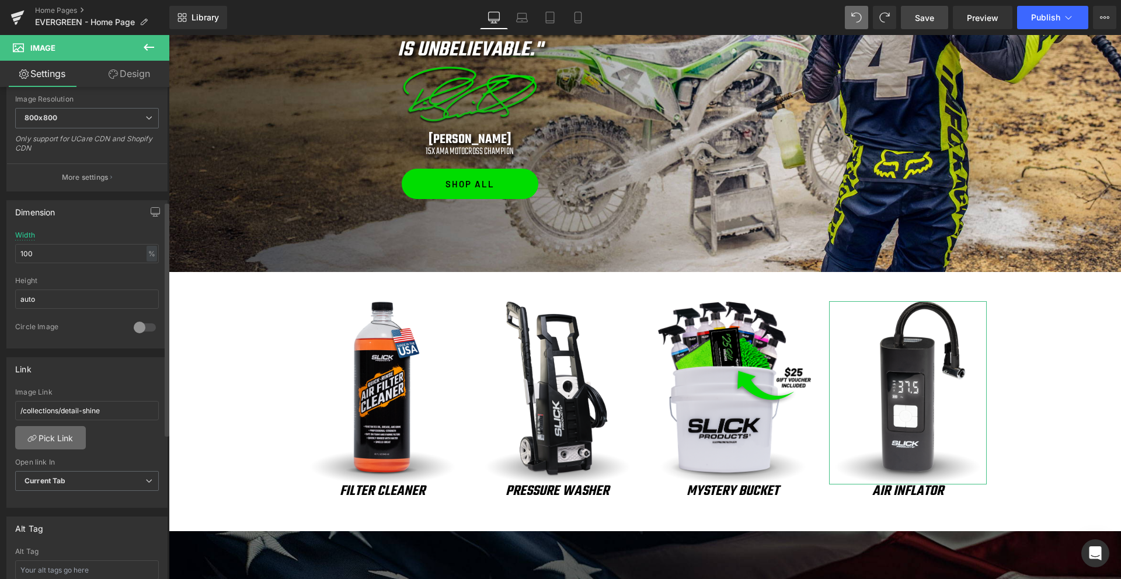
click at [72, 438] on link "Pick Link" at bounding box center [50, 437] width 71 height 23
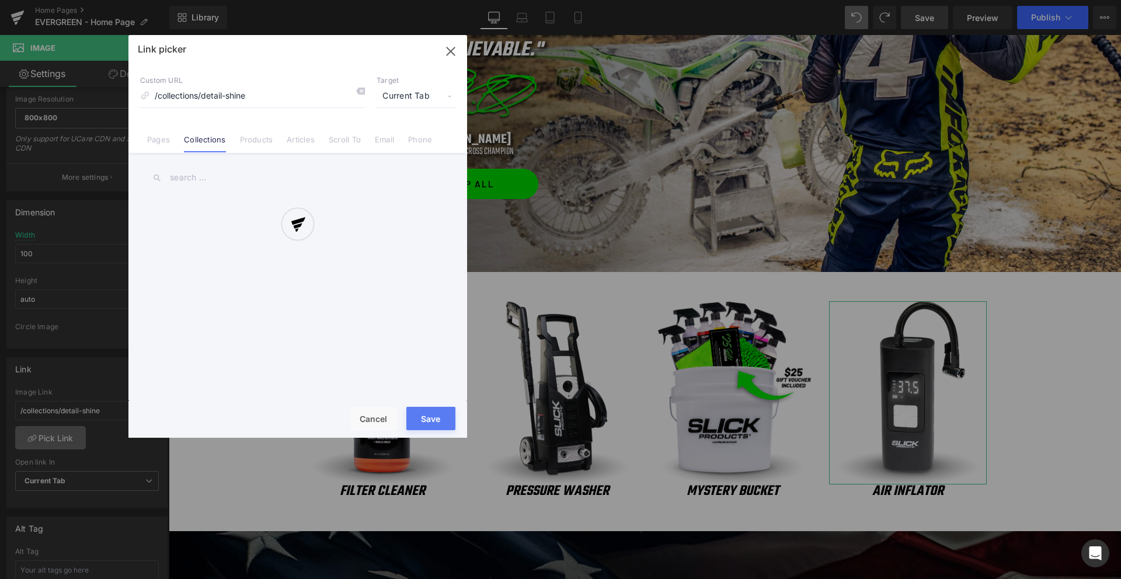
scroll to position [243, 0]
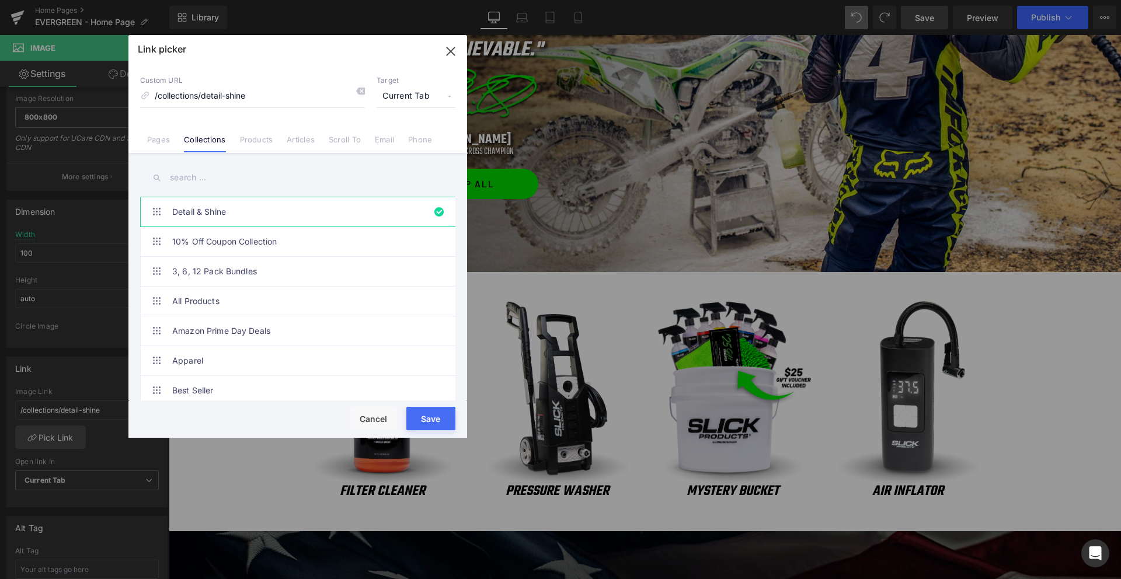
click at [197, 173] on input "text" at bounding box center [297, 178] width 315 height 26
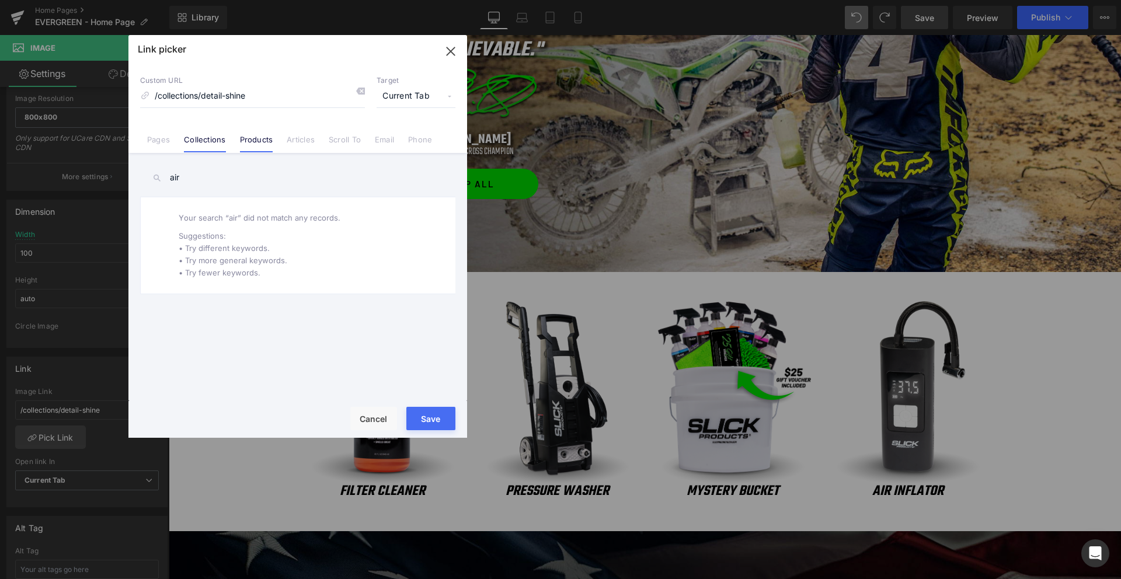
click at [250, 139] on link "Products" at bounding box center [256, 144] width 33 height 18
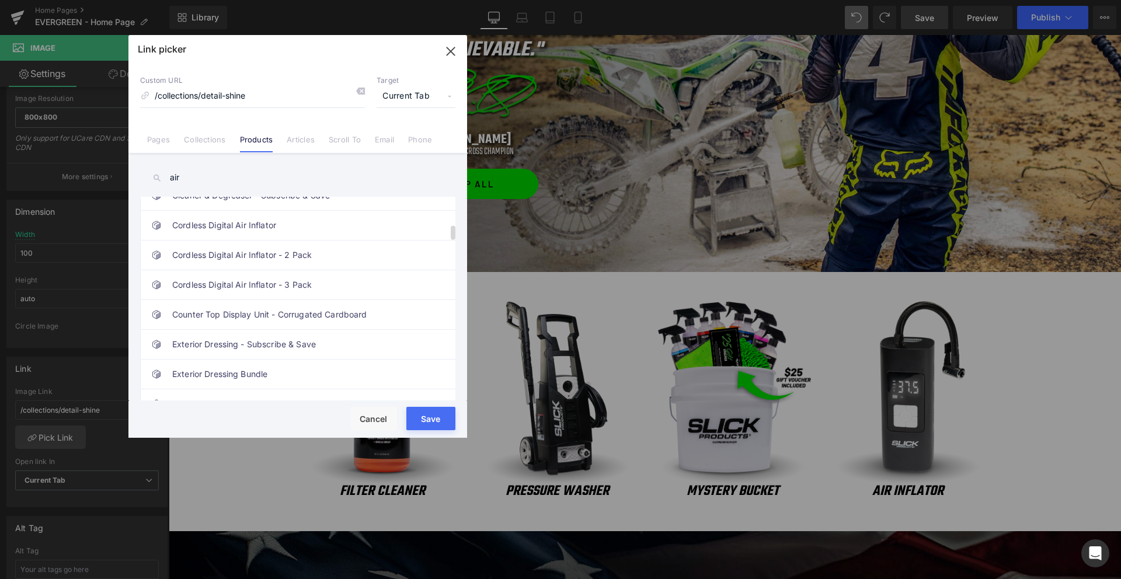
scroll to position [0, 0]
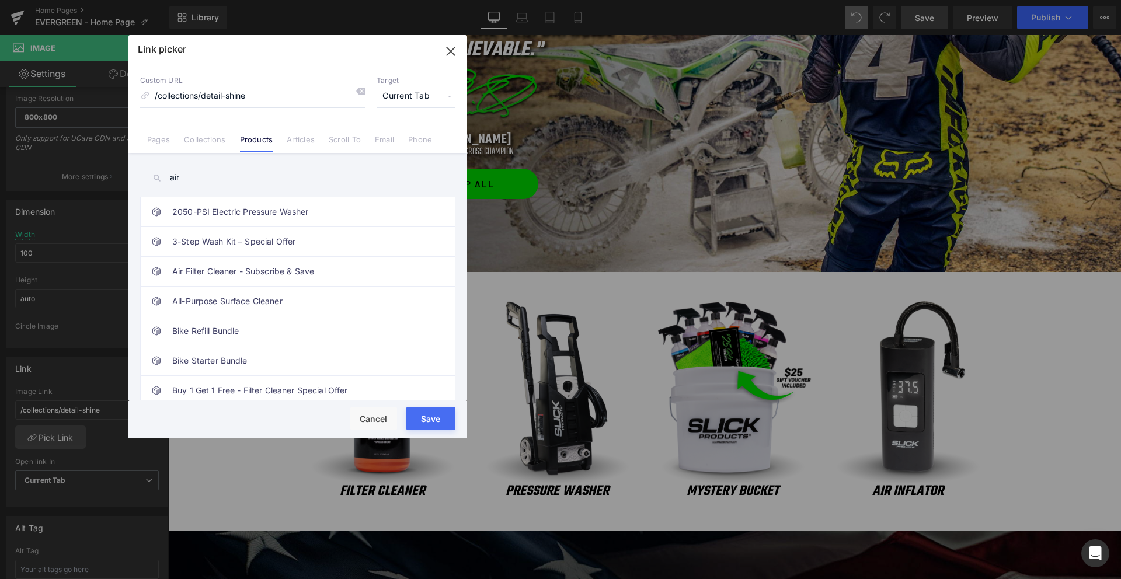
click at [184, 173] on input "air" at bounding box center [297, 178] width 315 height 26
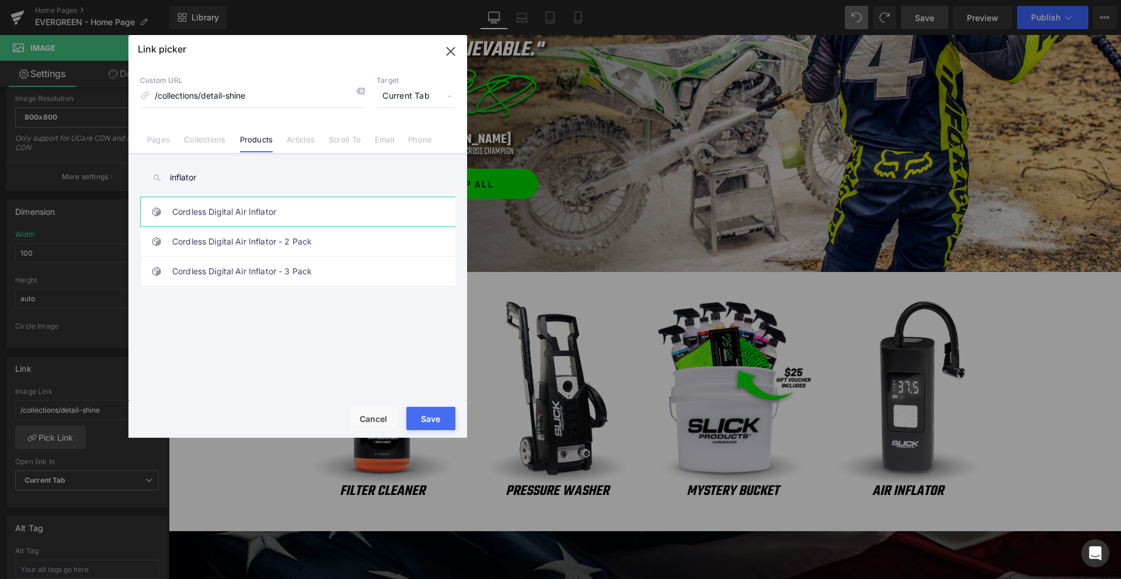
type input "inflator"
click at [241, 214] on link "Cordless Digital Air Inflator" at bounding box center [300, 211] width 257 height 29
type input "/products/cordless-digital-air-inflator"
click at [431, 420] on button "Save" at bounding box center [430, 418] width 49 height 23
type input "/products/cordless-digital-air-inflator"
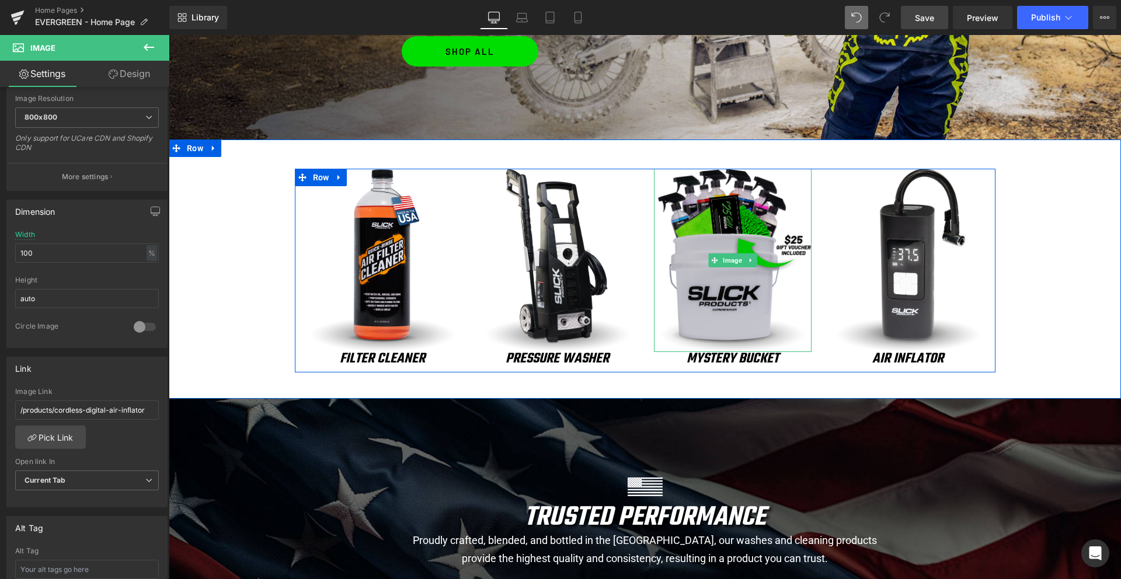
scroll to position [1006, 0]
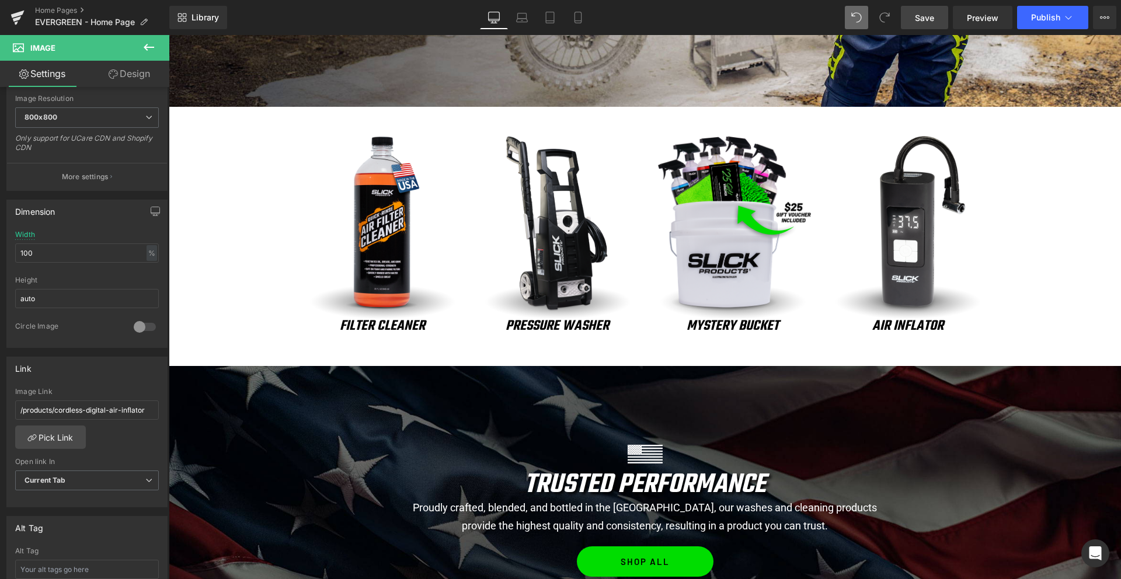
click at [936, 19] on link "Save" at bounding box center [924, 17] width 47 height 23
click at [1058, 15] on span "Publish" at bounding box center [1045, 17] width 29 height 9
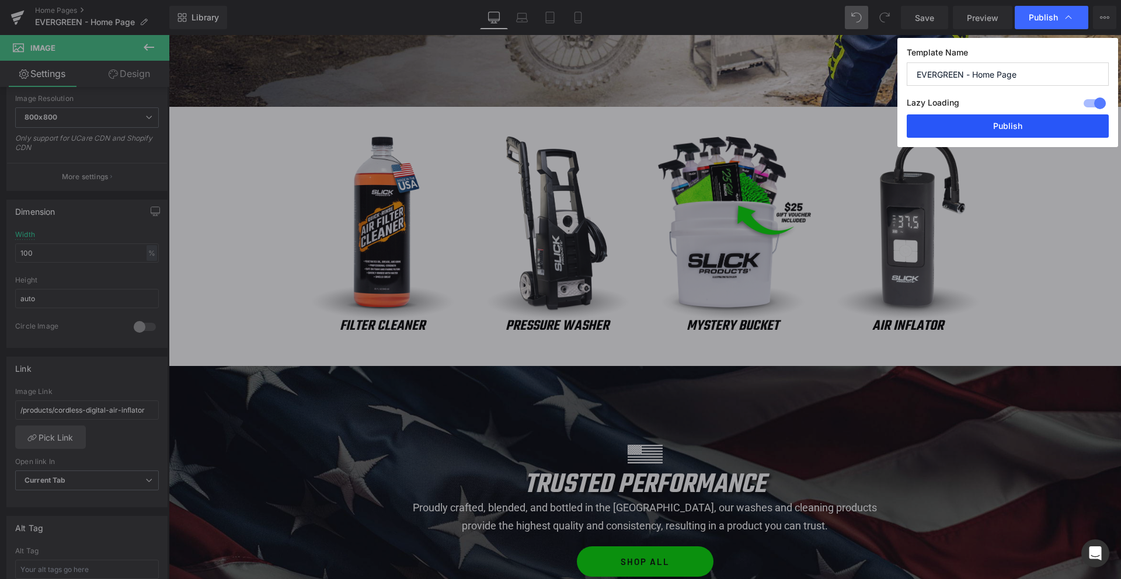
drag, startPoint x: 1010, startPoint y: 131, endPoint x: 869, endPoint y: 94, distance: 146.0
click at [1010, 131] on button "Publish" at bounding box center [1007, 125] width 202 height 23
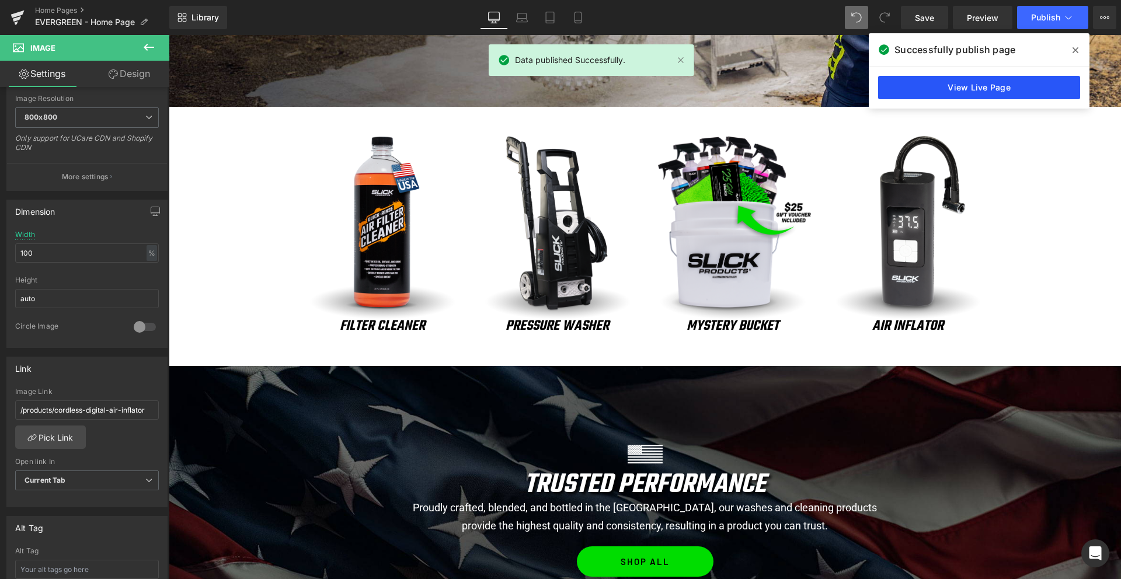
click at [961, 89] on link "View Live Page" at bounding box center [979, 87] width 202 height 23
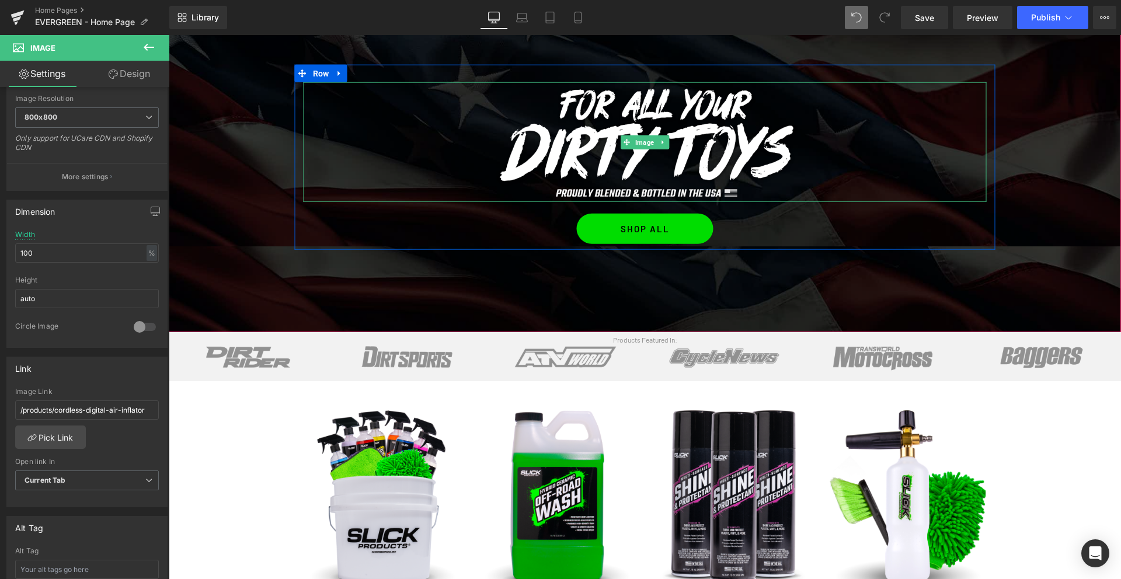
scroll to position [168, 0]
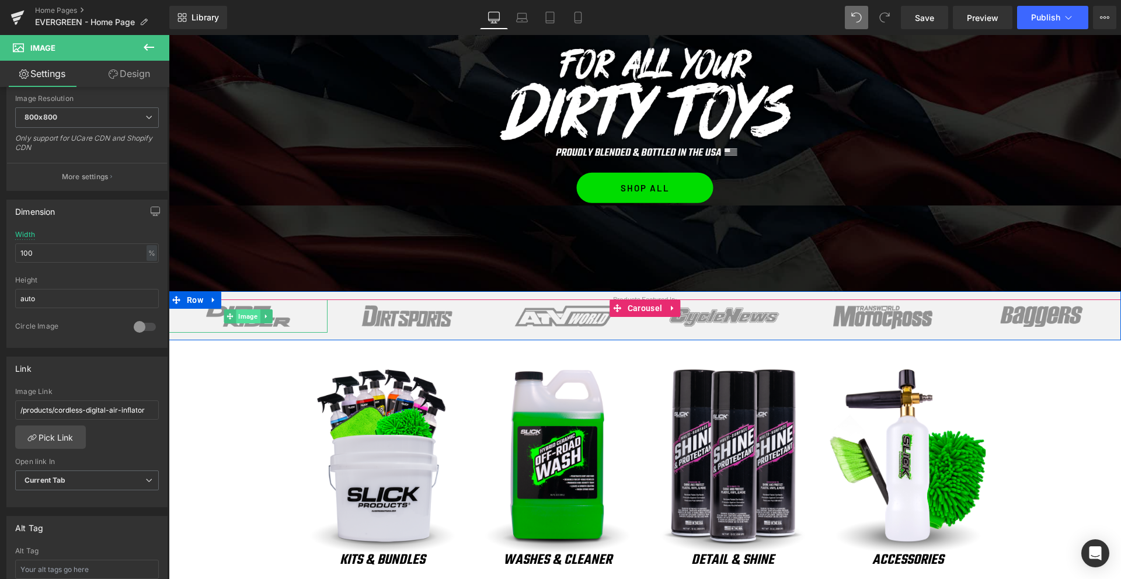
click at [246, 318] on span "Image" at bounding box center [248, 316] width 24 height 14
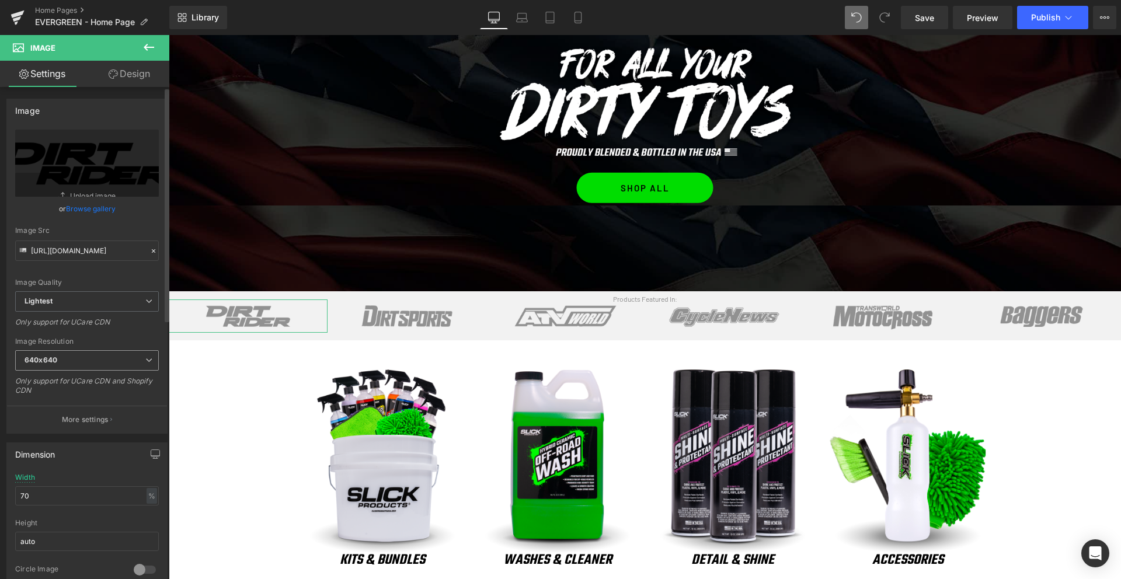
click at [85, 355] on span "640x640" at bounding box center [87, 360] width 144 height 20
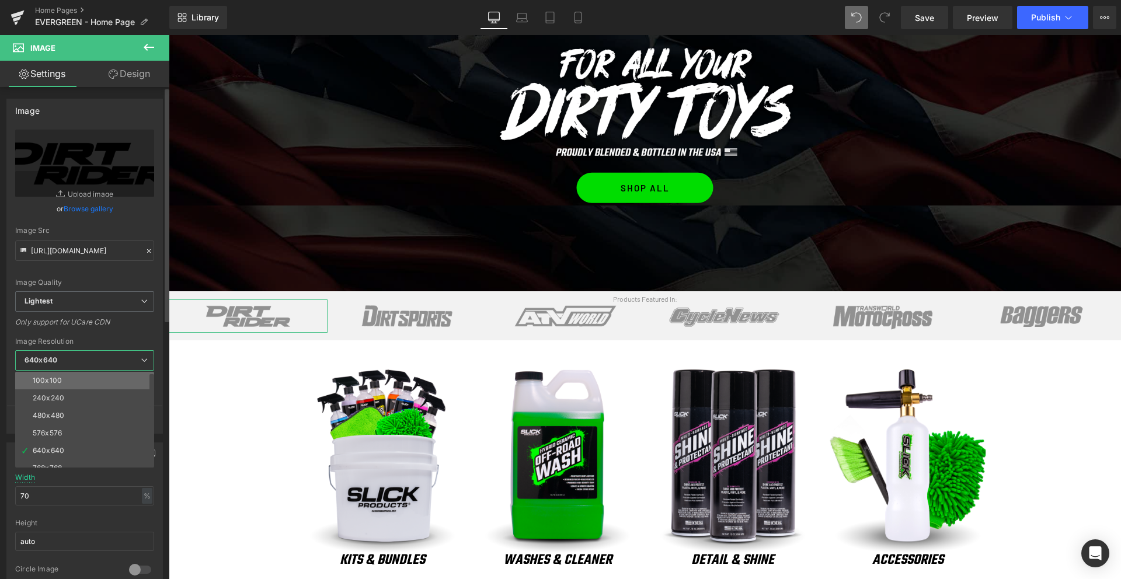
click at [65, 378] on li "100x100" at bounding box center [87, 381] width 144 height 18
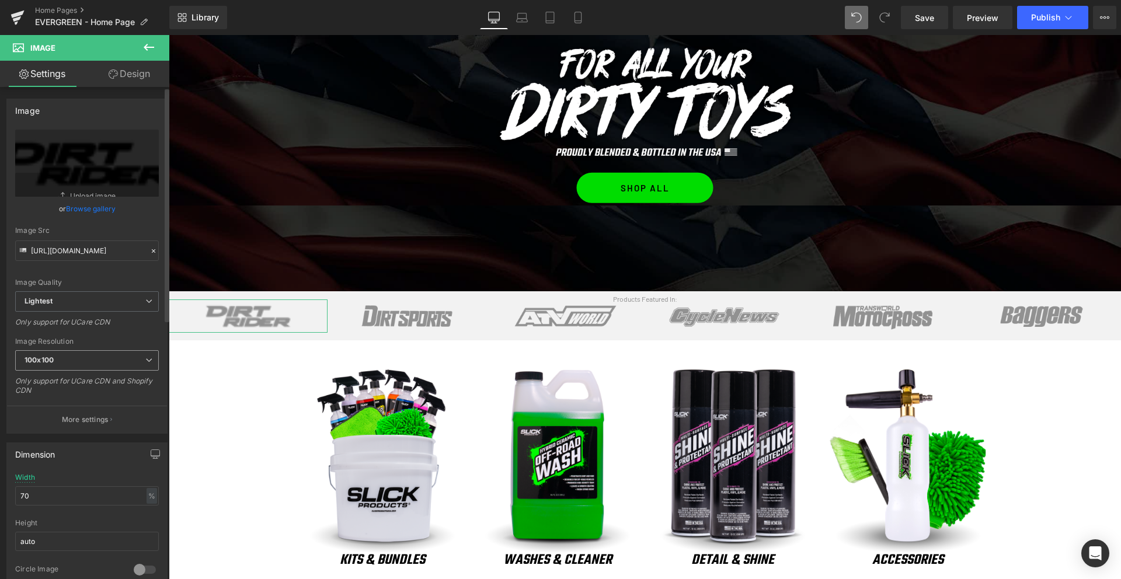
click at [63, 367] on span "100x100" at bounding box center [87, 360] width 144 height 20
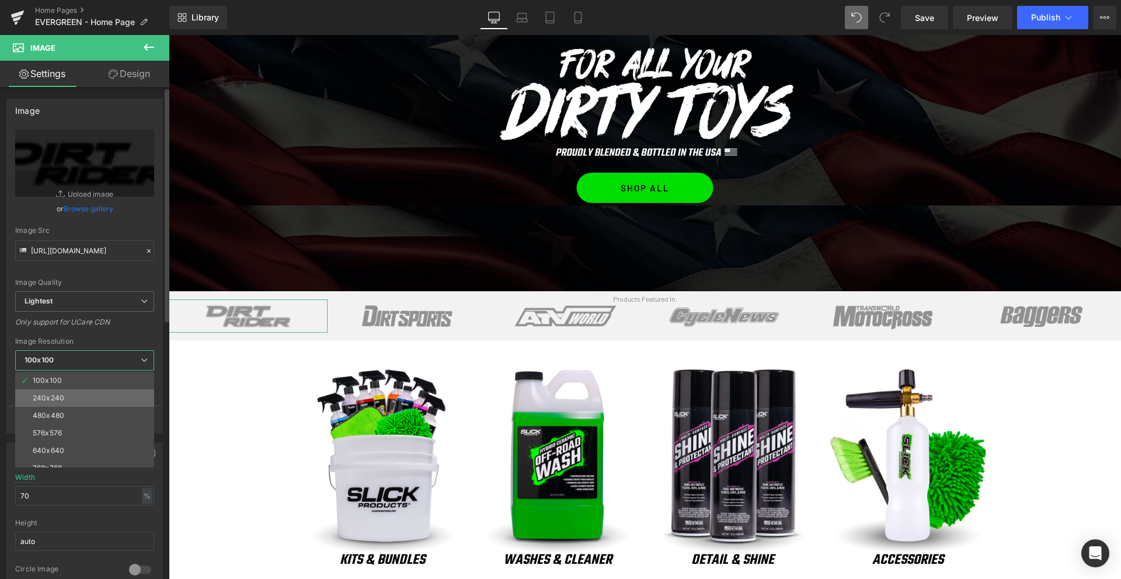
click at [57, 398] on div "240x240" at bounding box center [49, 398] width 32 height 8
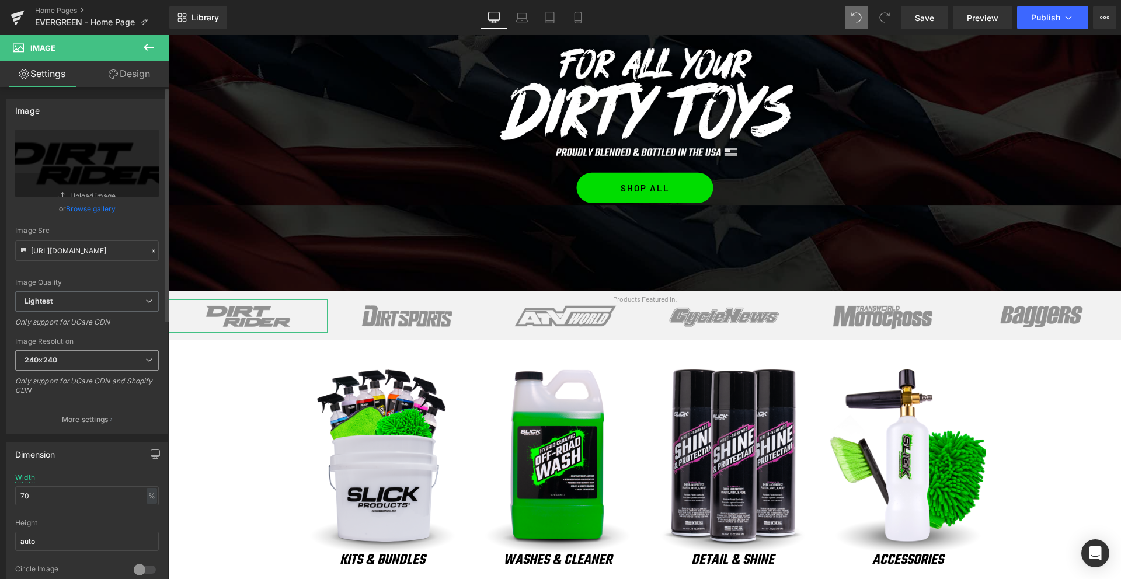
click at [64, 362] on span "240x240" at bounding box center [87, 360] width 144 height 20
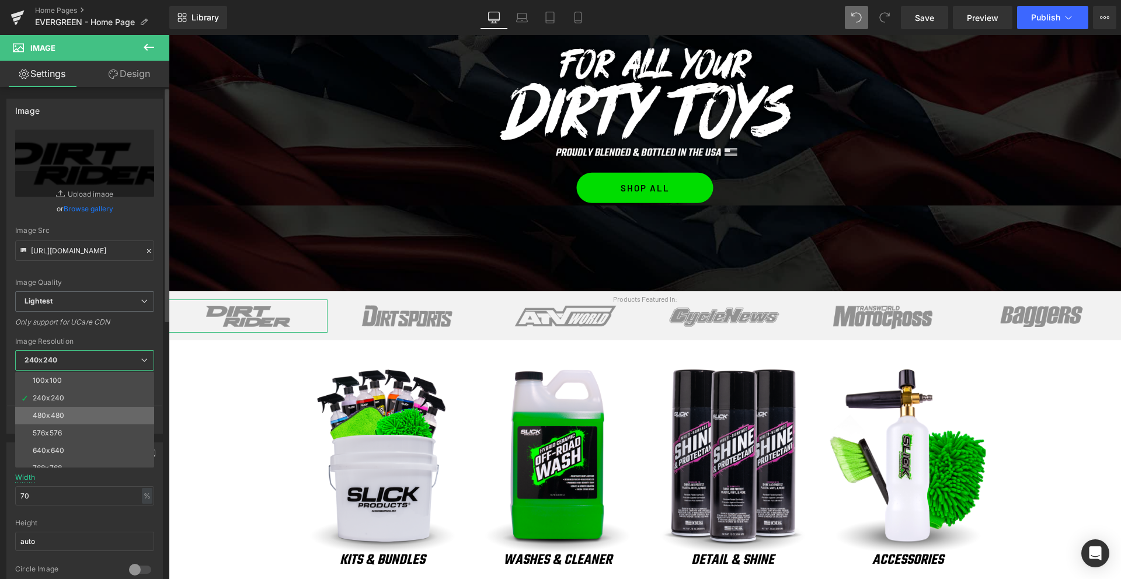
click at [51, 415] on div "480x480" at bounding box center [49, 416] width 32 height 8
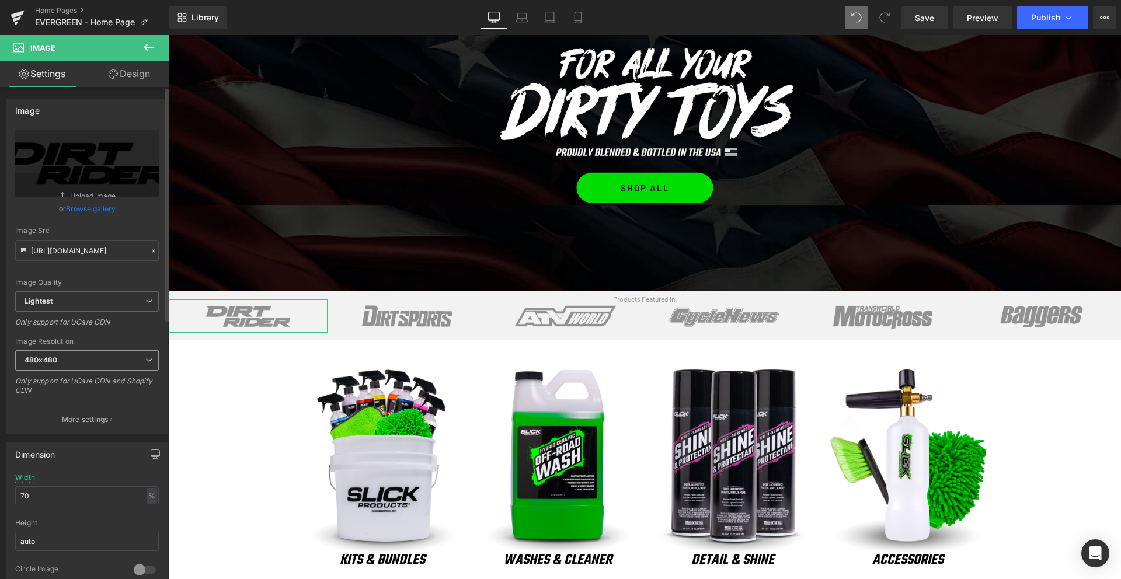
click at [52, 364] on b "480x480" at bounding box center [41, 359] width 33 height 9
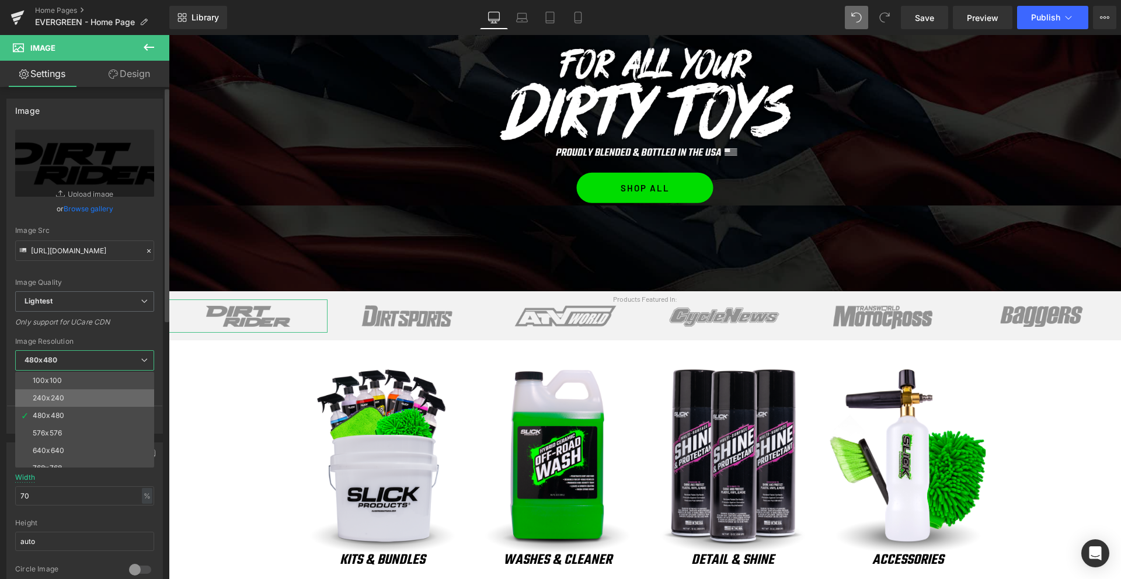
click at [54, 397] on div "240x240" at bounding box center [49, 398] width 32 height 8
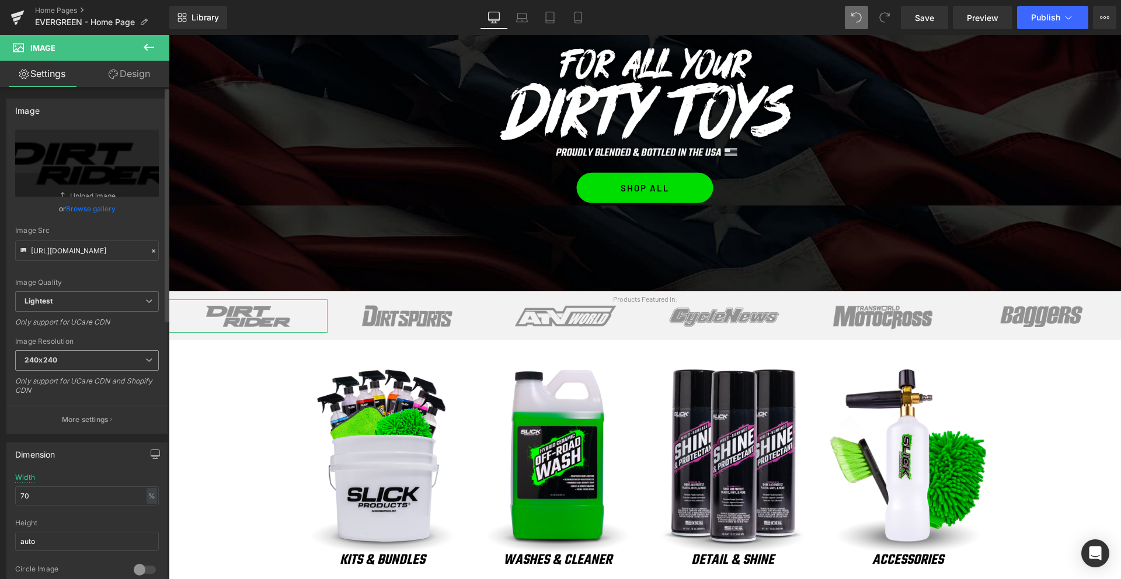
drag, startPoint x: 67, startPoint y: 364, endPoint x: 64, endPoint y: 371, distance: 7.6
click at [66, 364] on span "240x240" at bounding box center [87, 360] width 144 height 20
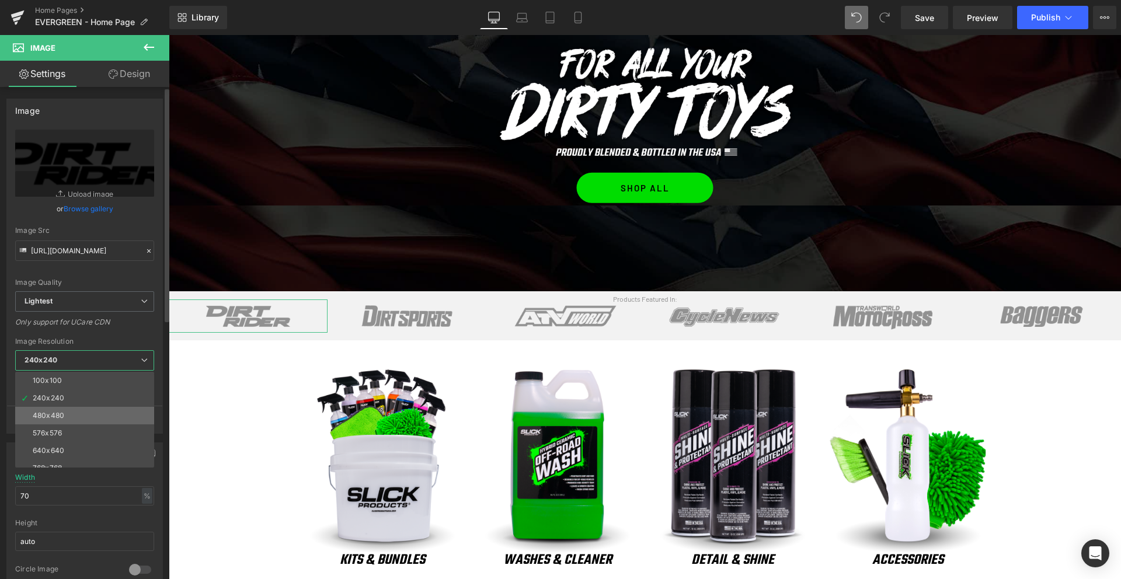
click at [58, 417] on div "480x480" at bounding box center [49, 416] width 32 height 8
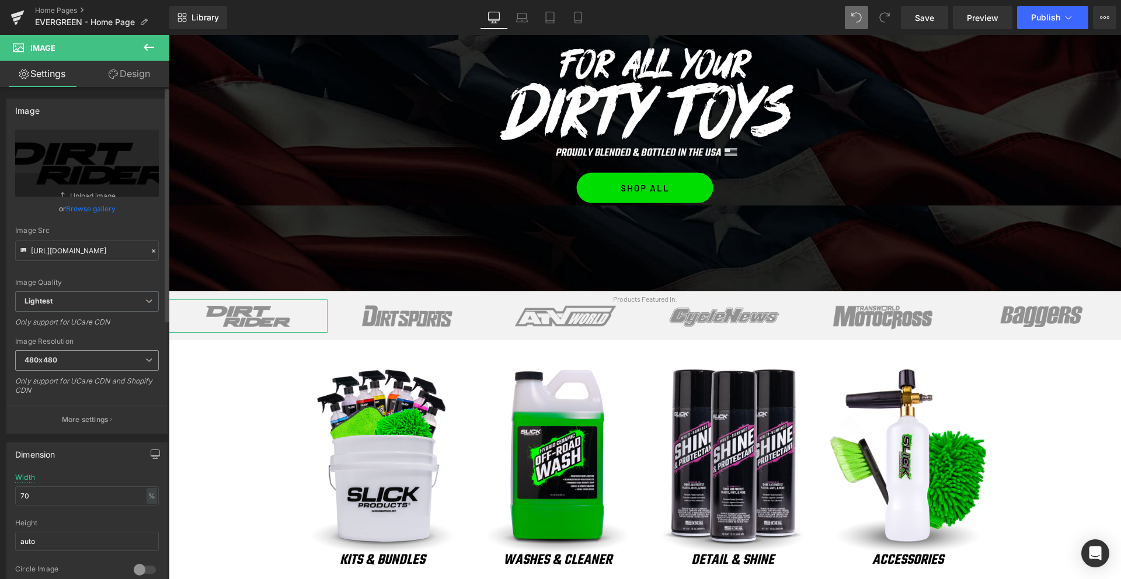
click at [66, 361] on span "480x480" at bounding box center [87, 360] width 144 height 20
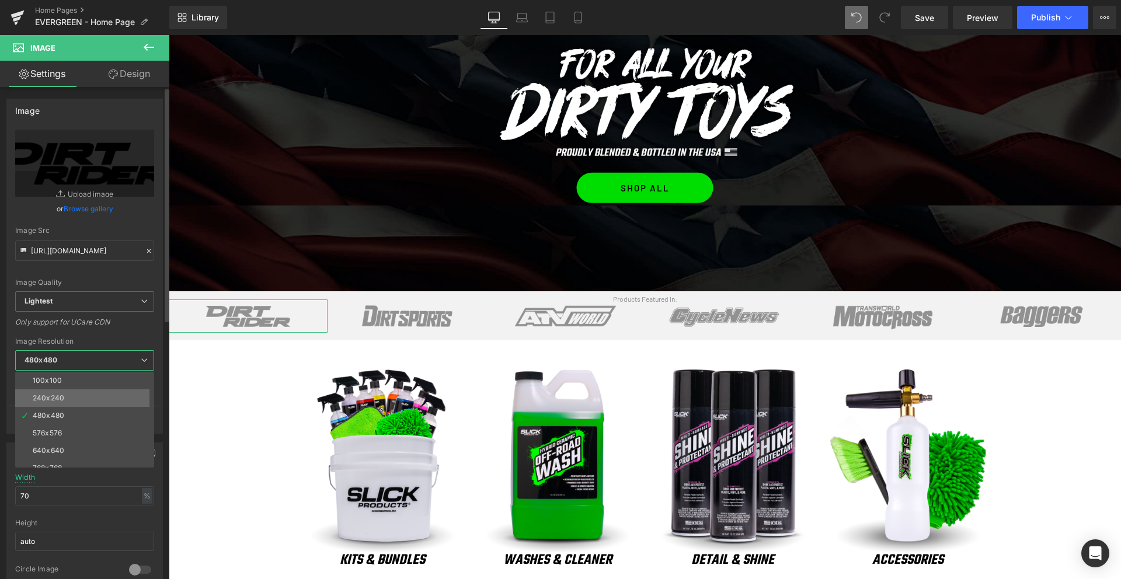
click at [59, 397] on div "240x240" at bounding box center [49, 398] width 32 height 8
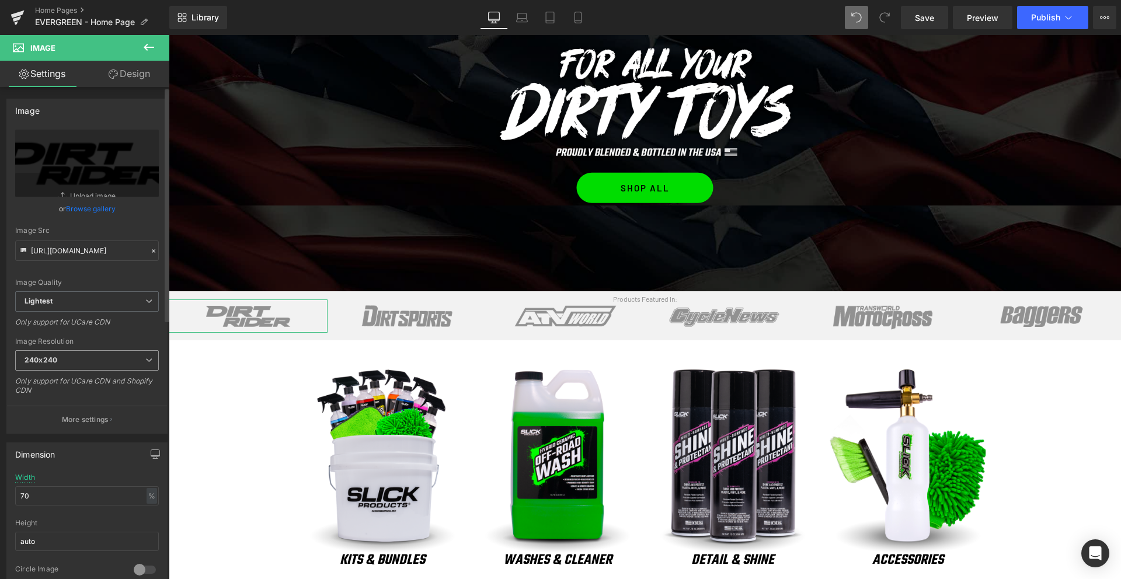
type input "[URL][DOMAIN_NAME]"
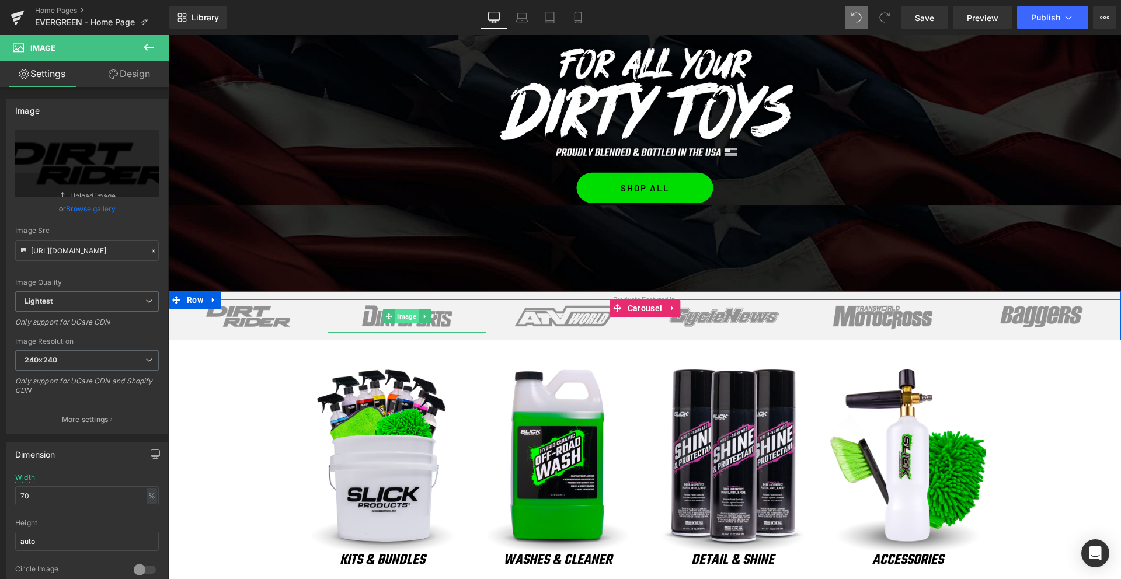
click at [407, 318] on span "Image" at bounding box center [407, 316] width 24 height 14
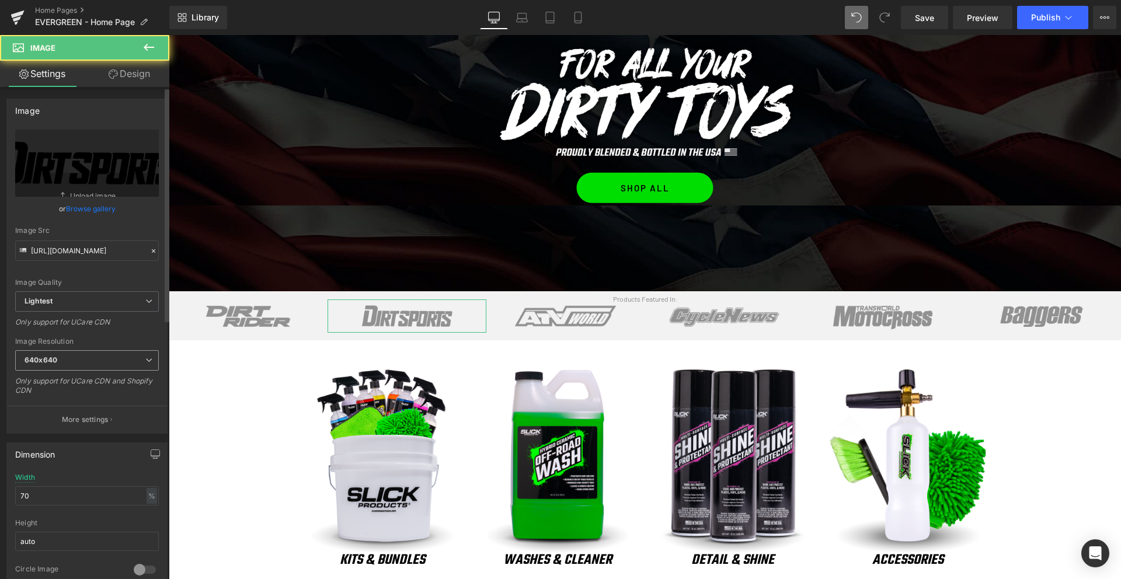
click at [83, 357] on span "640x640" at bounding box center [87, 360] width 144 height 20
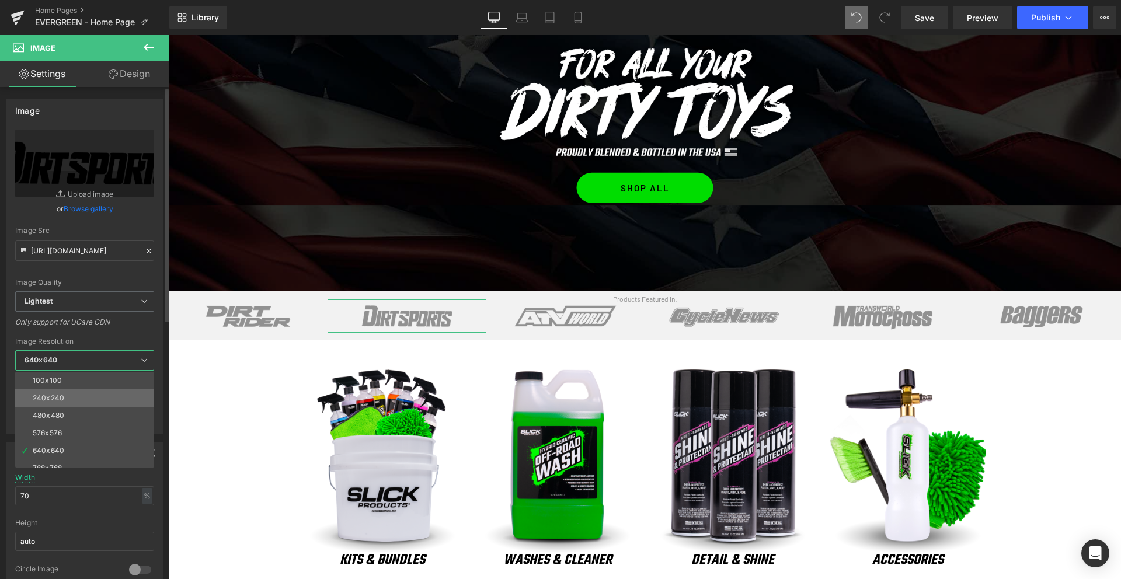
click at [72, 399] on li "240x240" at bounding box center [87, 398] width 144 height 18
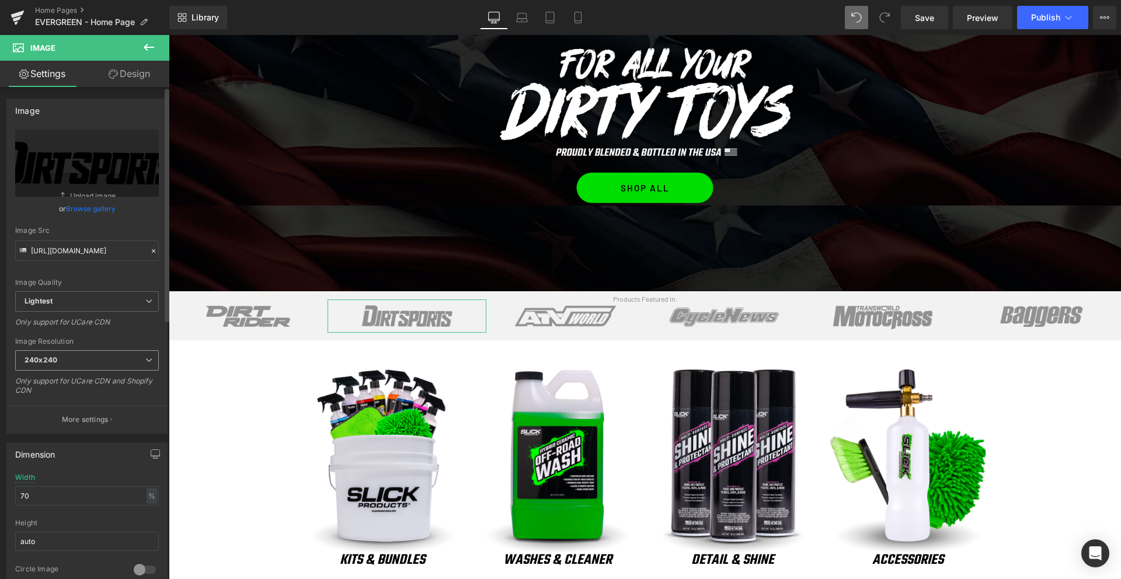
type input "[URL][DOMAIN_NAME]"
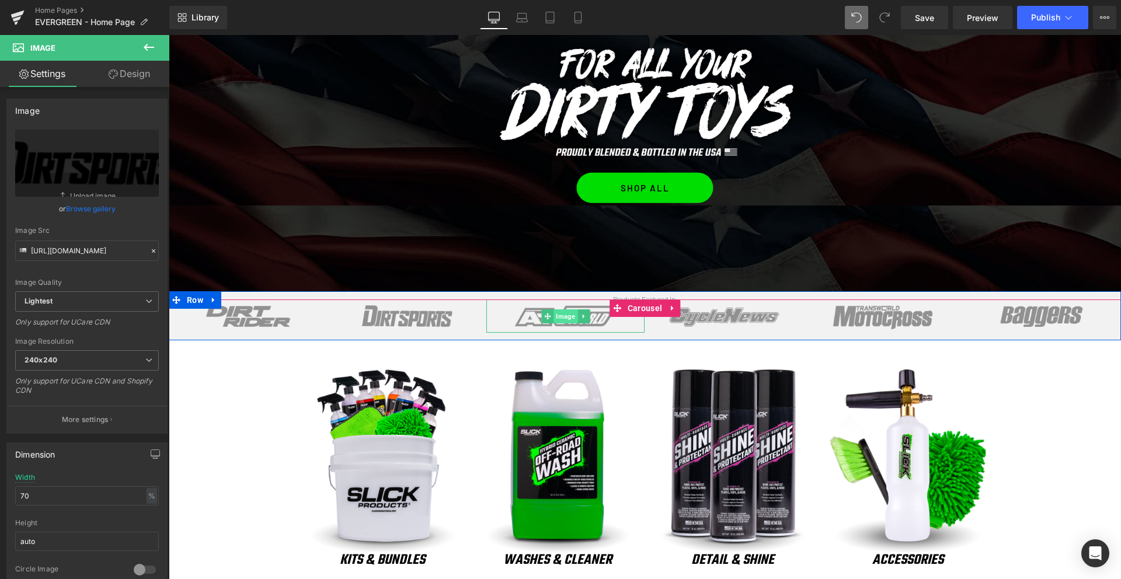
click at [567, 315] on span "Image" at bounding box center [565, 316] width 24 height 14
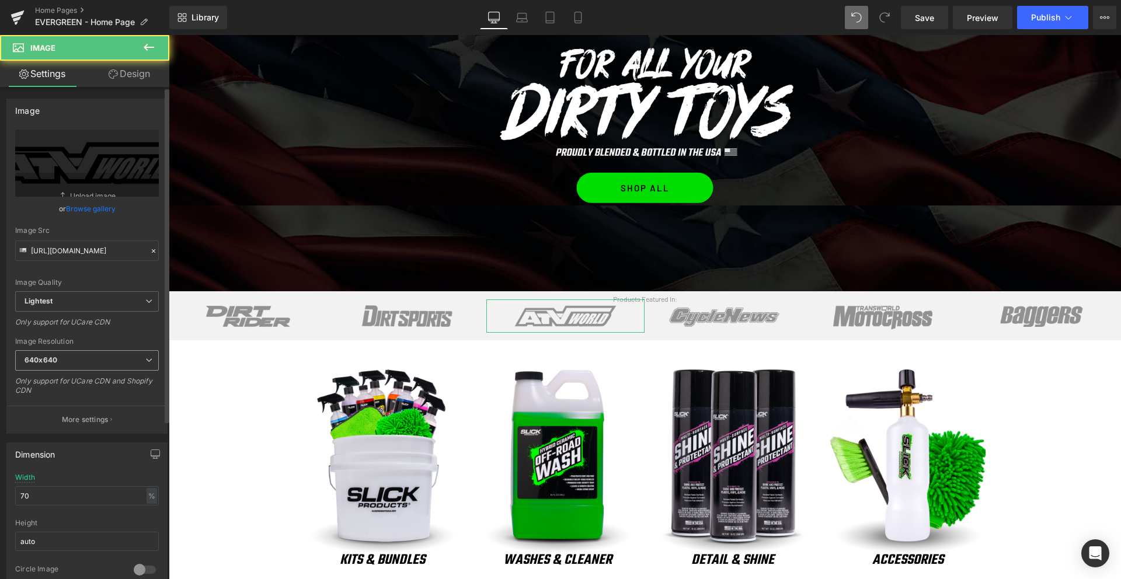
click at [79, 365] on span "640x640" at bounding box center [87, 360] width 144 height 20
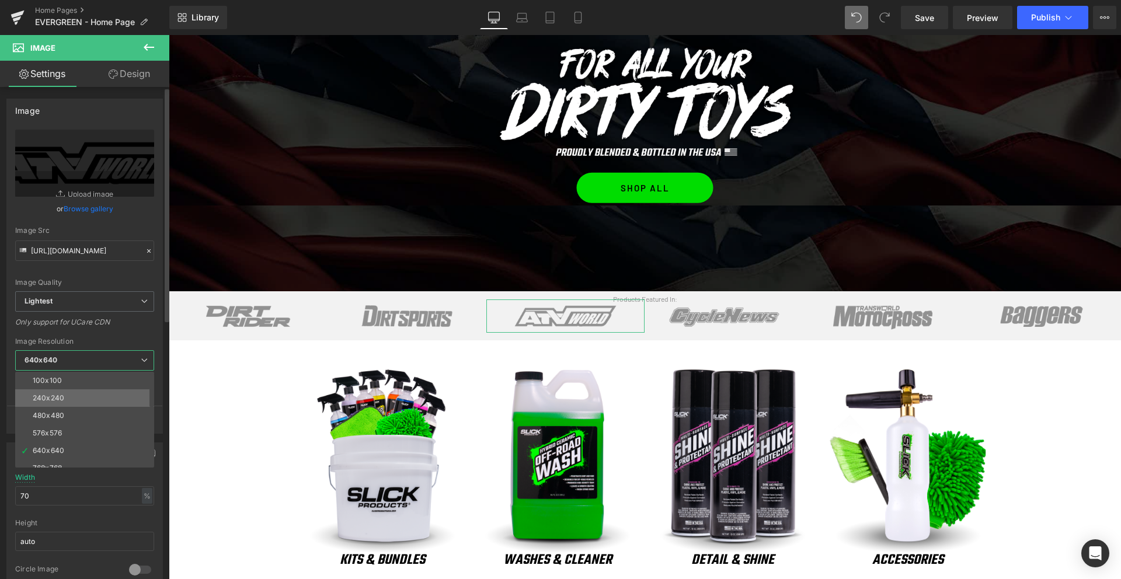
click at [73, 403] on li "240x240" at bounding box center [87, 398] width 144 height 18
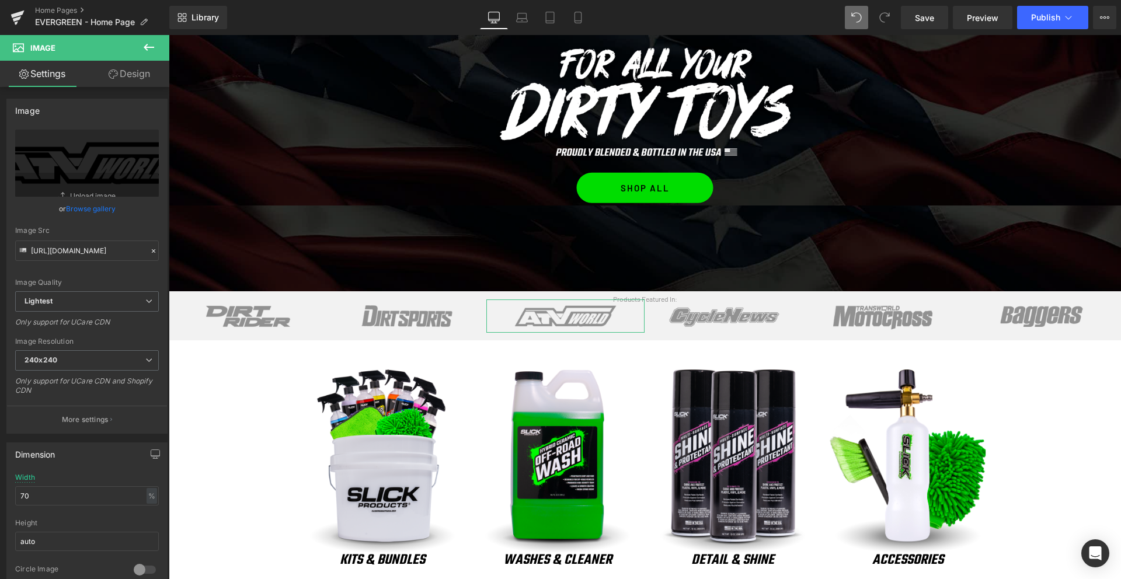
type input "[URL][DOMAIN_NAME]"
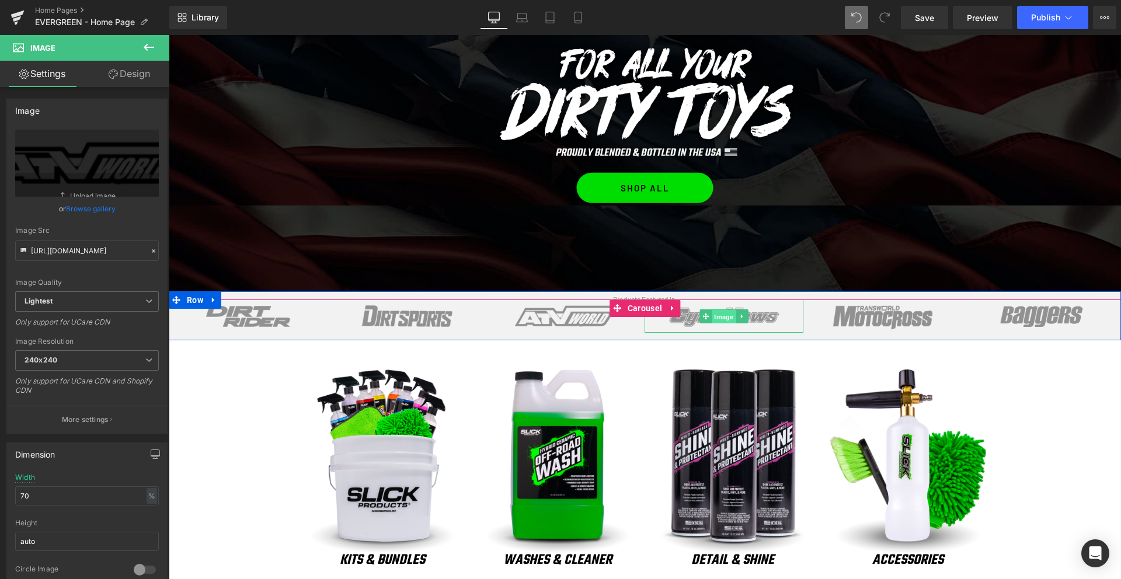
click at [715, 317] on span "Image" at bounding box center [724, 317] width 24 height 14
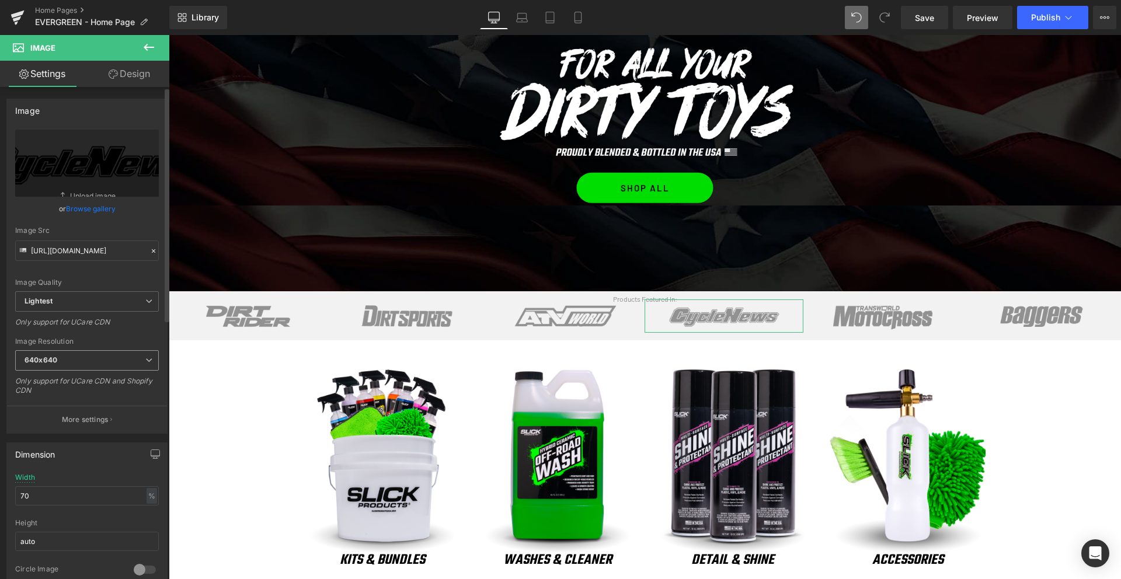
click at [73, 357] on span "640x640" at bounding box center [87, 360] width 144 height 20
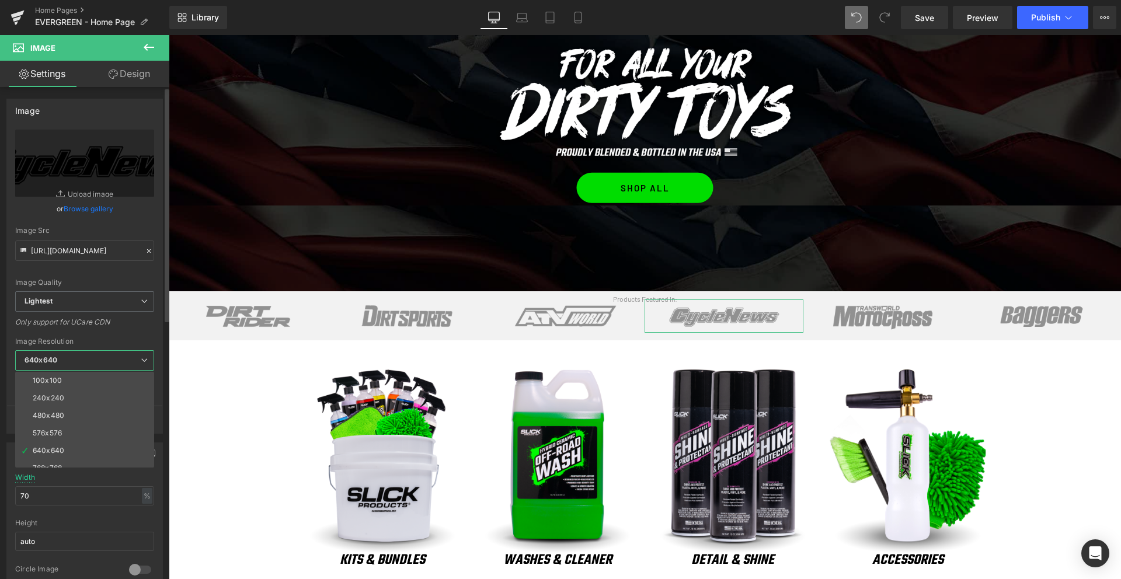
click at [59, 394] on div "240x240" at bounding box center [49, 398] width 32 height 8
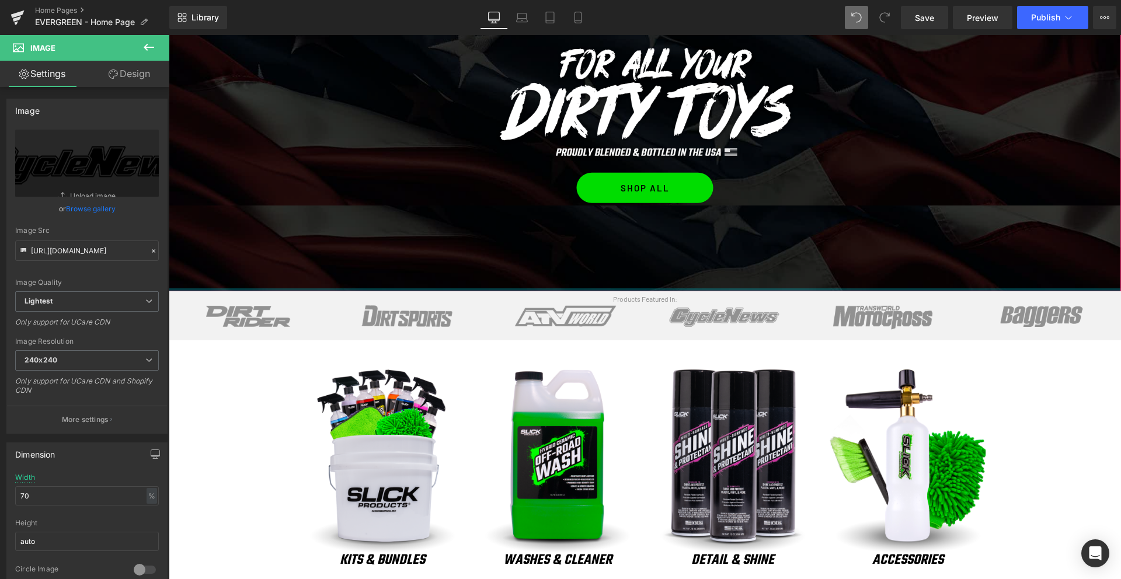
type input "[URL][DOMAIN_NAME]"
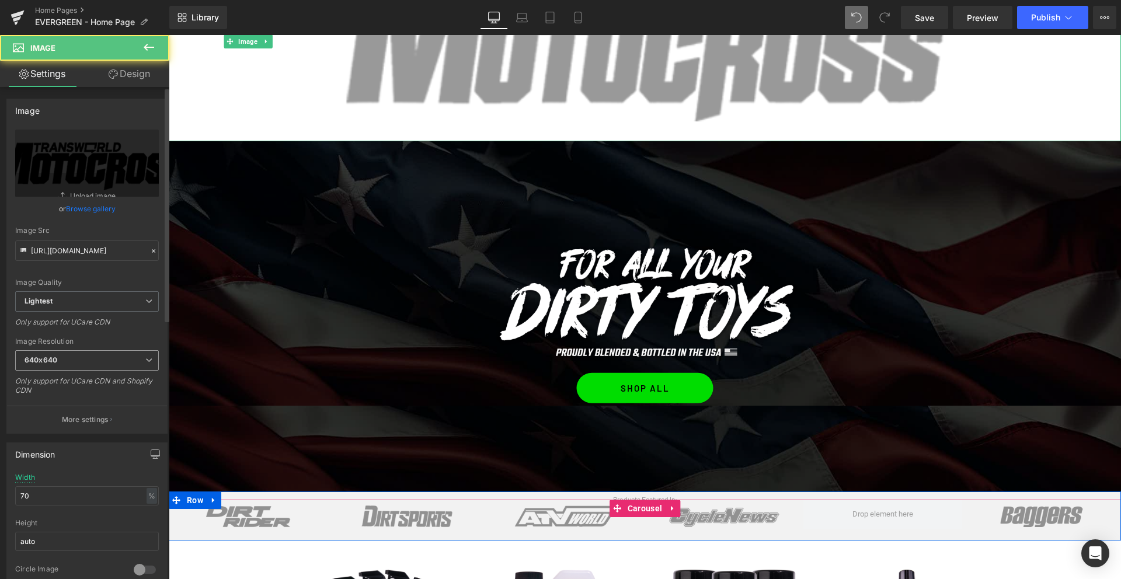
click at [88, 360] on span "640x640" at bounding box center [87, 360] width 144 height 20
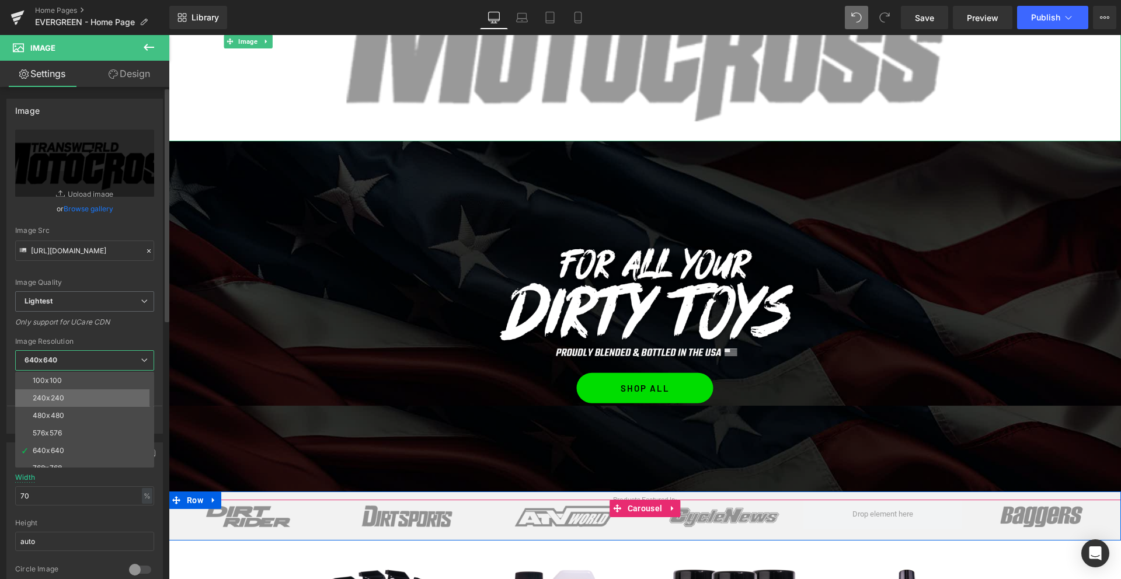
click at [62, 399] on div "240x240" at bounding box center [49, 398] width 32 height 8
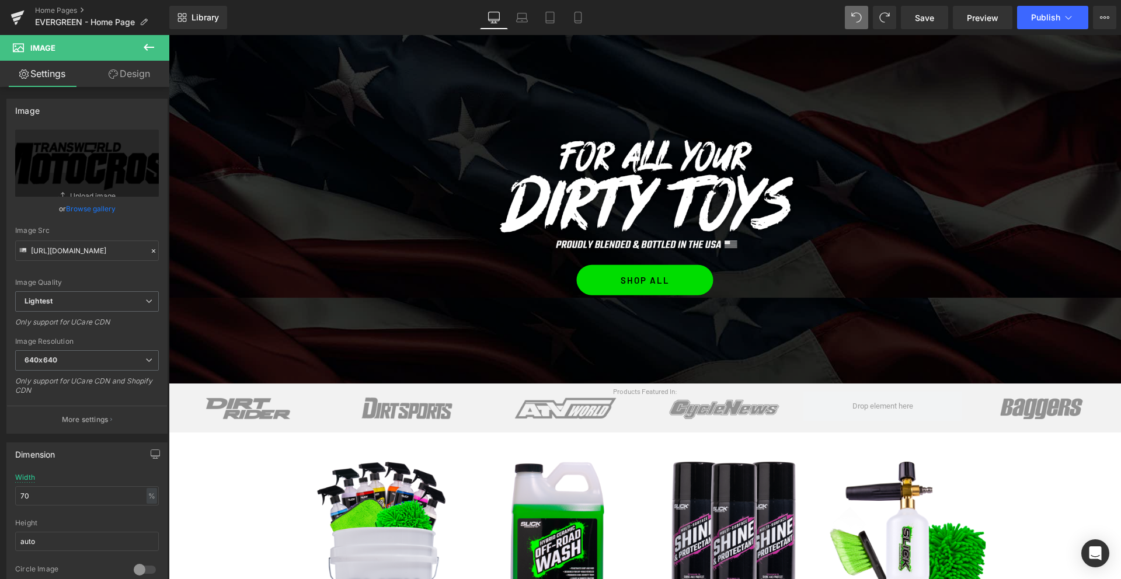
scroll to position [70, 0]
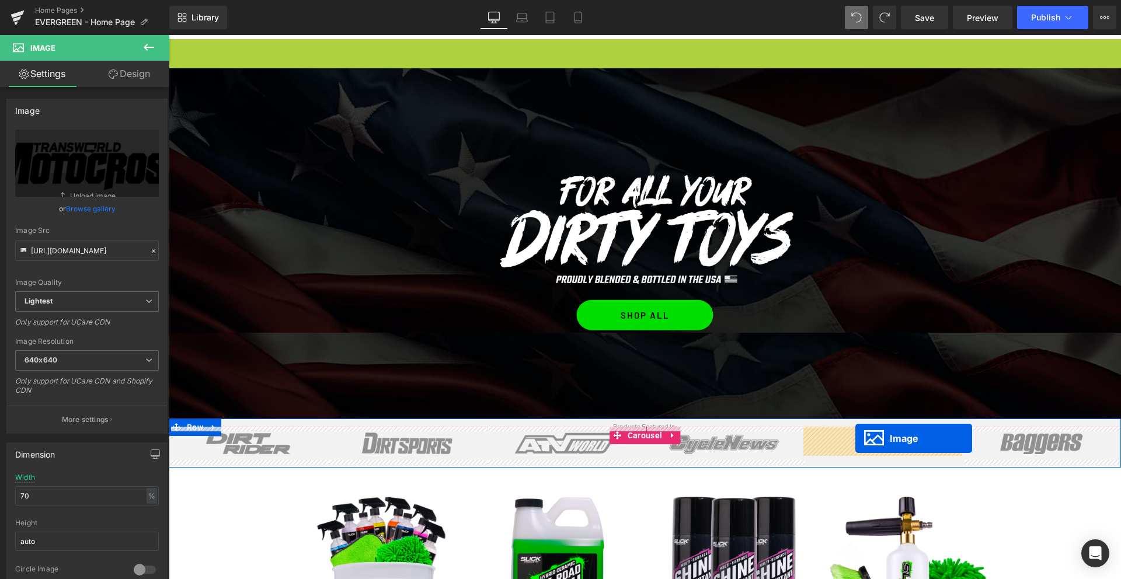
drag, startPoint x: 627, startPoint y: 47, endPoint x: 856, endPoint y: 438, distance: 453.3
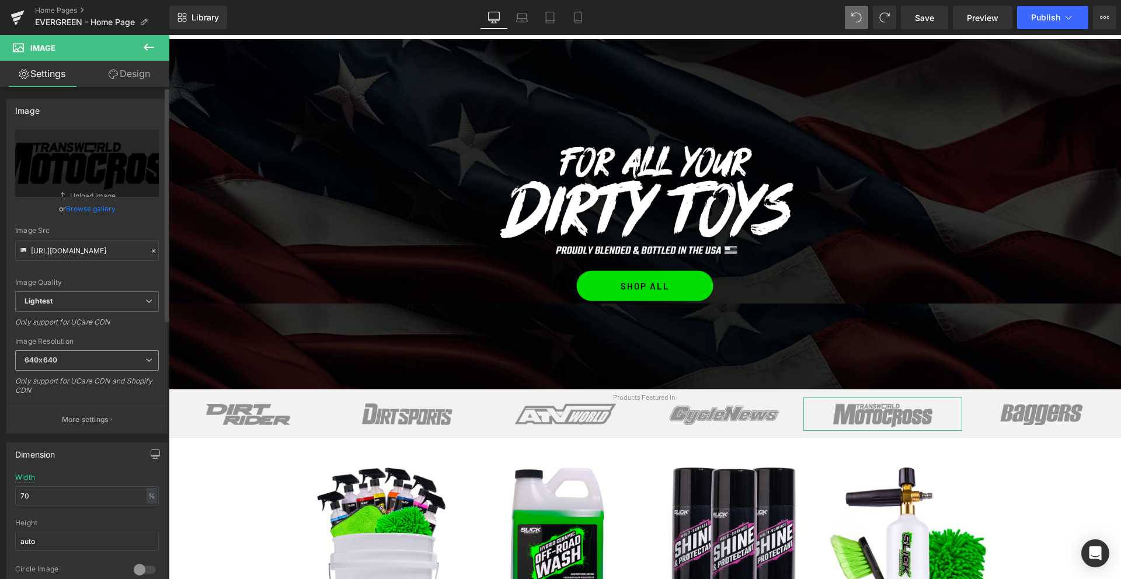
click at [60, 351] on span "640x640" at bounding box center [87, 360] width 144 height 20
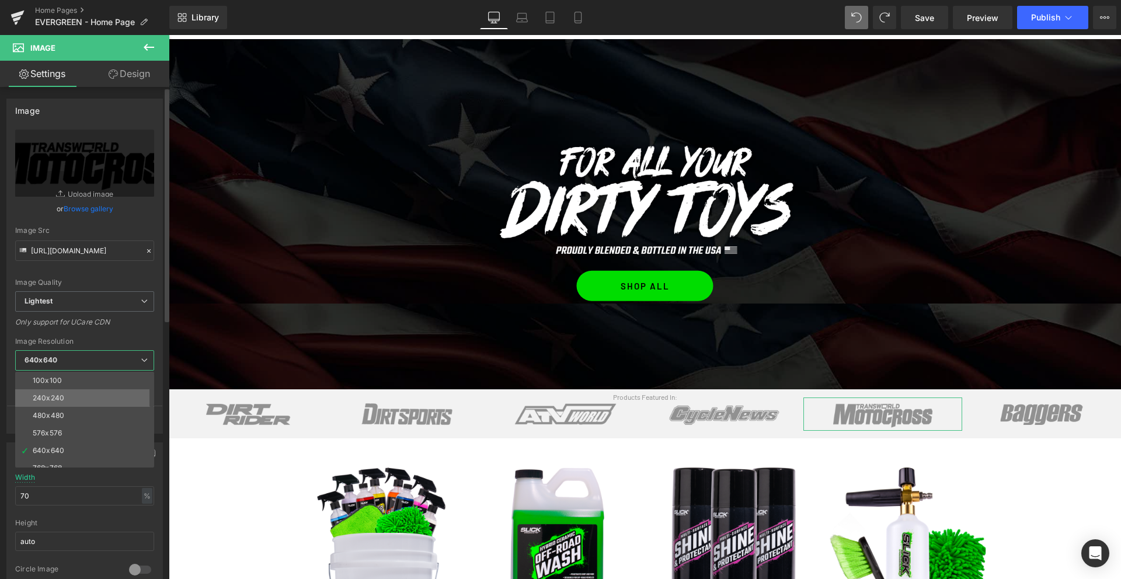
click at [55, 400] on div "240x240" at bounding box center [49, 398] width 32 height 8
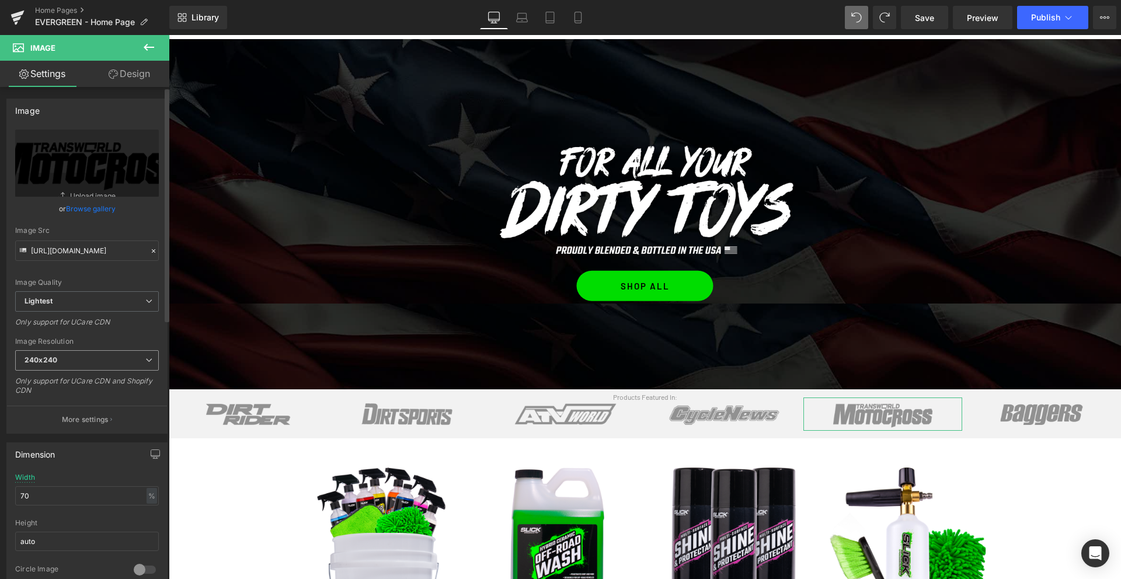
type input "[URL][DOMAIN_NAME]"
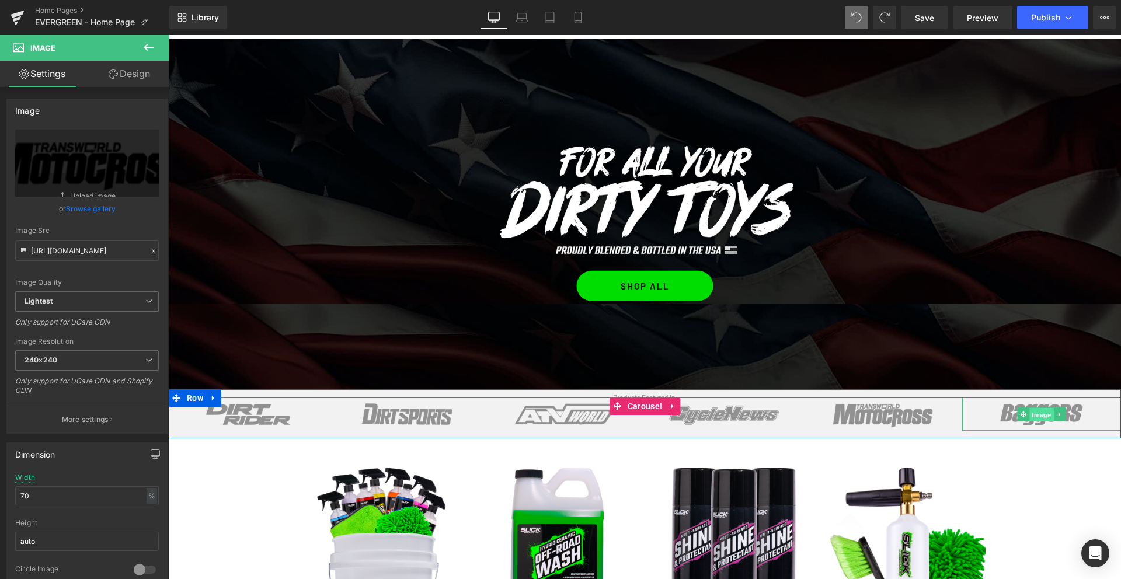
click at [1043, 417] on span "Image" at bounding box center [1041, 415] width 24 height 14
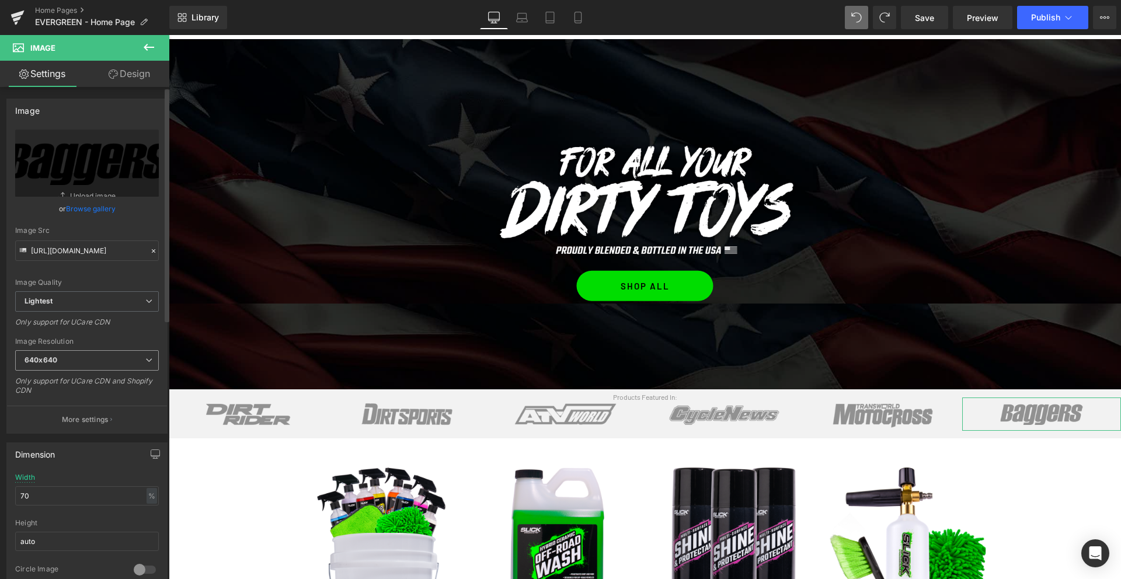
click at [86, 361] on span "640x640" at bounding box center [87, 360] width 144 height 20
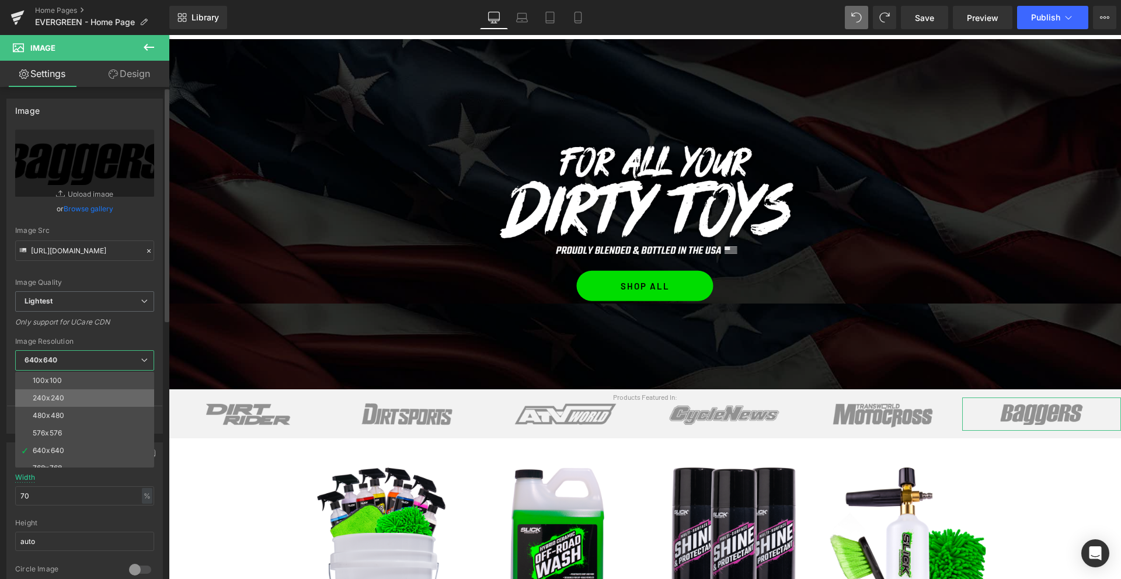
click at [73, 401] on li "240x240" at bounding box center [87, 398] width 144 height 18
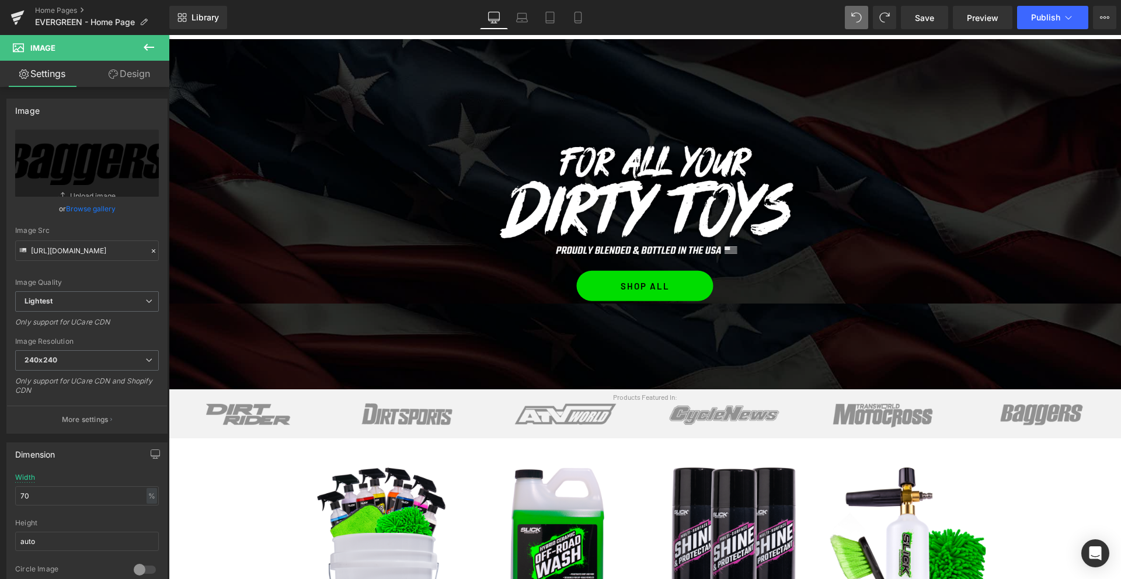
type input "[URL][DOMAIN_NAME]"
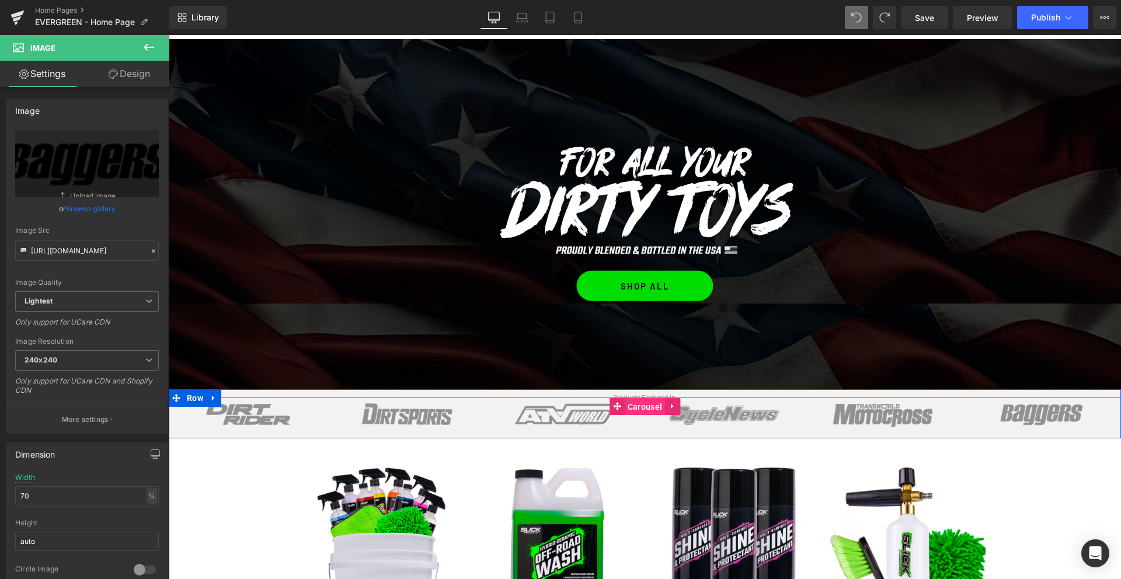
click at [641, 405] on span "Carousel" at bounding box center [645, 407] width 40 height 18
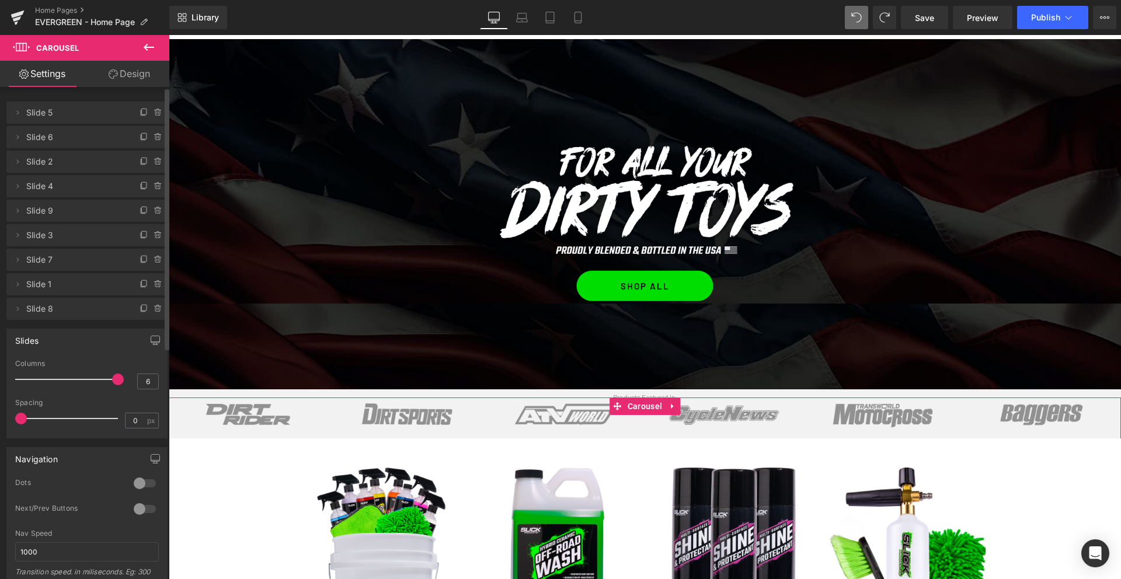
click at [43, 258] on span "Slide 7" at bounding box center [75, 260] width 98 height 22
click at [46, 261] on span "Slide 7" at bounding box center [75, 260] width 98 height 22
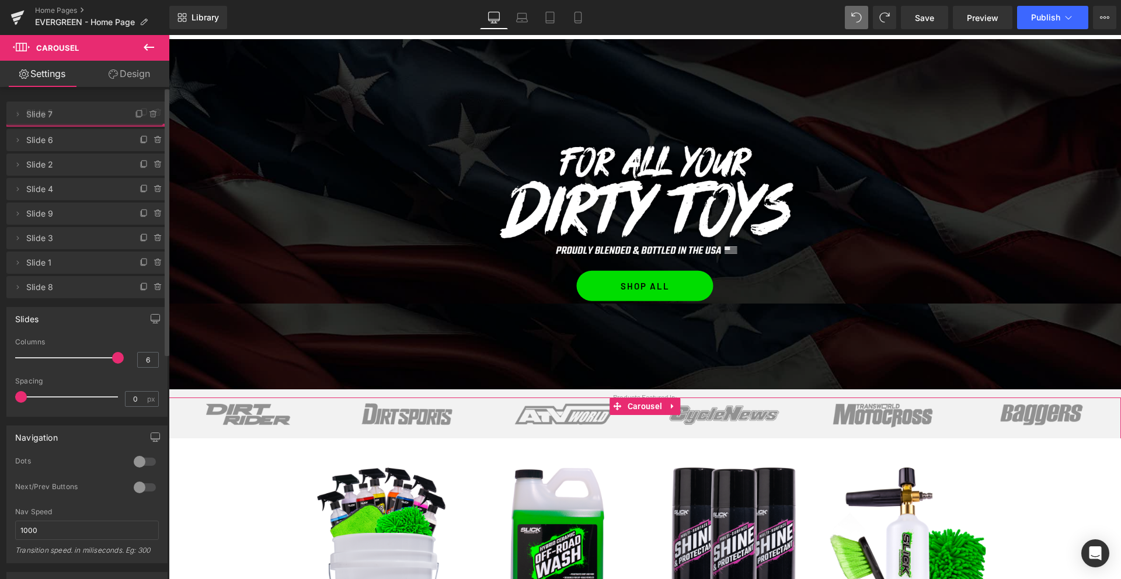
drag, startPoint x: 47, startPoint y: 261, endPoint x: 58, endPoint y: 116, distance: 145.8
click at [58, 116] on span "Slide 5" at bounding box center [75, 113] width 98 height 22
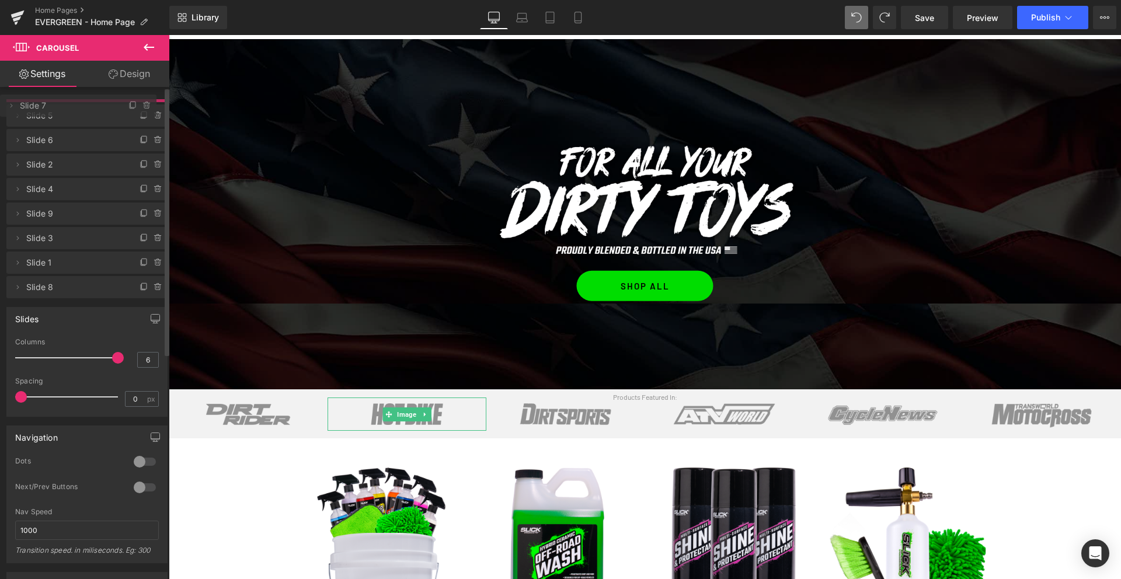
drag, startPoint x: 54, startPoint y: 137, endPoint x: 62, endPoint y: 108, distance: 30.3
drag, startPoint x: 64, startPoint y: 280, endPoint x: 95, endPoint y: 145, distance: 138.3
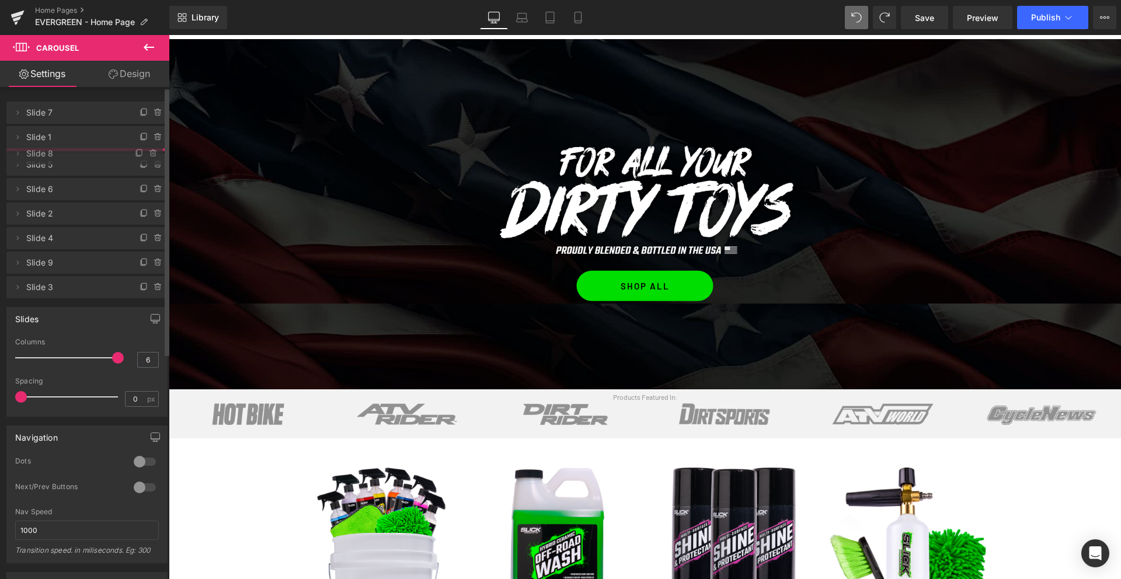
drag, startPoint x: 71, startPoint y: 305, endPoint x: 83, endPoint y: 151, distance: 154.6
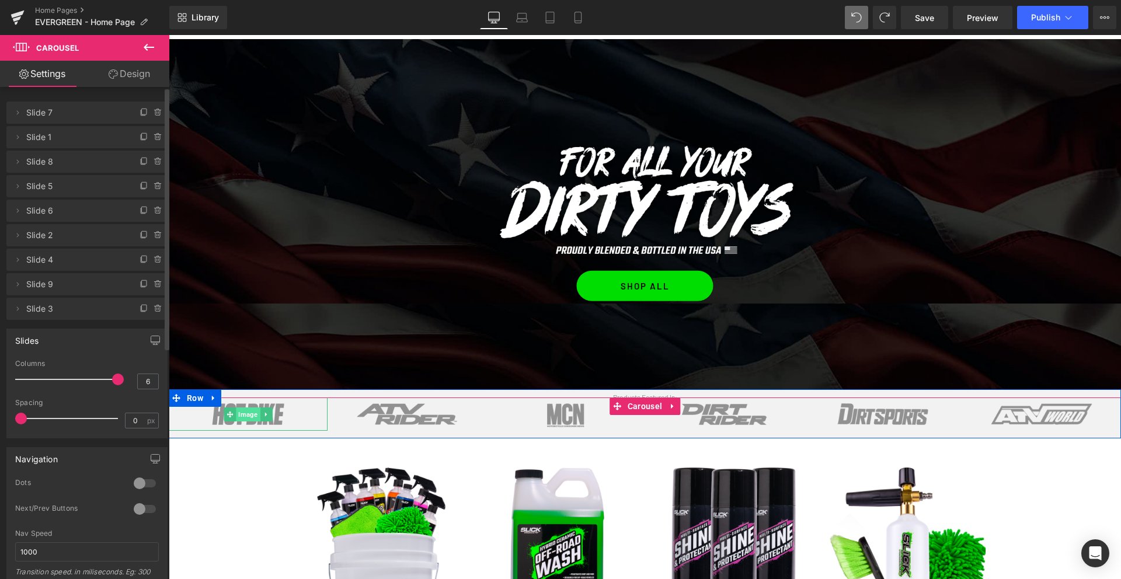
click at [244, 412] on span "Image" at bounding box center [248, 414] width 24 height 14
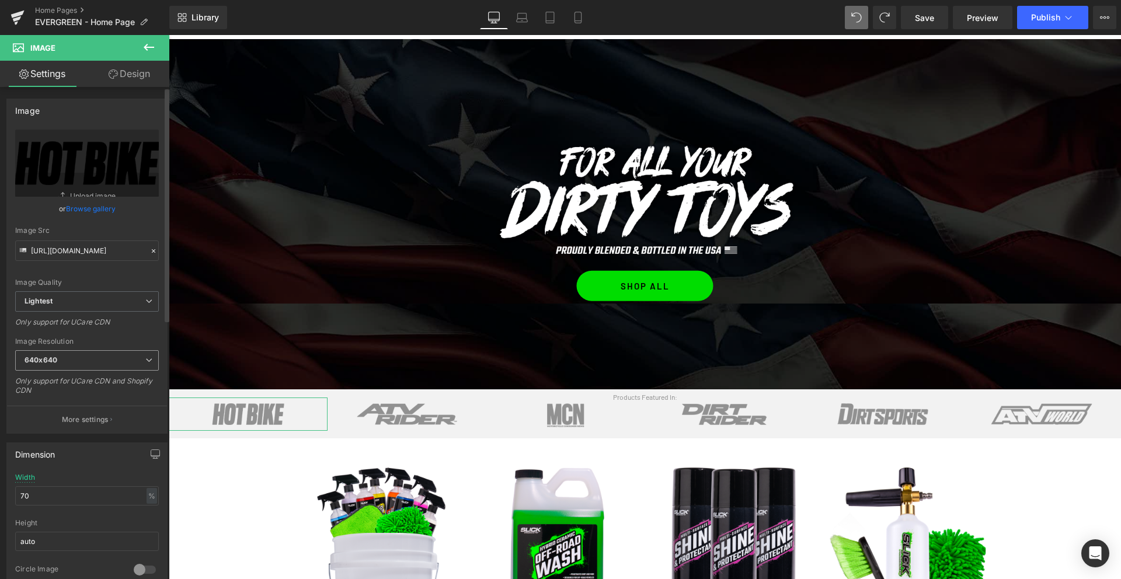
click at [56, 358] on b "640x640" at bounding box center [41, 359] width 33 height 9
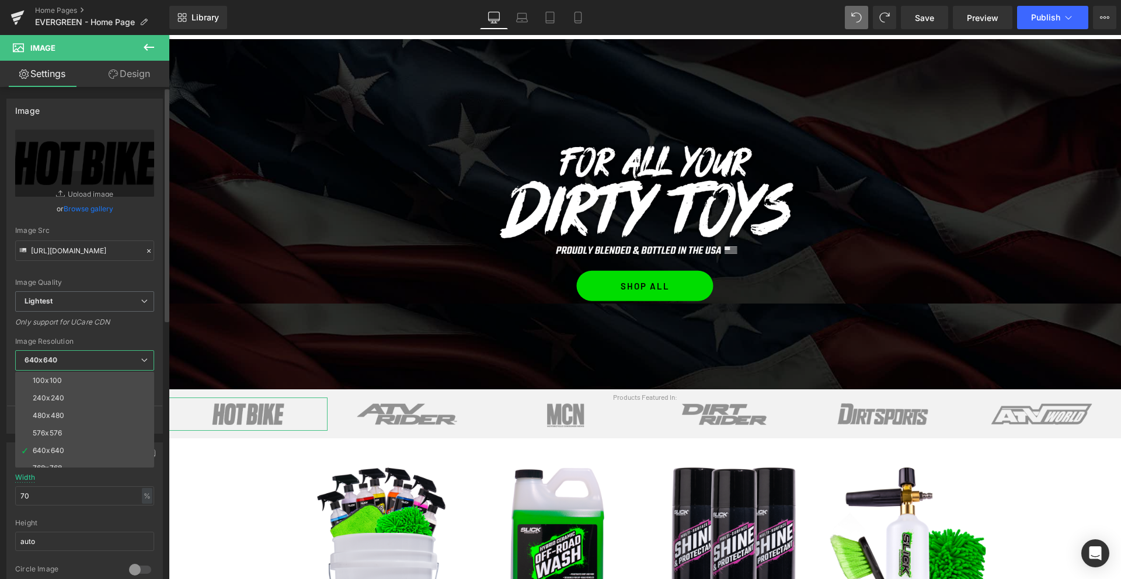
click at [57, 396] on div "240x240" at bounding box center [49, 398] width 32 height 8
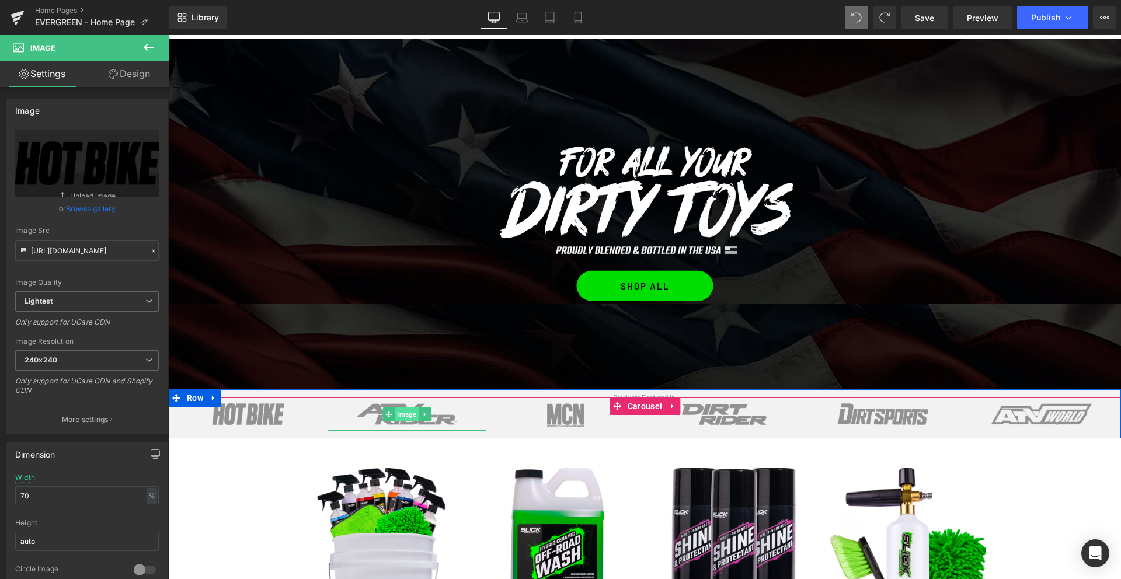
click at [407, 417] on span "Image" at bounding box center [407, 414] width 24 height 14
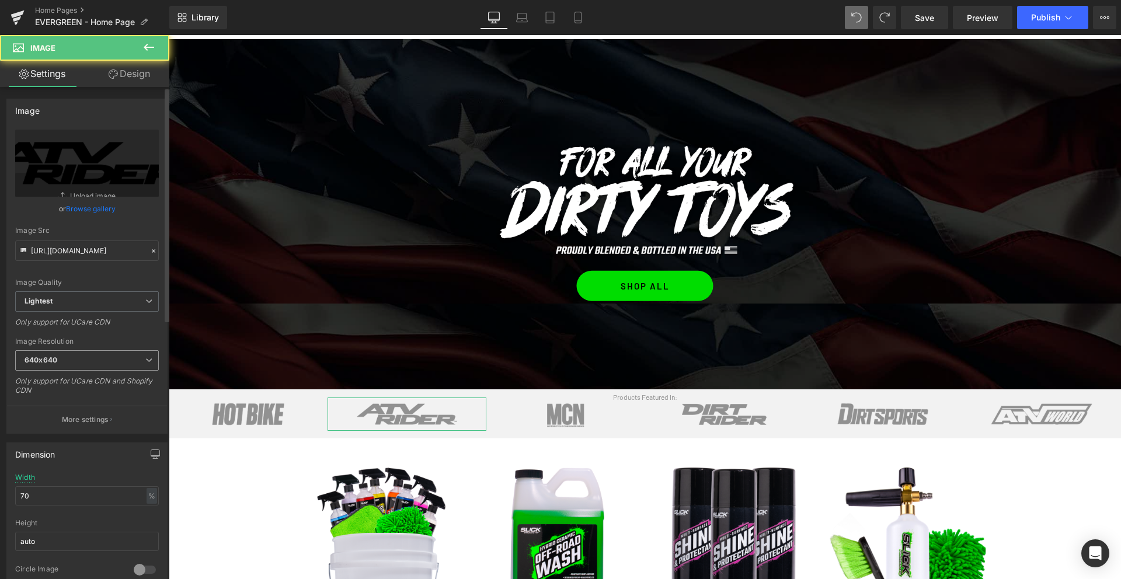
click at [96, 360] on span "640x640" at bounding box center [87, 360] width 144 height 20
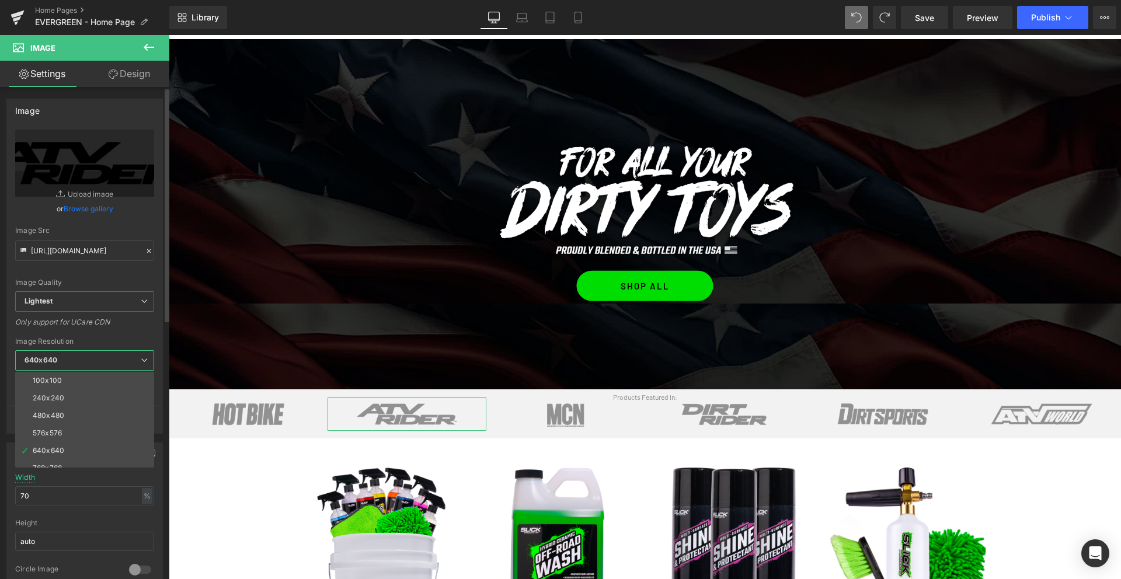
click at [70, 400] on li "240x240" at bounding box center [87, 398] width 144 height 18
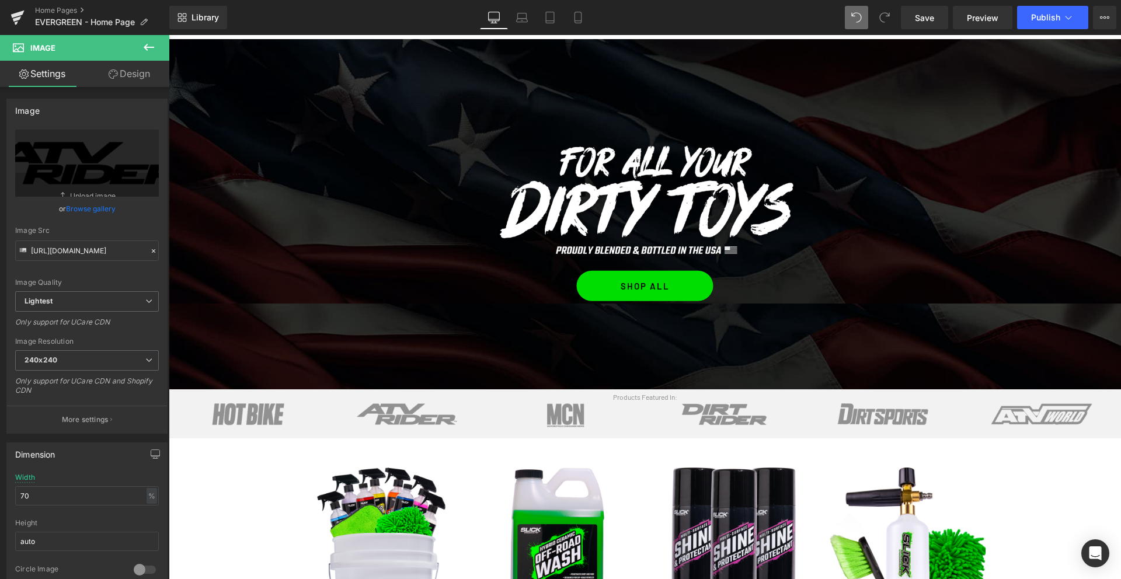
type input "[URL][DOMAIN_NAME]"
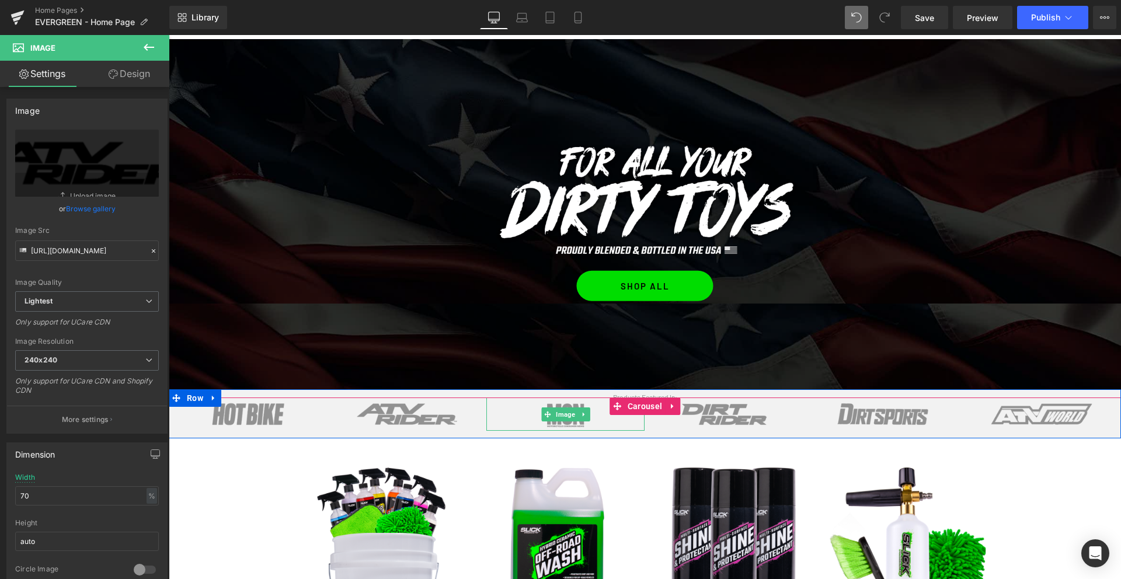
drag, startPoint x: 560, startPoint y: 415, endPoint x: 447, endPoint y: 404, distance: 113.2
click at [560, 415] on span "Image" at bounding box center [565, 414] width 24 height 14
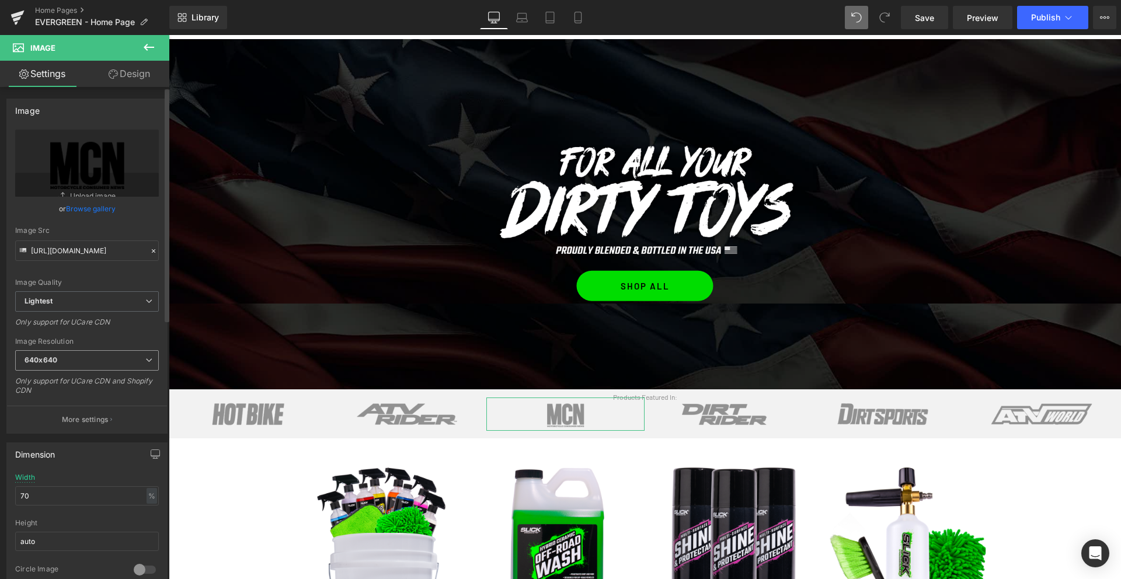
drag, startPoint x: 96, startPoint y: 360, endPoint x: 85, endPoint y: 363, distance: 11.5
click at [89, 360] on span "640x640" at bounding box center [87, 360] width 144 height 20
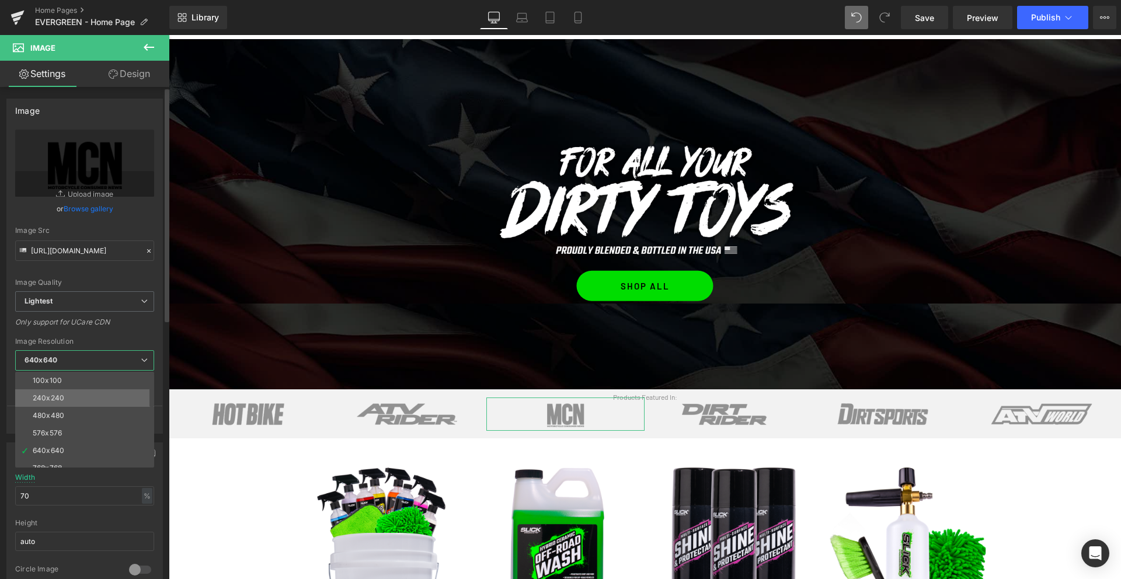
click at [56, 395] on div "240x240" at bounding box center [49, 398] width 32 height 8
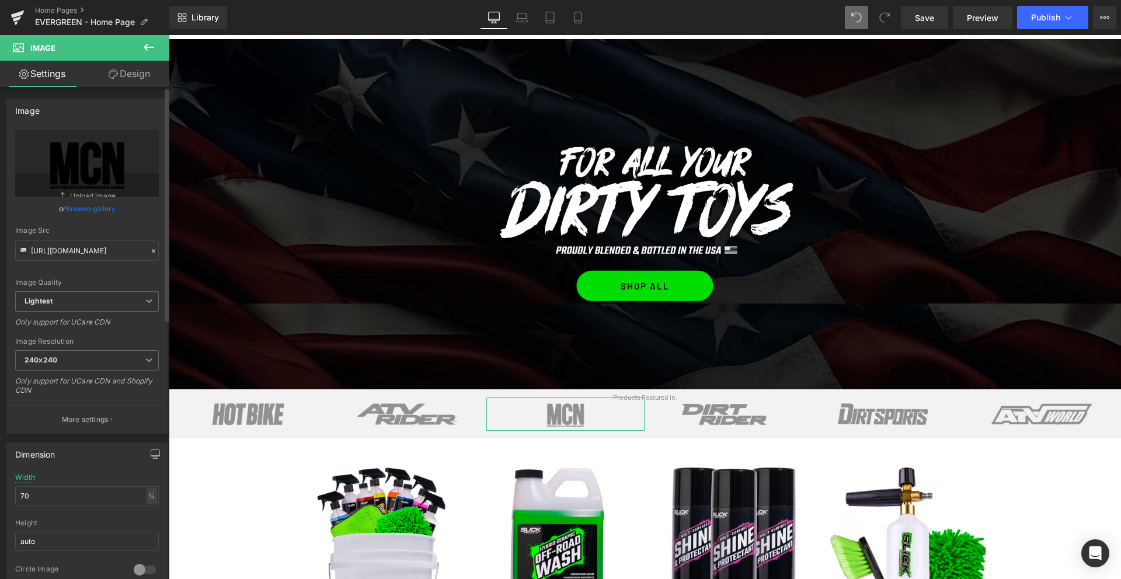
type input "[URL][DOMAIN_NAME]"
click at [926, 16] on span "Save" at bounding box center [924, 18] width 19 height 12
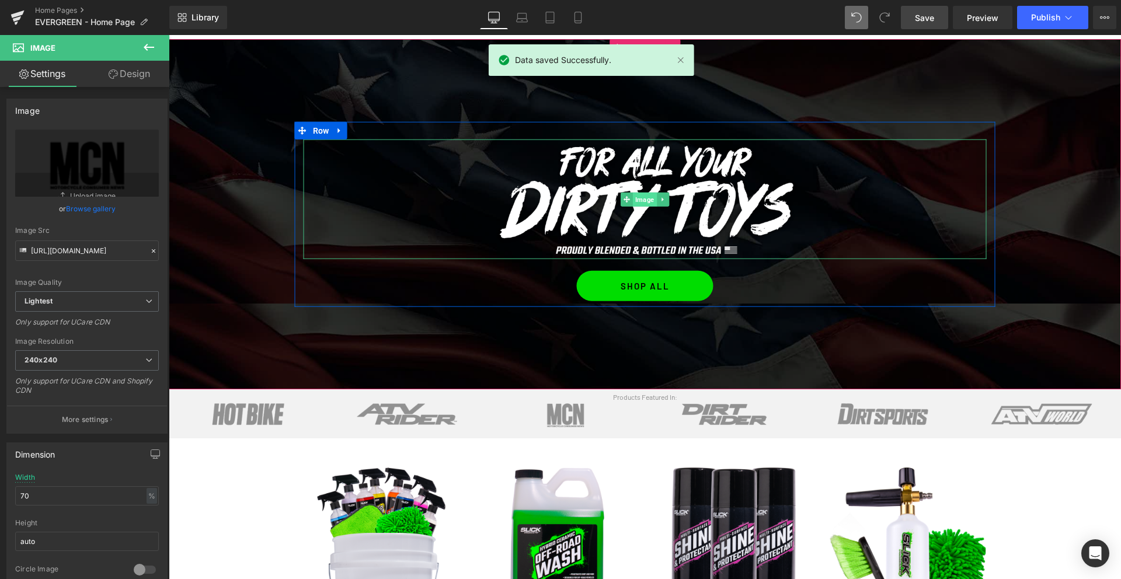
click at [648, 200] on span "Image" at bounding box center [645, 199] width 24 height 14
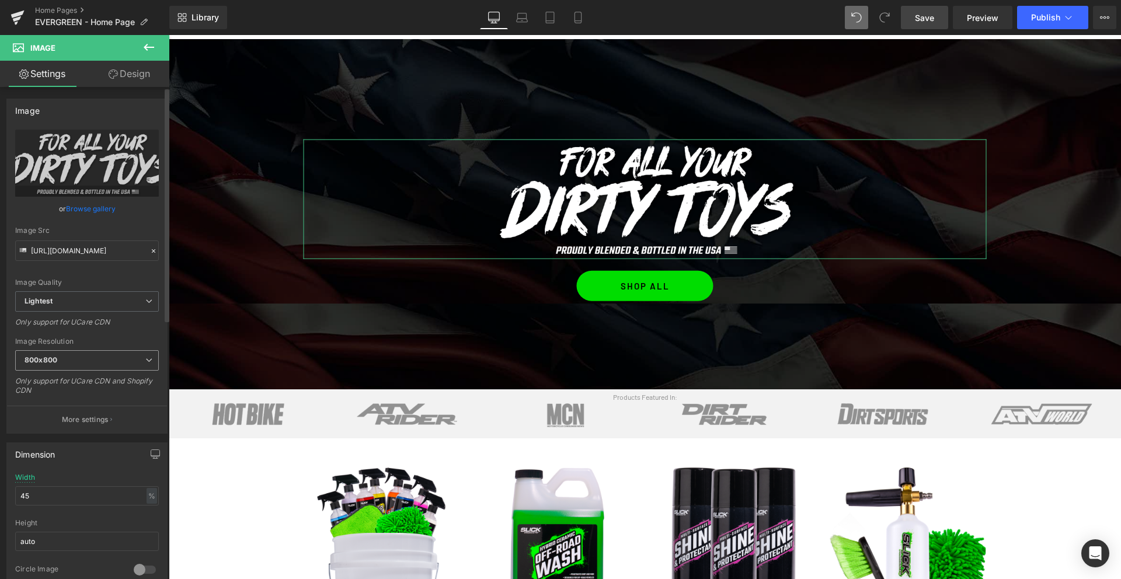
click at [75, 367] on span "800x800" at bounding box center [87, 360] width 144 height 20
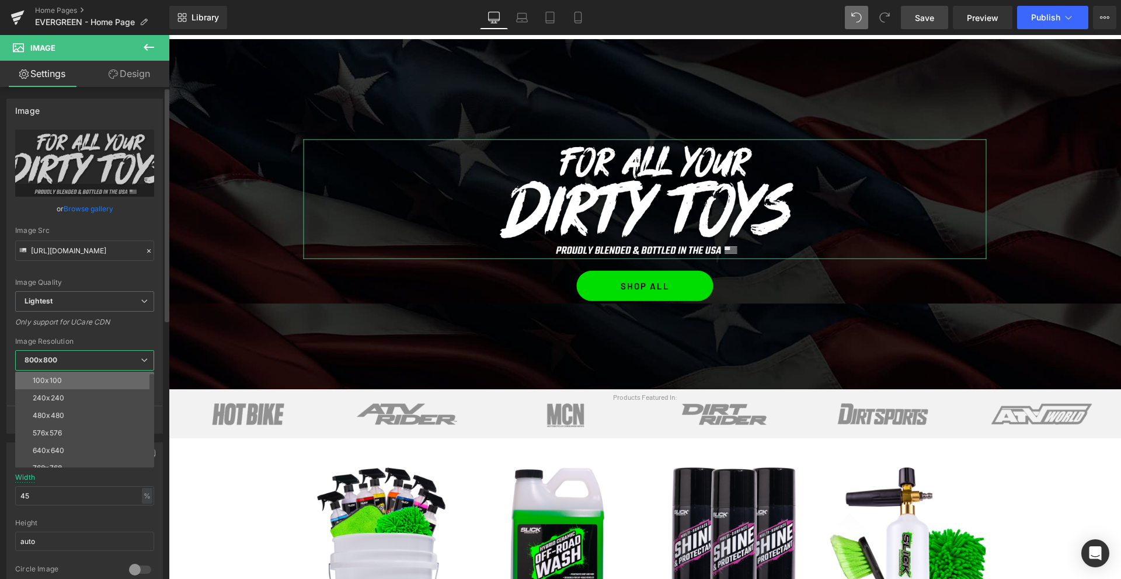
click at [61, 381] on li "100x100" at bounding box center [87, 381] width 144 height 18
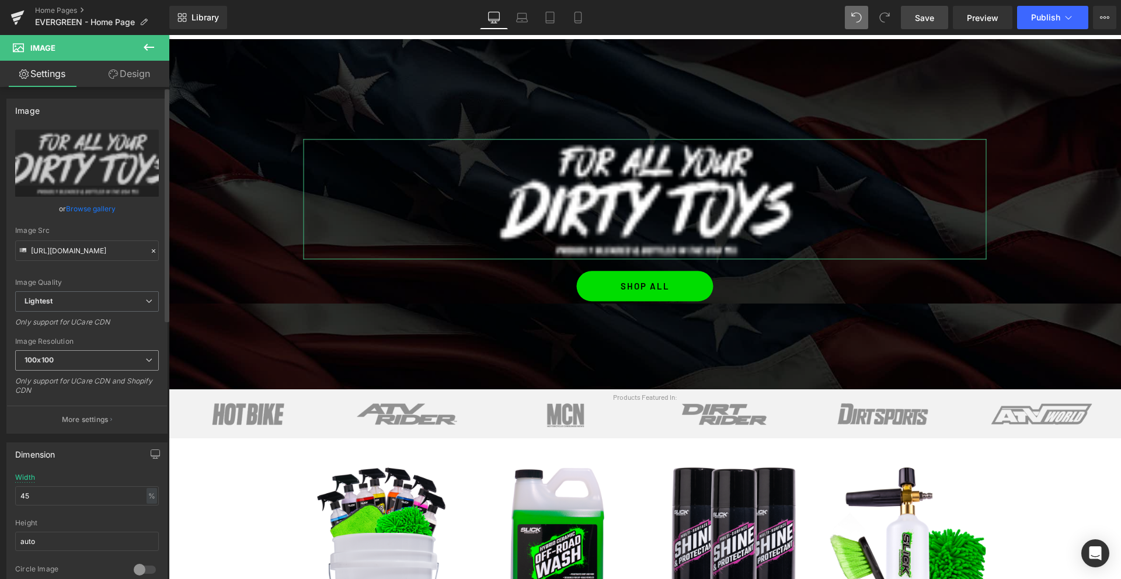
click at [51, 361] on b "100x100" at bounding box center [39, 359] width 29 height 9
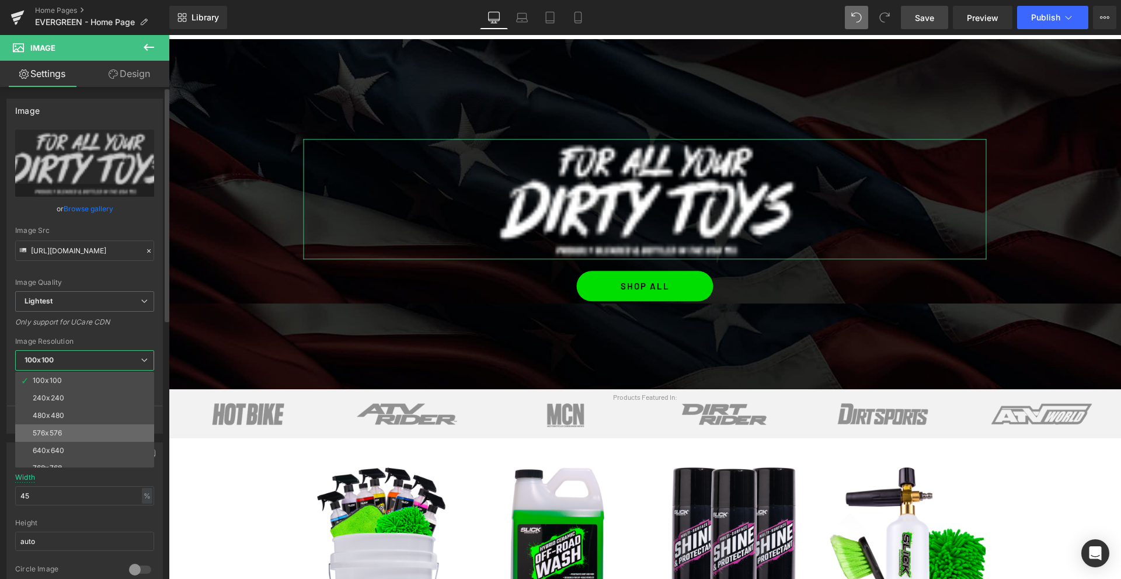
click at [51, 433] on div "576x576" at bounding box center [47, 433] width 29 height 8
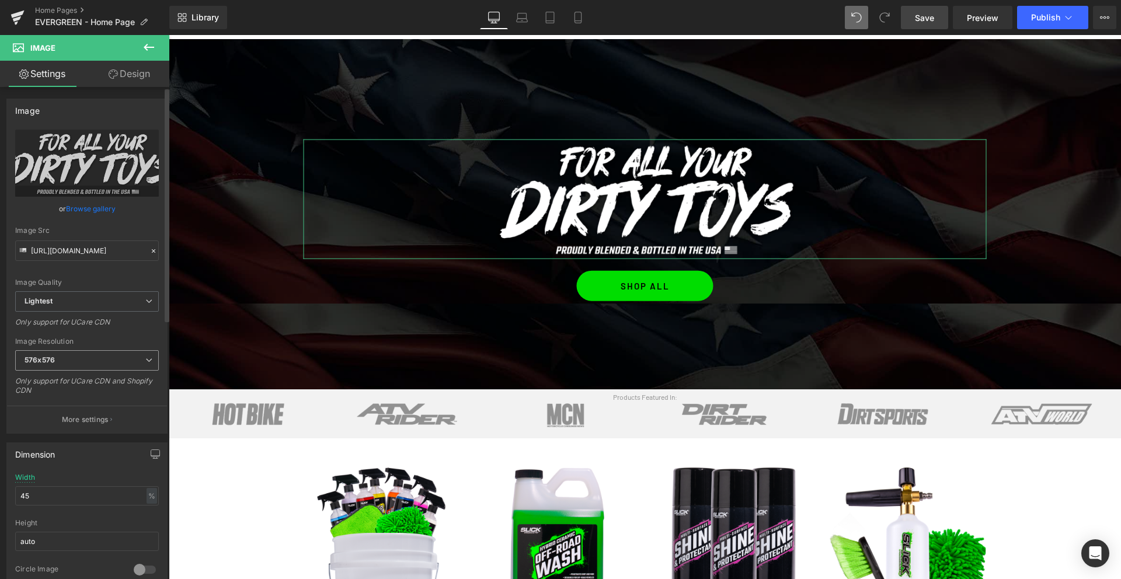
click at [64, 354] on span "576x576" at bounding box center [87, 360] width 144 height 20
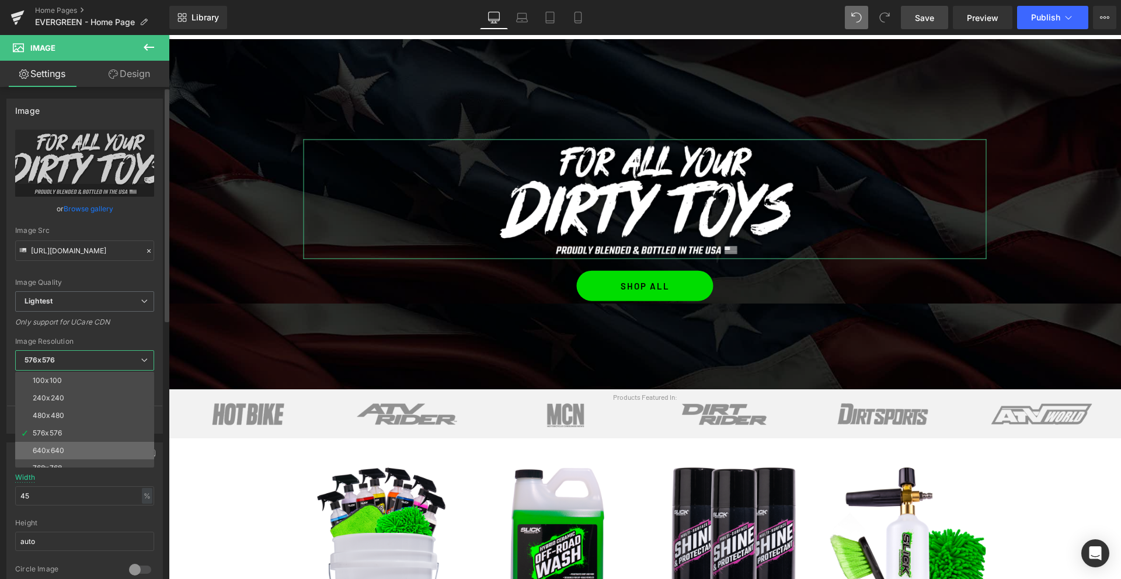
click at [46, 445] on li "640x640" at bounding box center [87, 451] width 144 height 18
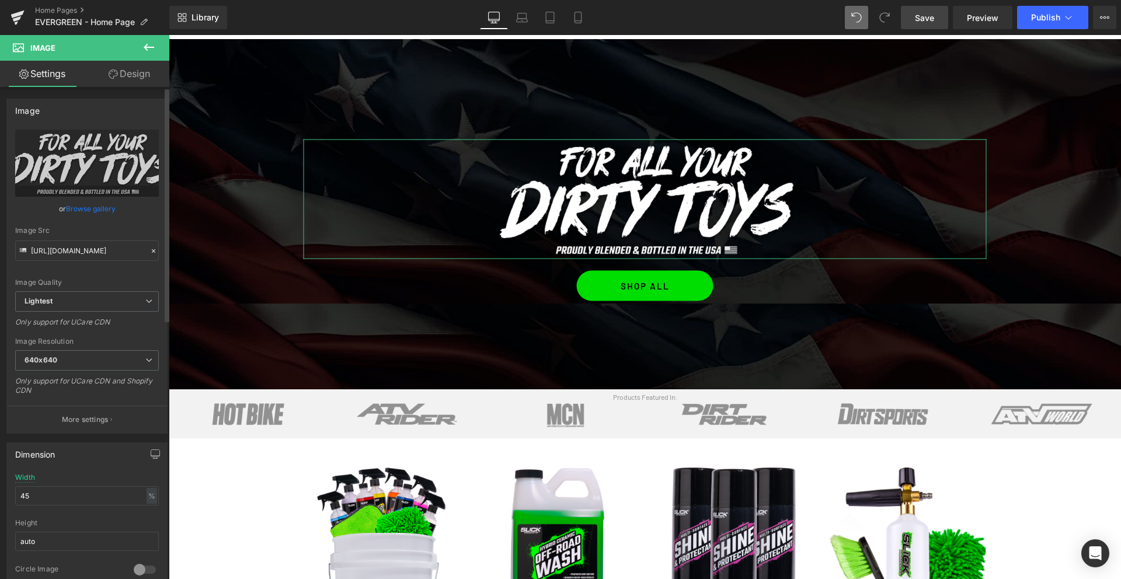
type input "[URL][DOMAIN_NAME]"
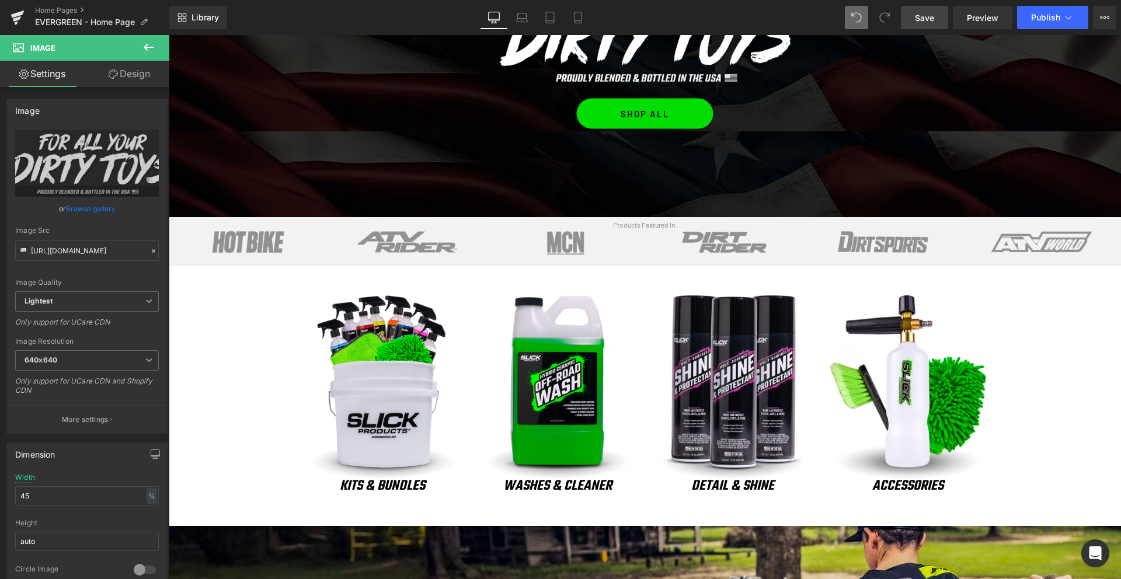
scroll to position [239, 0]
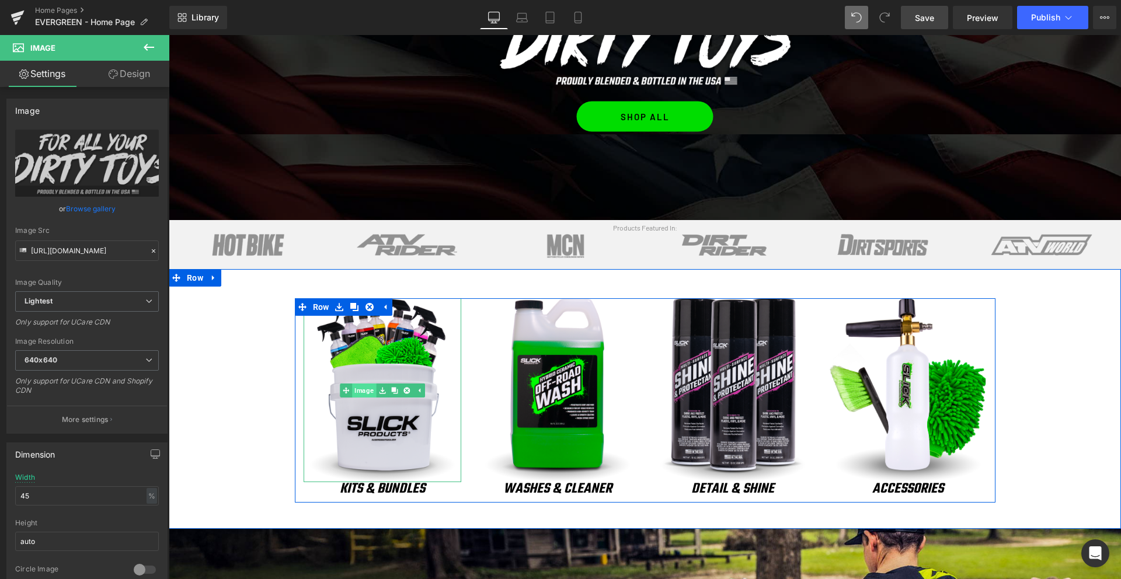
click at [363, 389] on link "Image" at bounding box center [358, 390] width 36 height 14
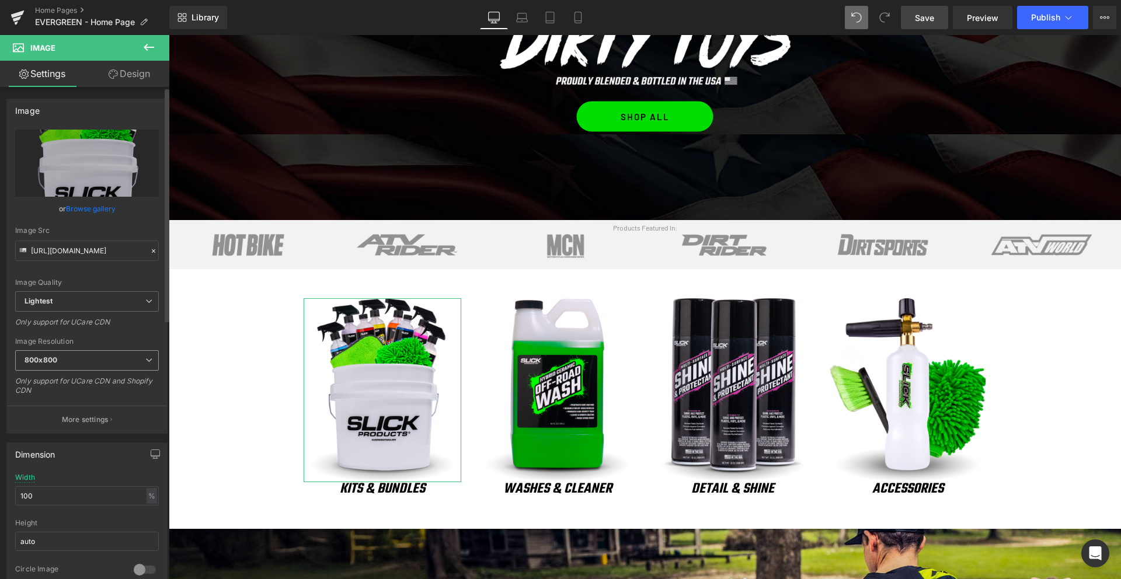
click at [99, 361] on span "800x800" at bounding box center [87, 360] width 144 height 20
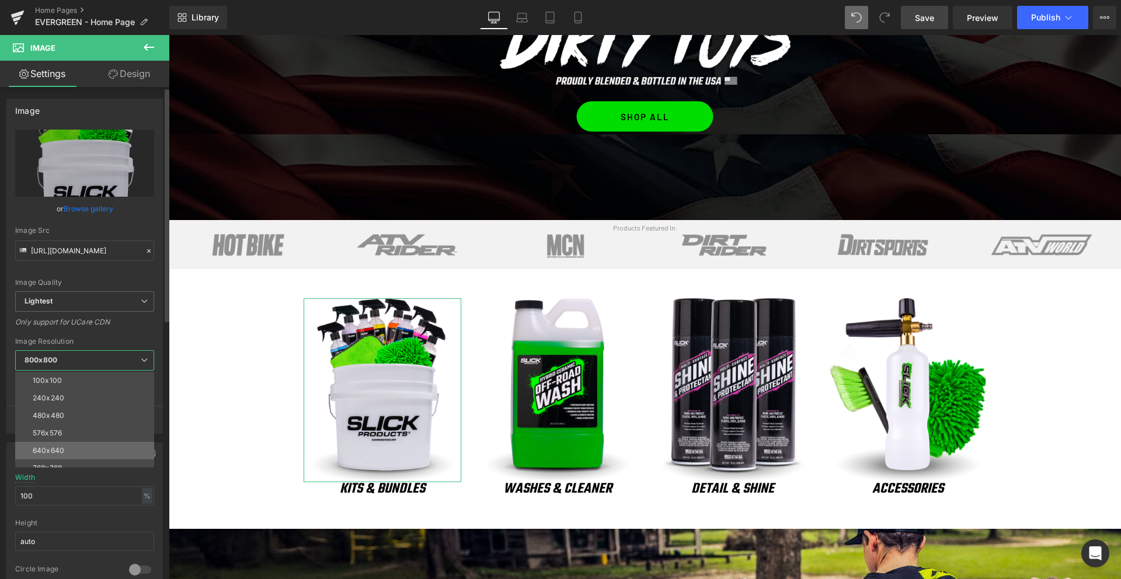
click at [55, 451] on div "640x640" at bounding box center [49, 451] width 32 height 8
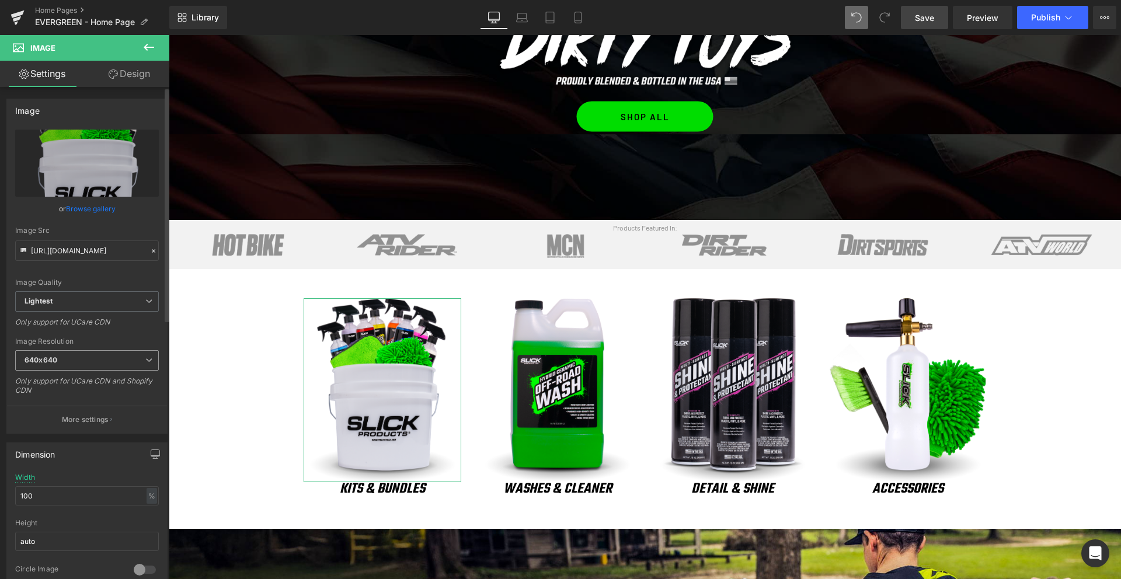
click at [81, 355] on span "640x640" at bounding box center [87, 360] width 144 height 20
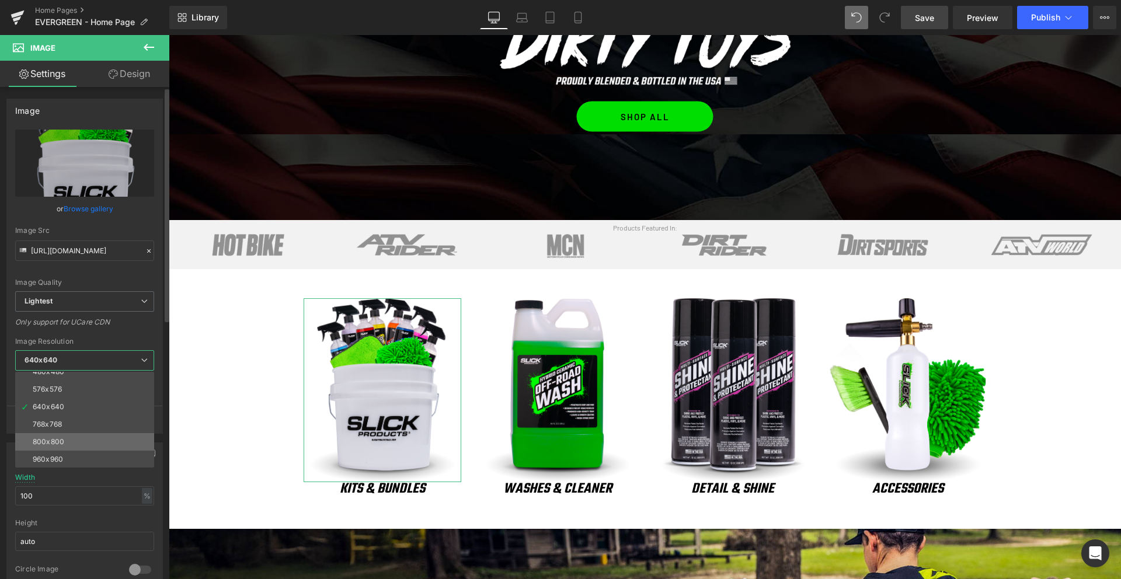
scroll to position [46, 0]
click at [53, 441] on div "800x800" at bounding box center [49, 440] width 32 height 8
type input "[URL][DOMAIN_NAME]"
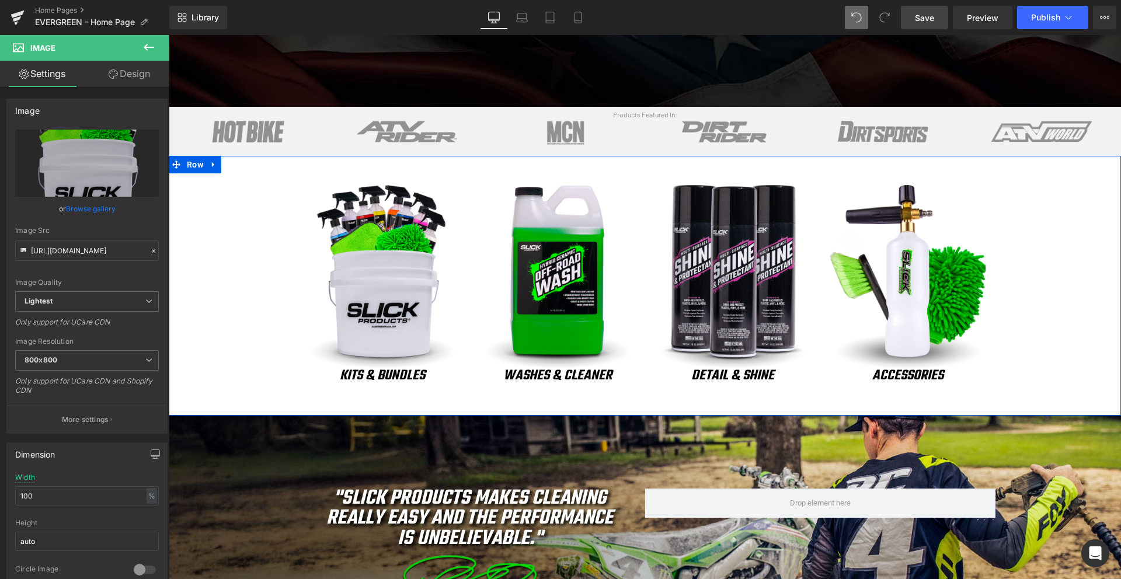
scroll to position [0, 0]
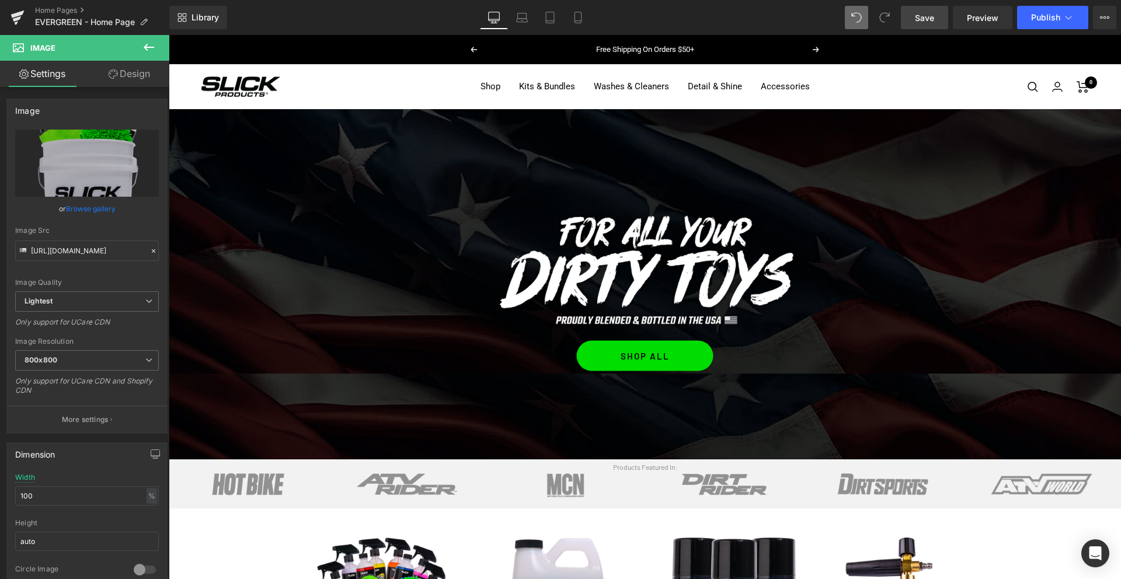
click at [925, 19] on span "Save" at bounding box center [924, 18] width 19 height 12
click at [1047, 15] on span "Publish" at bounding box center [1045, 17] width 29 height 9
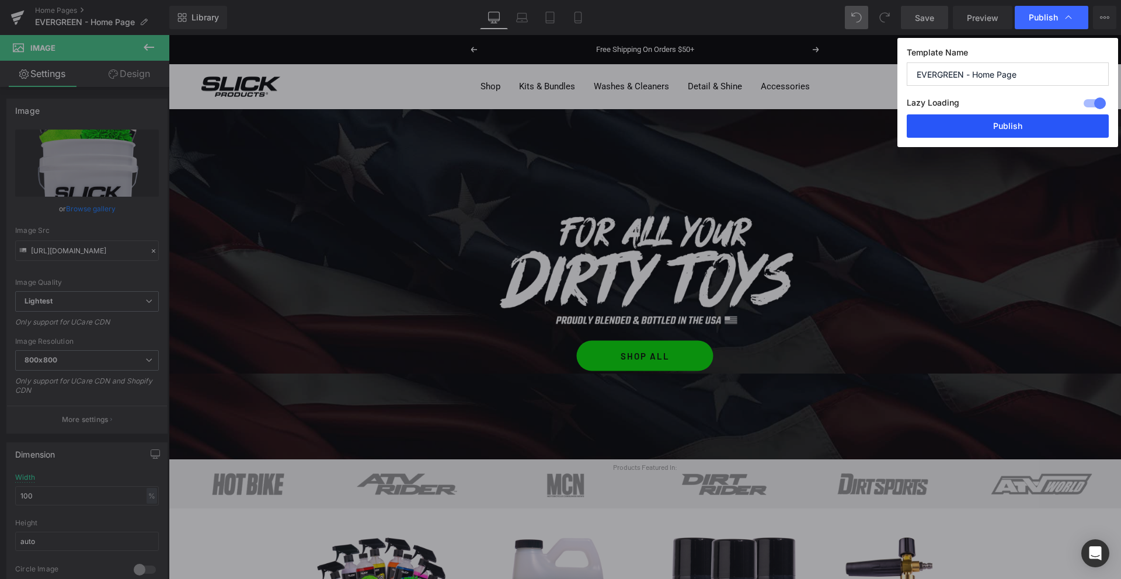
click at [986, 122] on button "Publish" at bounding box center [1007, 125] width 202 height 23
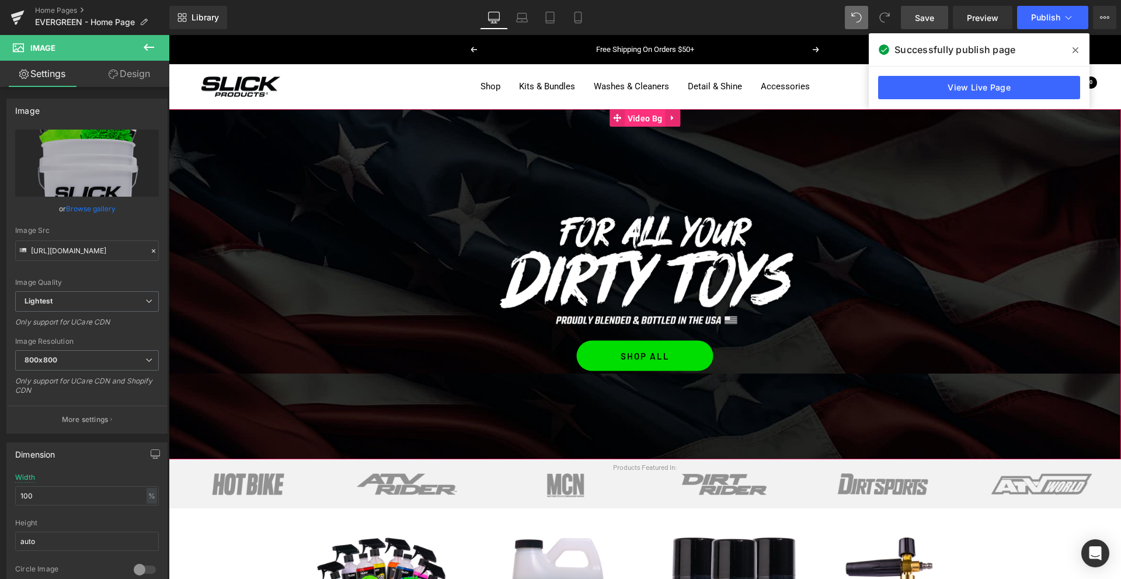
click at [647, 118] on span "Video Bg" at bounding box center [645, 119] width 40 height 18
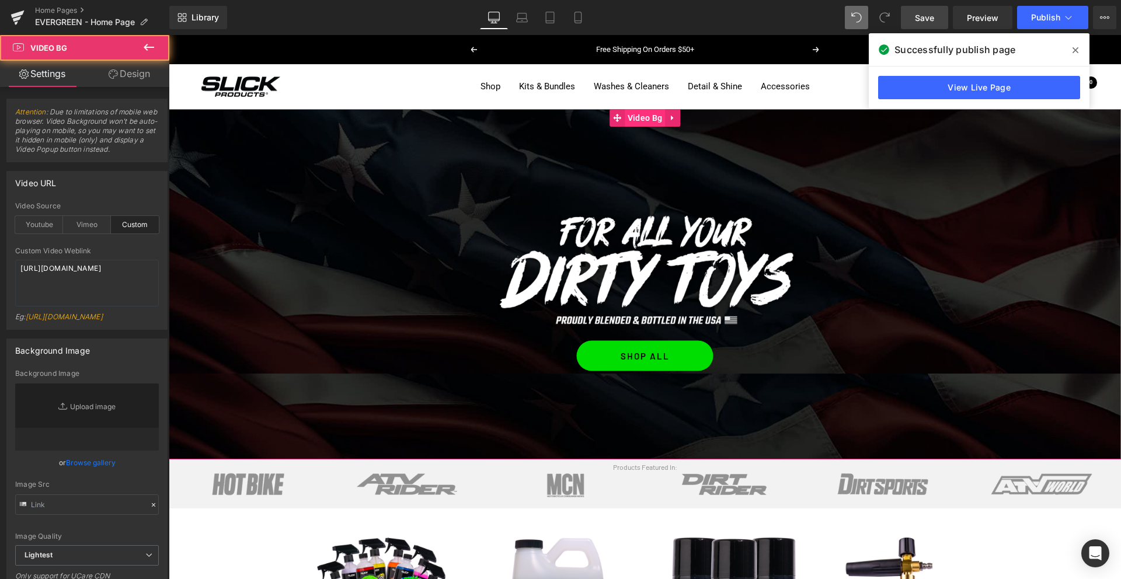
type input "[URL][DOMAIN_NAME]"
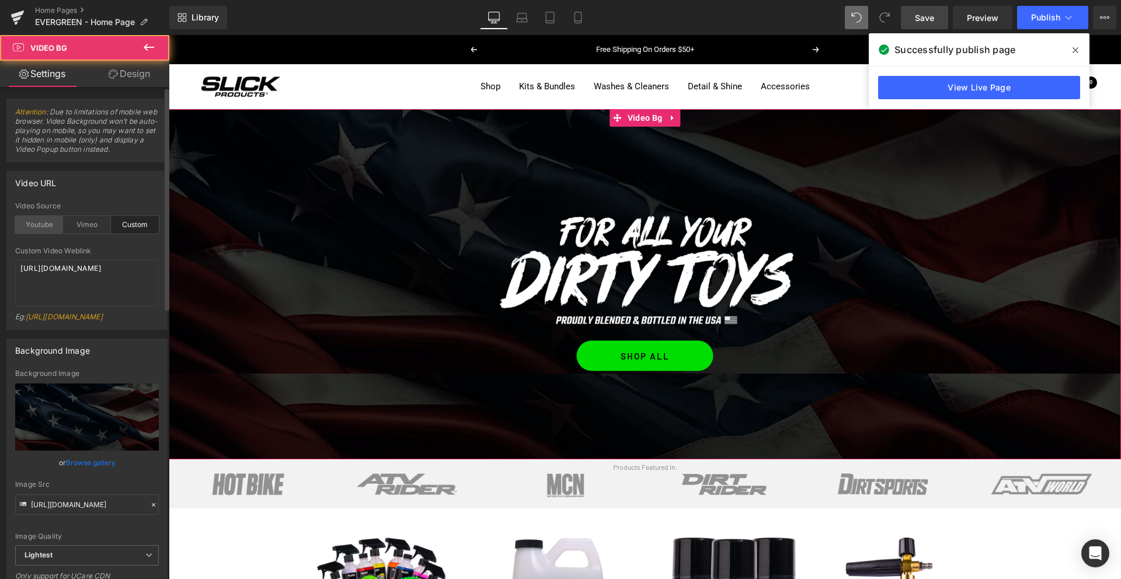
click at [39, 225] on div "Youtube" at bounding box center [39, 225] width 48 height 18
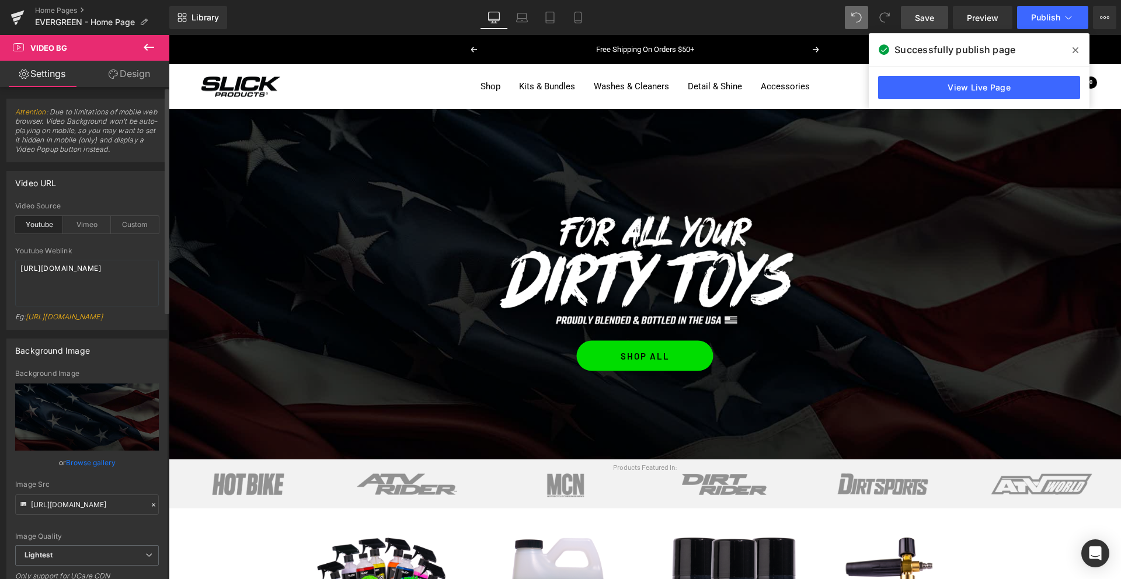
drag, startPoint x: 135, startPoint y: 224, endPoint x: 99, endPoint y: 245, distance: 42.6
click at [135, 224] on div "Custom" at bounding box center [135, 225] width 48 height 18
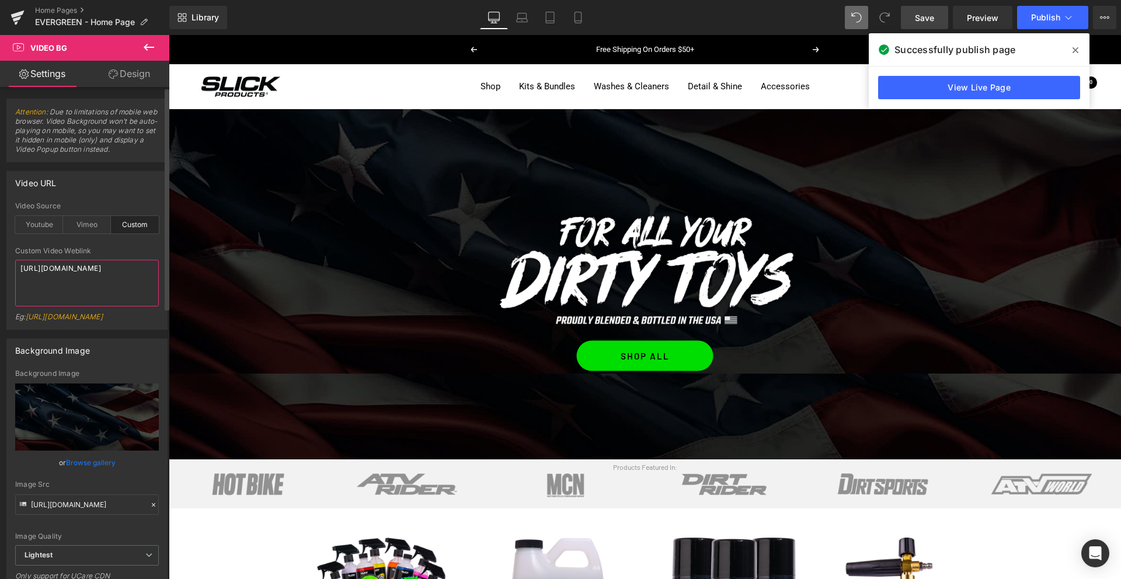
drag, startPoint x: 74, startPoint y: 294, endPoint x: 0, endPoint y: 251, distance: 85.8
click at [14, 249] on div "custom Video Source Youtube Vimeo Custom Youtube Weblink [URL][DOMAIN_NAME] Eg:…" at bounding box center [87, 265] width 160 height 127
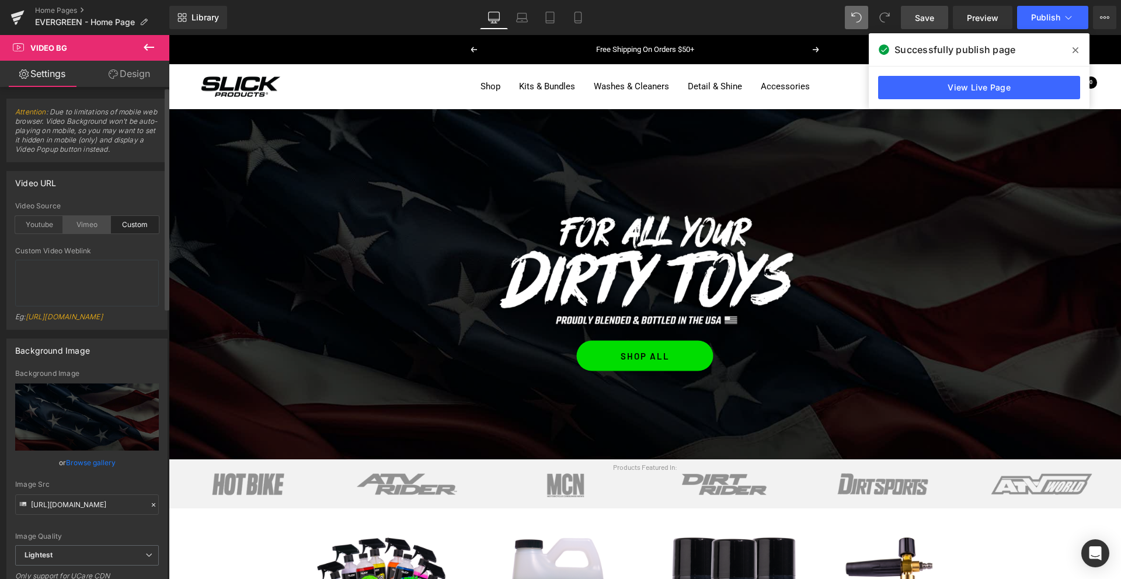
click at [78, 225] on div "Vimeo" at bounding box center [87, 225] width 48 height 18
click at [82, 270] on textarea "[URL][DOMAIN_NAME]" at bounding box center [87, 283] width 144 height 47
click at [33, 224] on div "Youtube" at bounding box center [39, 225] width 48 height 18
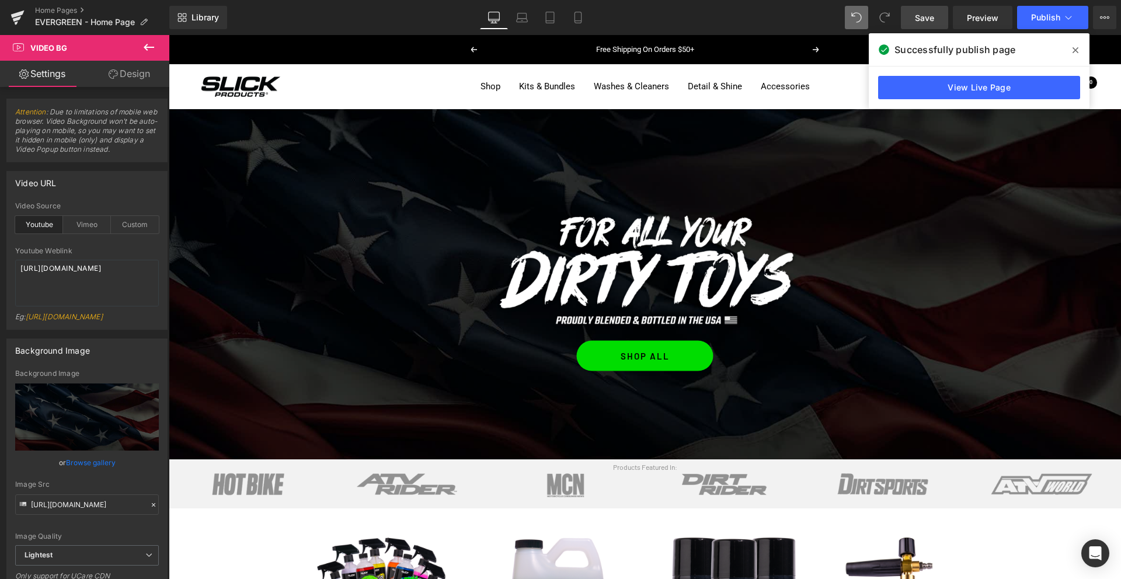
click at [919, 15] on span "Save" at bounding box center [924, 18] width 19 height 12
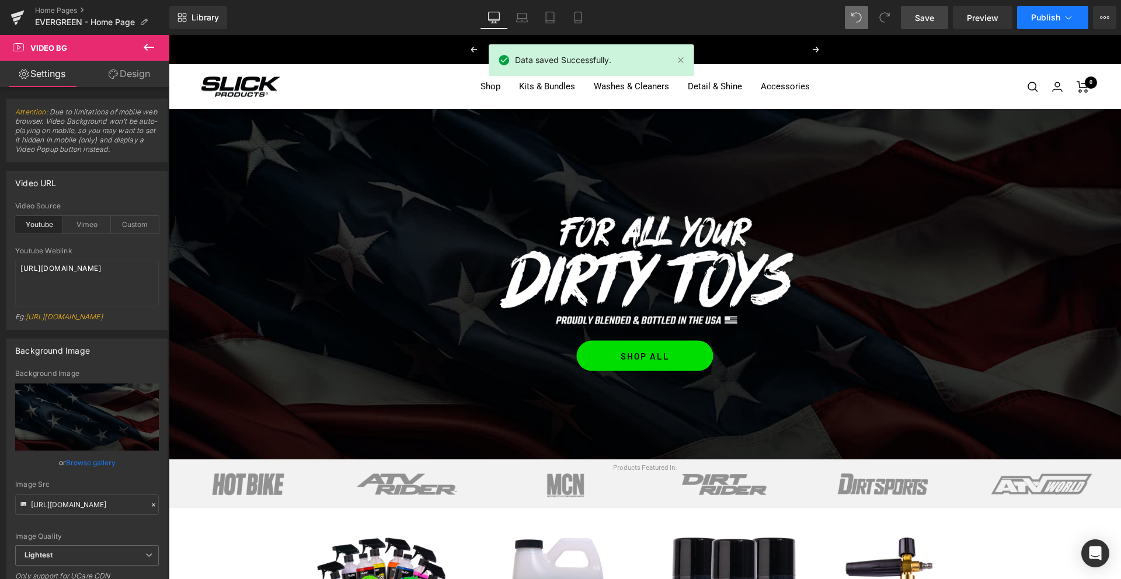
click at [1045, 8] on button "Publish" at bounding box center [1052, 17] width 71 height 23
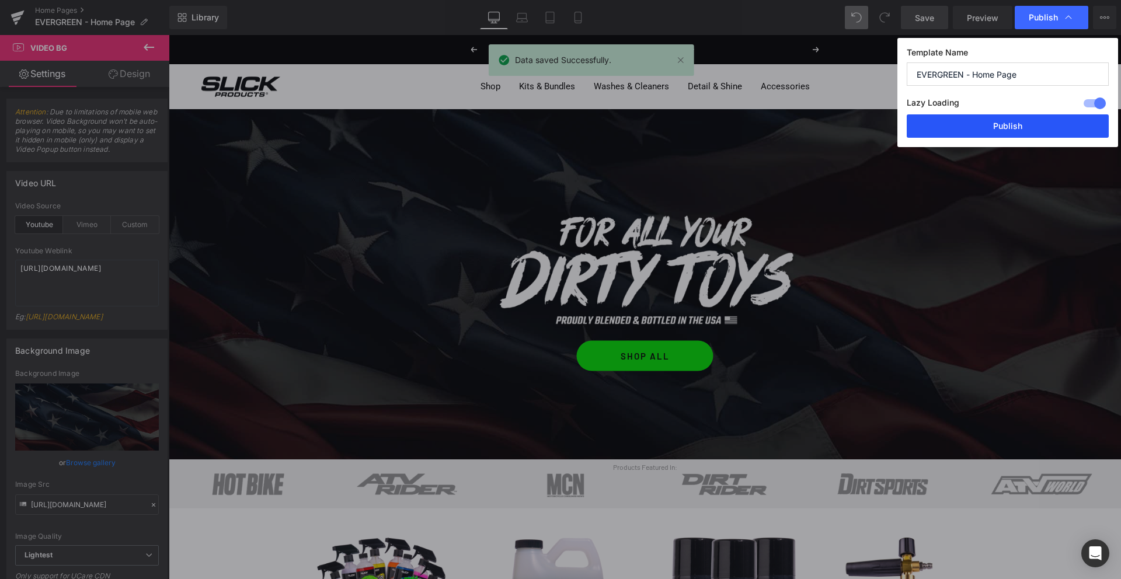
click at [1006, 123] on button "Publish" at bounding box center [1007, 125] width 202 height 23
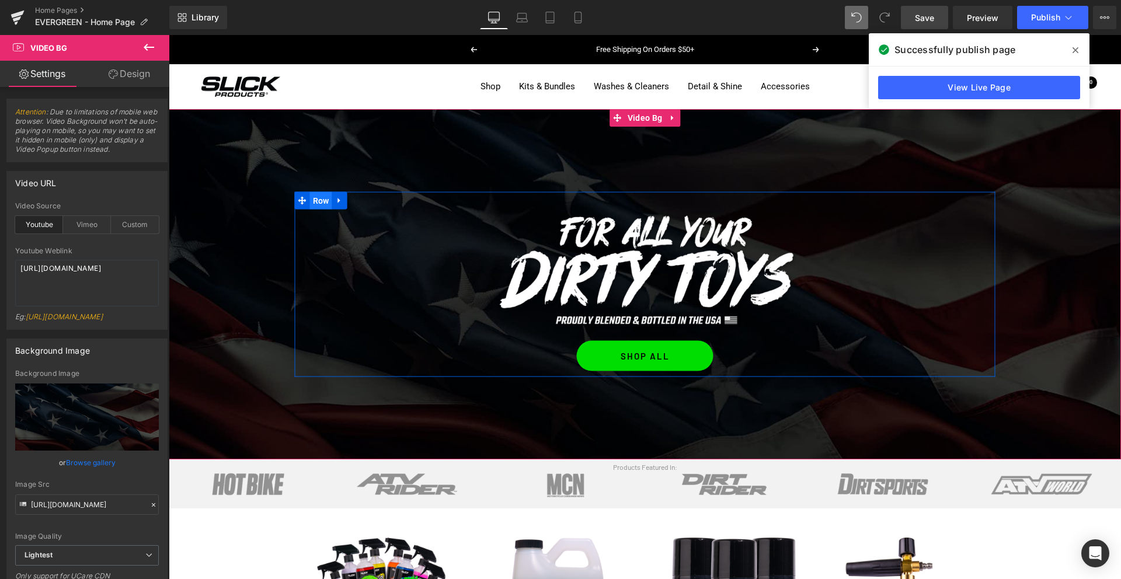
click at [323, 200] on span "Row" at bounding box center [321, 201] width 22 height 18
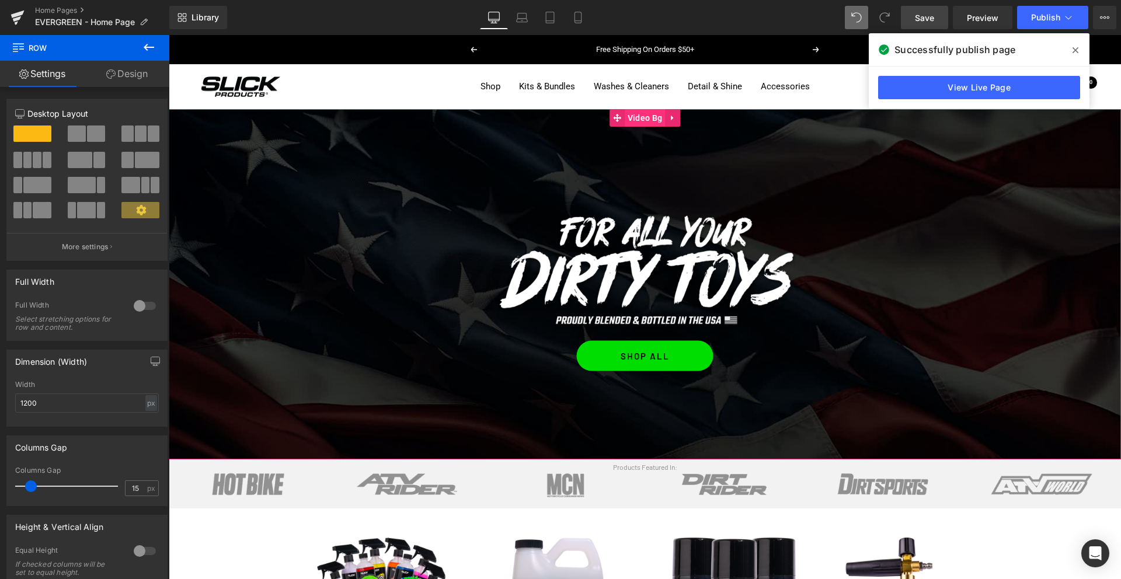
click at [636, 113] on span "Video Bg" at bounding box center [645, 118] width 40 height 18
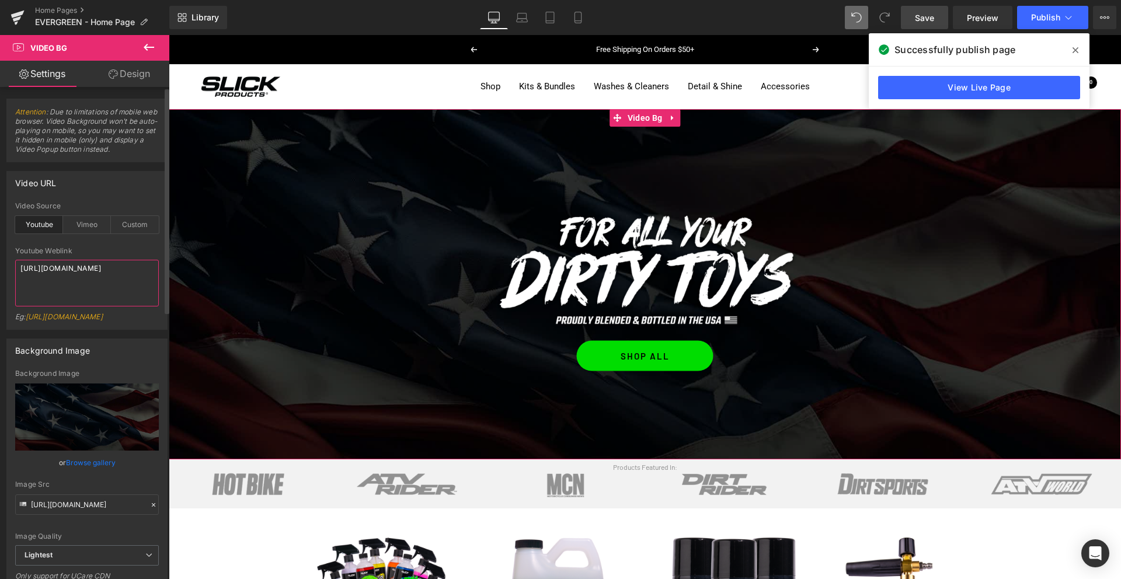
drag, startPoint x: 59, startPoint y: 281, endPoint x: 14, endPoint y: 256, distance: 51.5
click at [14, 256] on div "youtube Video Source Youtube Vimeo Custom Youtube Weblink [URL][DOMAIN_NAME] Eg…" at bounding box center [87, 265] width 160 height 127
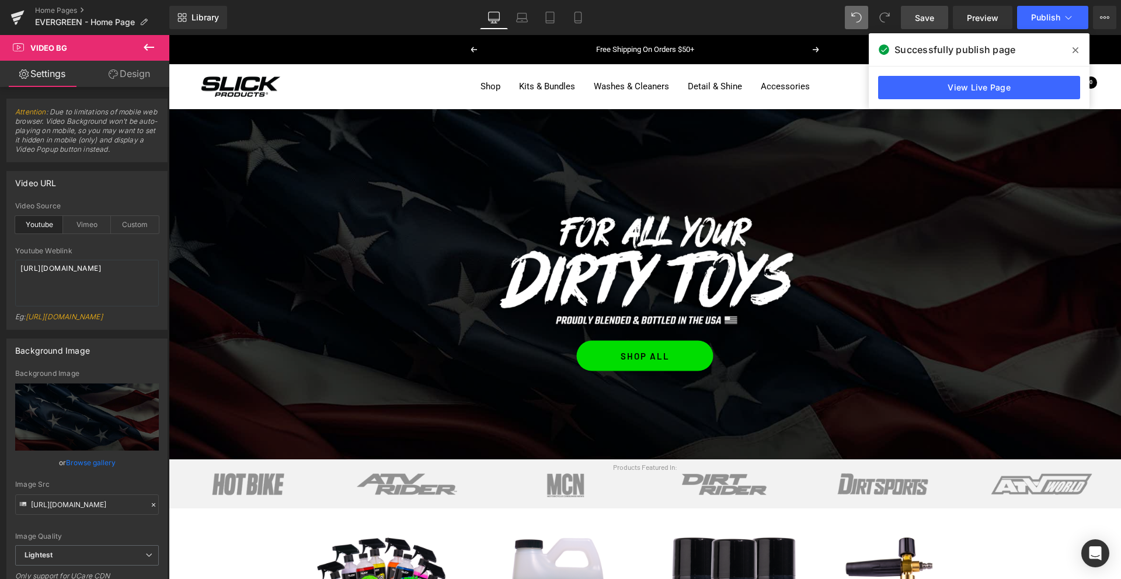
click at [1075, 46] on icon at bounding box center [1075, 50] width 6 height 9
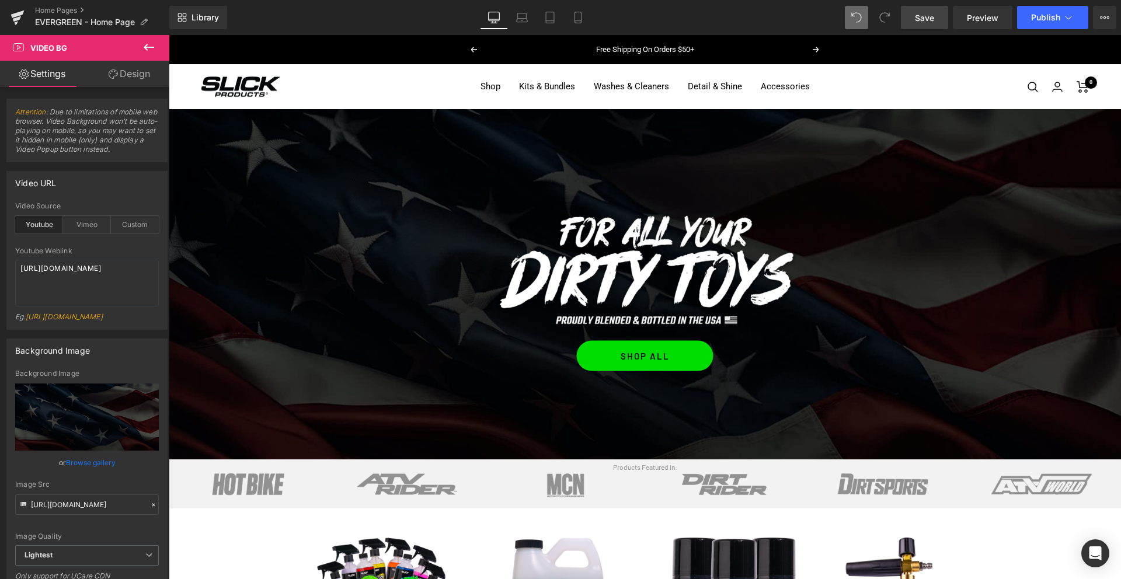
click at [924, 19] on span "Save" at bounding box center [924, 18] width 19 height 12
